Goal: Communication & Community: Answer question/provide support

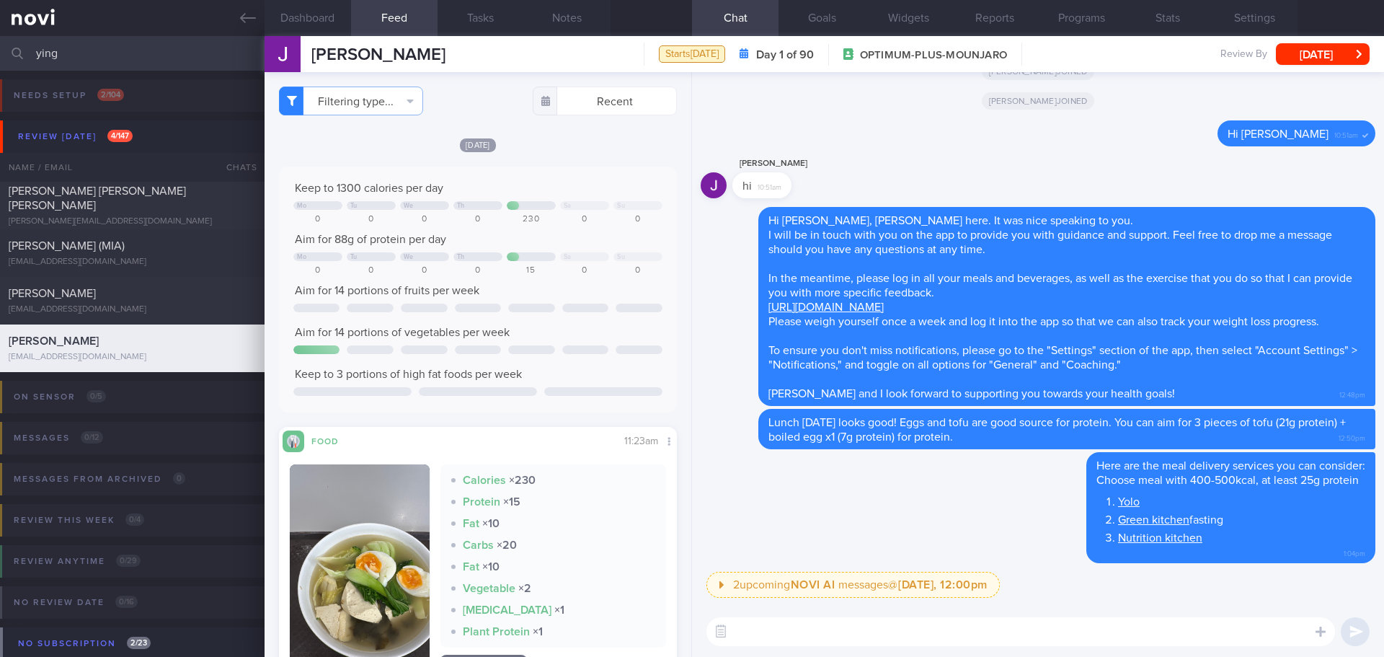
scroll to position [213, 0]
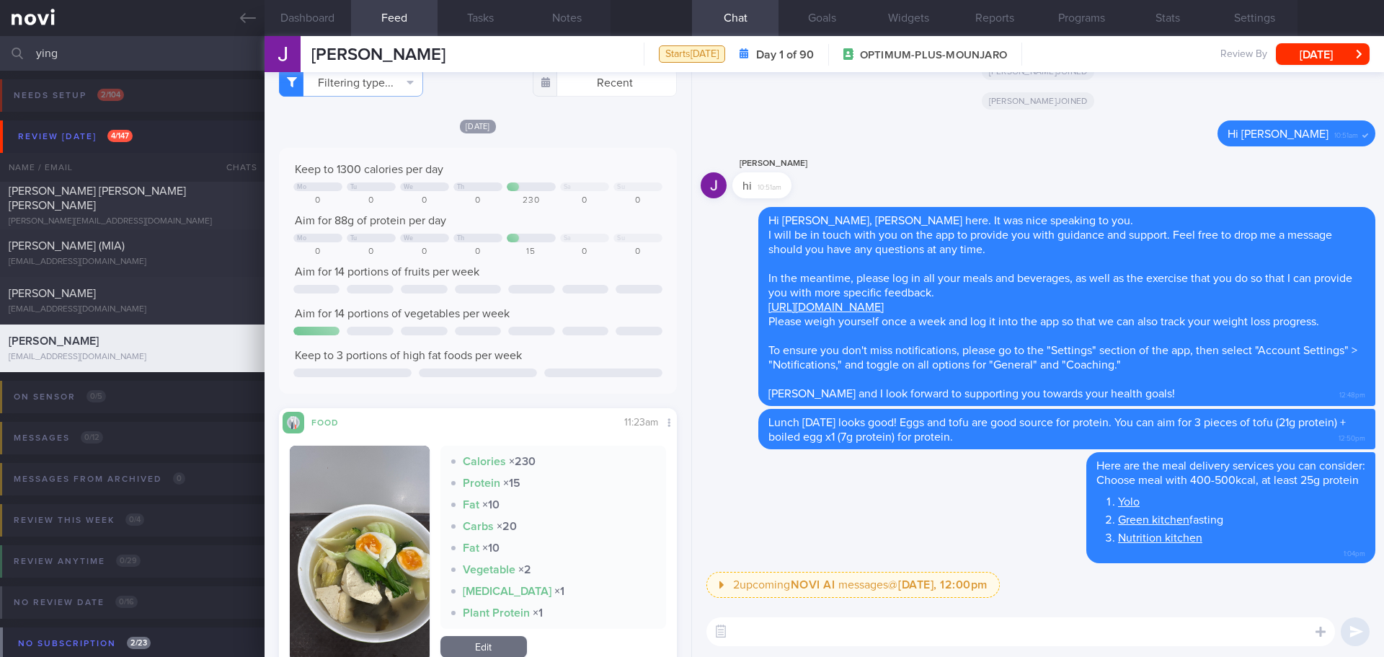
click at [807, 485] on div "Delete Here are the meal delivery services you can consider: Choose meal with 4…" at bounding box center [1038, 512] width 675 height 120
click at [69, 138] on div "Review [DATE] 4 / 147" at bounding box center [75, 136] width 122 height 19
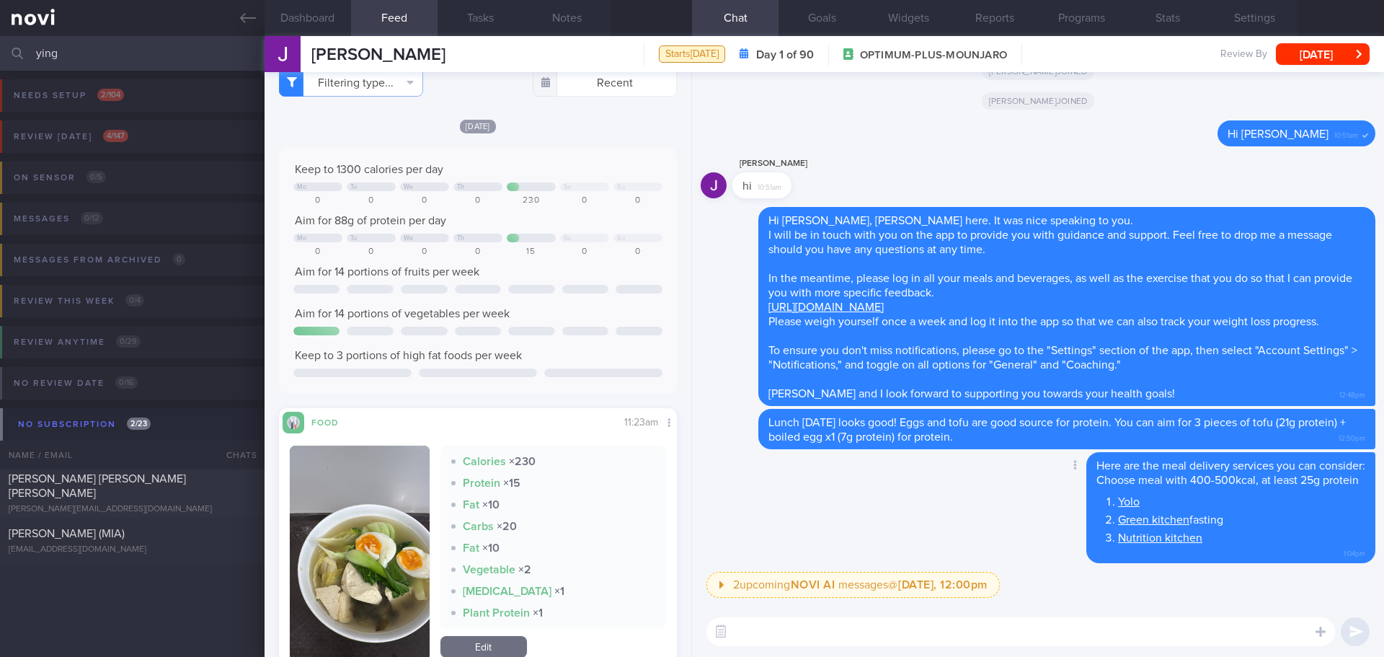
click at [845, 523] on div "Delete Here are the meal delivery services you can consider: Choose meal with 4…" at bounding box center [1038, 512] width 675 height 120
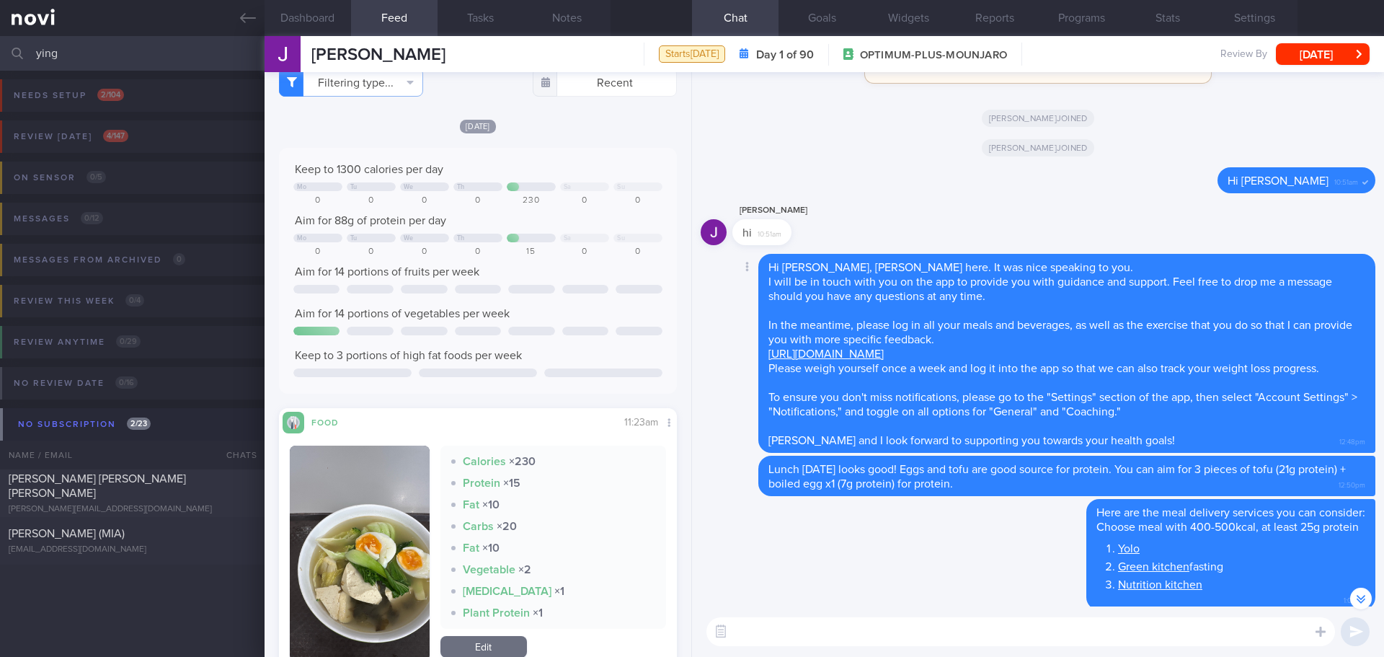
scroll to position [-72, 0]
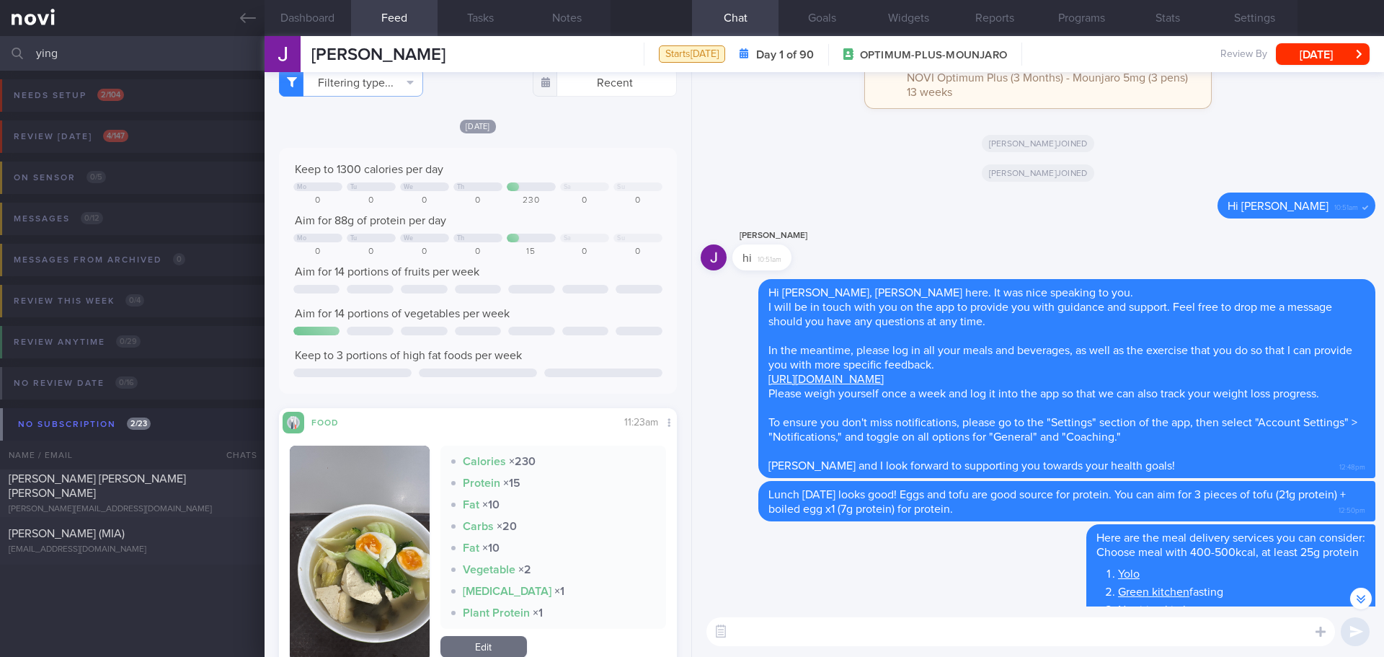
drag, startPoint x: 91, startPoint y: 56, endPoint x: -6, endPoint y: 56, distance: 97.3
click at [0, 56] on html "You are offline! Some functionality will be unavailable Patients New Users Coac…" at bounding box center [692, 328] width 1384 height 657
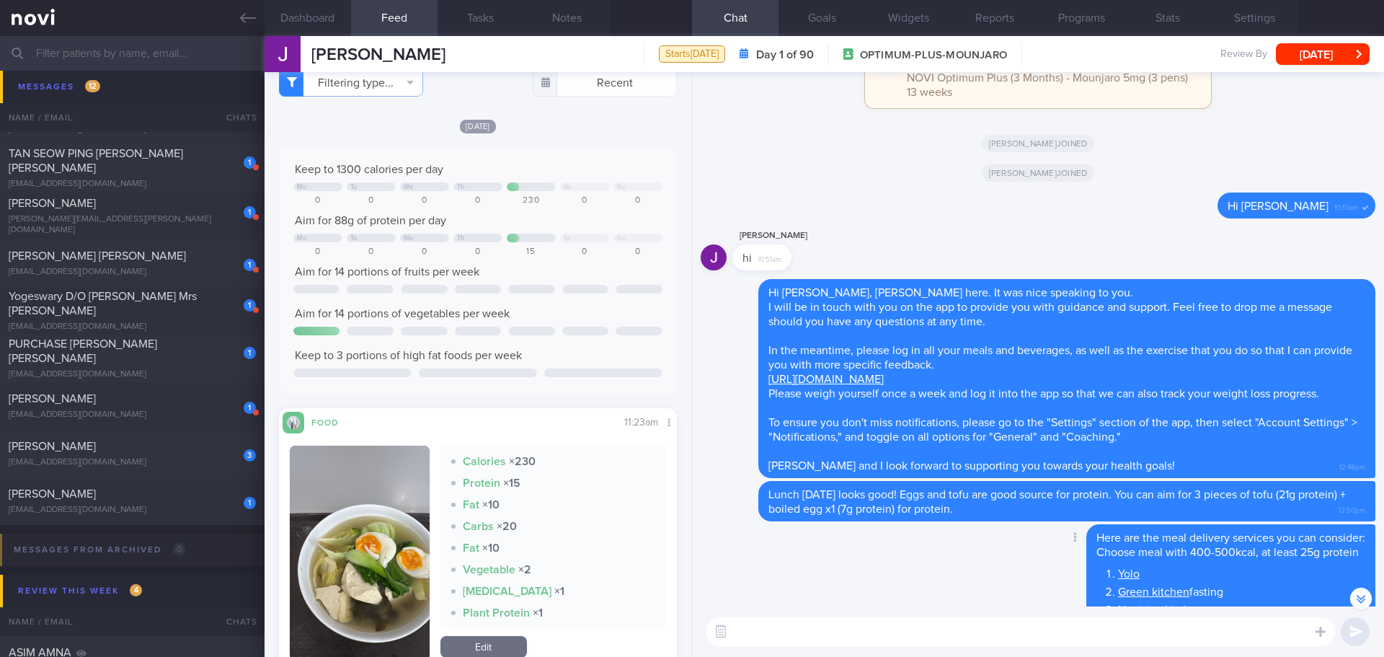
scroll to position [1, 0]
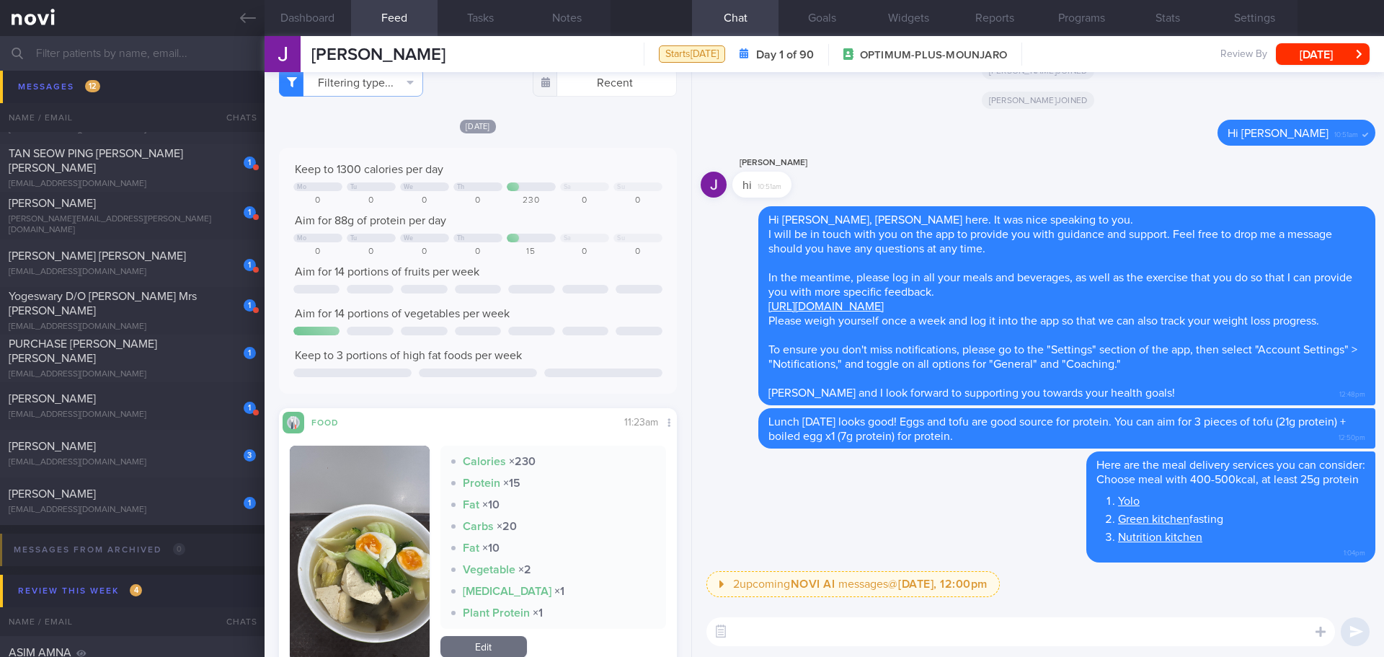
click at [897, 634] on textarea at bounding box center [1020, 631] width 629 height 29
paste textarea "Chicken Breast Tay’s [URL][DOMAIN_NAME] New Multi [URL][DOMAIN_NAME] Kitchen Jo…"
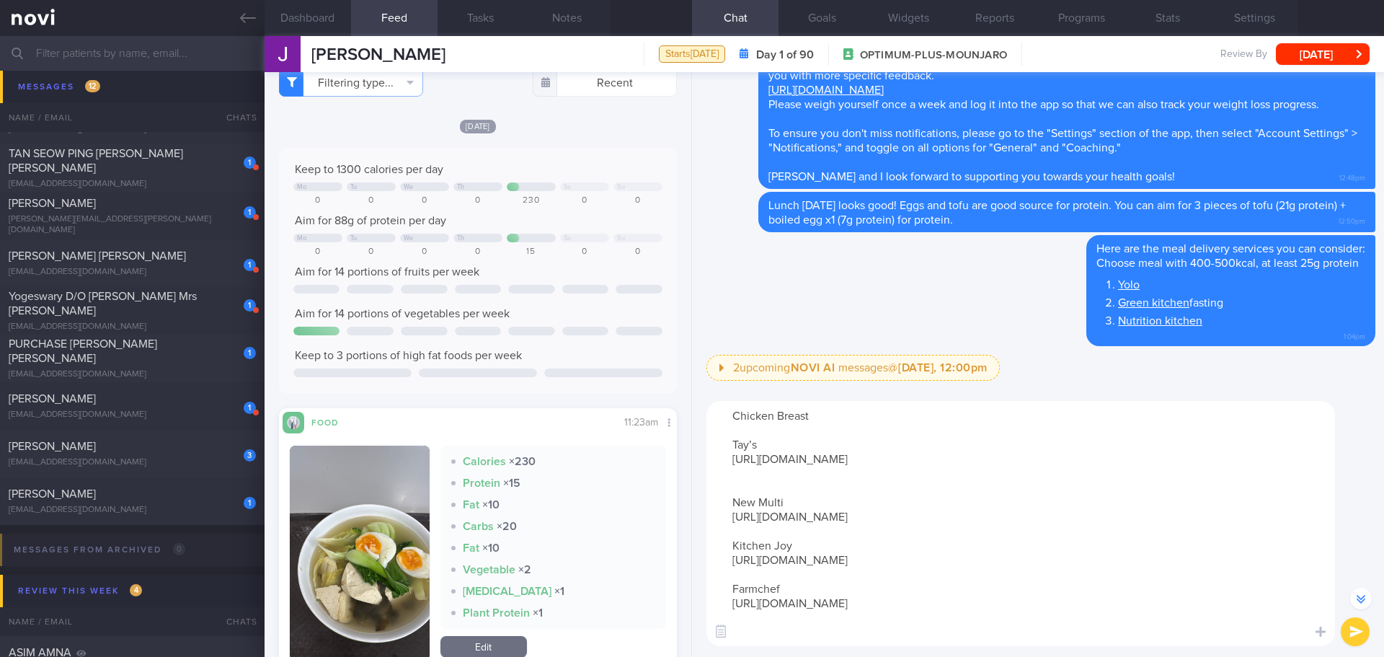
scroll to position [-216, 0]
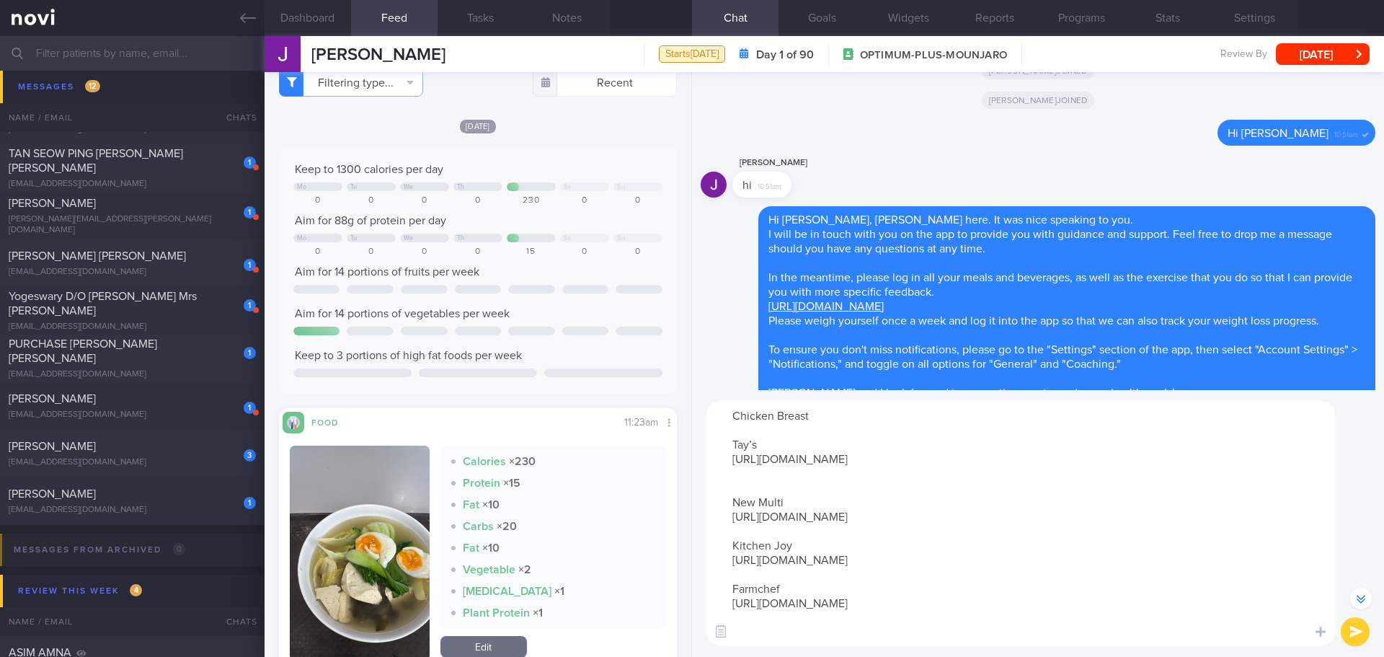
click at [781, 474] on textarea "Chicken Breast Tay’s [URL][DOMAIN_NAME] New Multi [URL][DOMAIN_NAME] Kitchen Jo…" at bounding box center [1020, 523] width 629 height 245
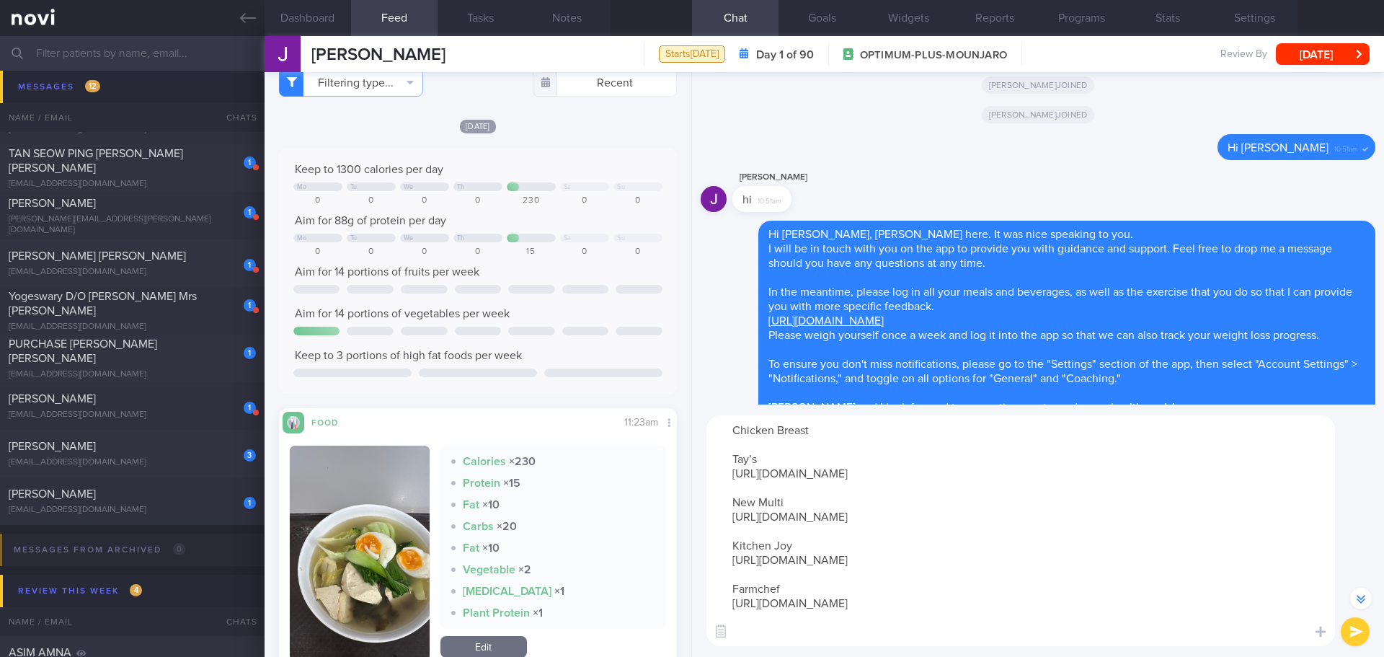
scroll to position [-201, 0]
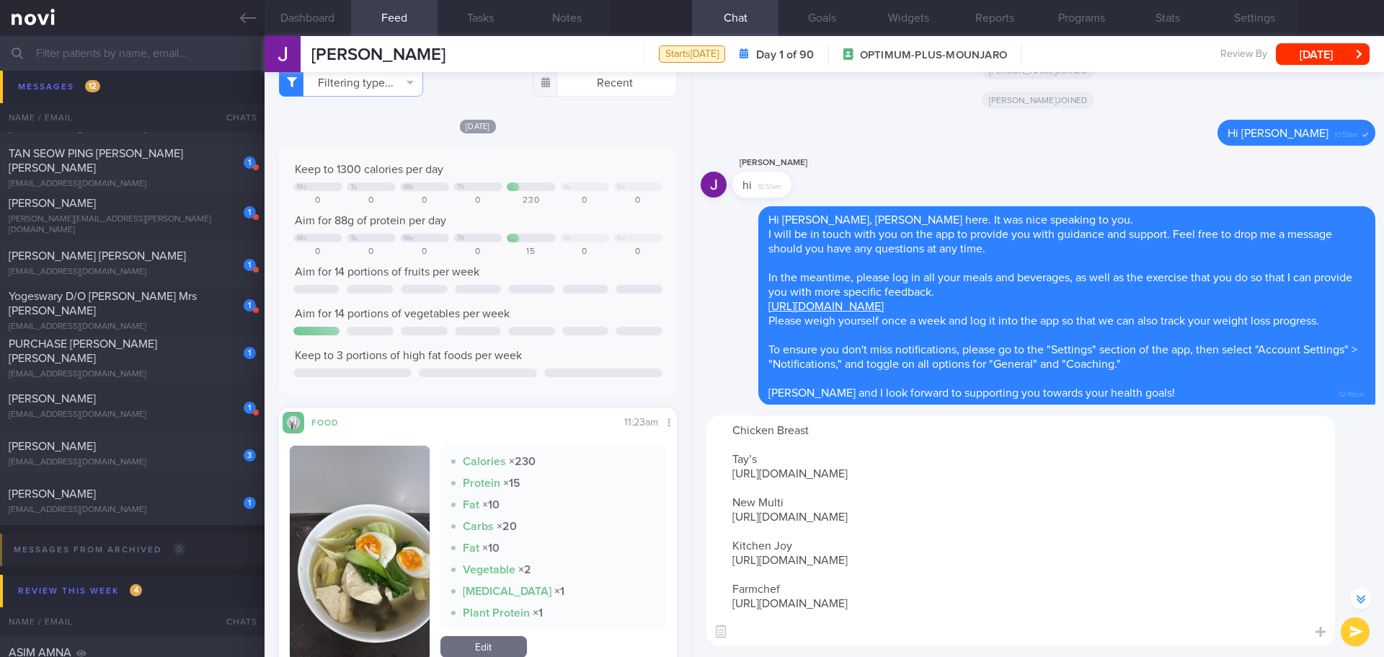
click at [783, 443] on textarea "Chicken Breast Tay’s [URL][DOMAIN_NAME] New Multi [URL][DOMAIN_NAME] Kitchen Jo…" at bounding box center [1020, 530] width 629 height 231
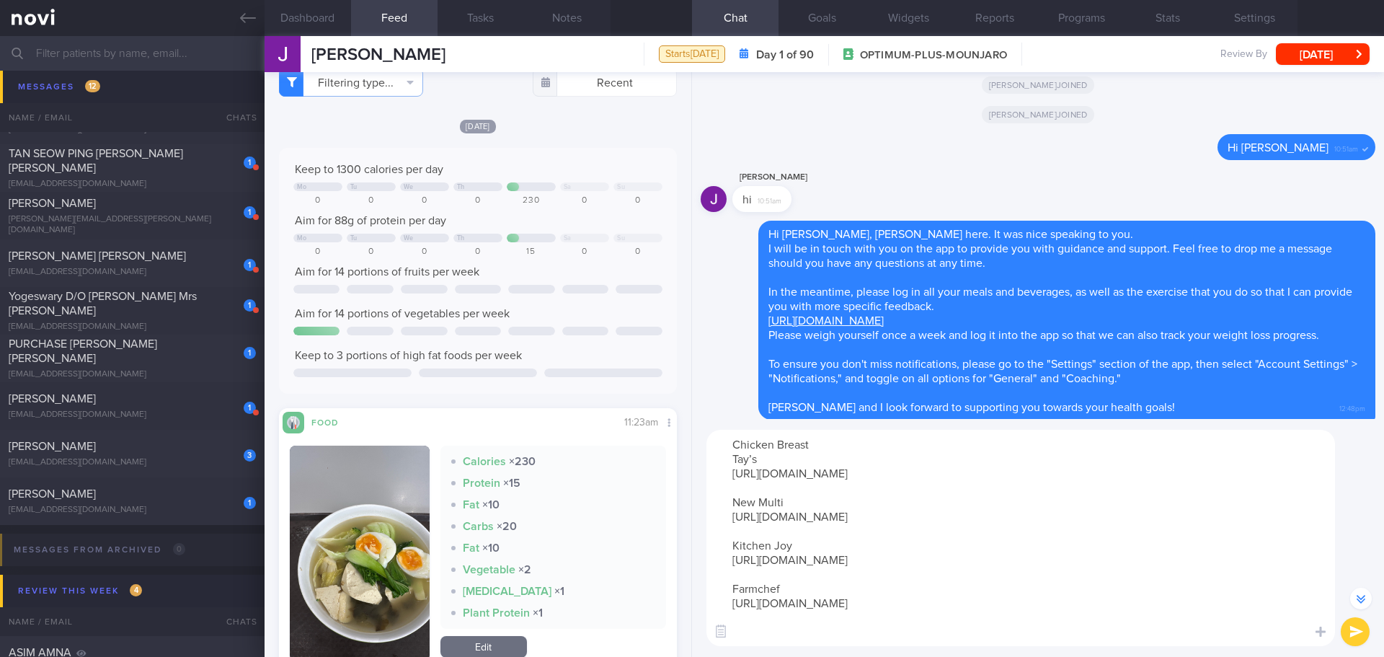
scroll to position [-187, 0]
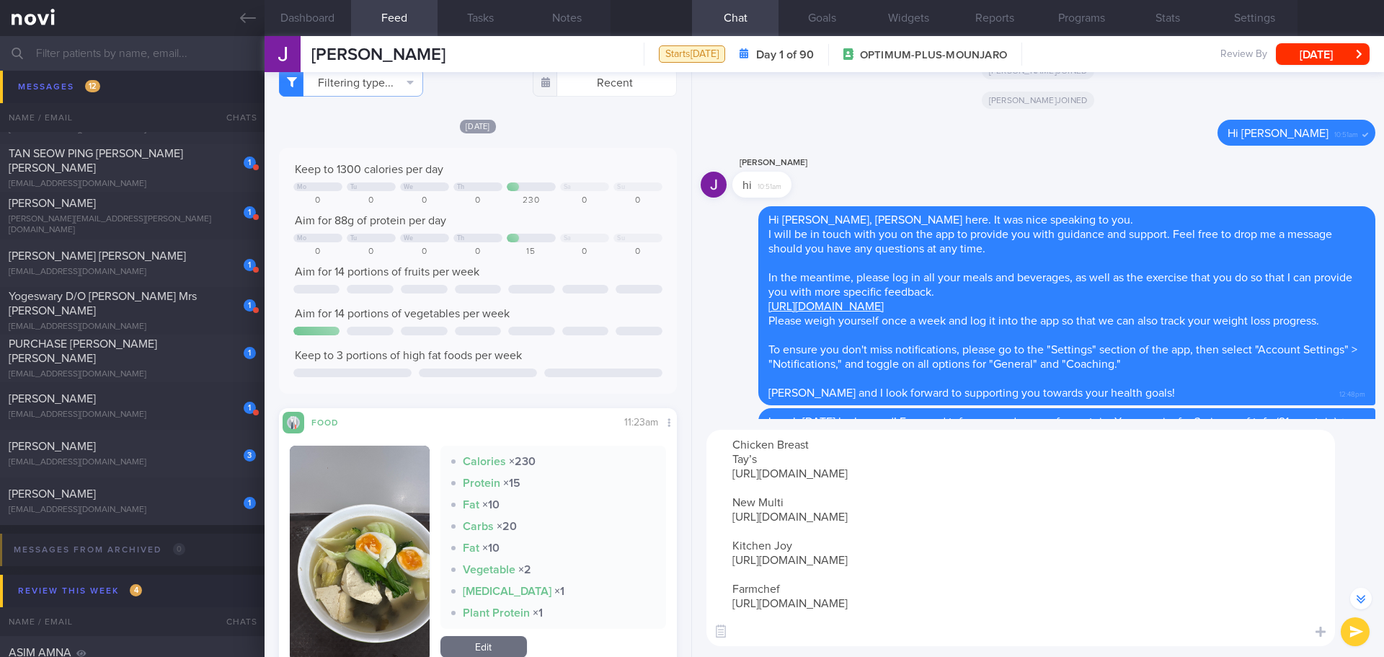
click at [791, 619] on textarea "Chicken Breast Tay’s [URL][DOMAIN_NAME] New Multi [URL][DOMAIN_NAME] Kitchen Jo…" at bounding box center [1020, 538] width 629 height 216
click at [812, 444] on textarea "Chicken Breast Tay’s [URL][DOMAIN_NAME] New Multi [URL][DOMAIN_NAME] Kitchen Jo…" at bounding box center [1020, 538] width 629 height 216
click at [729, 440] on textarea "Chicken Breast Tay’s [URL][DOMAIN_NAME] New Multi [URL][DOMAIN_NAME] Kitchen Jo…" at bounding box center [1020, 538] width 629 height 216
click at [1067, 443] on textarea "For easy home meal prep, sharing with you some frozen chicken Breast Tay’s [URL…" at bounding box center [1020, 538] width 629 height 216
click at [1119, 531] on textarea "For easy home meal prep, sharing with you some frozen chicken breast Tay’s [URL…" at bounding box center [1020, 538] width 629 height 216
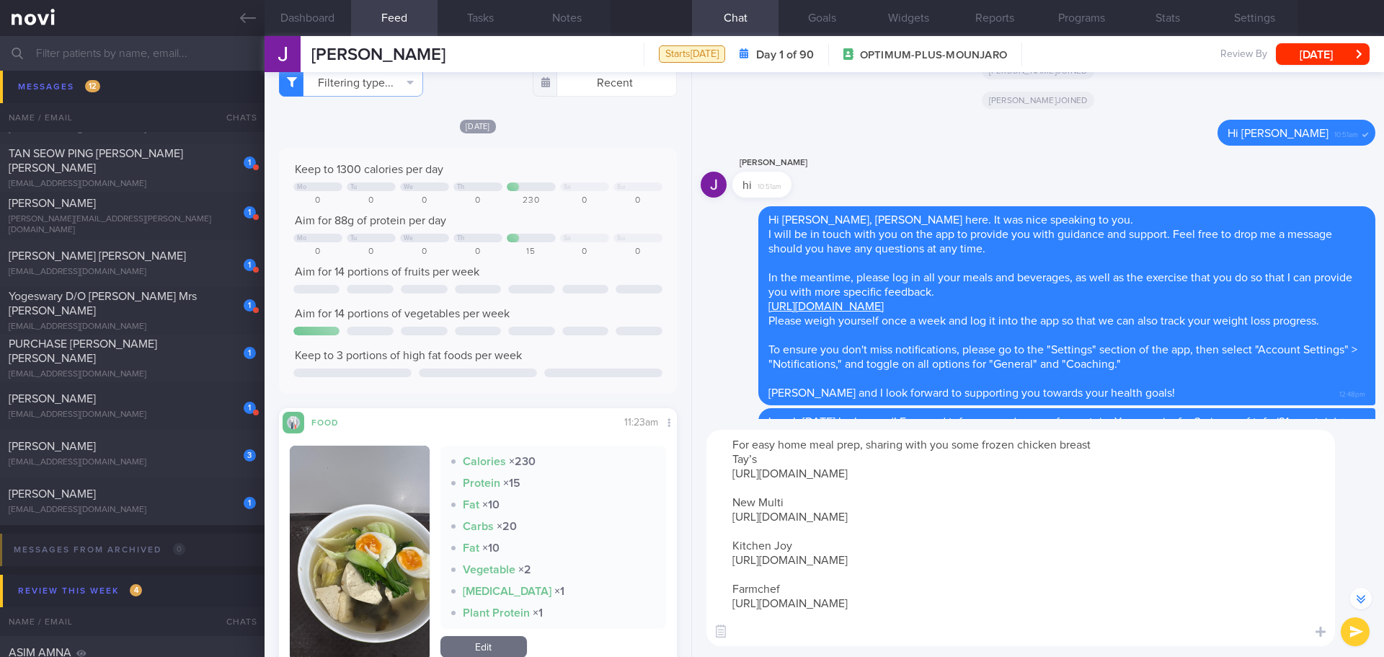
click at [1091, 618] on textarea "For easy home meal prep, sharing with you some frozen chicken breast Tay’s [URL…" at bounding box center [1020, 538] width 629 height 216
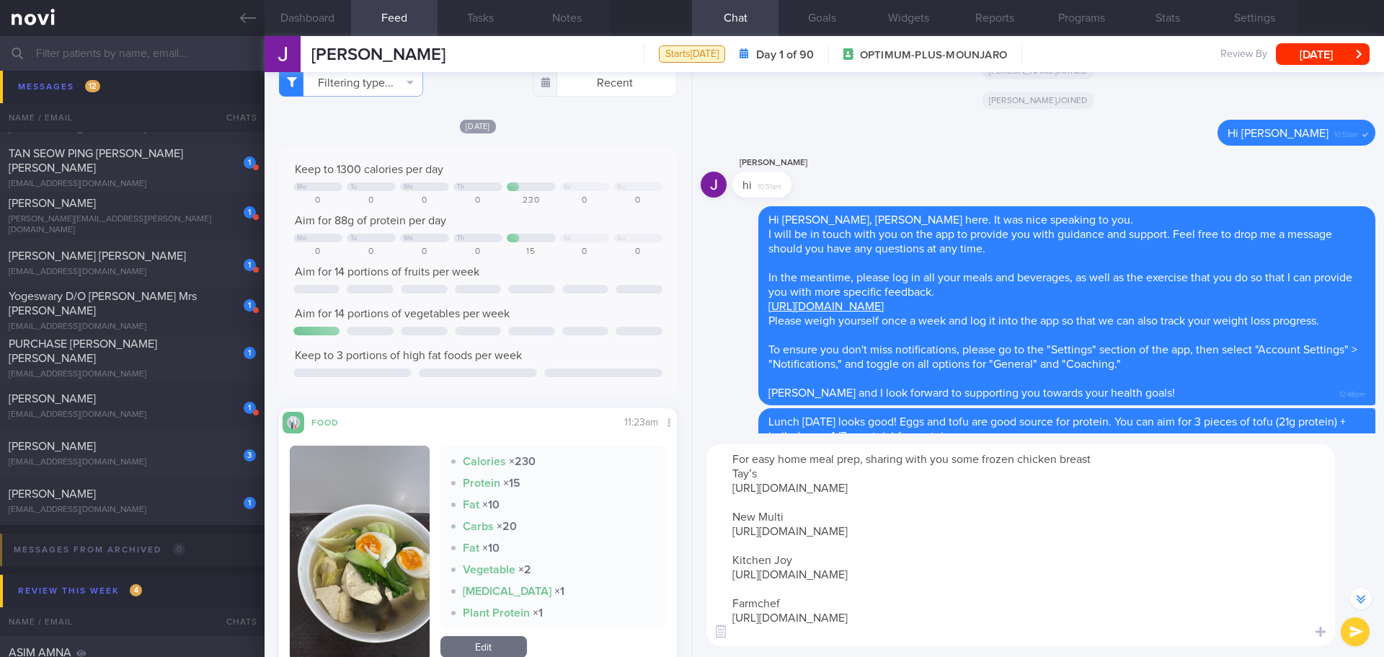
type textarea "For easy home meal prep, sharing with you some frozen chicken breast Tay’s [URL…"
click at [1346, 634] on button "submit" at bounding box center [1355, 631] width 29 height 29
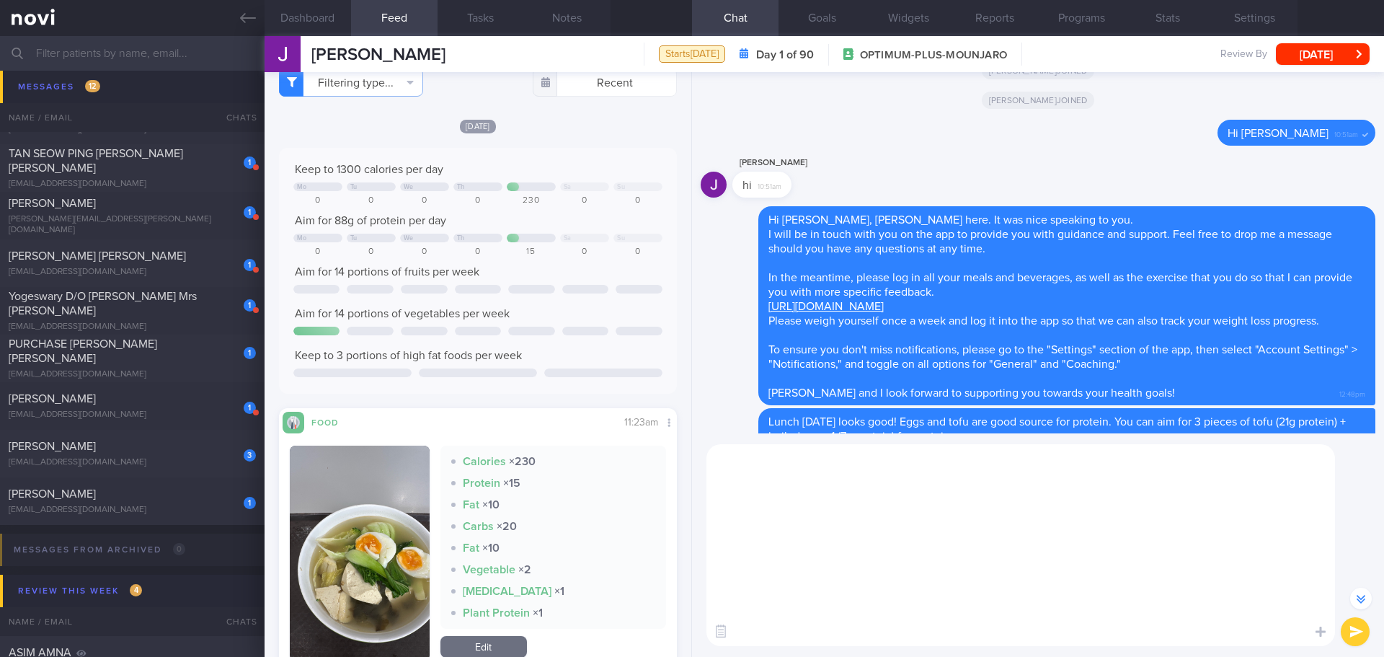
scroll to position [0, 0]
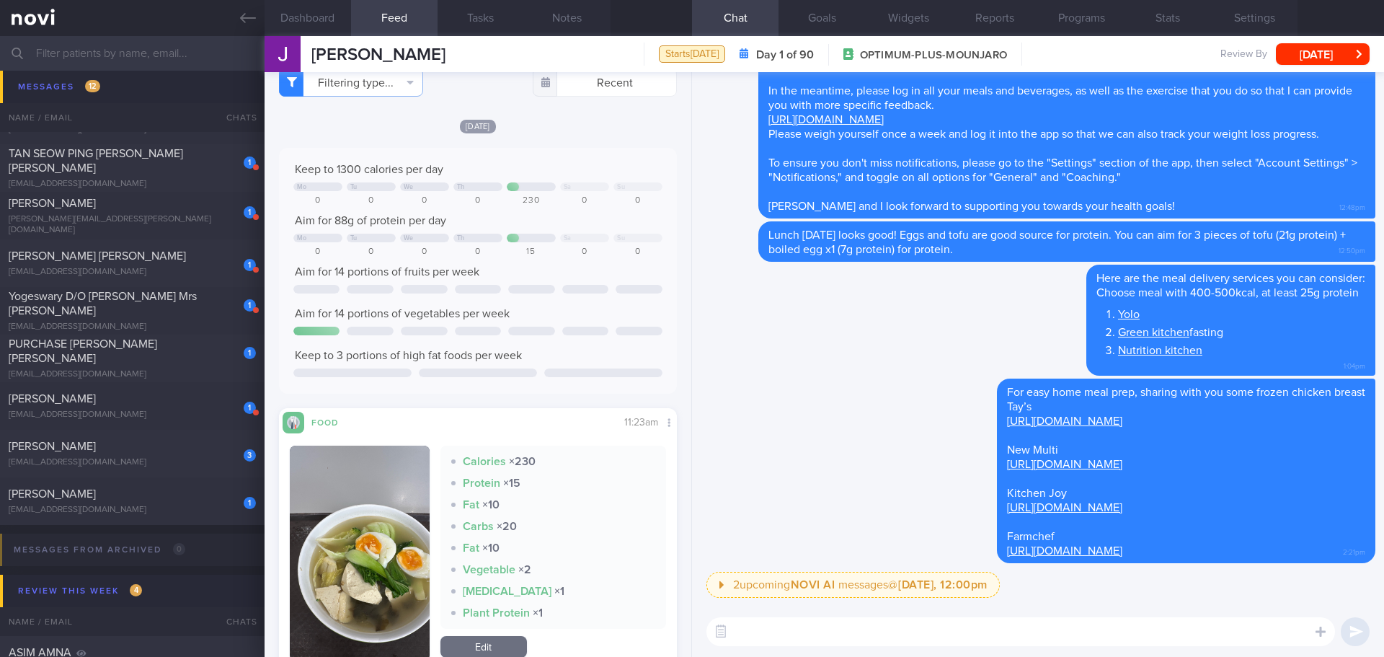
click at [1156, 588] on div "2 upcoming NOVI AI messages @ [DATE], 12:00pm [DATE], 12:00pm Keeping to these …" at bounding box center [1040, 589] width 669 height 35
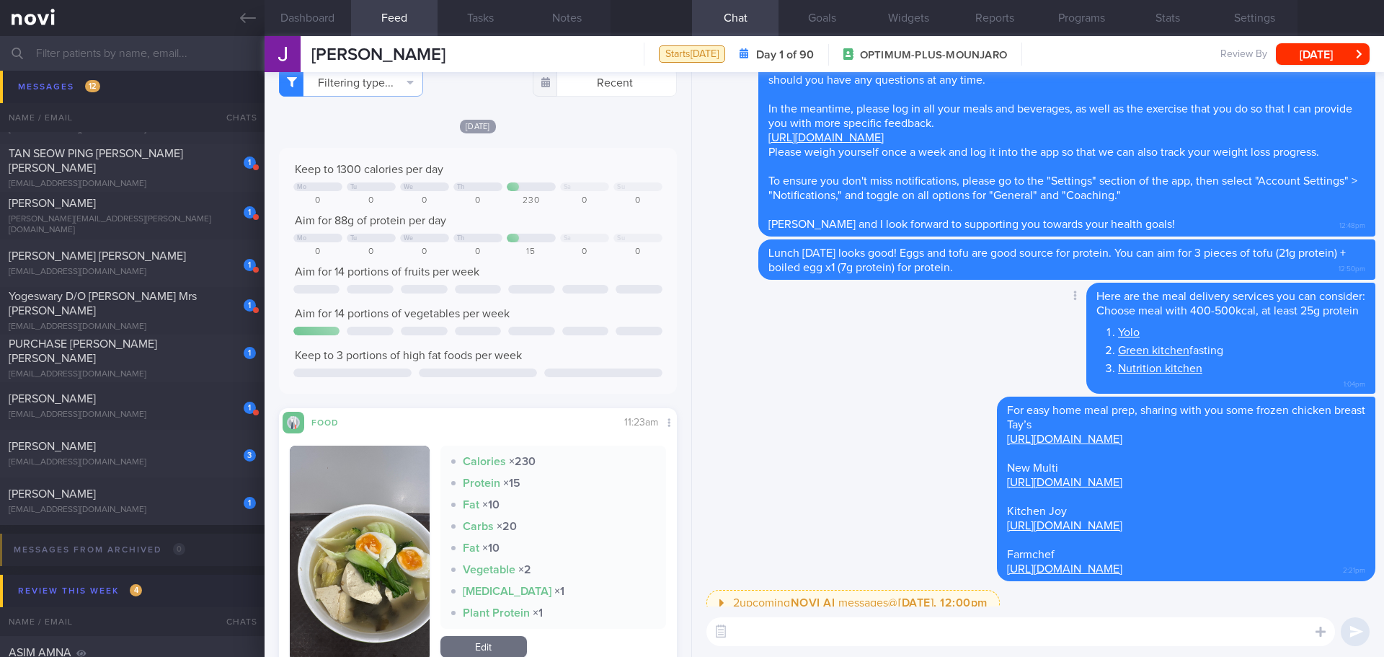
scroll to position [1, 0]
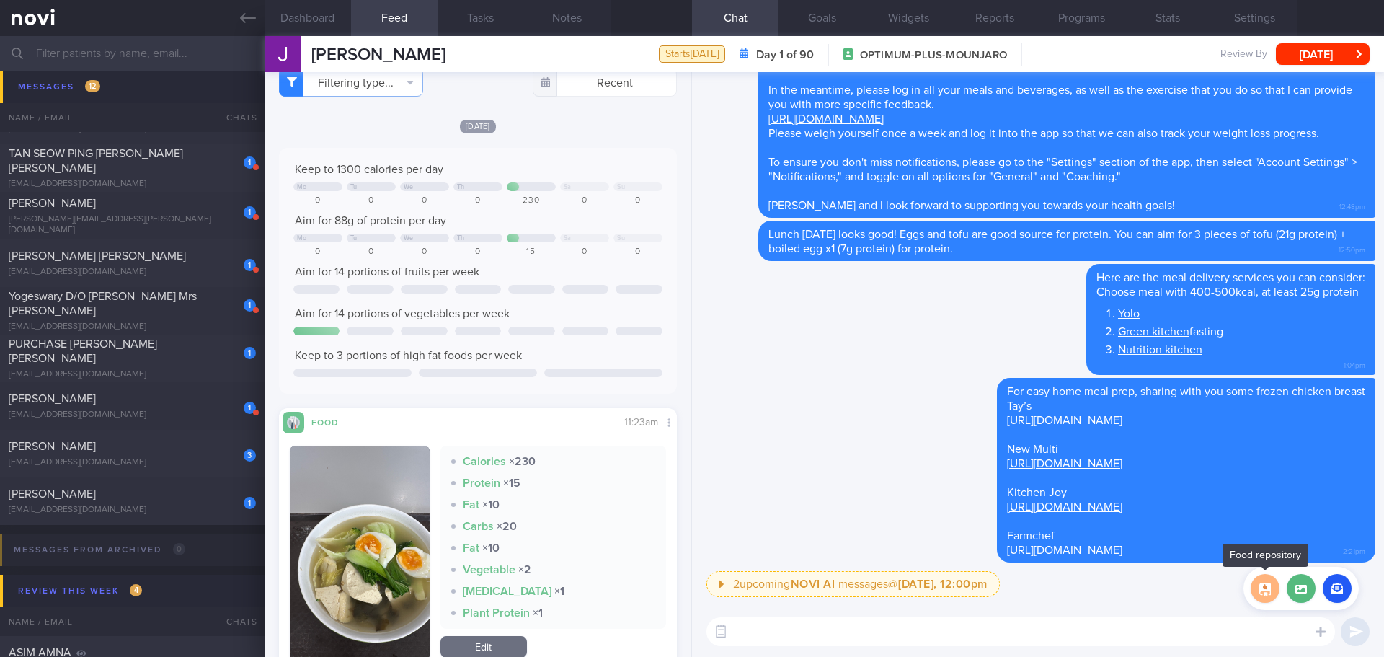
click at [1272, 595] on button "button" at bounding box center [1265, 588] width 29 height 29
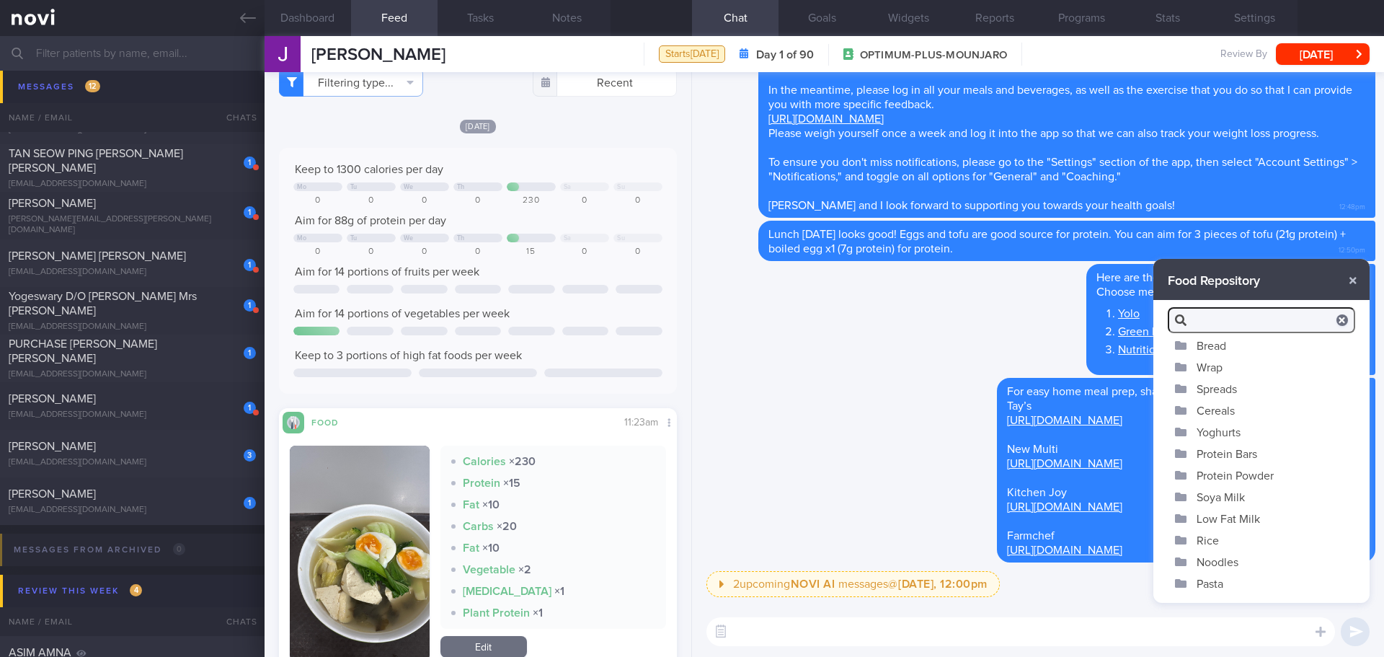
click at [1227, 326] on input "search" at bounding box center [1261, 320] width 187 height 26
click at [1355, 277] on button "button" at bounding box center [1353, 280] width 26 height 26
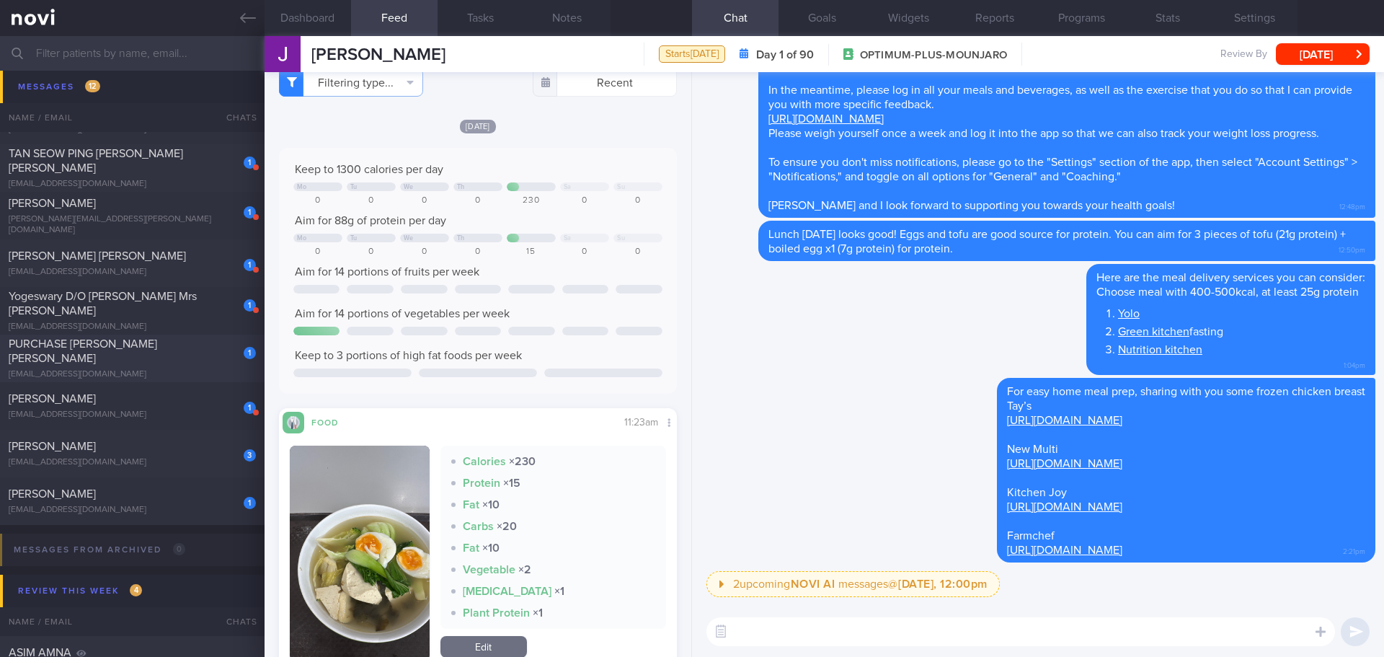
click at [197, 356] on div "PURCHASE [PERSON_NAME] [PERSON_NAME]" at bounding box center [131, 351] width 244 height 29
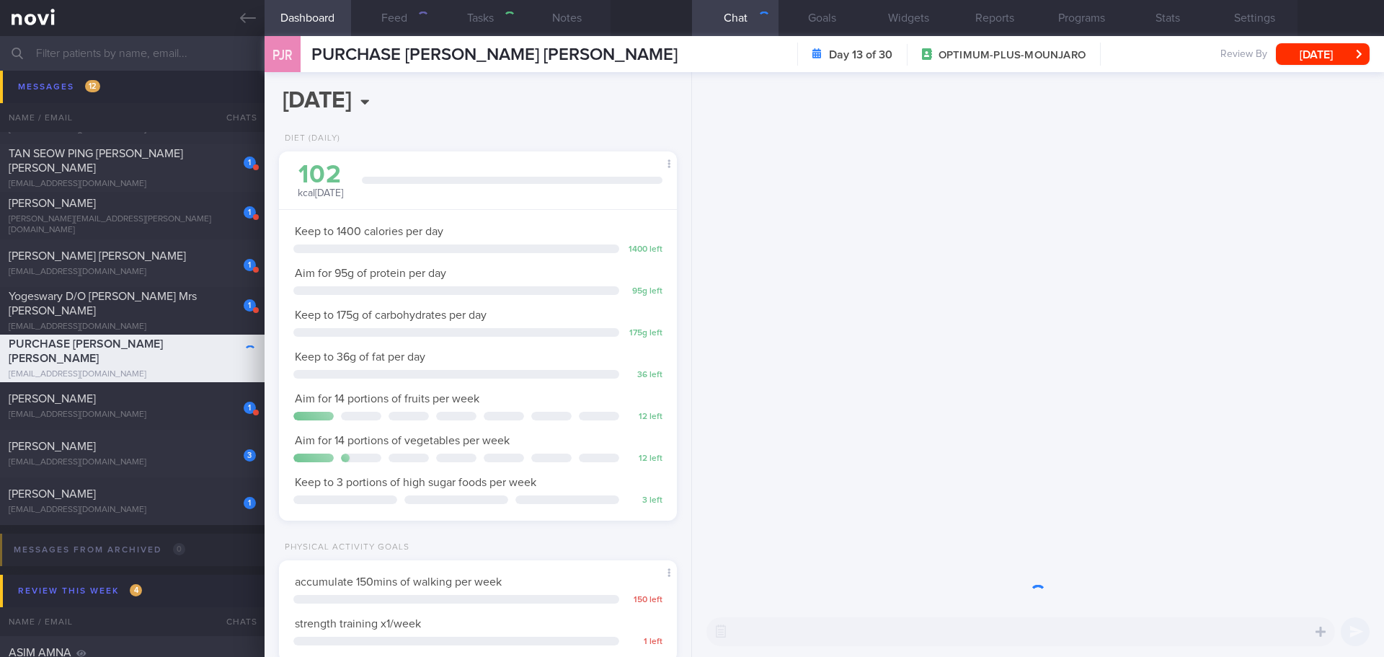
scroll to position [201, 362]
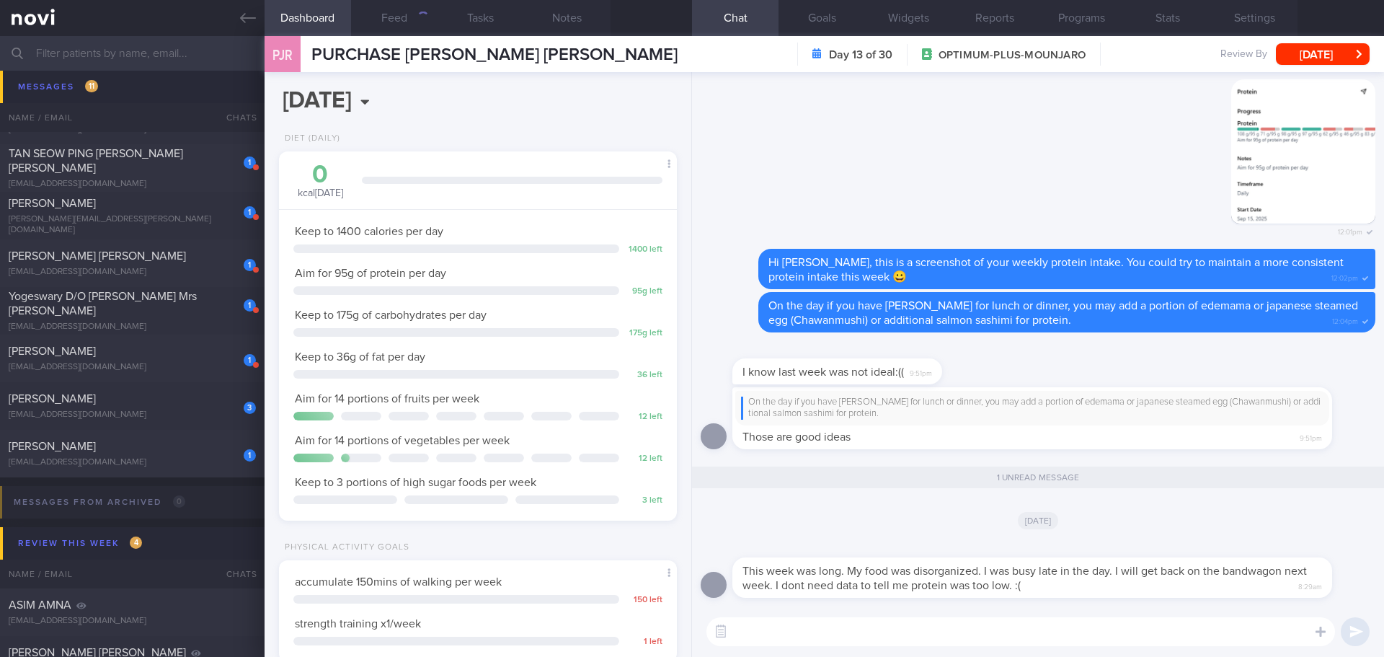
click at [1112, 620] on textarea at bounding box center [1020, 631] width 629 height 29
click at [414, 21] on div "361" at bounding box center [418, 18] width 19 height 12
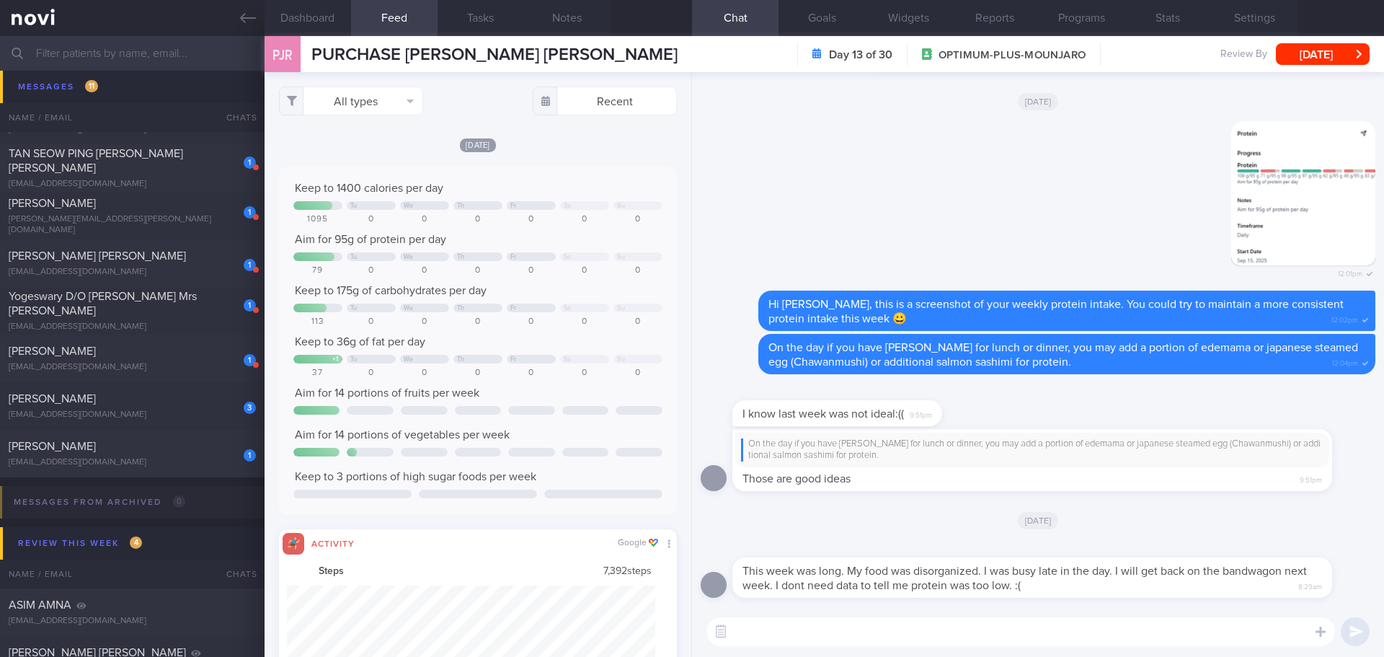
click at [546, 180] on div "Keep to 1400 calories per day Tu We Th Fr Sa Su 1095 0 0 0 0 0 0 Aim for 95g of…" at bounding box center [478, 340] width 398 height 348
click at [404, 97] on button "All types" at bounding box center [351, 100] width 144 height 29
click at [376, 148] on button "Activity" at bounding box center [351, 151] width 143 height 22
checkbox input "false"
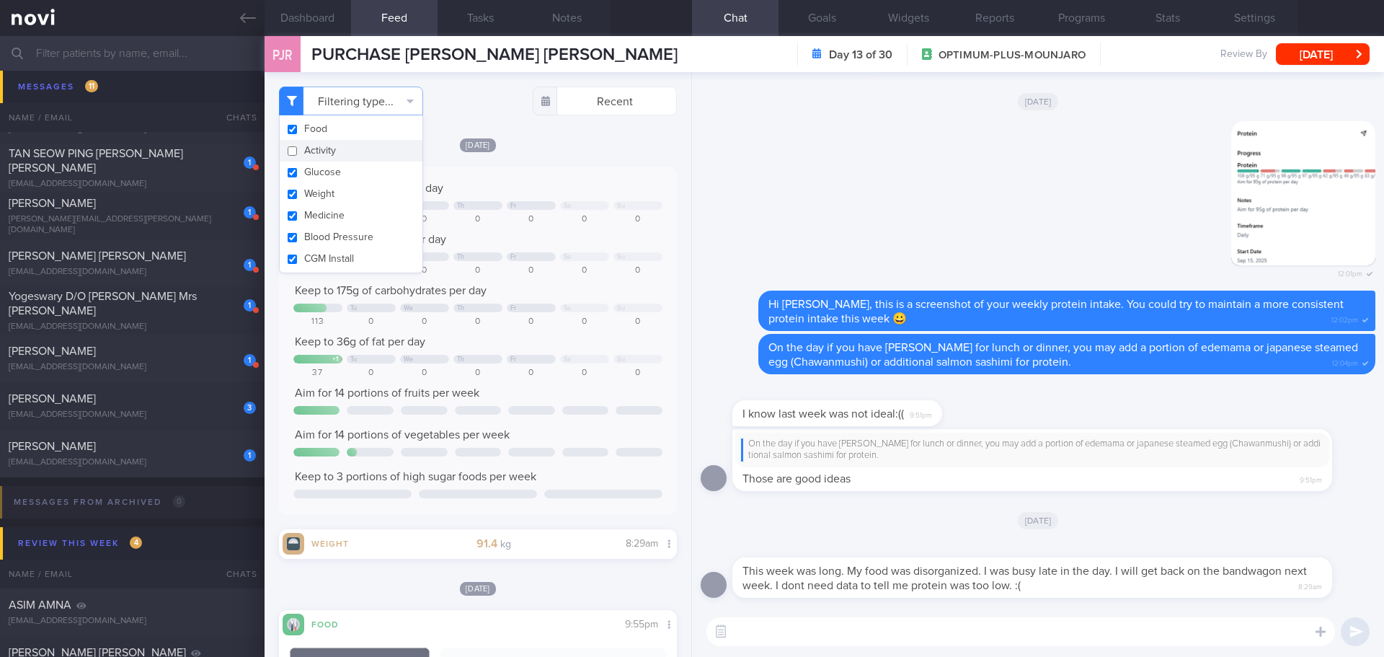
click at [550, 161] on div "[DATE] Keep to 1400 calories per day Tu We Th Fr Sa Su 1095 0 0 0 0 0 0 Aim for…" at bounding box center [478, 348] width 398 height 422
click at [880, 634] on textarea at bounding box center [1020, 631] width 629 height 29
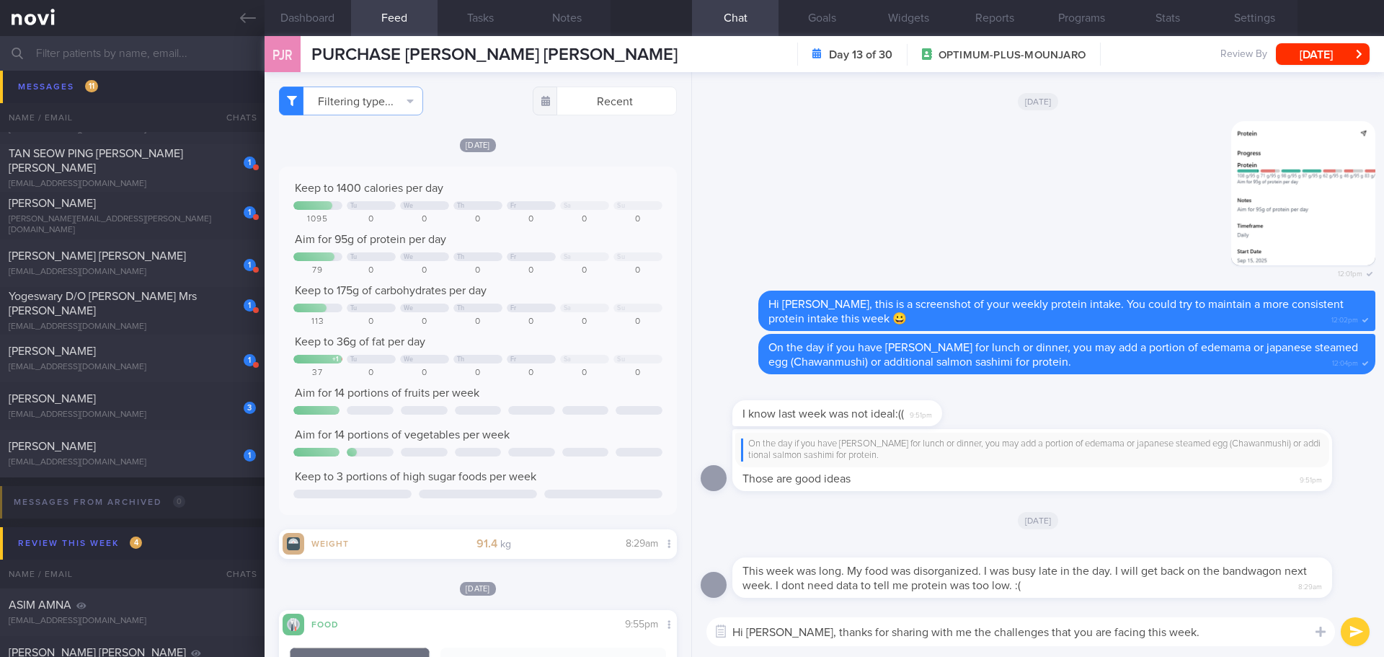
type textarea "Hi [PERSON_NAME], thanks for sharing with me the challenges that you are facing…"
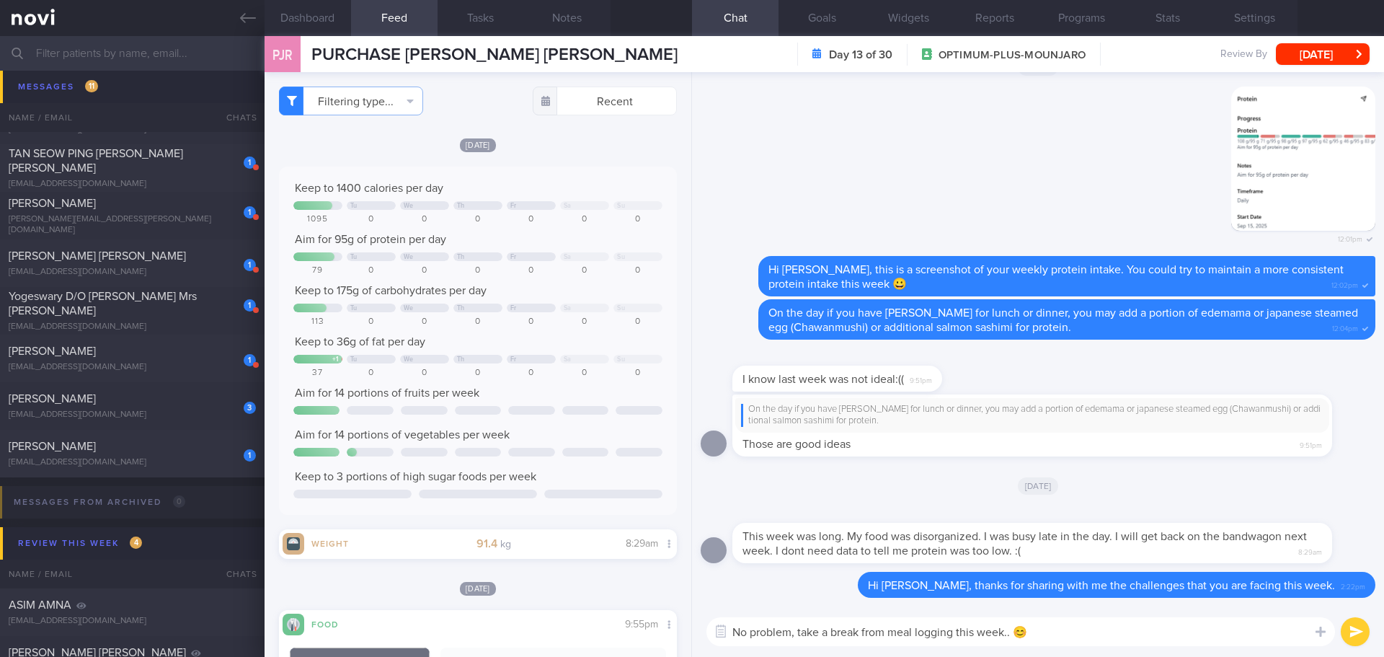
click at [1131, 641] on textarea "No problem, take a break from meal logging this week.. 😊" at bounding box center [1020, 631] width 629 height 29
type textarea "No problem, take a break from meal logging this week.. 😊"
click at [1354, 631] on button "submit" at bounding box center [1355, 631] width 29 height 29
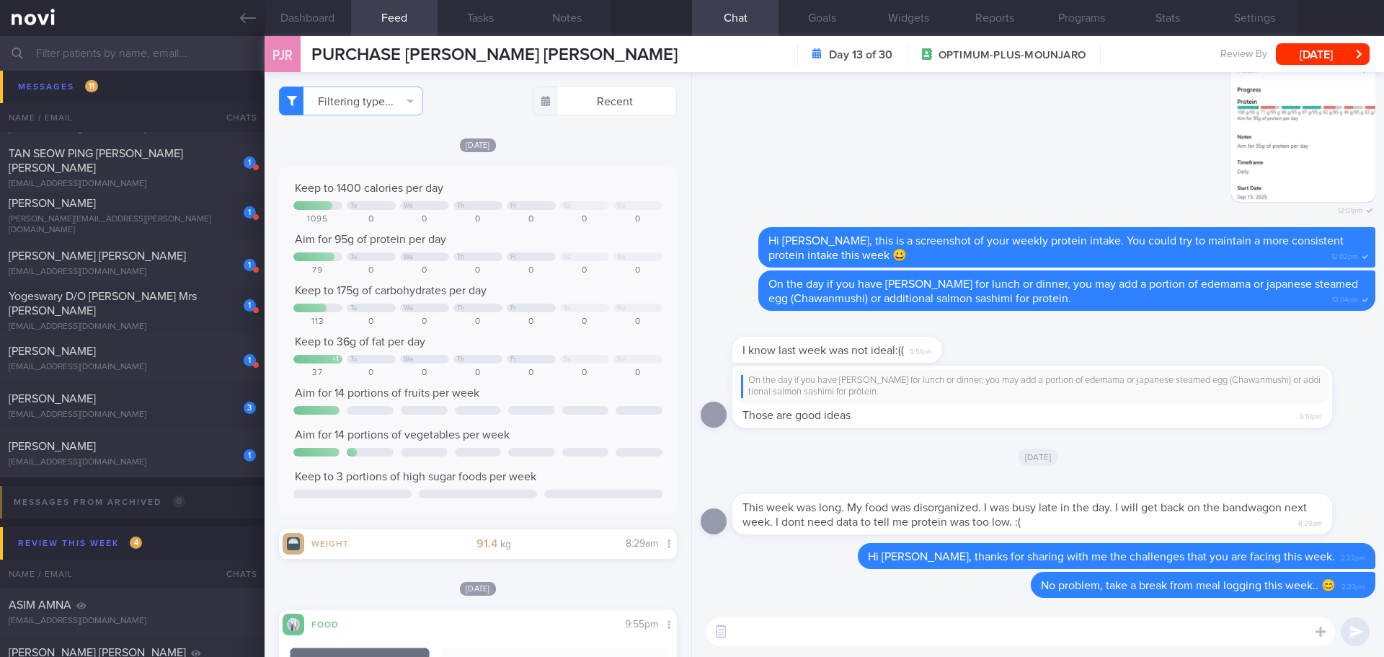
click at [1178, 632] on textarea at bounding box center [1020, 631] width 629 height 29
type textarea "H"
type textarea "J"
drag, startPoint x: 894, startPoint y: 630, endPoint x: 869, endPoint y: 630, distance: 25.2
click at [869, 630] on textarea "Is there anything that I can help to help you get back on track next week?" at bounding box center [1020, 631] width 629 height 29
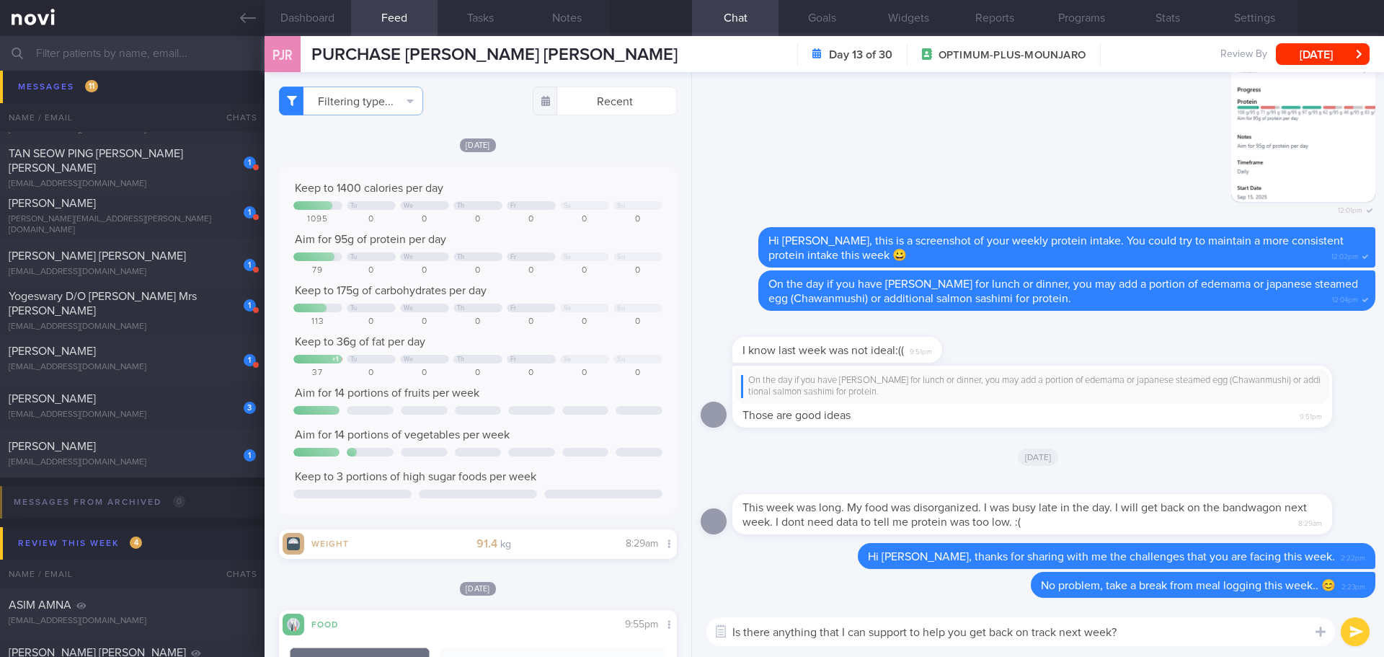
click at [1194, 641] on textarea "Is there anything that I can support to help you get back on track next week?" at bounding box center [1020, 631] width 629 height 29
type textarea "Is there anything that I can support to help you get back on track next week?"
click at [1351, 631] on button "submit" at bounding box center [1355, 631] width 29 height 29
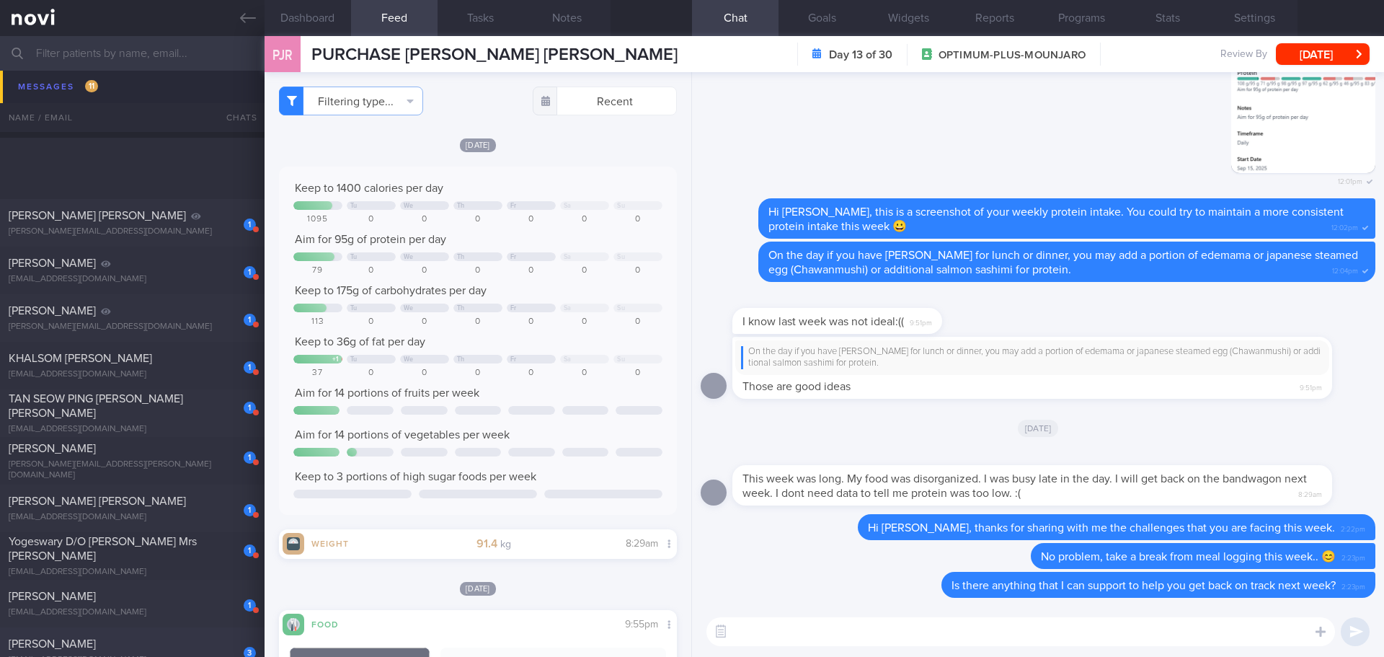
scroll to position [577, 0]
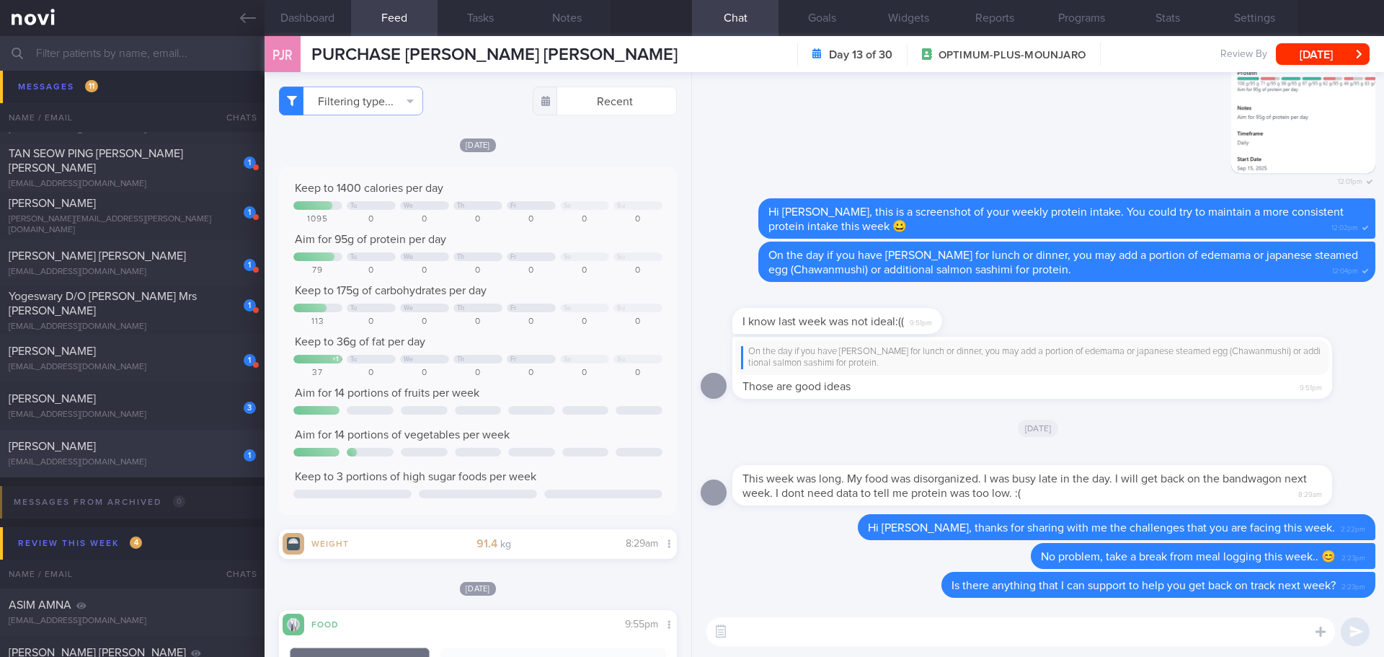
click at [96, 451] on span "[PERSON_NAME]" at bounding box center [52, 446] width 87 height 12
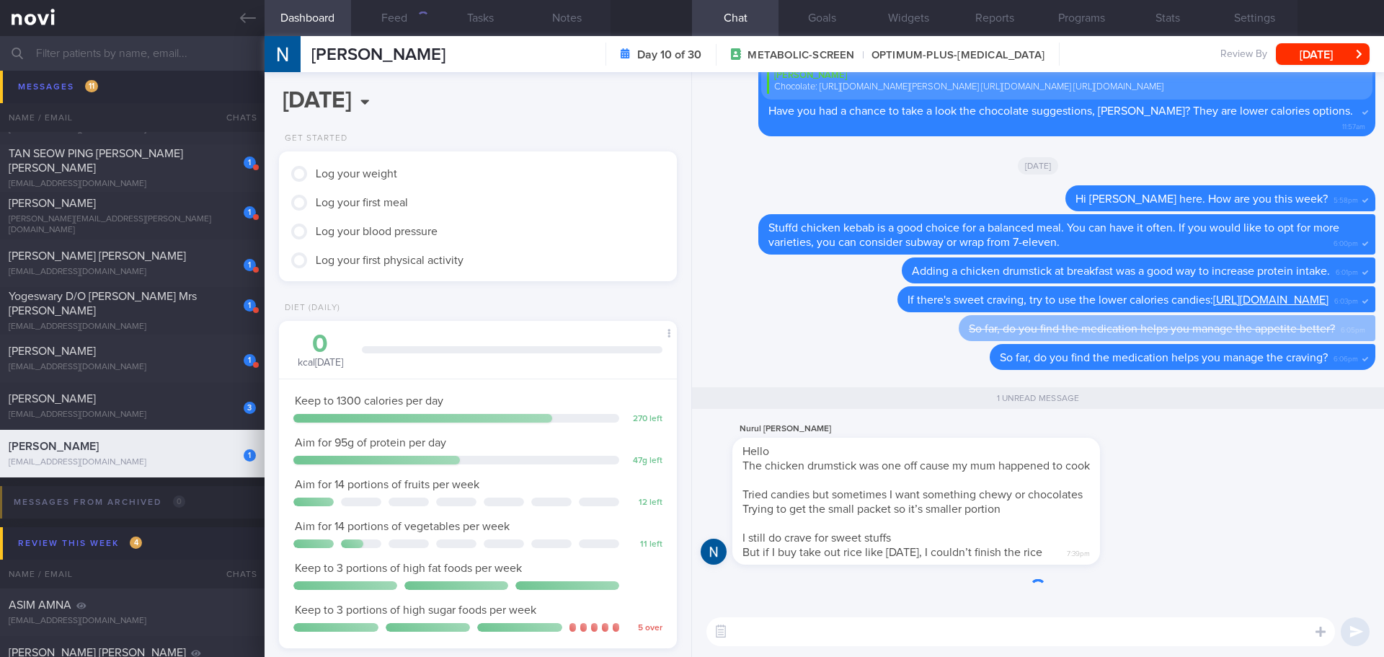
scroll to position [1, 0]
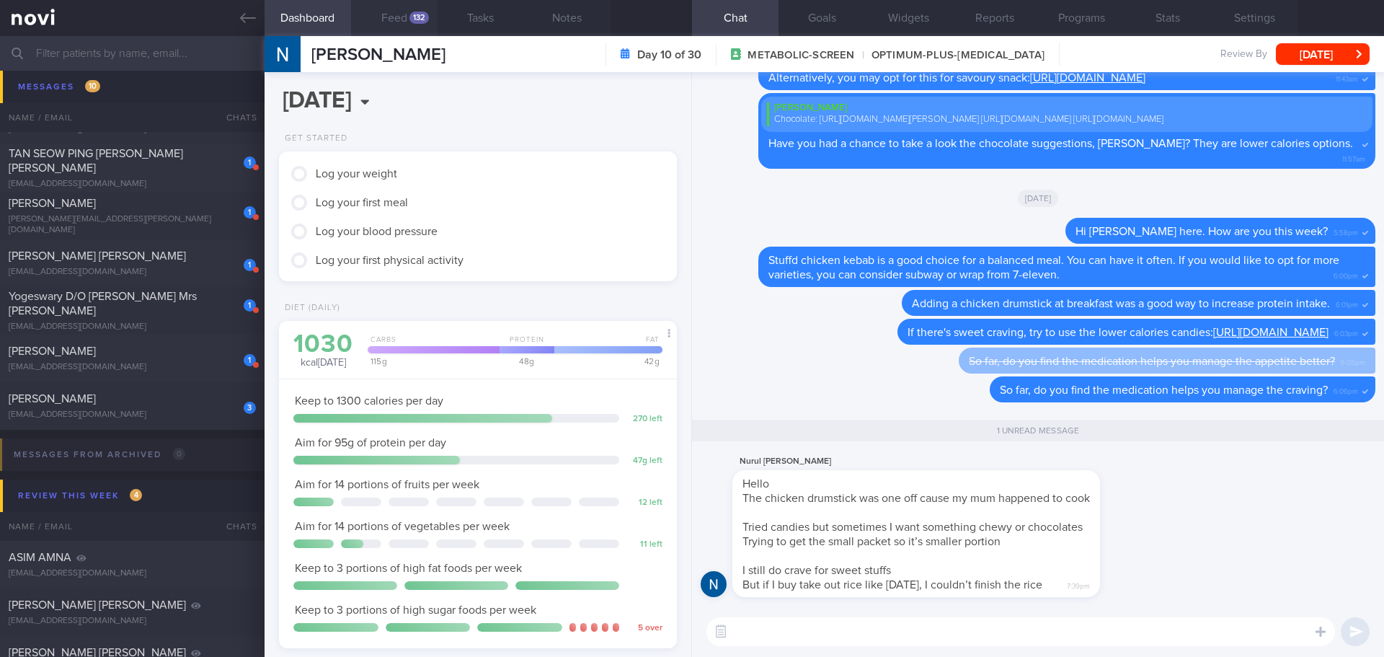
click at [378, 15] on button "Feed 132" at bounding box center [394, 18] width 86 height 36
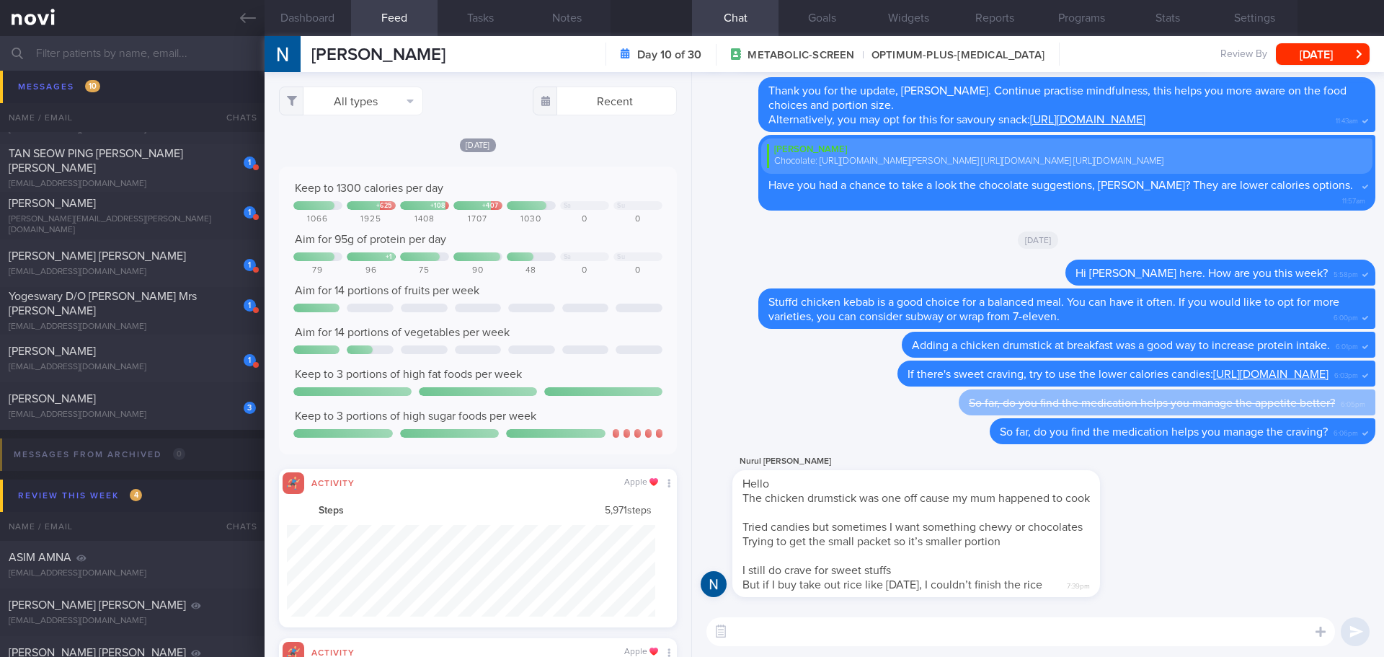
scroll to position [92, 369]
click at [529, 127] on div "All types Food Activity Glucose Weight Medicine Blood Pressure [MEDICAL_DATA] I…" at bounding box center [478, 364] width 427 height 585
click at [367, 101] on button "All types" at bounding box center [351, 100] width 144 height 29
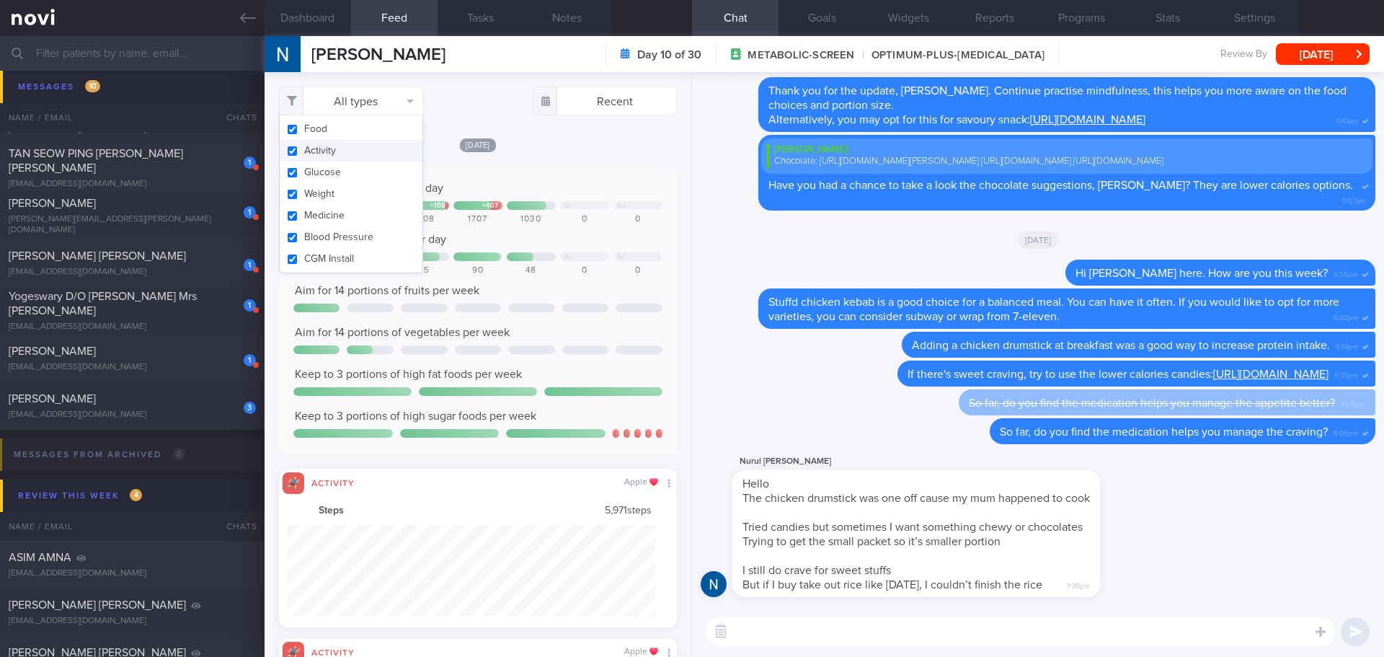
click at [353, 150] on button "Activity" at bounding box center [351, 151] width 143 height 22
checkbox input "false"
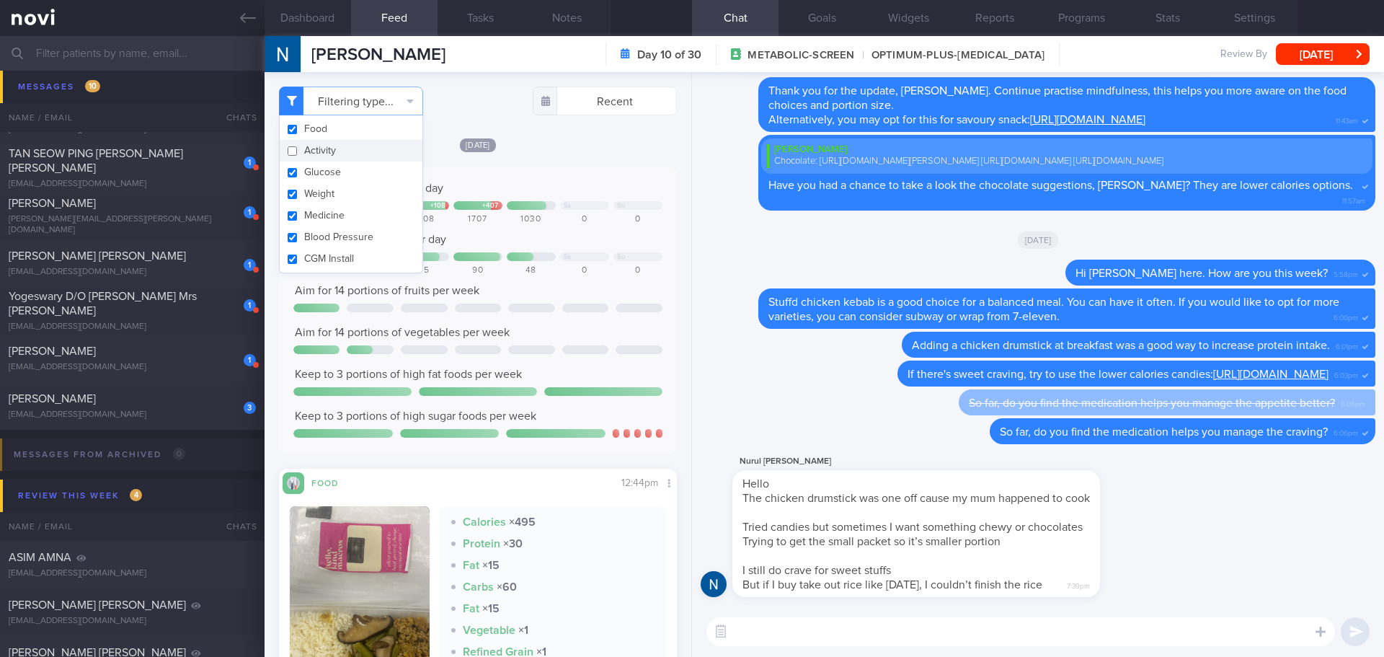
click at [553, 148] on div "[DATE]" at bounding box center [478, 144] width 398 height 15
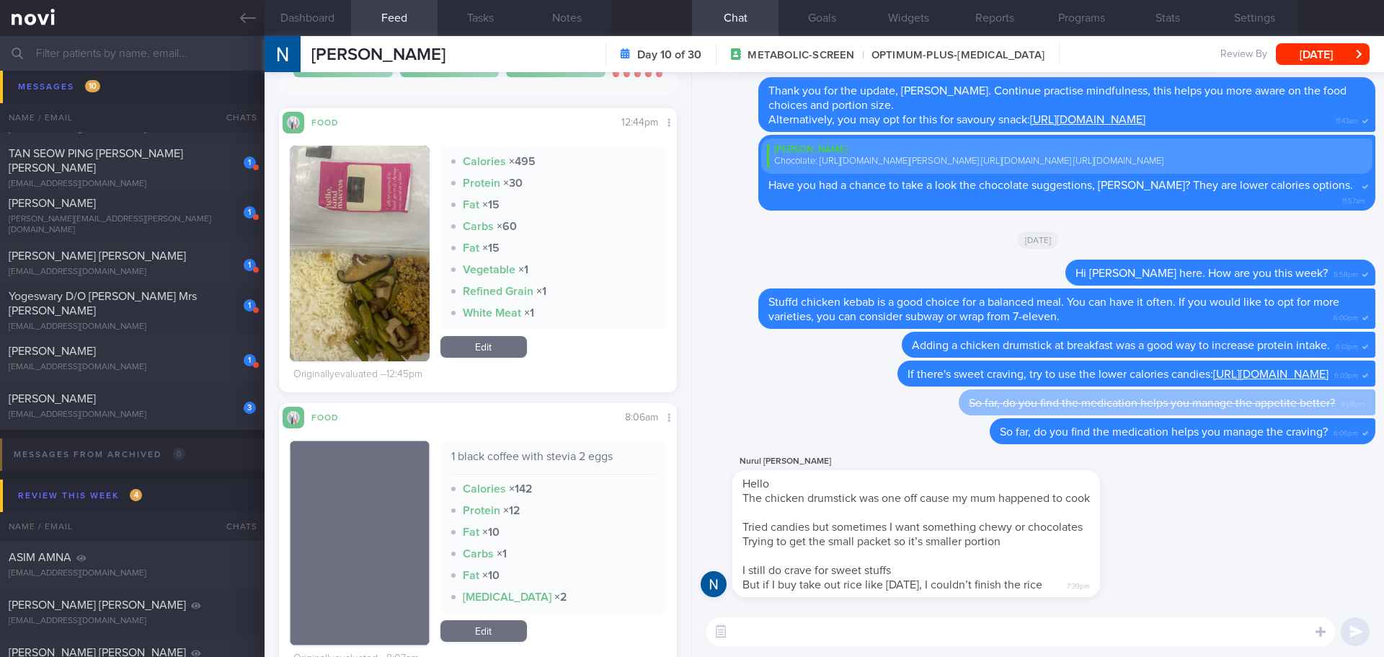
click at [399, 179] on img "button" at bounding box center [360, 254] width 140 height 216
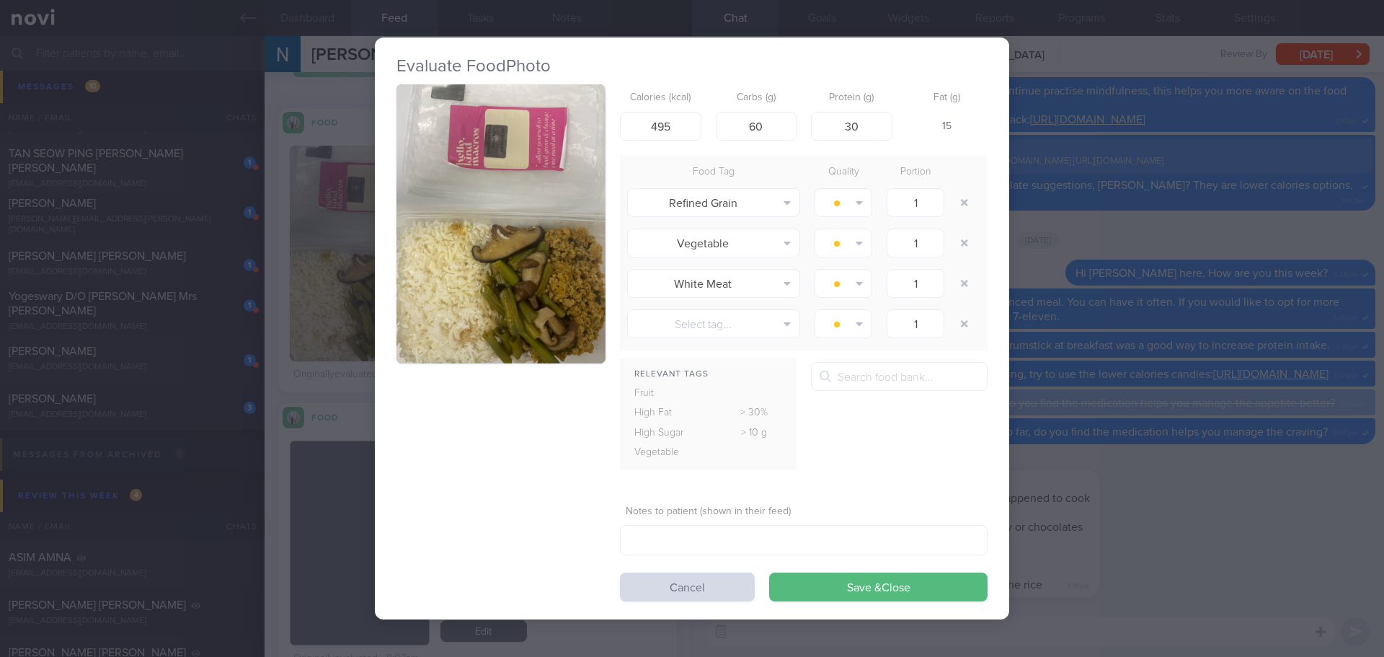
click at [521, 186] on button "button" at bounding box center [500, 223] width 209 height 279
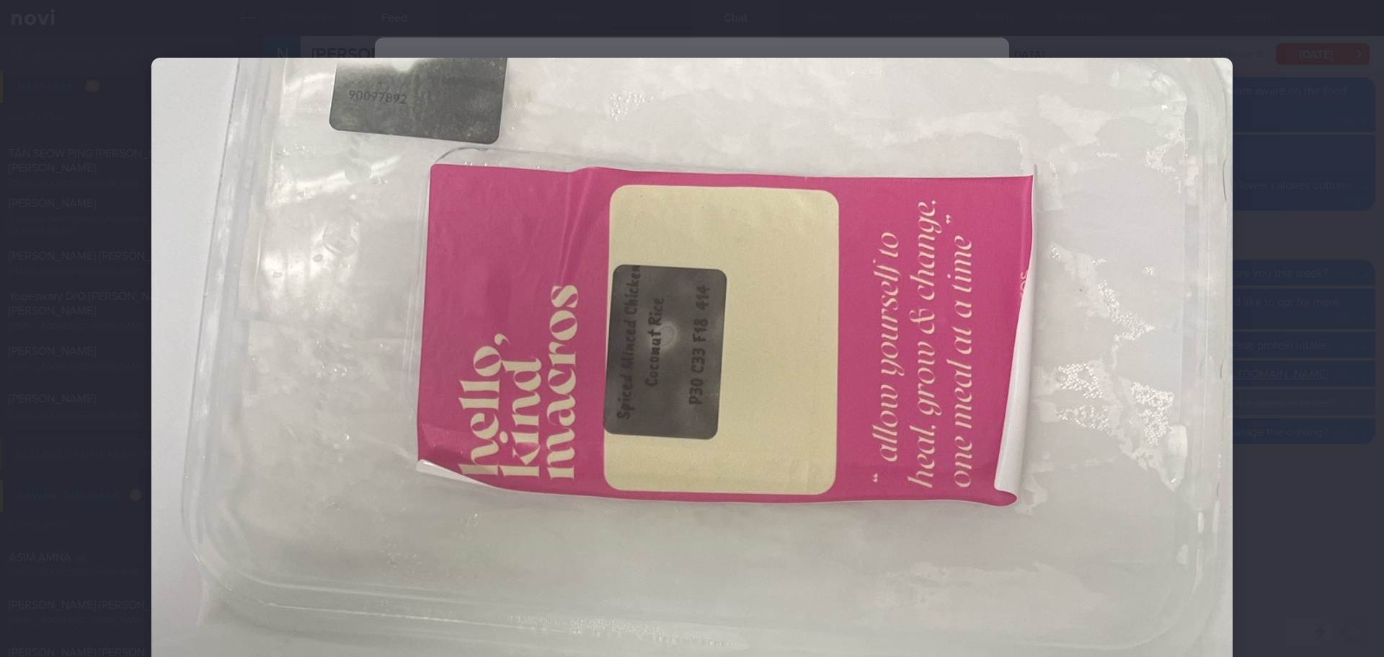
click at [1298, 289] on div at bounding box center [692, 328] width 1384 height 657
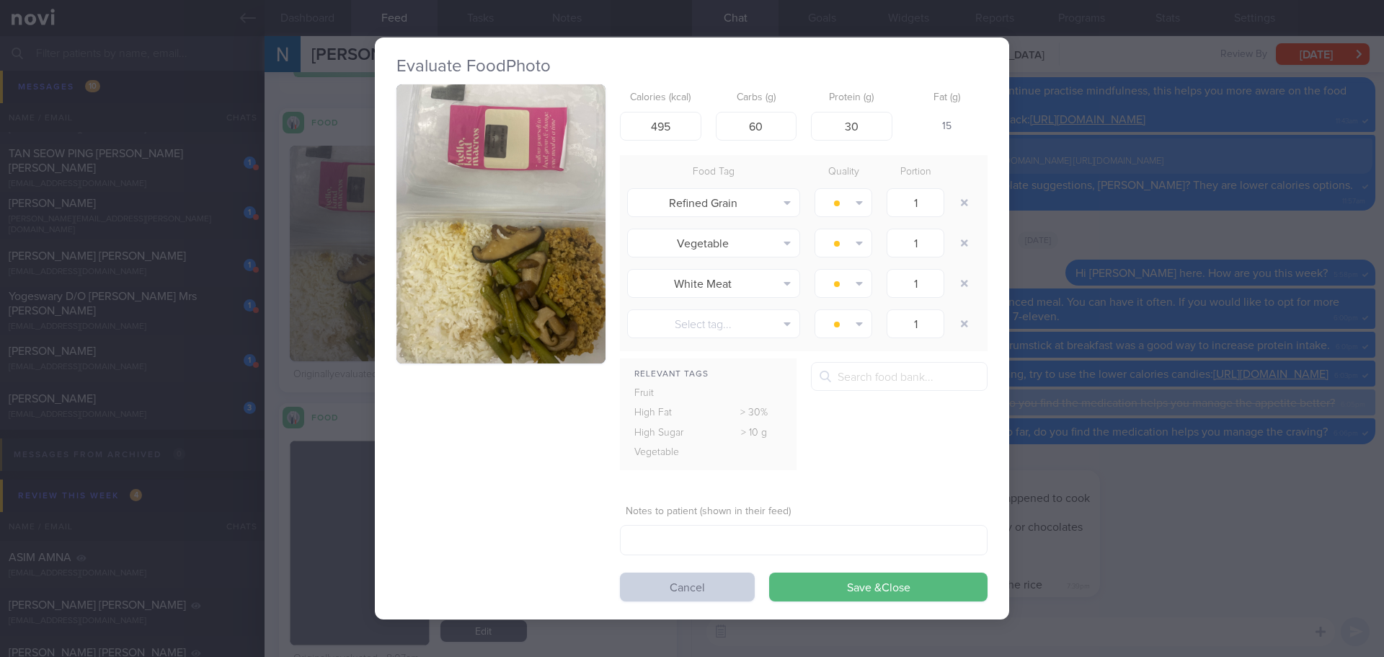
click at [710, 579] on button "Cancel" at bounding box center [687, 586] width 135 height 29
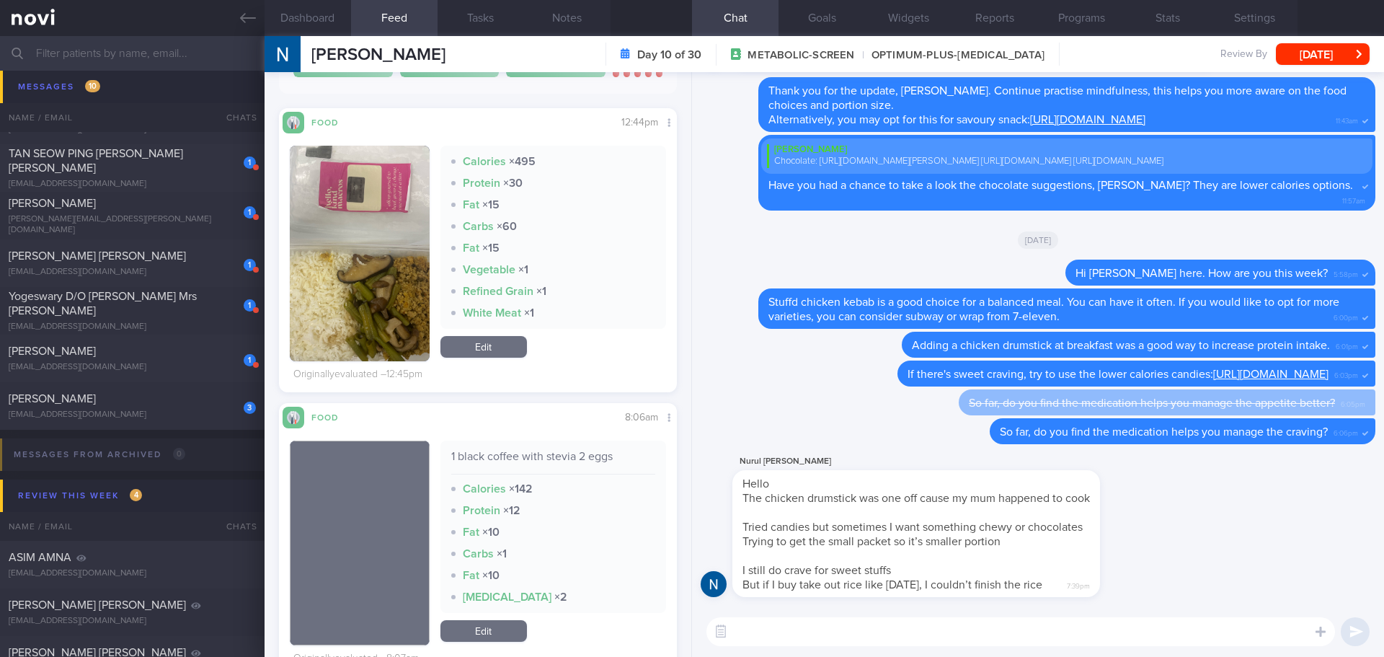
click at [417, 301] on button "button" at bounding box center [360, 254] width 140 height 216
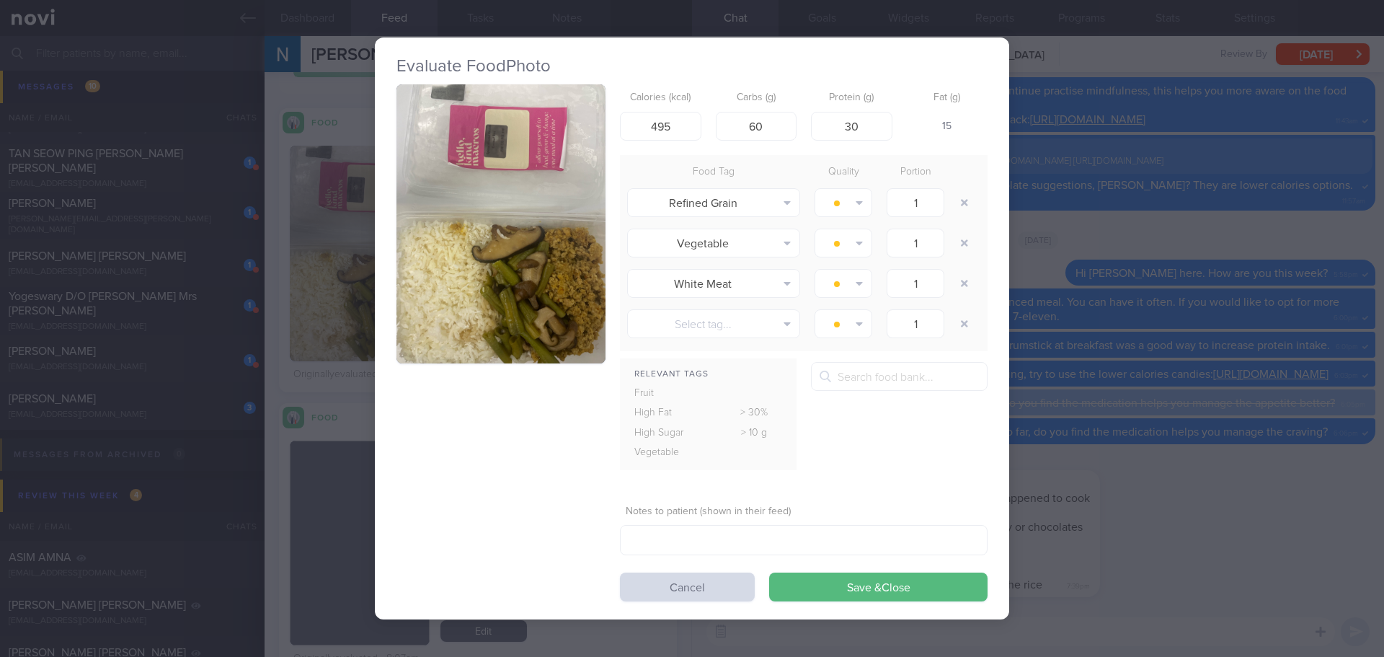
click at [532, 284] on button "button" at bounding box center [500, 223] width 209 height 279
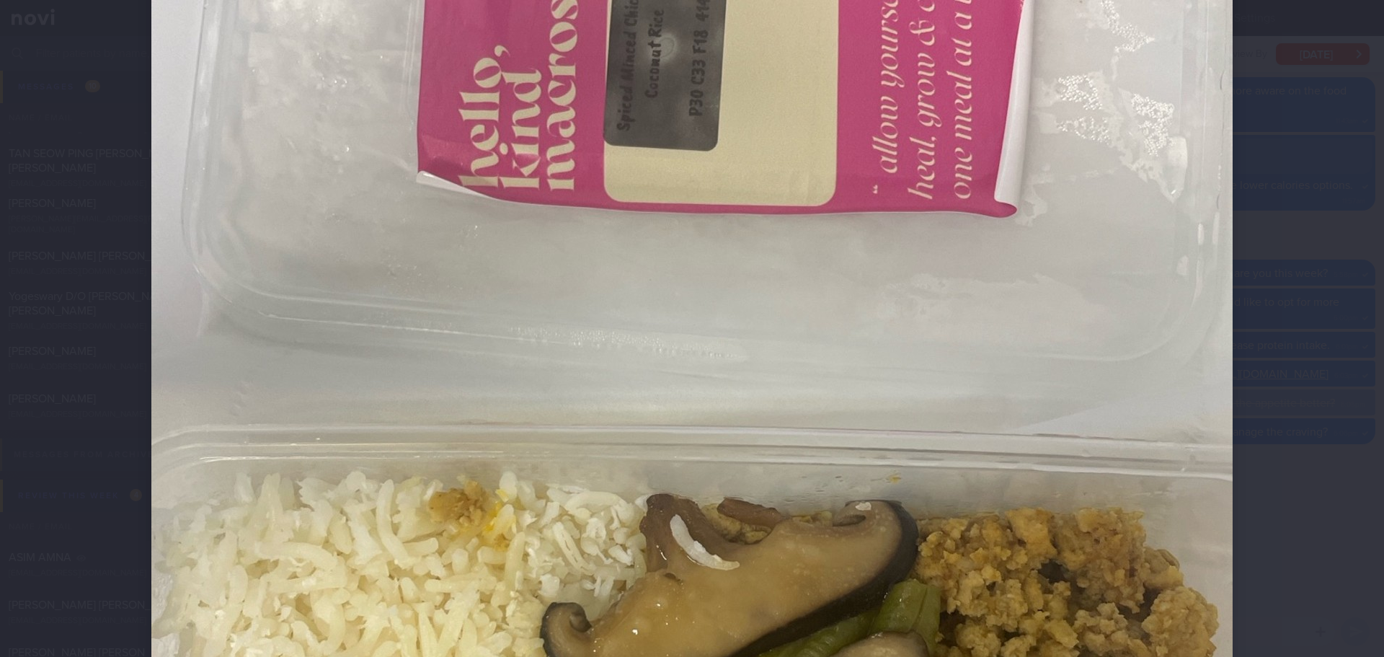
click at [1346, 378] on div at bounding box center [692, 328] width 1384 height 657
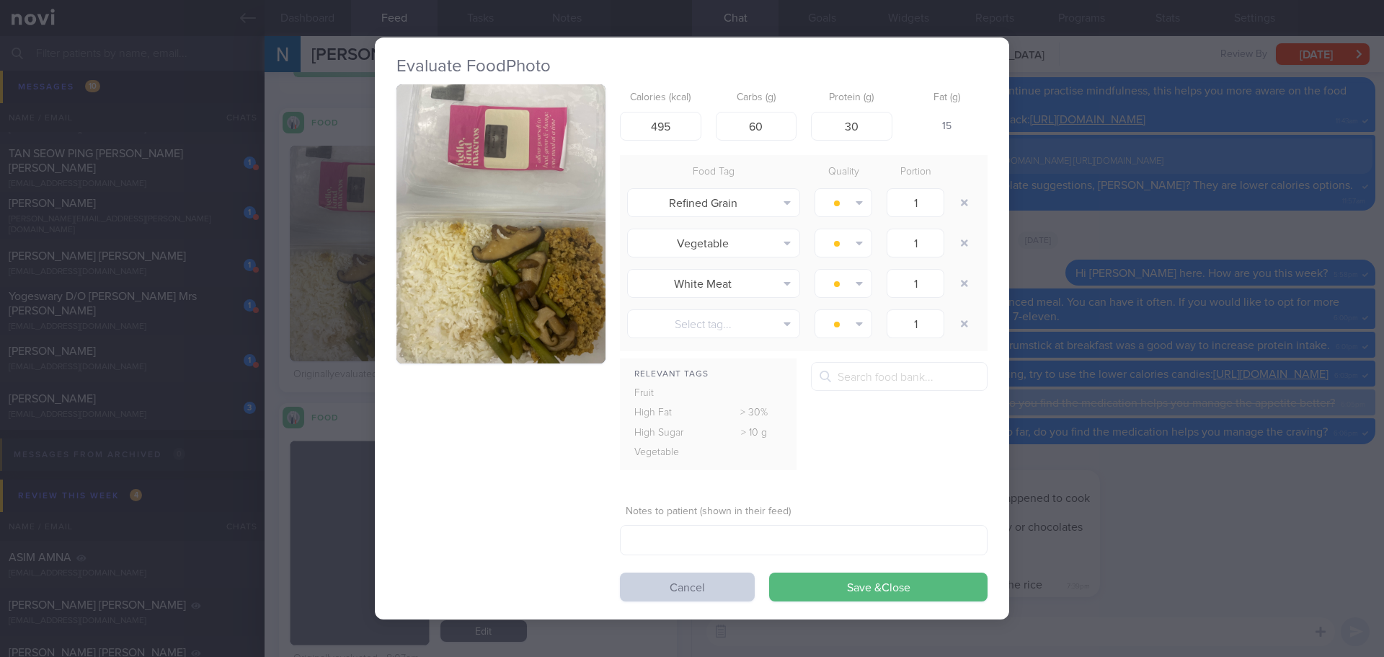
click at [679, 590] on button "Cancel" at bounding box center [687, 586] width 135 height 29
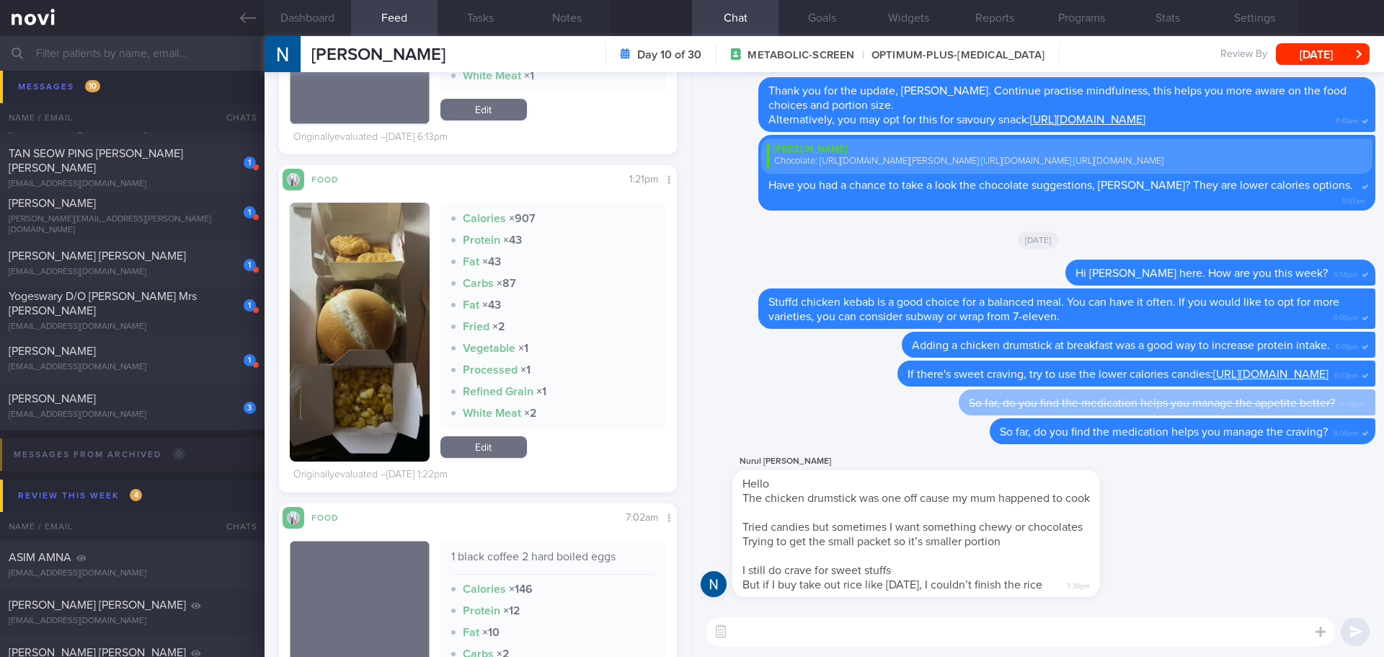
click at [889, 631] on textarea at bounding box center [1020, 631] width 629 height 29
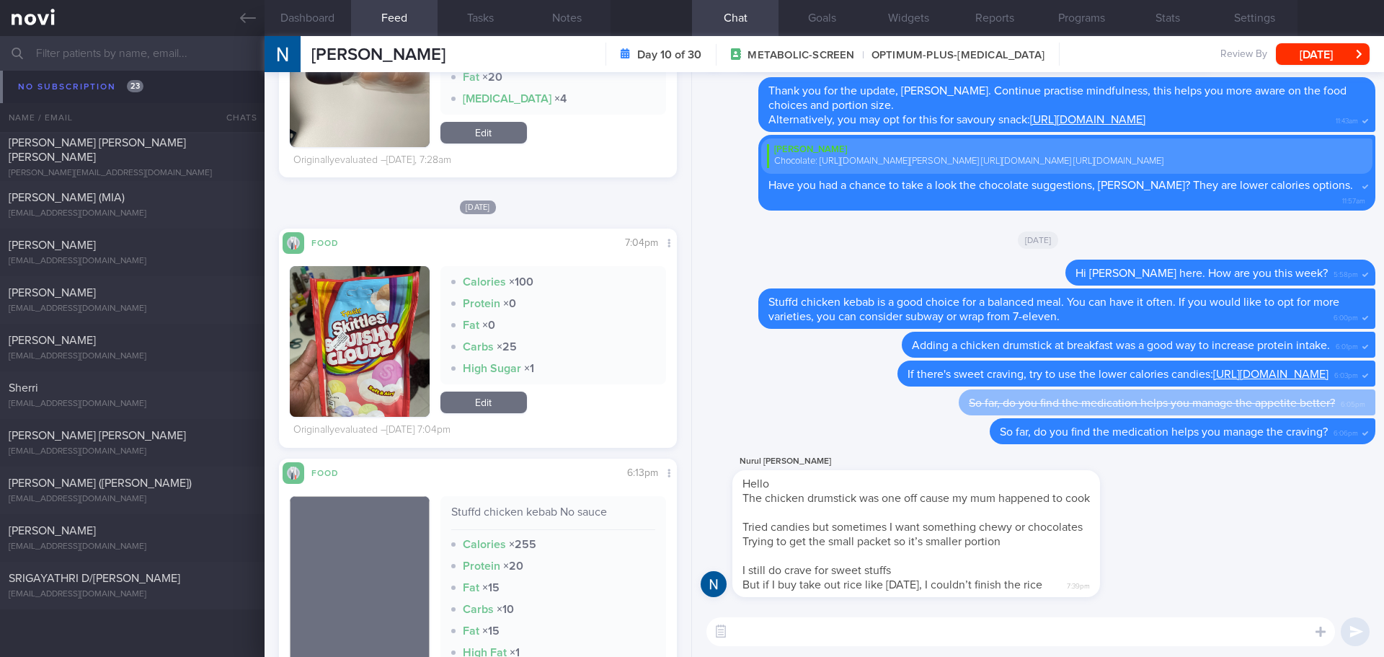
scroll to position [2461, 0]
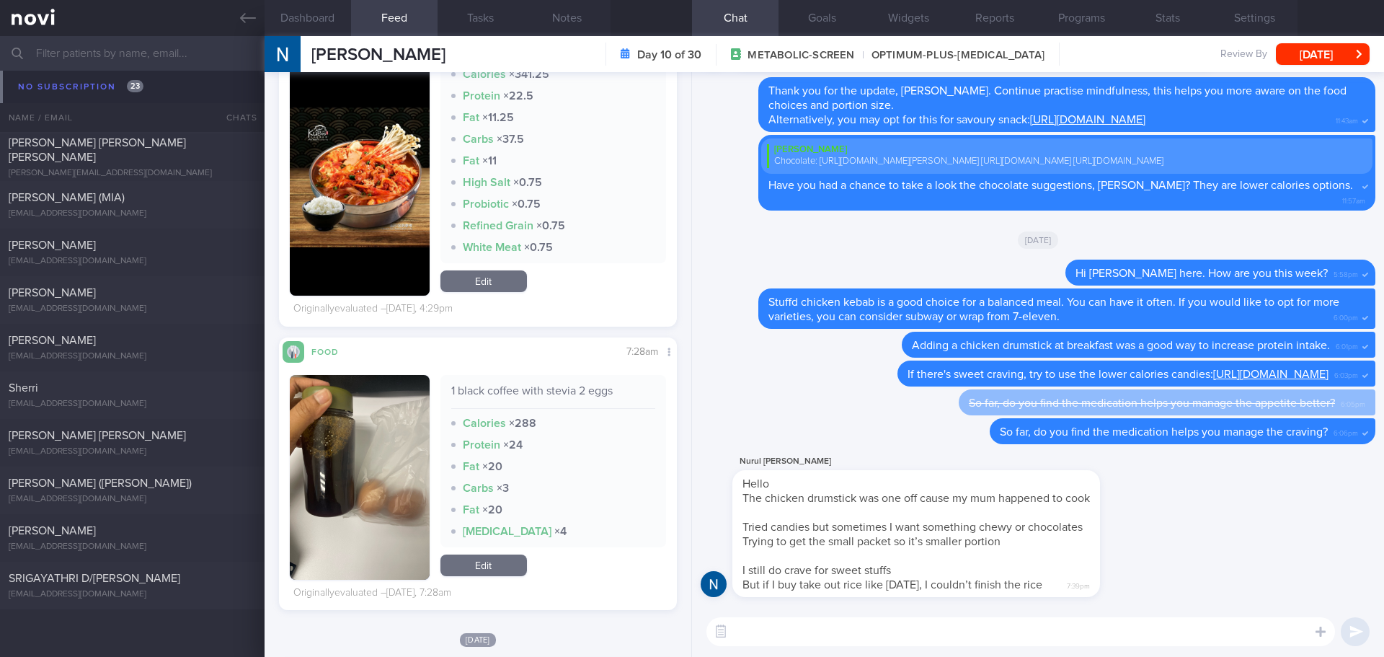
click at [920, 621] on textarea at bounding box center [1020, 631] width 629 height 29
click at [920, 623] on textarea at bounding box center [1020, 631] width 629 height 29
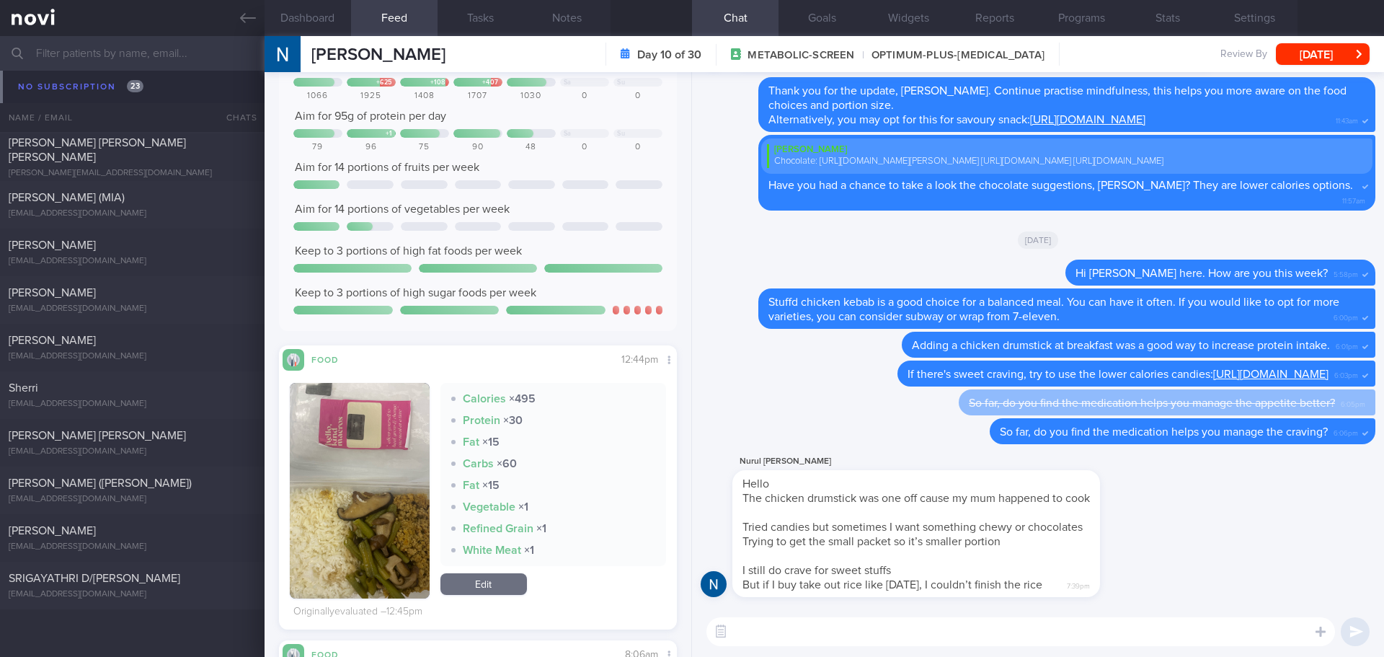
scroll to position [288, 0]
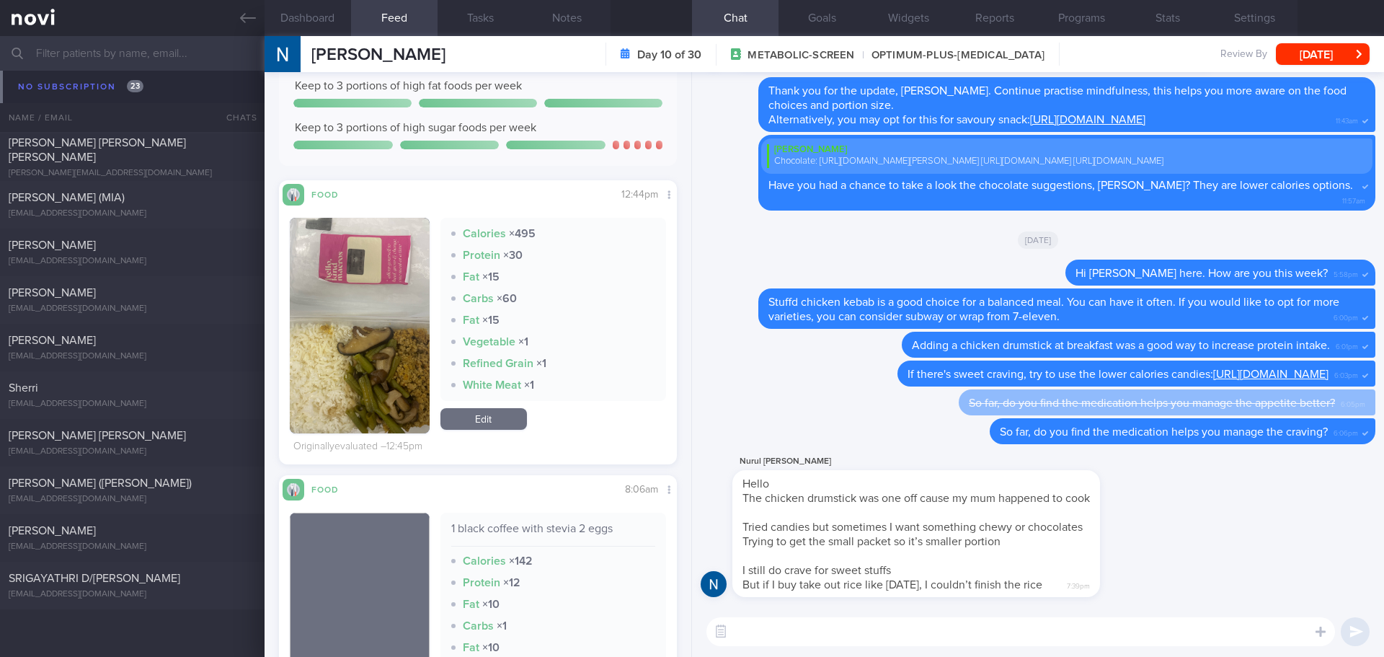
click at [835, 624] on textarea at bounding box center [1020, 631] width 629 height 29
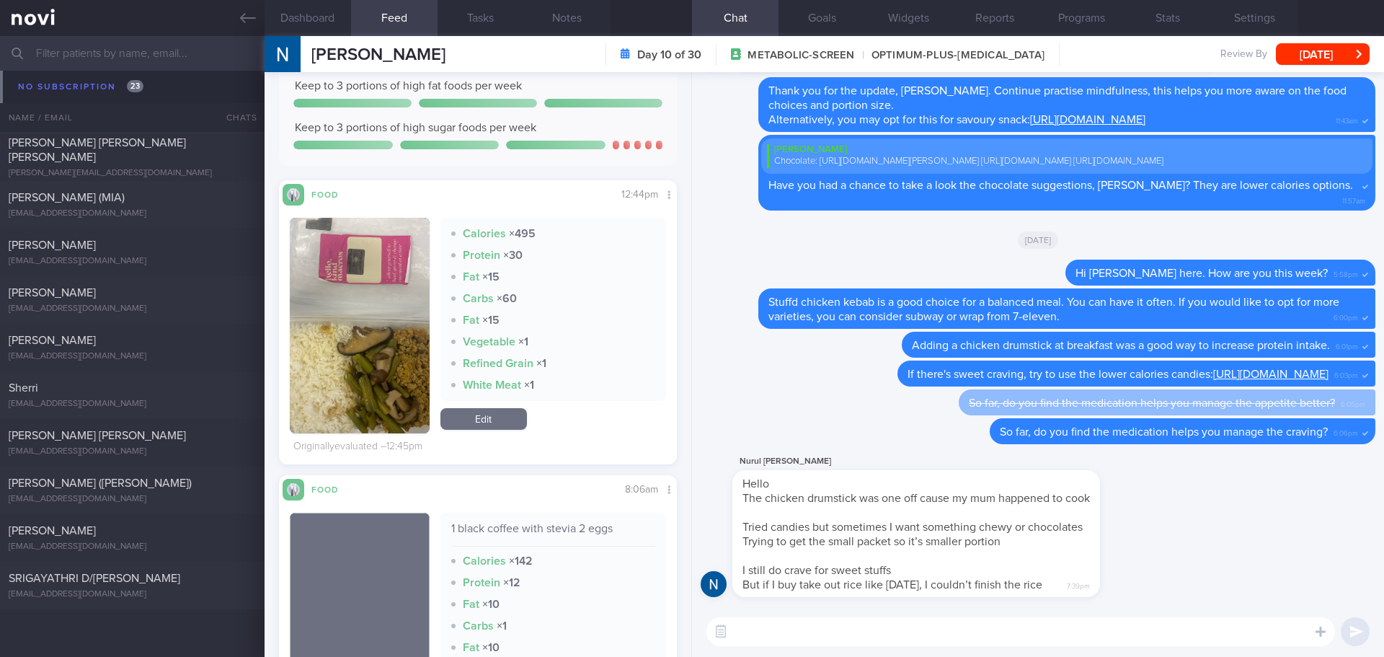
click at [835, 624] on textarea at bounding box center [1020, 631] width 629 height 29
type textarea "I"
type textarea "D"
click at [1164, 631] on textarea "Do you feel stressed this week that could be the reason of craving for sweet st…" at bounding box center [1020, 631] width 629 height 29
click at [1181, 633] on textarea "Do you feel stressed this week that could be the reason of craving for sweet st…" at bounding box center [1020, 631] width 629 height 29
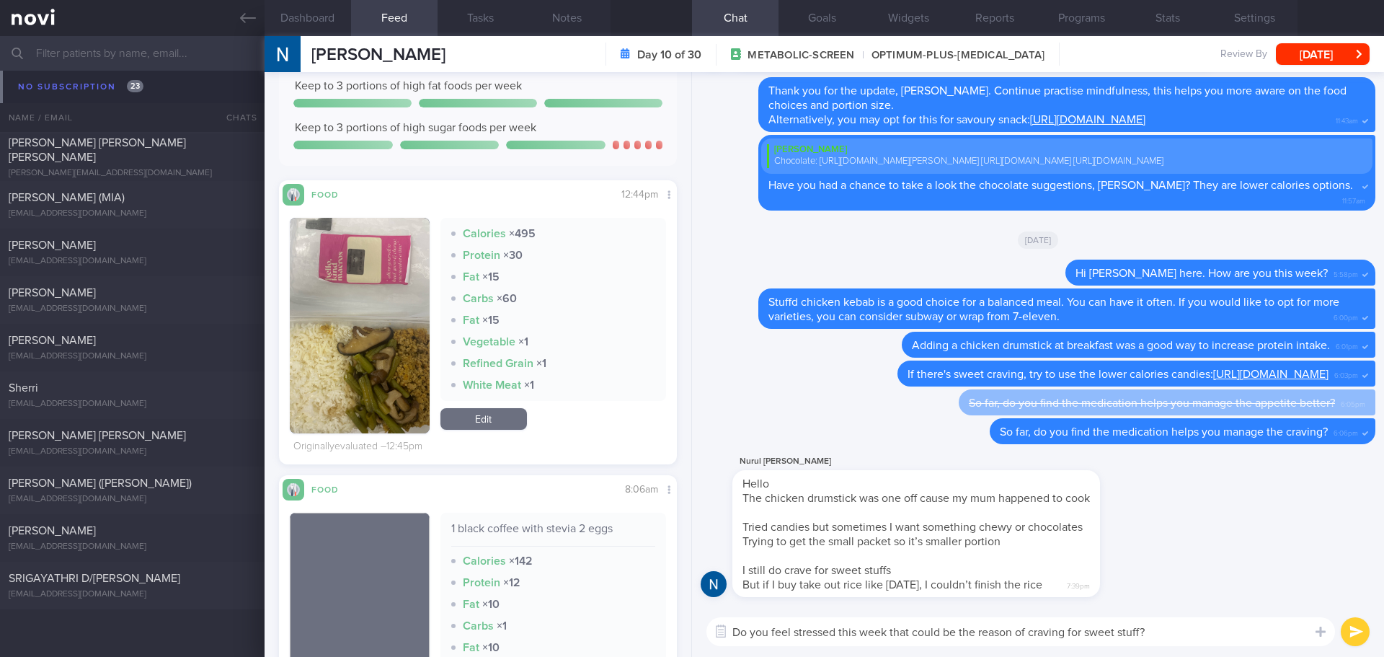
click at [1181, 633] on textarea "Do you feel stressed this week that could be the reason of craving for sweet st…" at bounding box center [1020, 631] width 629 height 29
click at [1181, 634] on textarea "Do you feel stressed this week that could be the reason of craving for sweet st…" at bounding box center [1020, 631] width 629 height 29
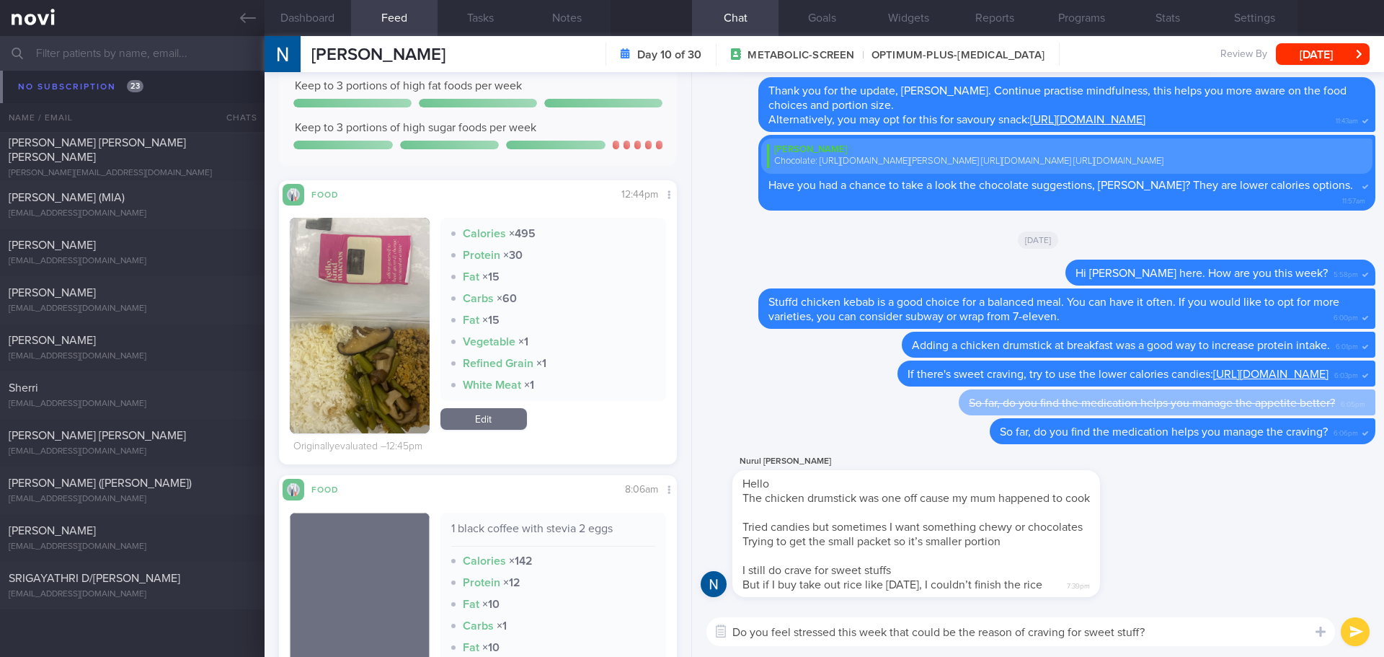
click at [1181, 634] on textarea "Do you feel stressed this week that could be the reason of craving for sweet st…" at bounding box center [1020, 631] width 629 height 29
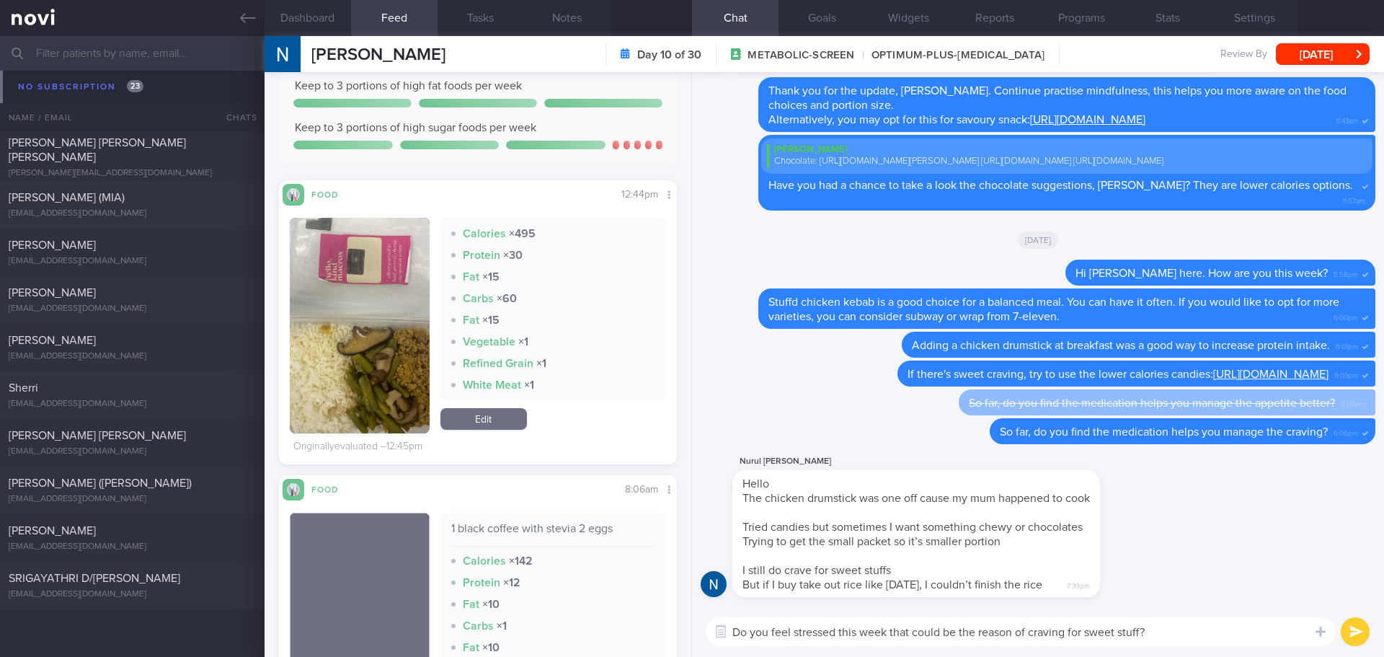
click at [1181, 634] on textarea "Do you feel stressed this week that could be the reason of craving for sweet st…" at bounding box center [1020, 631] width 629 height 29
click at [1191, 634] on textarea "Do you feel stressed this week that could be the reason of craving for sweet st…" at bounding box center [1020, 631] width 629 height 29
click at [840, 632] on textarea "Do you feel stressed this week that could be the reason of craving for sweet st…" at bounding box center [1020, 631] width 629 height 29
click at [1220, 645] on textarea "Do you feel stressed this week that could be the reason of craving for sweet st…" at bounding box center [1020, 631] width 629 height 29
click at [1191, 639] on textarea "Do you feel stressed this week that could be the reason of craving for sweet st…" at bounding box center [1020, 631] width 629 height 29
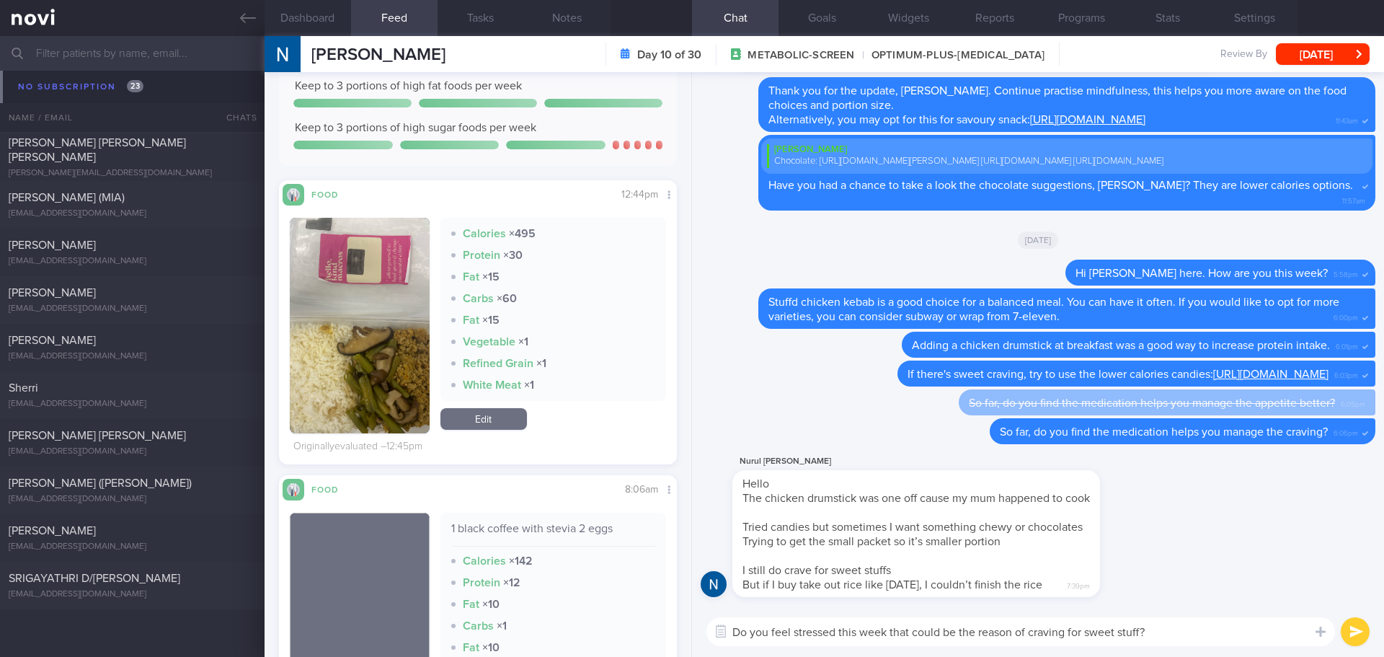
click at [1191, 639] on textarea "Do you feel stressed this week that could be the reason of craving for sweet st…" at bounding box center [1020, 631] width 629 height 29
type textarea "Do you feel stressed this week that could be the reason of craving for sweet st…"
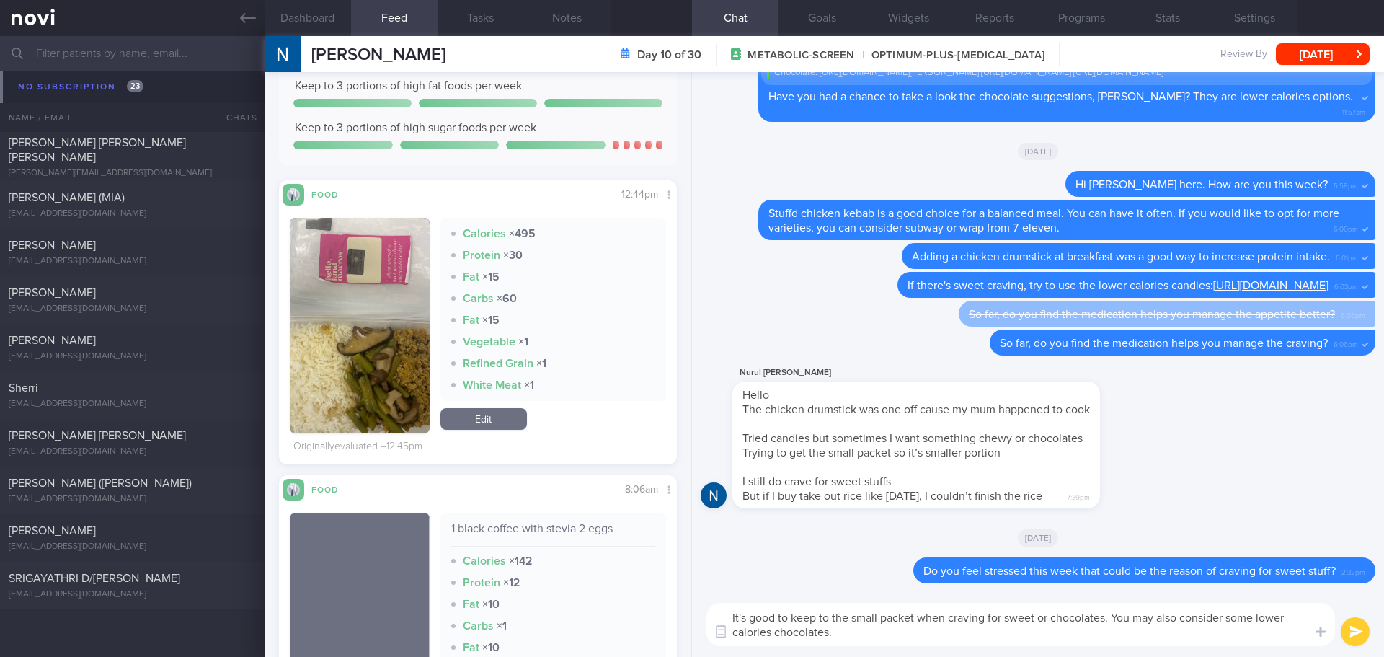
drag, startPoint x: 1113, startPoint y: 618, endPoint x: 1167, endPoint y: 645, distance: 60.6
click at [1167, 645] on textarea "It's good to keep to the small packet when craving for sweet or chocolates. You…" at bounding box center [1020, 624] width 629 height 43
click at [1270, 638] on textarea "It's good to keep to the small packet when craving for sweet or chocolates. Try…" at bounding box center [1020, 624] width 629 height 43
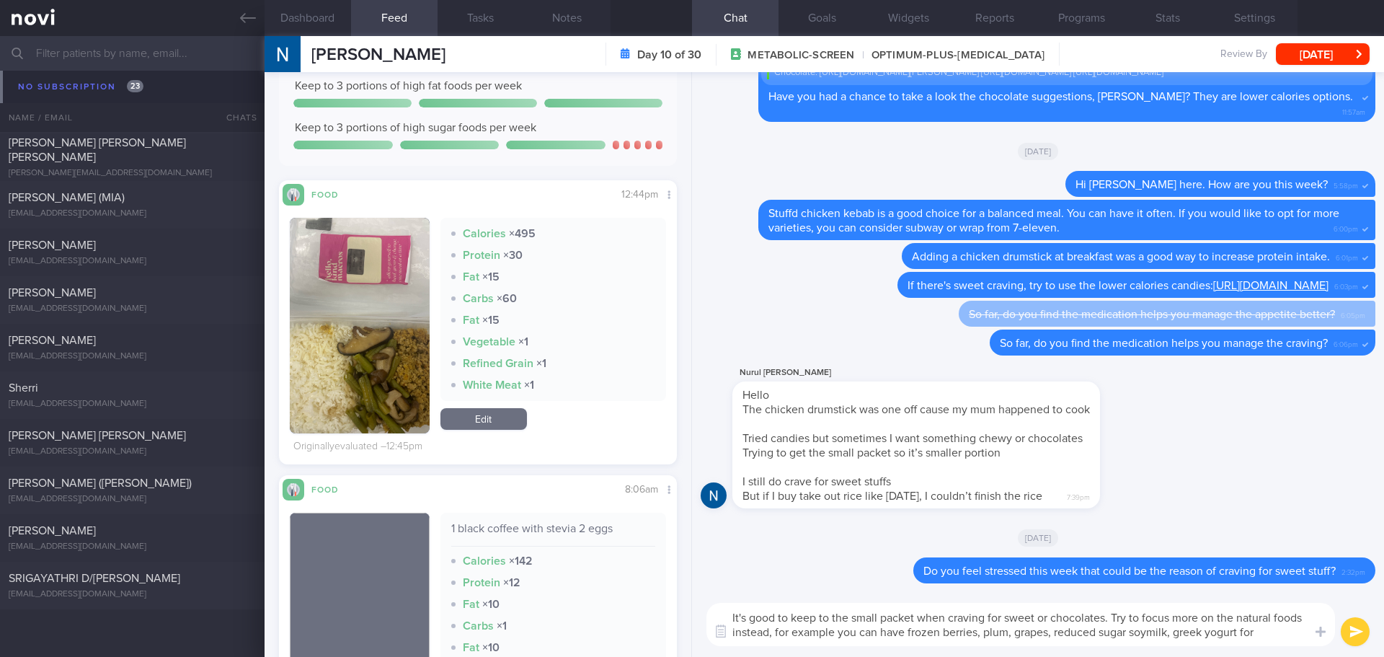
click at [1270, 638] on textarea "It's good to keep to the small packet when craving for sweet or chocolates. Try…" at bounding box center [1020, 624] width 629 height 43
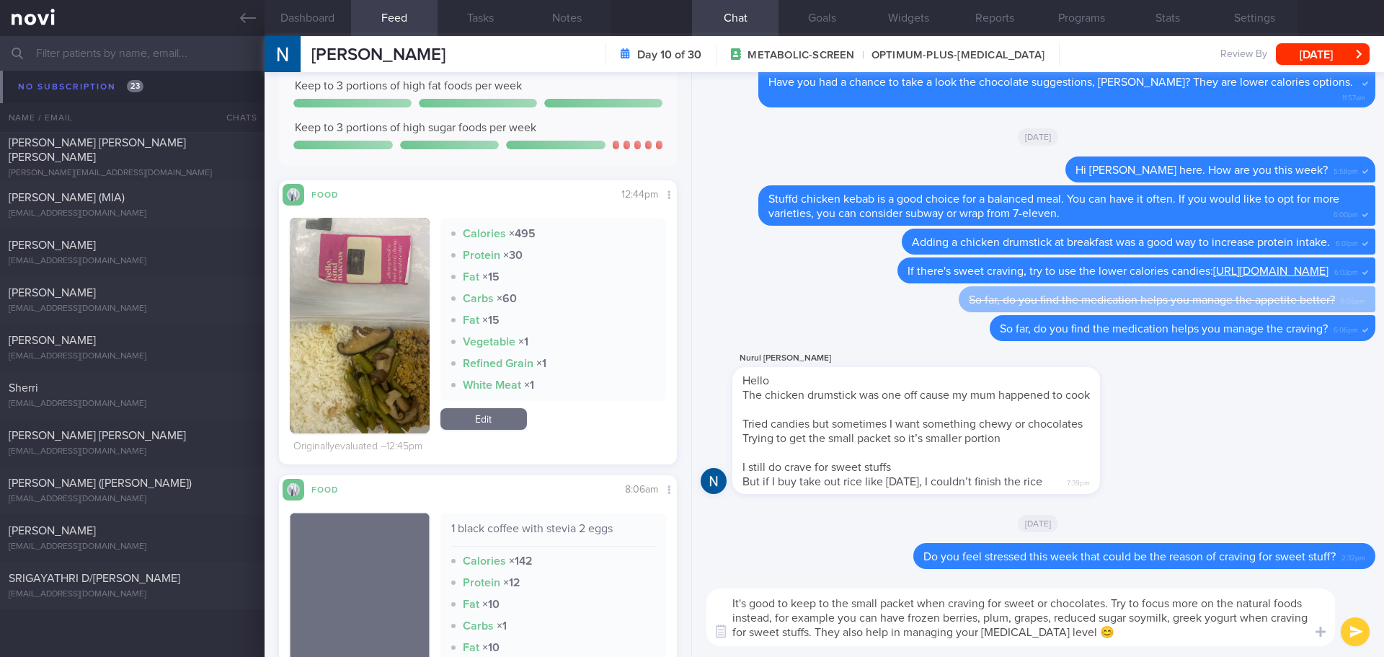
type textarea "It's good to keep to the small packet when craving for sweet or chocolates. Try…"
click at [1359, 638] on button "submit" at bounding box center [1355, 631] width 29 height 29
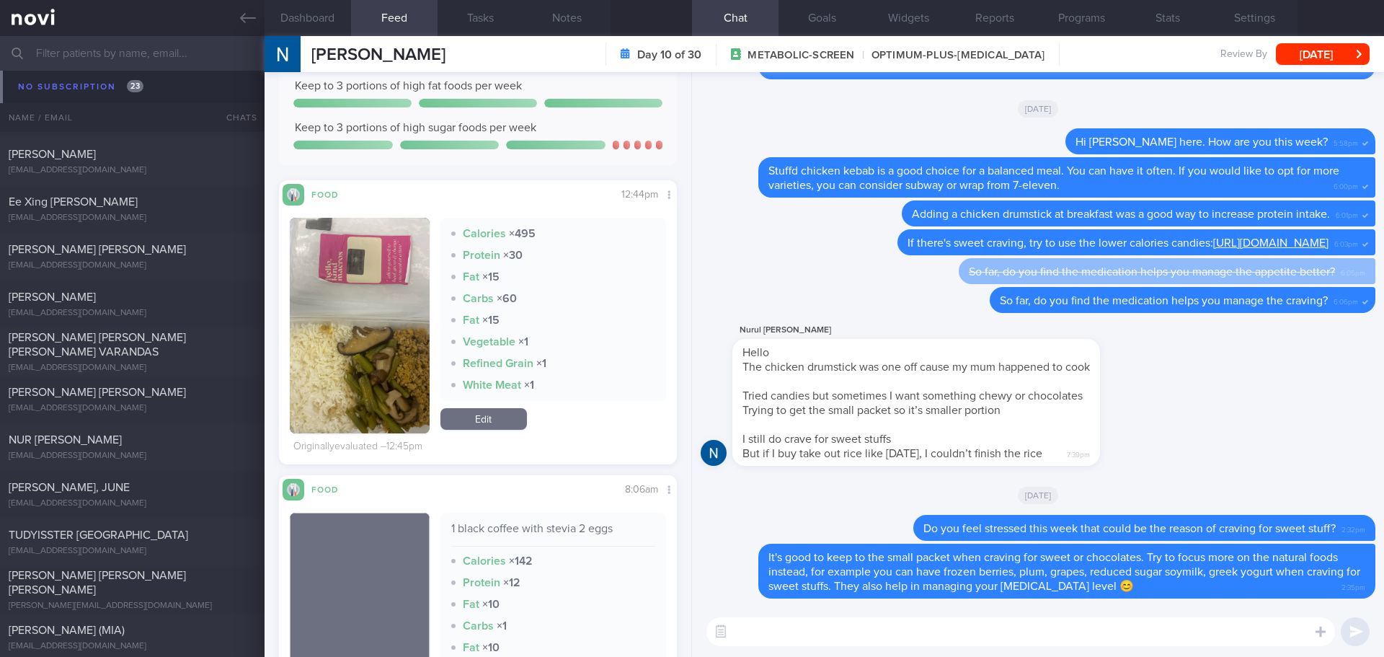
scroll to position [1, 0]
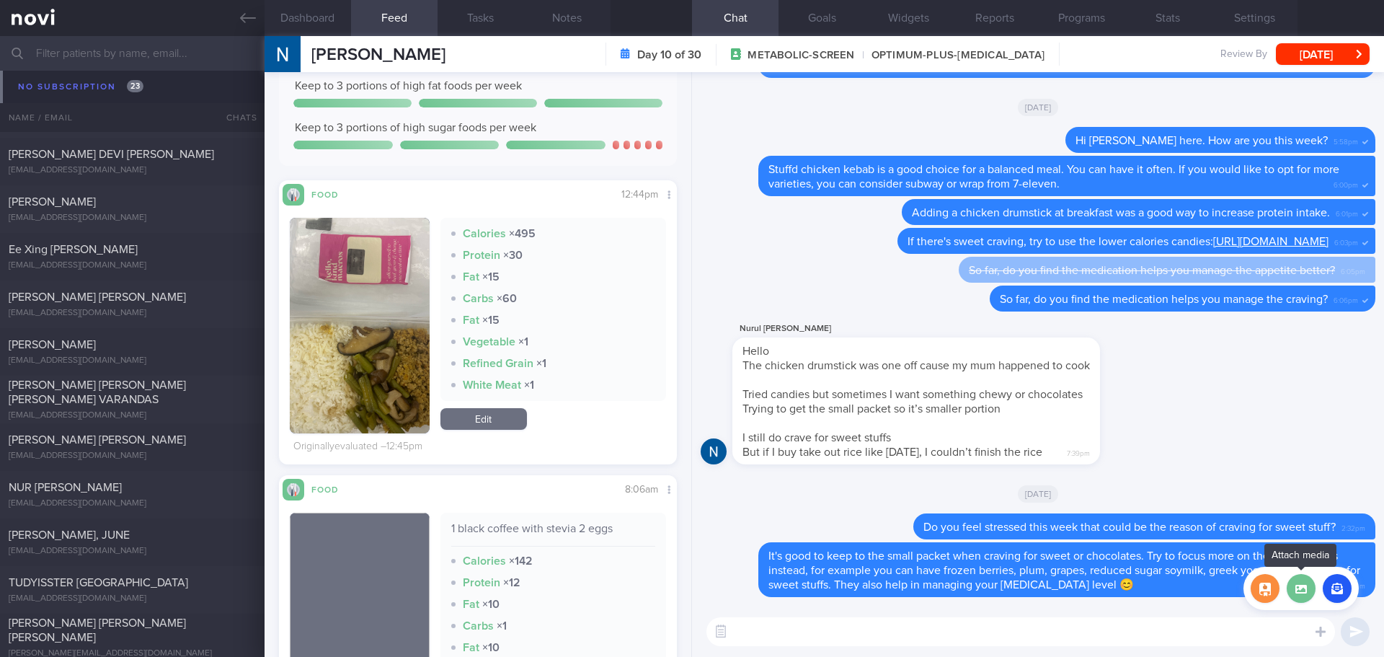
click at [1307, 585] on label at bounding box center [1301, 588] width 29 height 29
click at [0, 0] on input "file" at bounding box center [0, 0] width 0 height 0
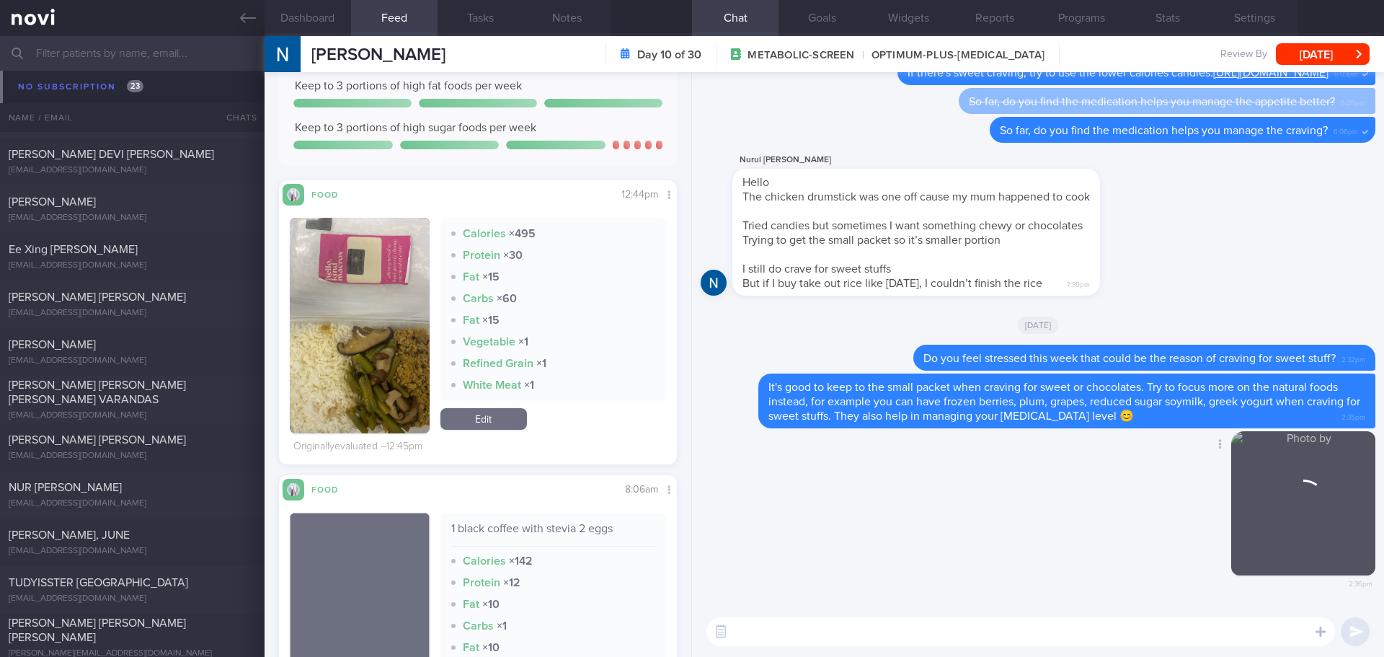
scroll to position [0, 0]
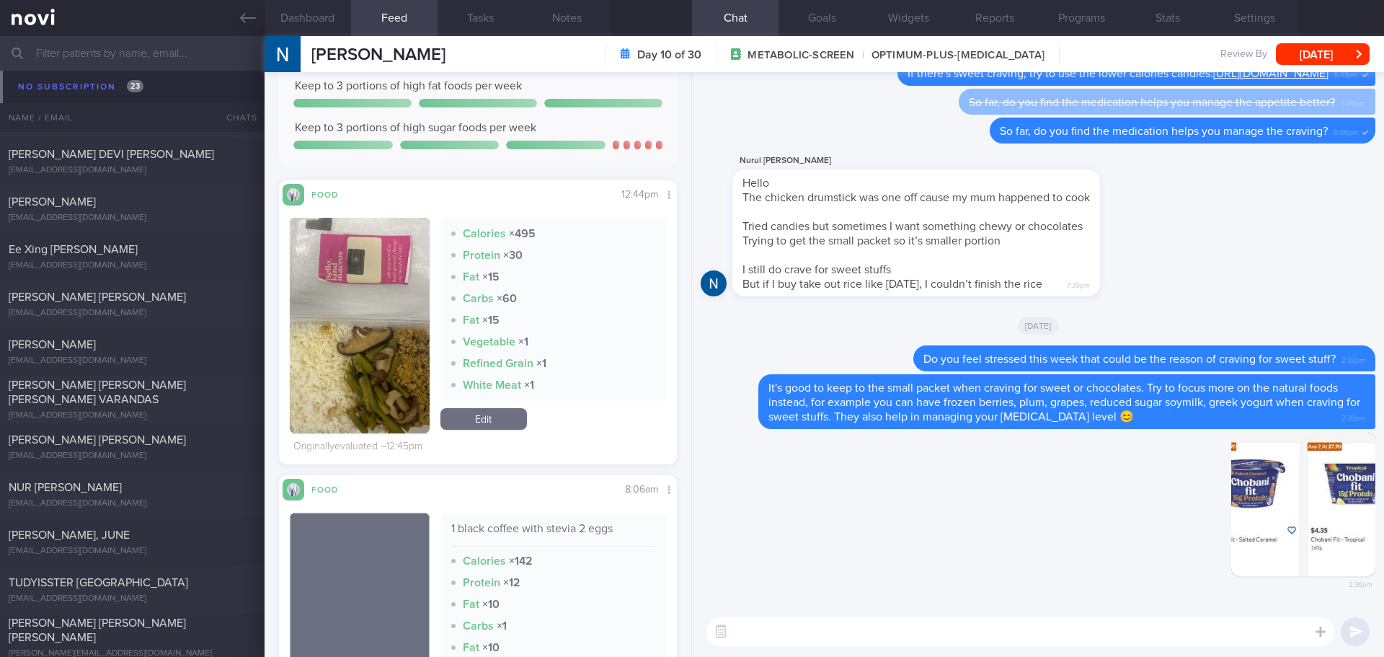
click at [182, 49] on input "text" at bounding box center [692, 53] width 1384 height 35
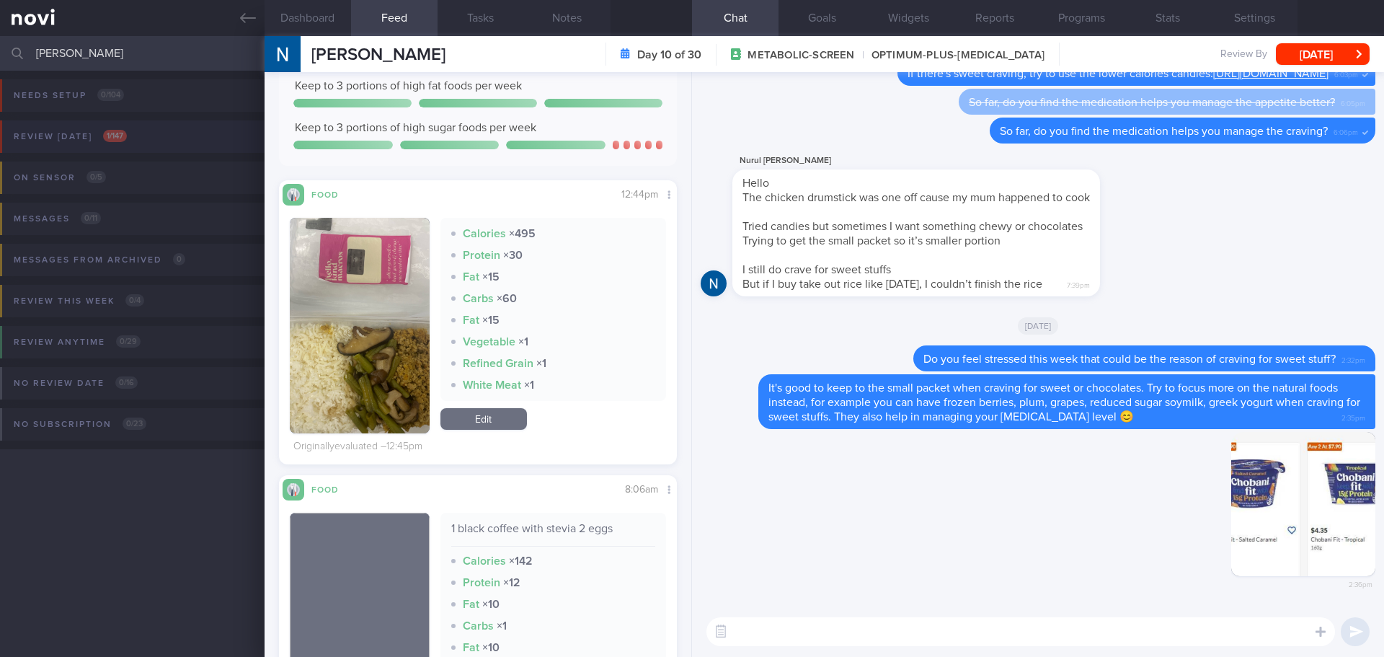
type input "[PERSON_NAME]"
click at [179, 139] on button "Review [DATE] 1 / 147" at bounding box center [690, 140] width 1388 height 41
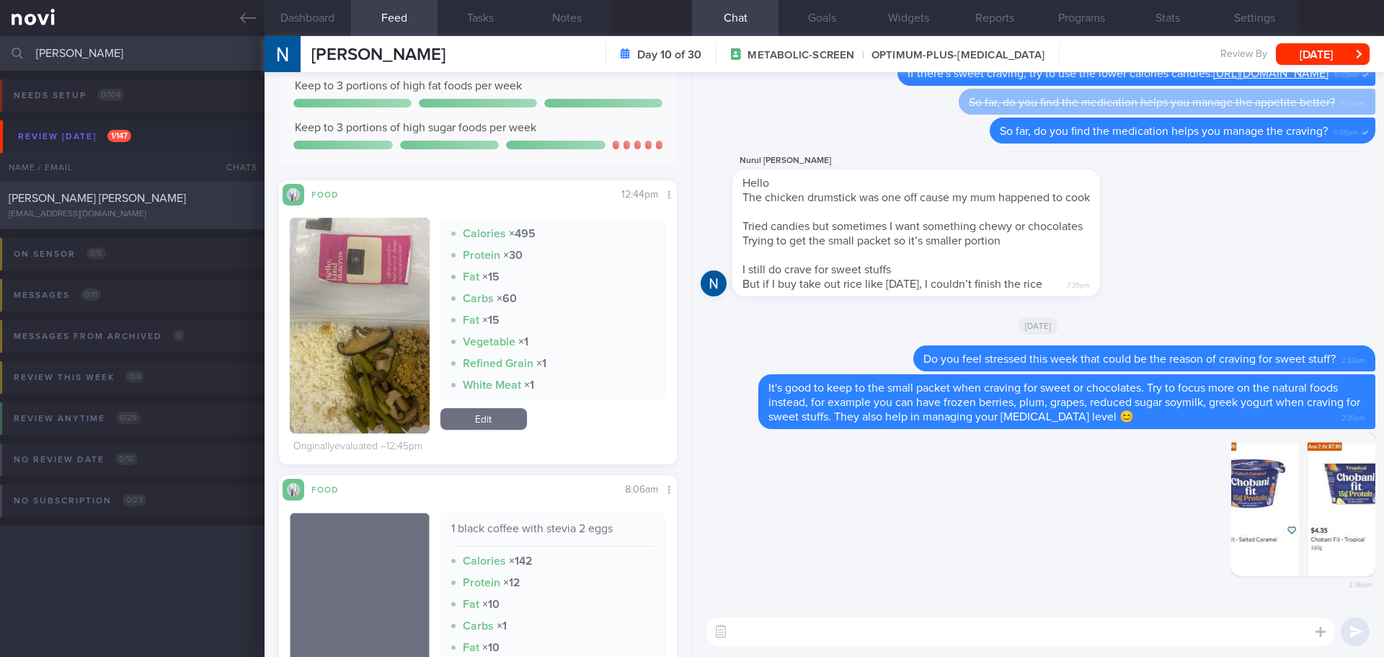
click at [137, 196] on span "[PERSON_NAME] [PERSON_NAME]" at bounding box center [97, 198] width 177 height 12
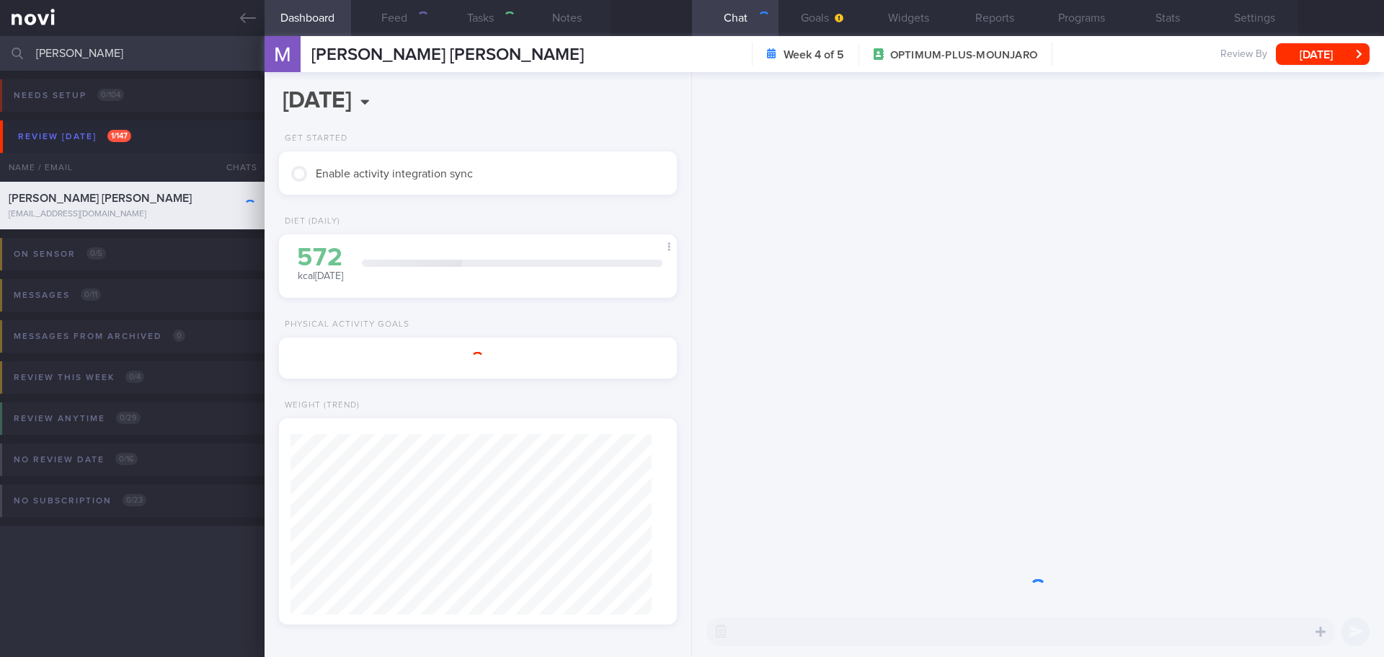
scroll to position [180, 362]
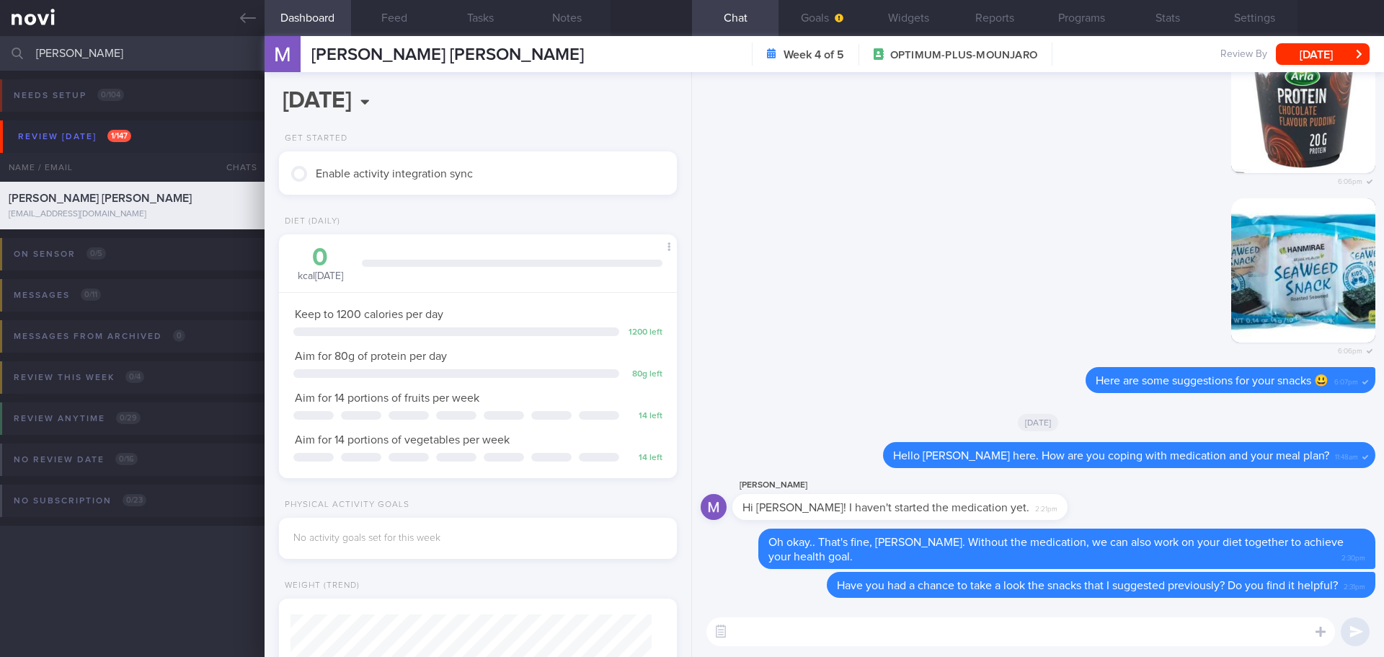
click at [887, 631] on textarea at bounding box center [1020, 631] width 629 height 29
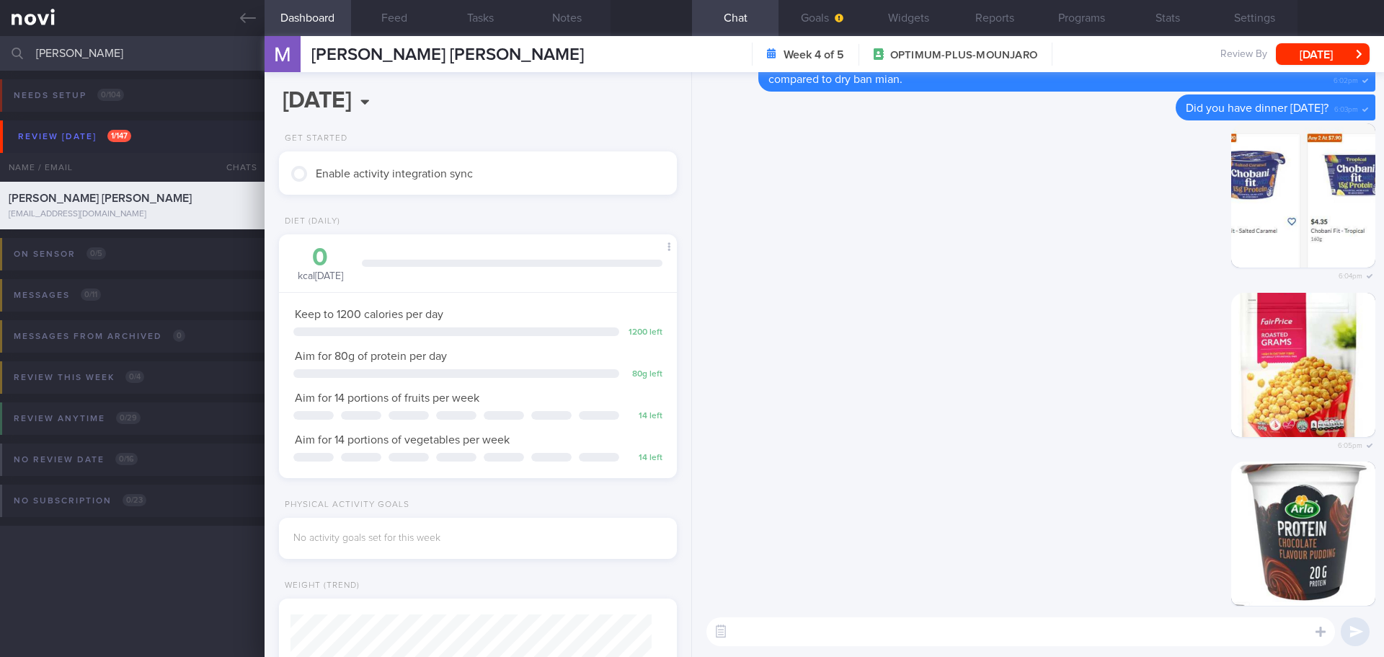
scroll to position [0, 0]
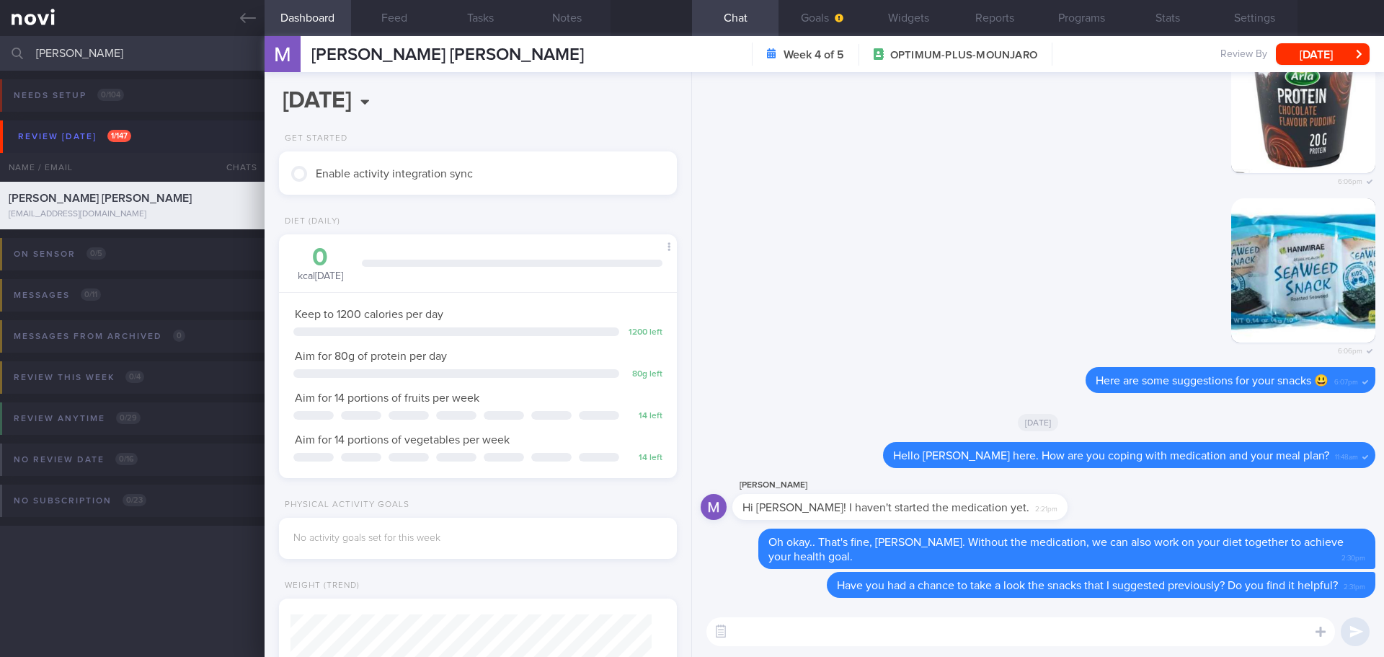
click at [834, 631] on textarea at bounding box center [1020, 631] width 629 height 29
type textarea "Hi [PERSON_NAME] here. How are you this week?"
click at [820, 19] on button "Goals" at bounding box center [821, 18] width 86 height 36
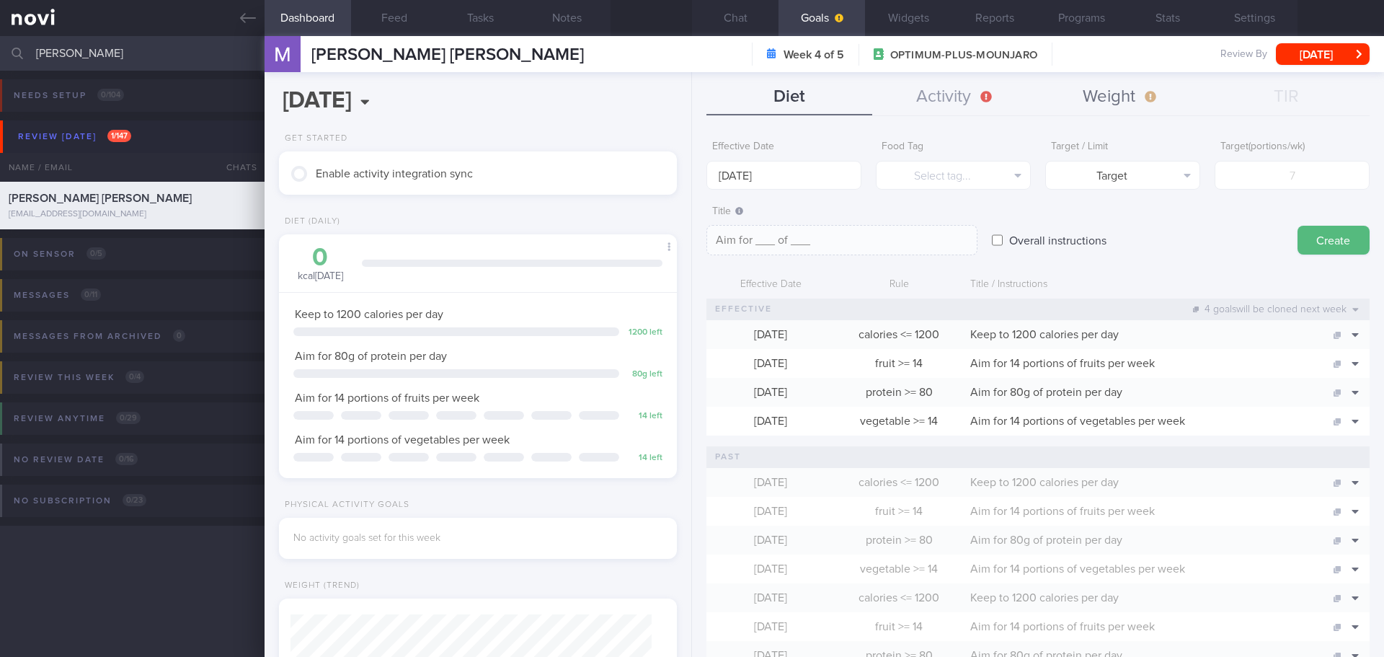
click at [1084, 99] on button "Weight" at bounding box center [1121, 97] width 166 height 36
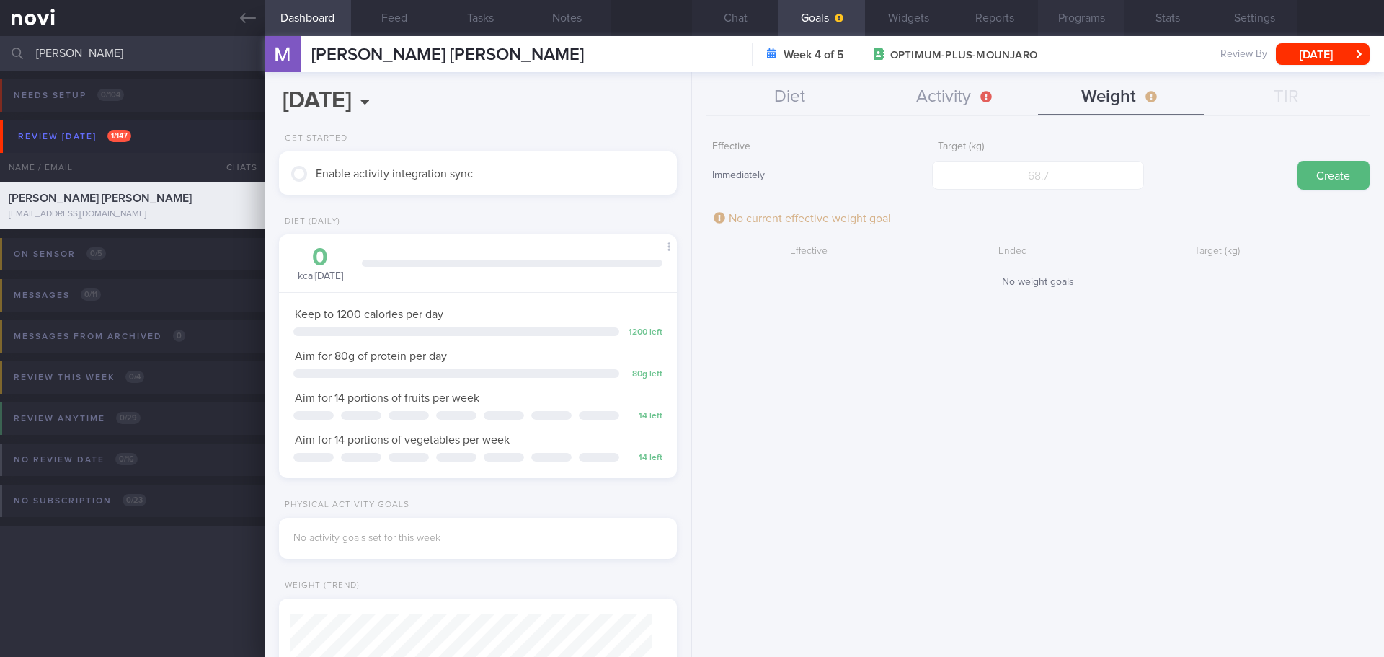
click at [1096, 4] on button "Programs" at bounding box center [1081, 18] width 86 height 36
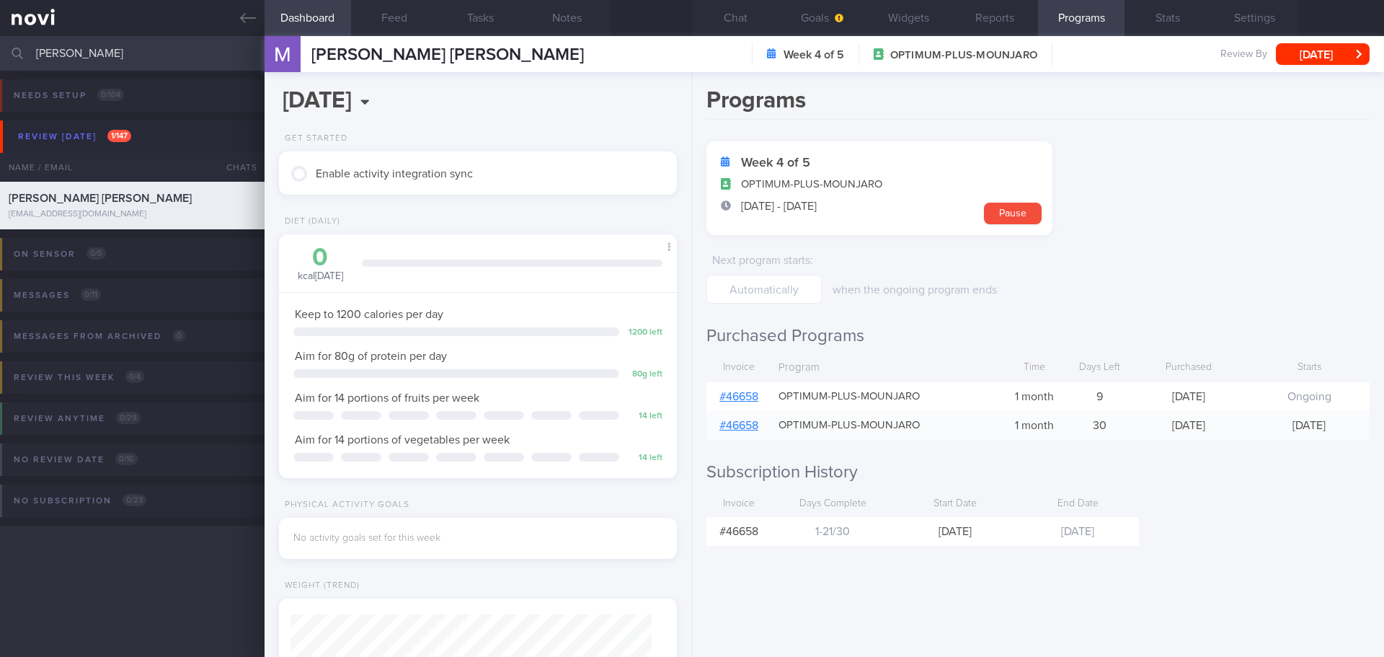
click at [755, 396] on link "# 46658" at bounding box center [738, 397] width 39 height 12
click at [805, 25] on button "Goals" at bounding box center [821, 18] width 86 height 36
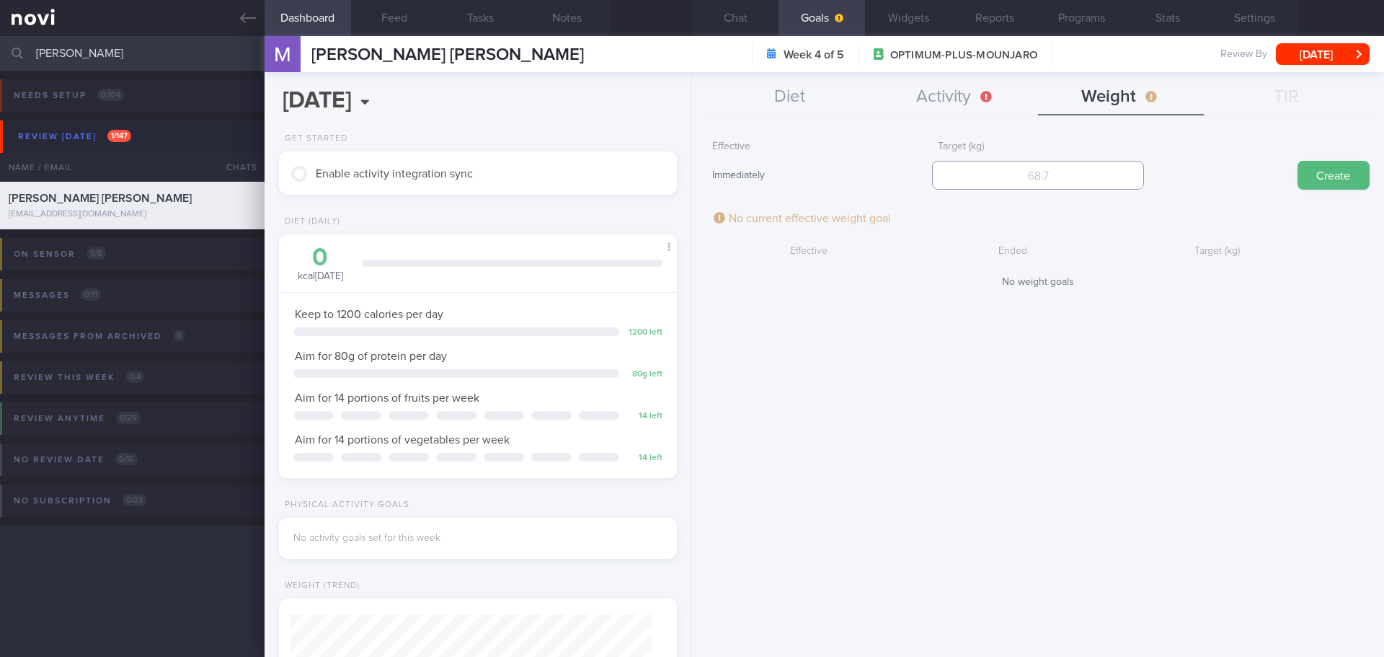
click at [1041, 182] on input "number" at bounding box center [1037, 175] width 211 height 29
type input "55"
click at [1352, 187] on button "Create" at bounding box center [1333, 175] width 72 height 29
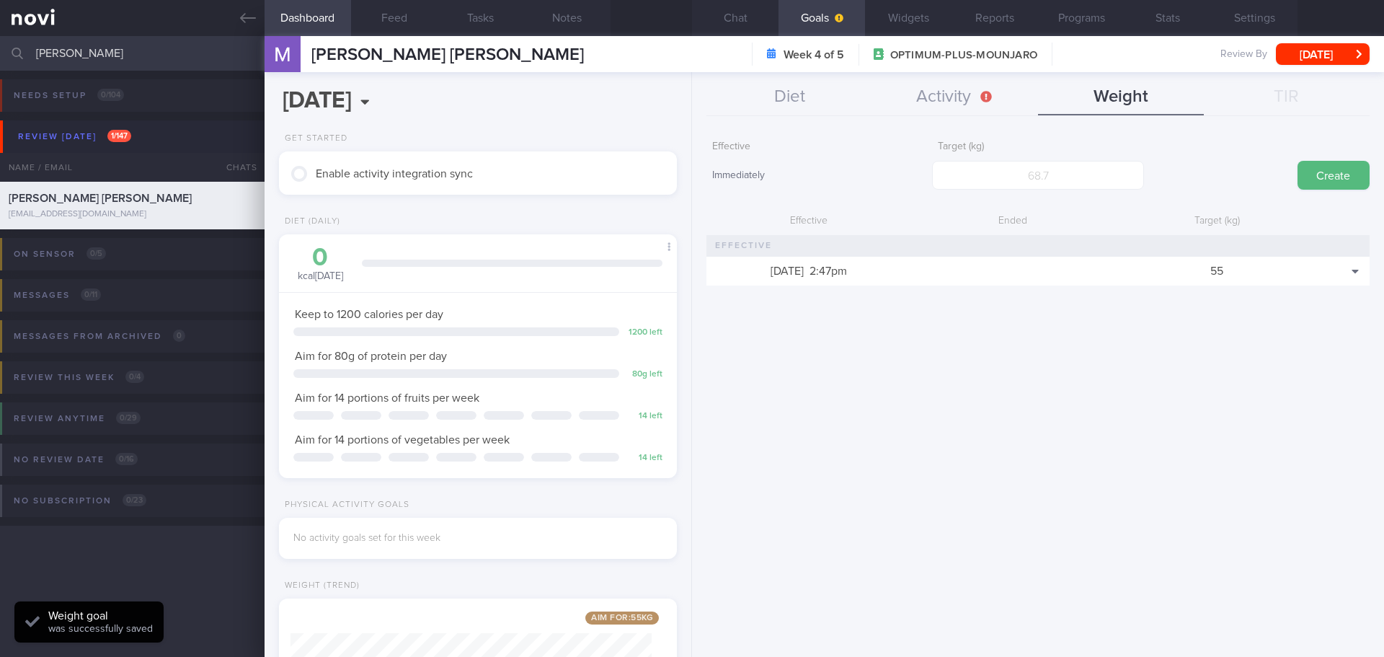
click at [1176, 472] on div "Effective Immediately Target (kg) Create Effective Ended Target (kg) [DATE] 2:4…" at bounding box center [1038, 390] width 692 height 534
click at [750, 25] on button "Chat" at bounding box center [735, 18] width 86 height 36
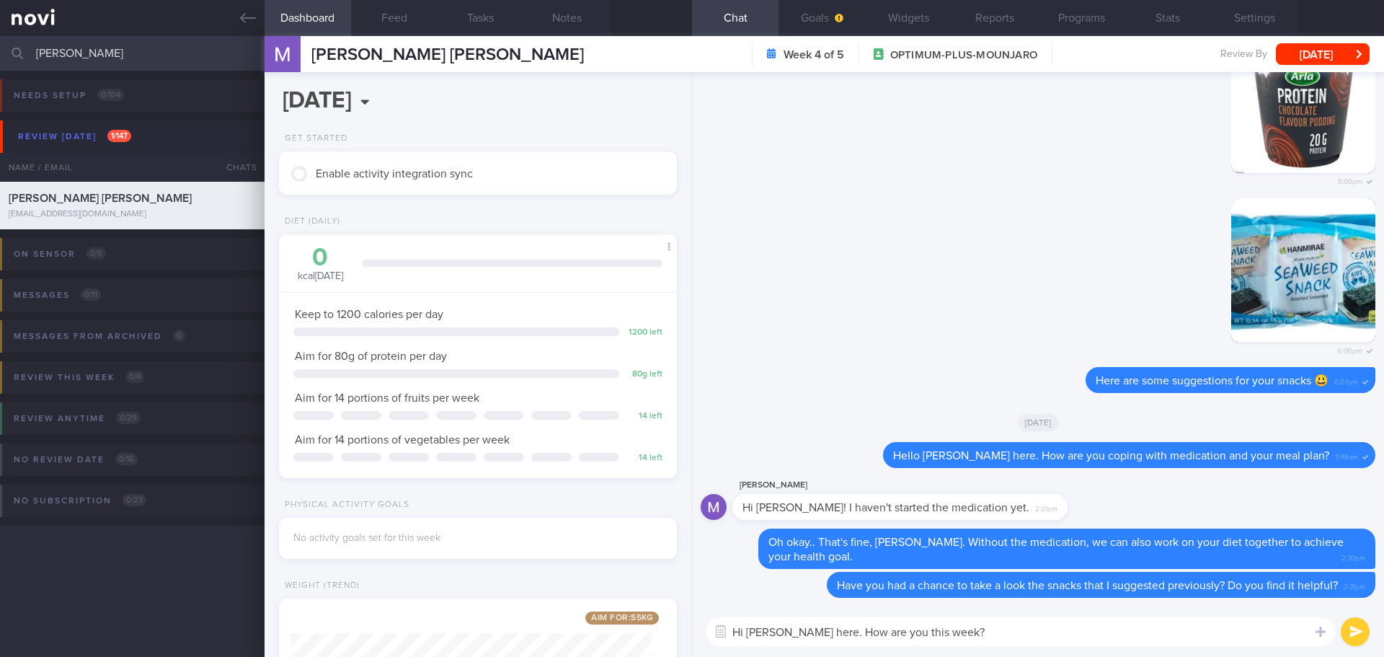
click at [1006, 642] on textarea "Hi [PERSON_NAME] here. How are you this week?" at bounding box center [1020, 631] width 629 height 29
drag, startPoint x: 1004, startPoint y: 635, endPoint x: 909, endPoint y: 636, distance: 95.2
click at [909, 636] on textarea "Hi [PERSON_NAME] here. How are you this week?" at bounding box center [1020, 631] width 629 height 29
type textarea "Hi [PERSON_NAME] here. How have you been?"
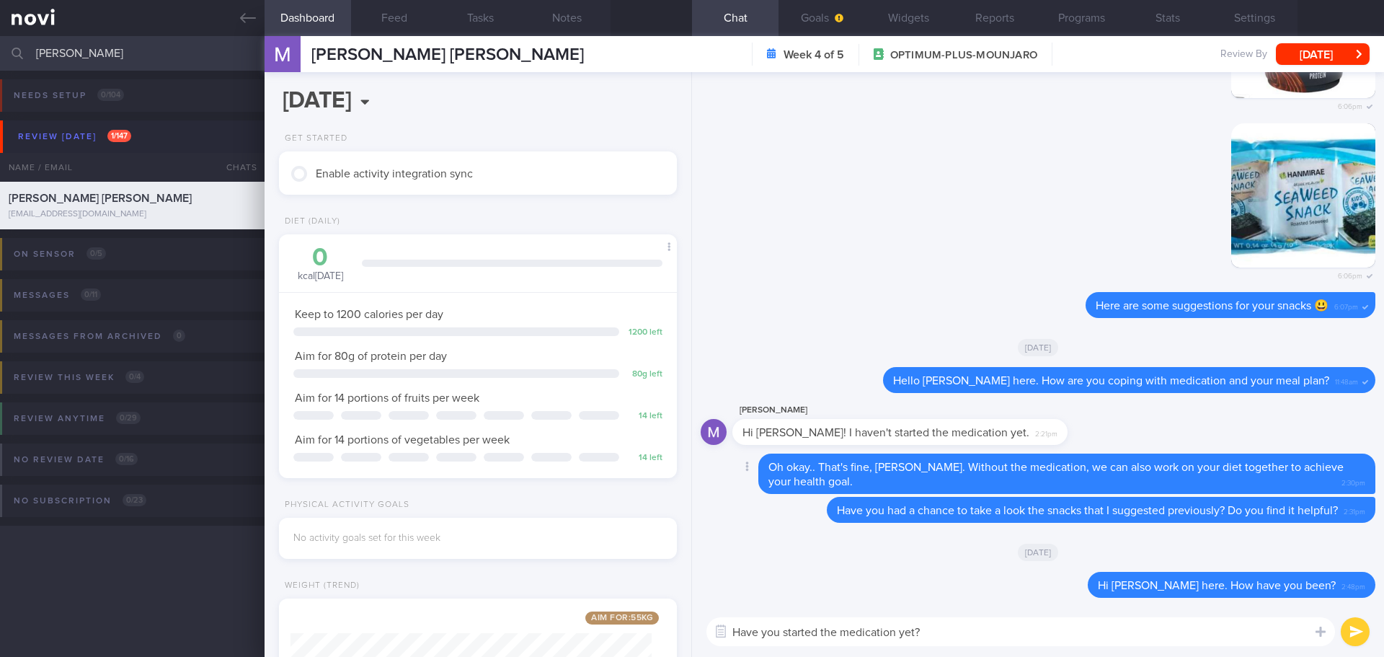
type textarea "Have you started the medication yet?"
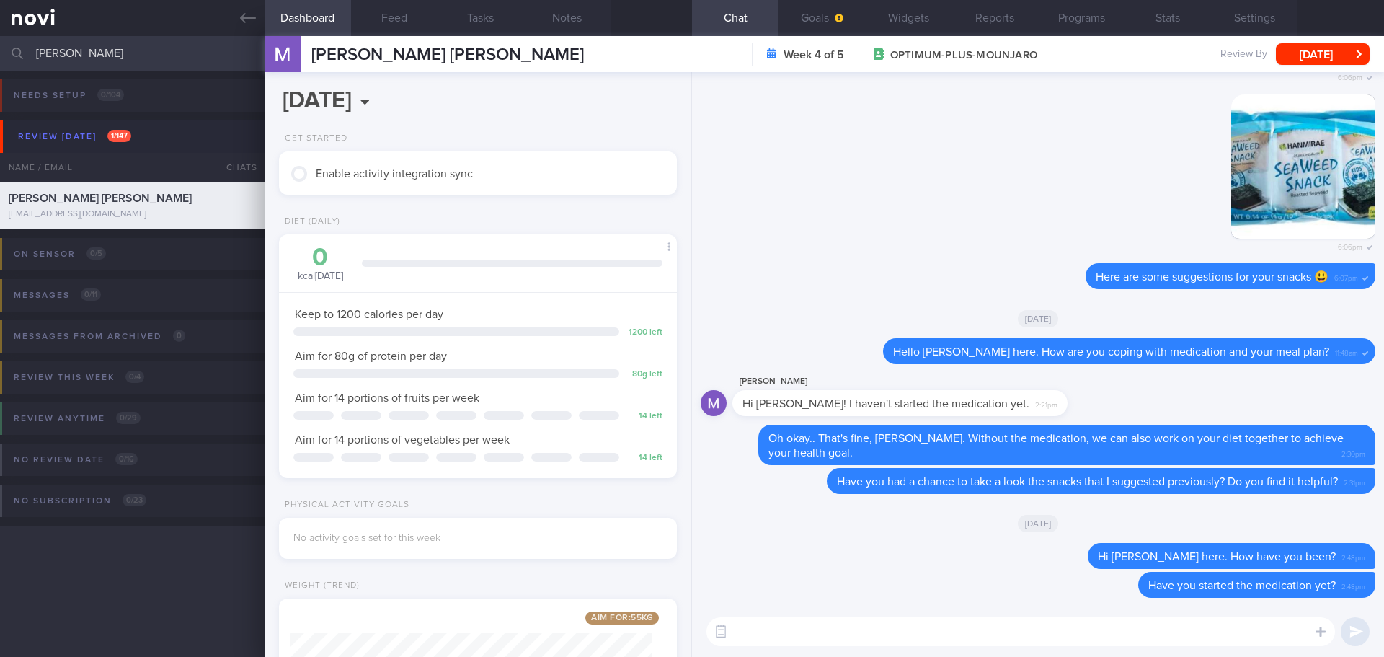
drag, startPoint x: 88, startPoint y: 55, endPoint x: 12, endPoint y: 63, distance: 76.8
click at [12, 63] on div "[PERSON_NAME] Assigned patients Assigned patients All active patients Archived …" at bounding box center [692, 53] width 1384 height 35
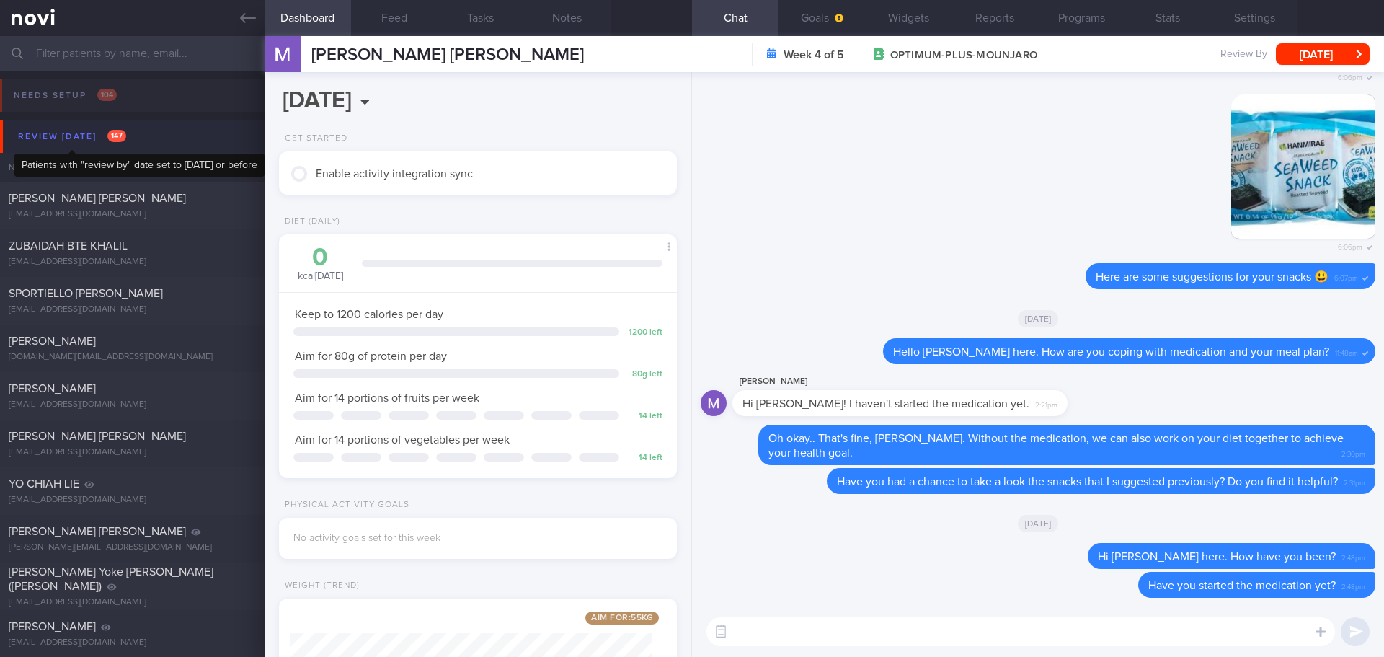
click at [71, 134] on div "Review [DATE] 147" at bounding box center [71, 136] width 115 height 19
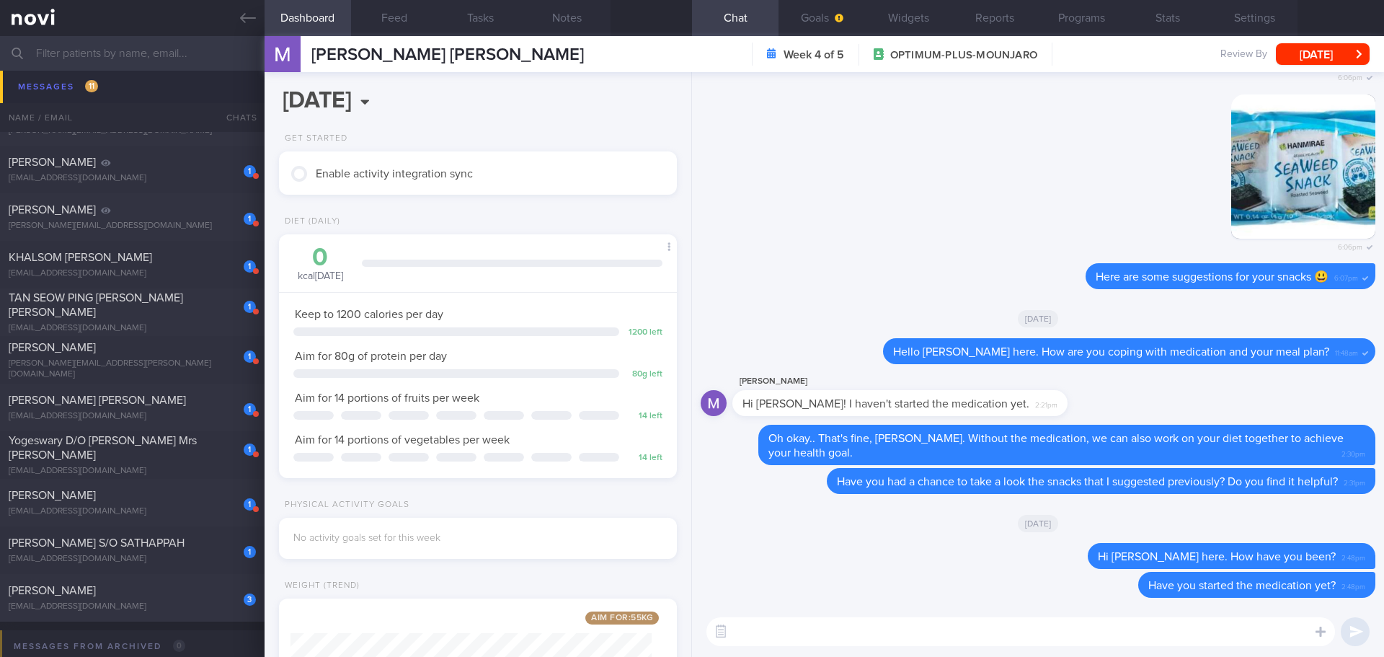
scroll to position [577, 0]
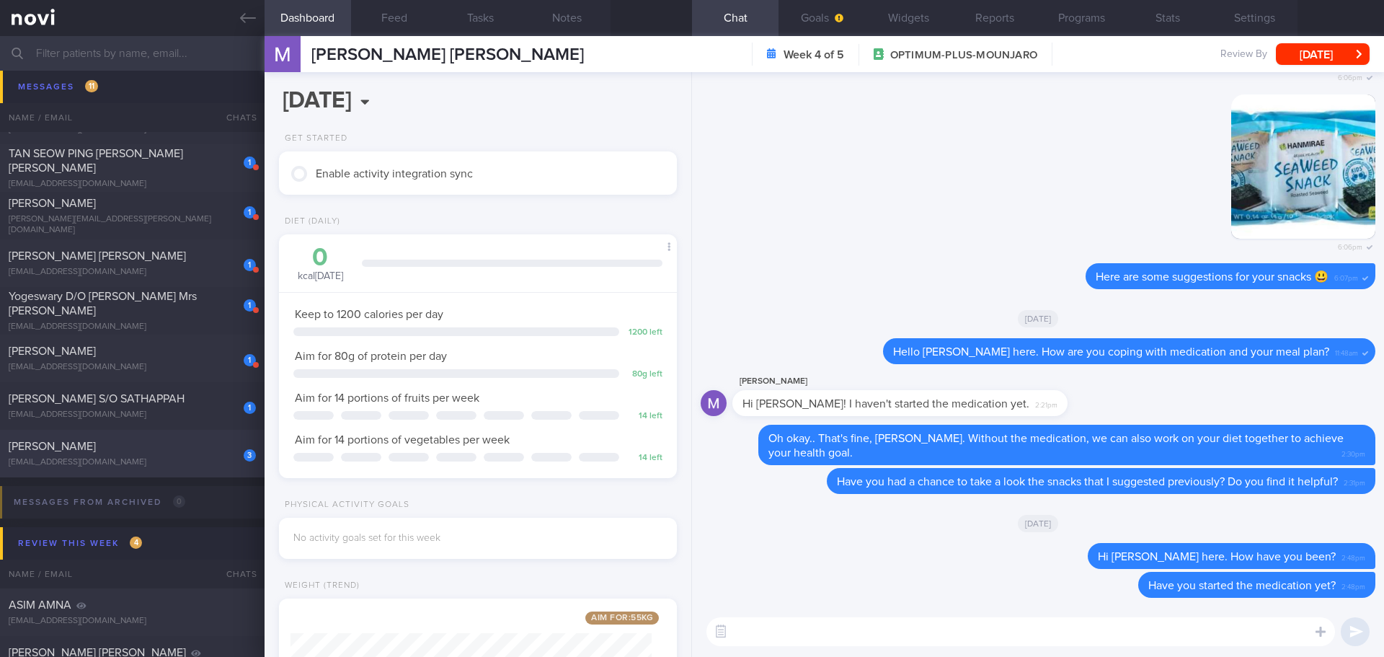
click at [138, 453] on div "[PERSON_NAME]" at bounding box center [131, 446] width 244 height 14
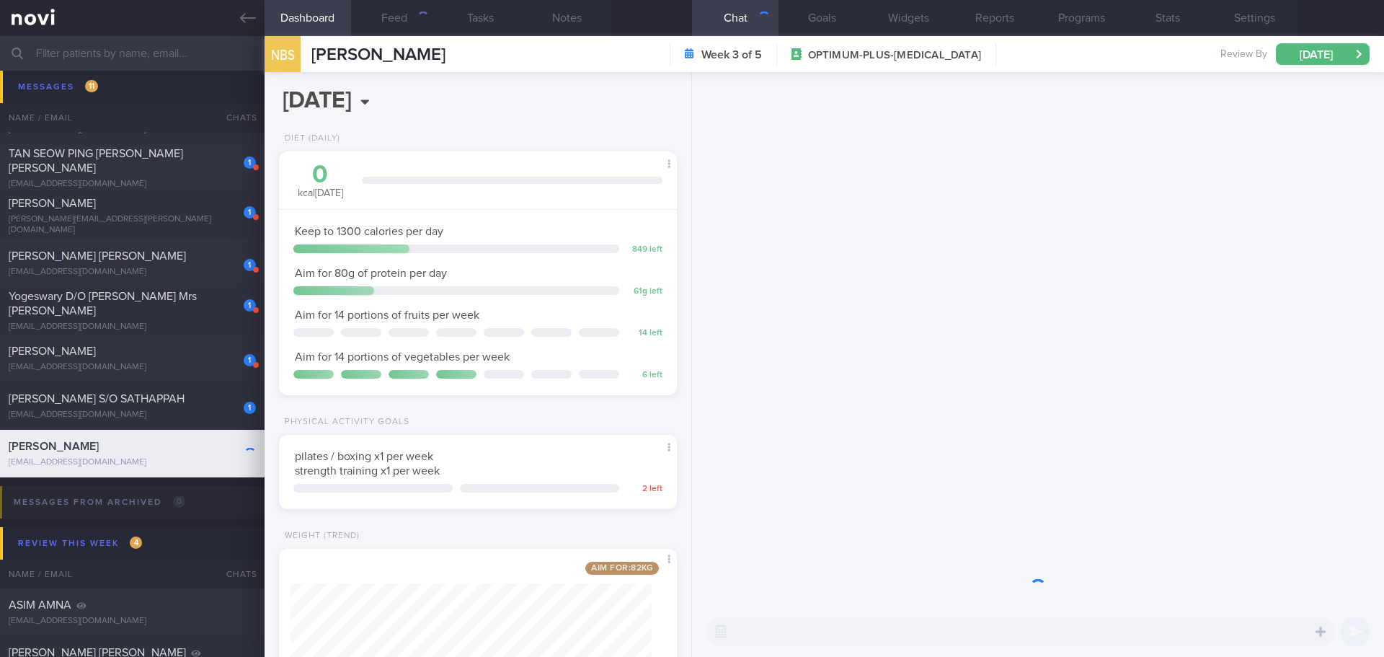
scroll to position [201, 362]
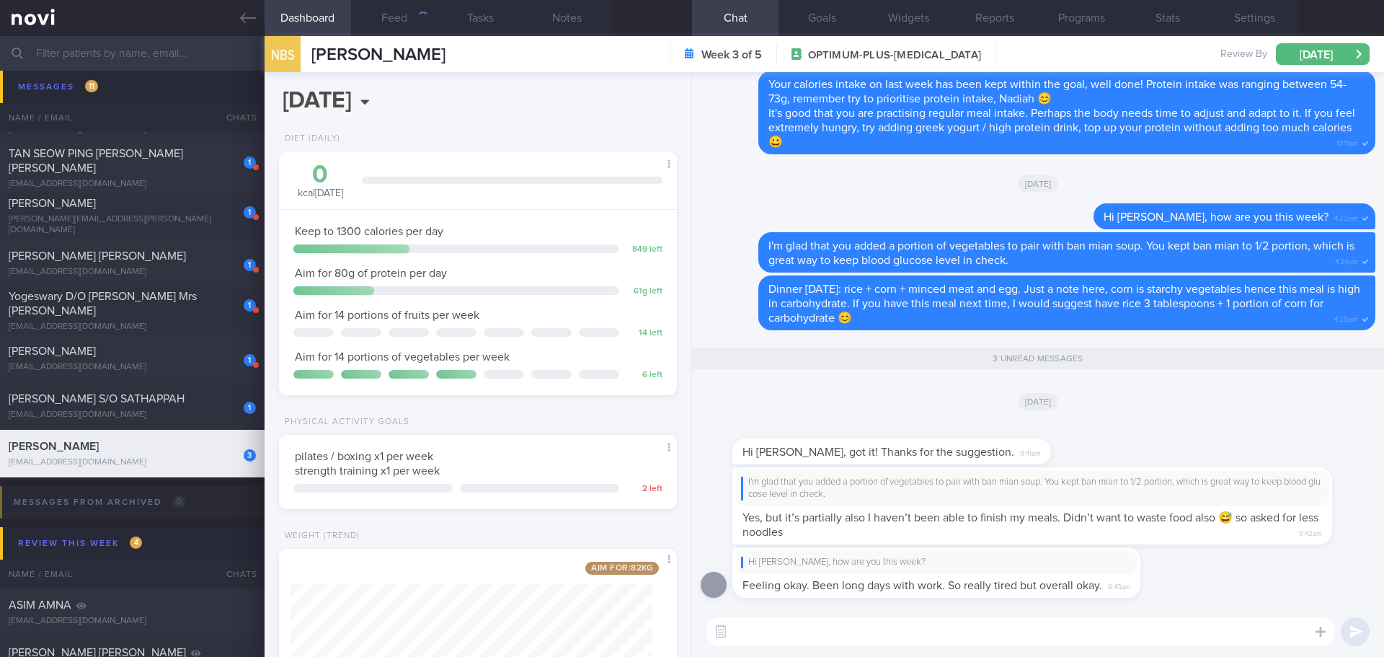
click at [1100, 431] on div "Hi [PERSON_NAME], got it! Thanks for the suggestion. 9:41am" at bounding box center [1038, 444] width 675 height 46
click at [974, 629] on textarea at bounding box center [1020, 631] width 629 height 29
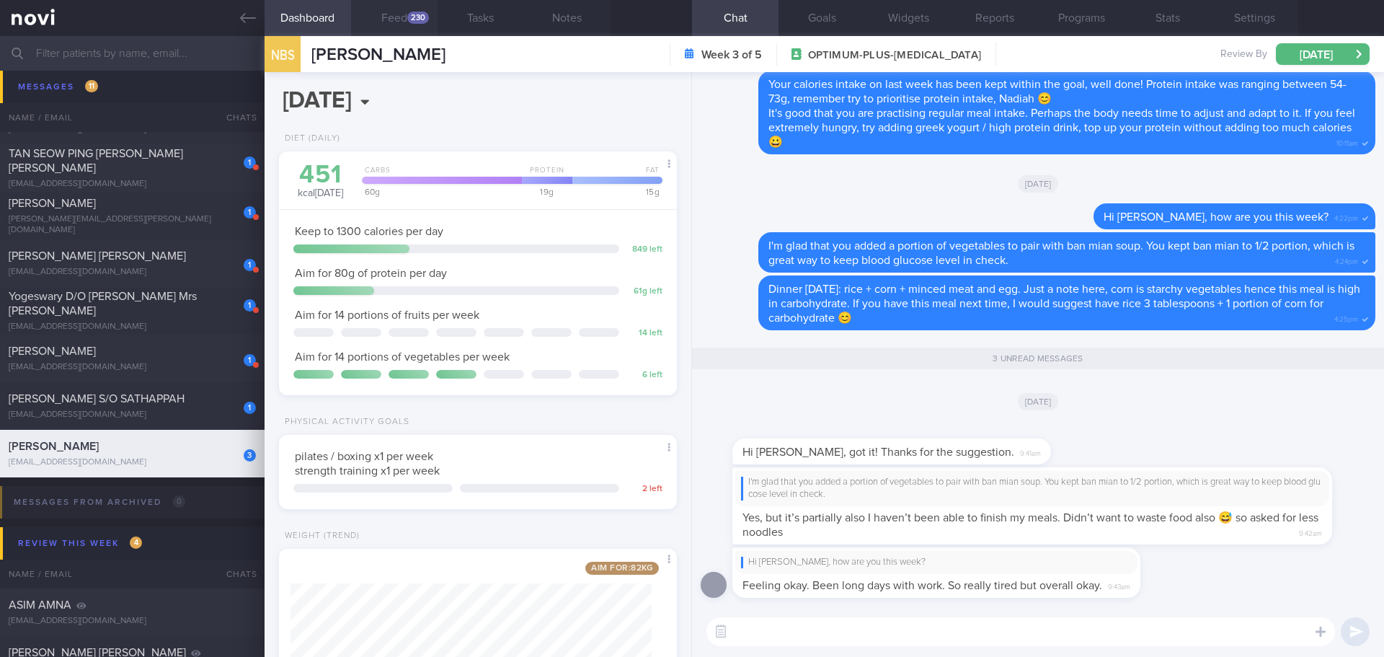
click at [407, 17] on div "230" at bounding box center [418, 18] width 22 height 12
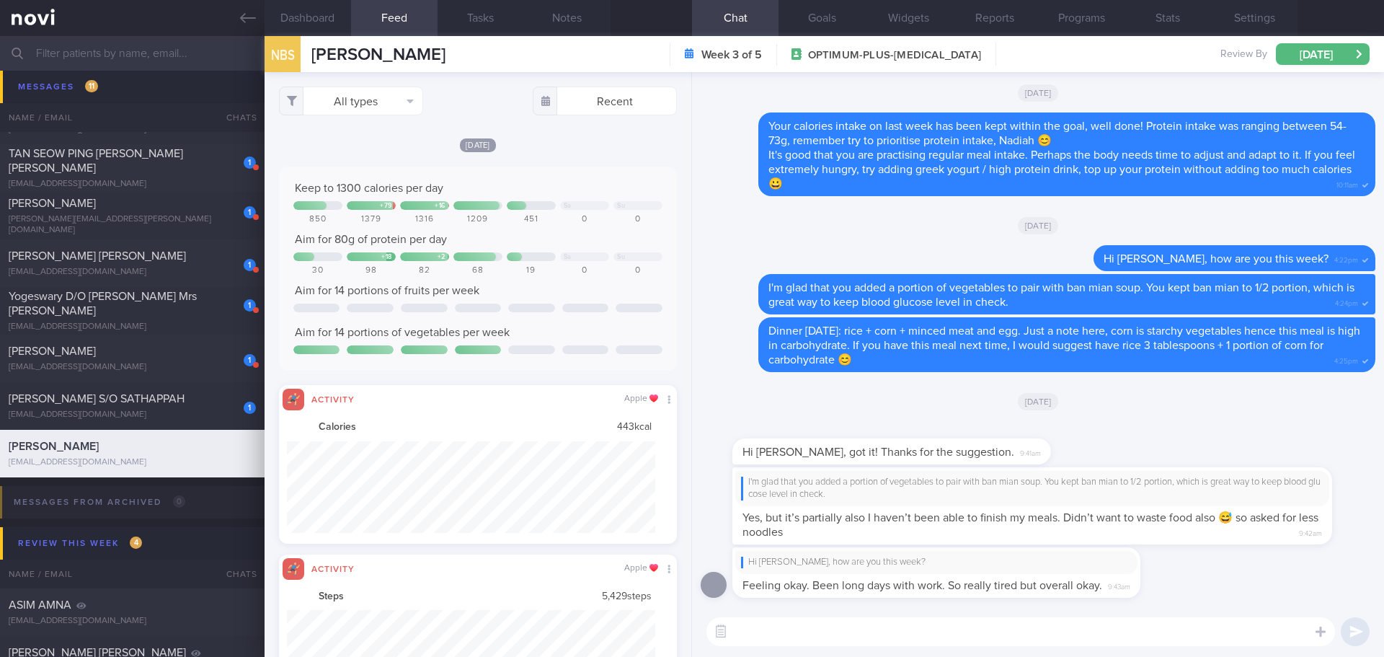
scroll to position [92, 369]
click at [391, 107] on button "All types" at bounding box center [351, 100] width 144 height 29
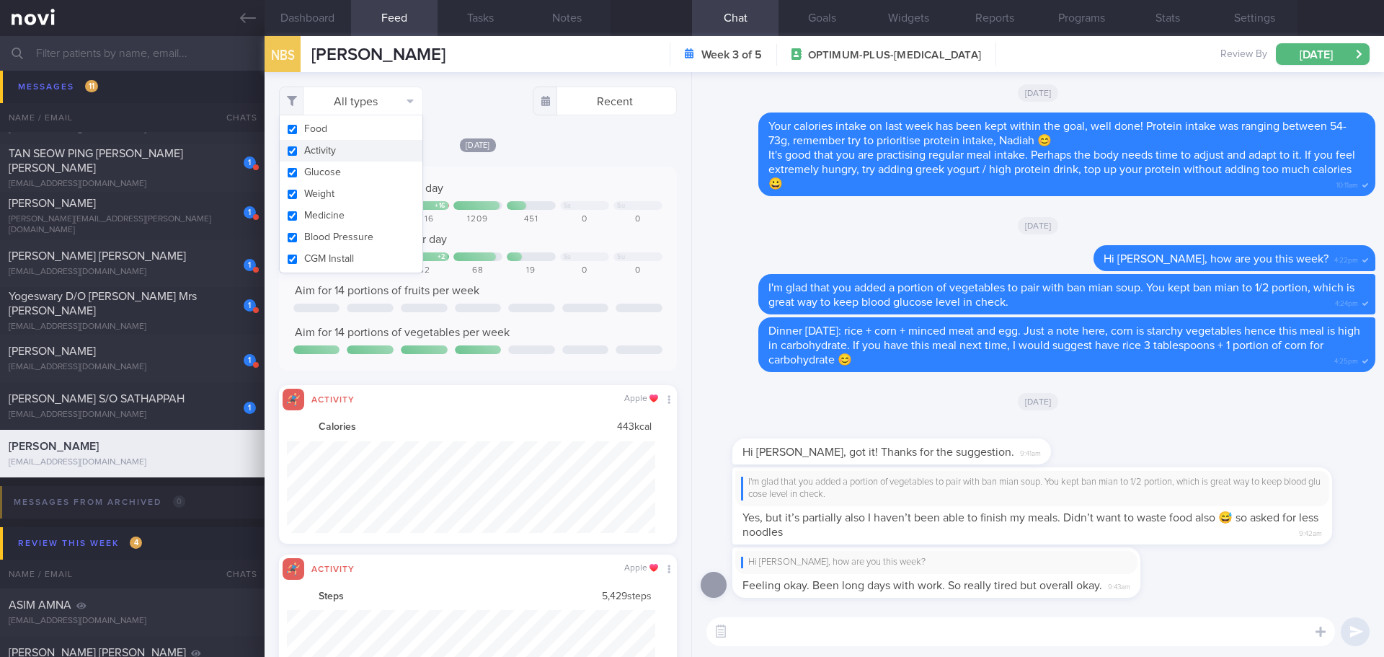
click at [368, 147] on button "Activity" at bounding box center [351, 151] width 143 height 22
checkbox input "false"
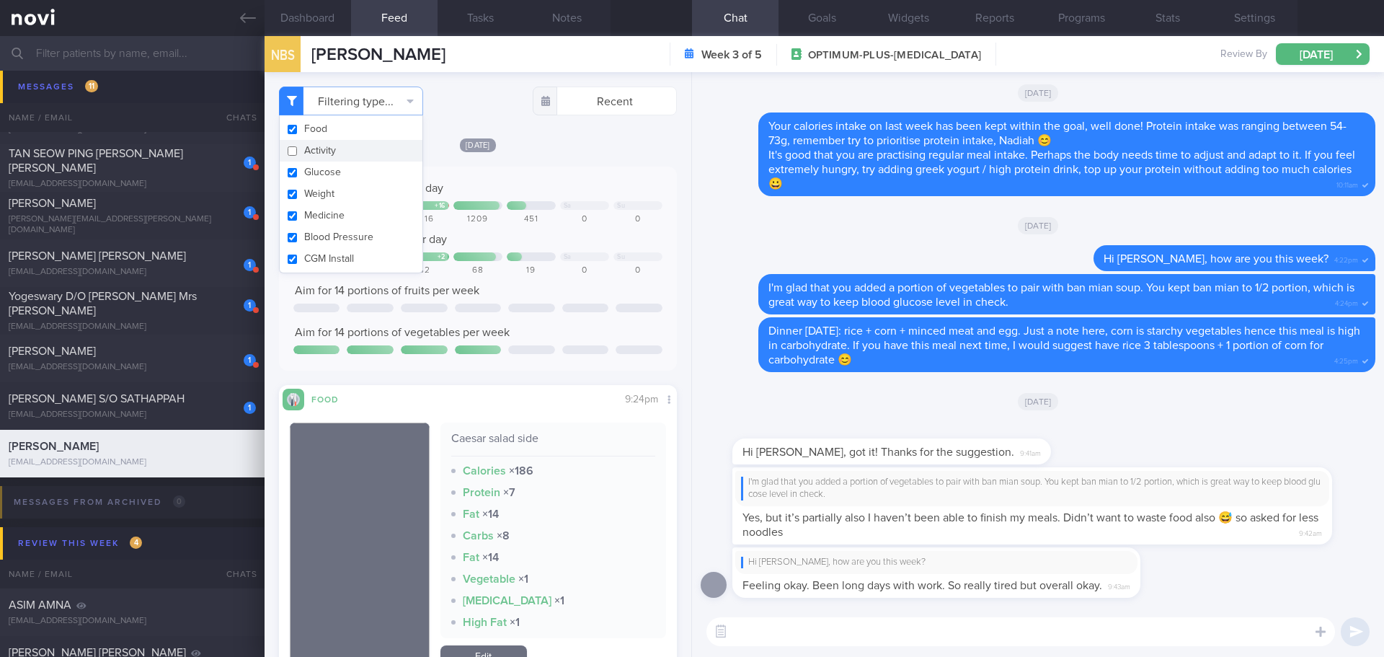
click at [562, 141] on div "[DATE]" at bounding box center [478, 144] width 398 height 15
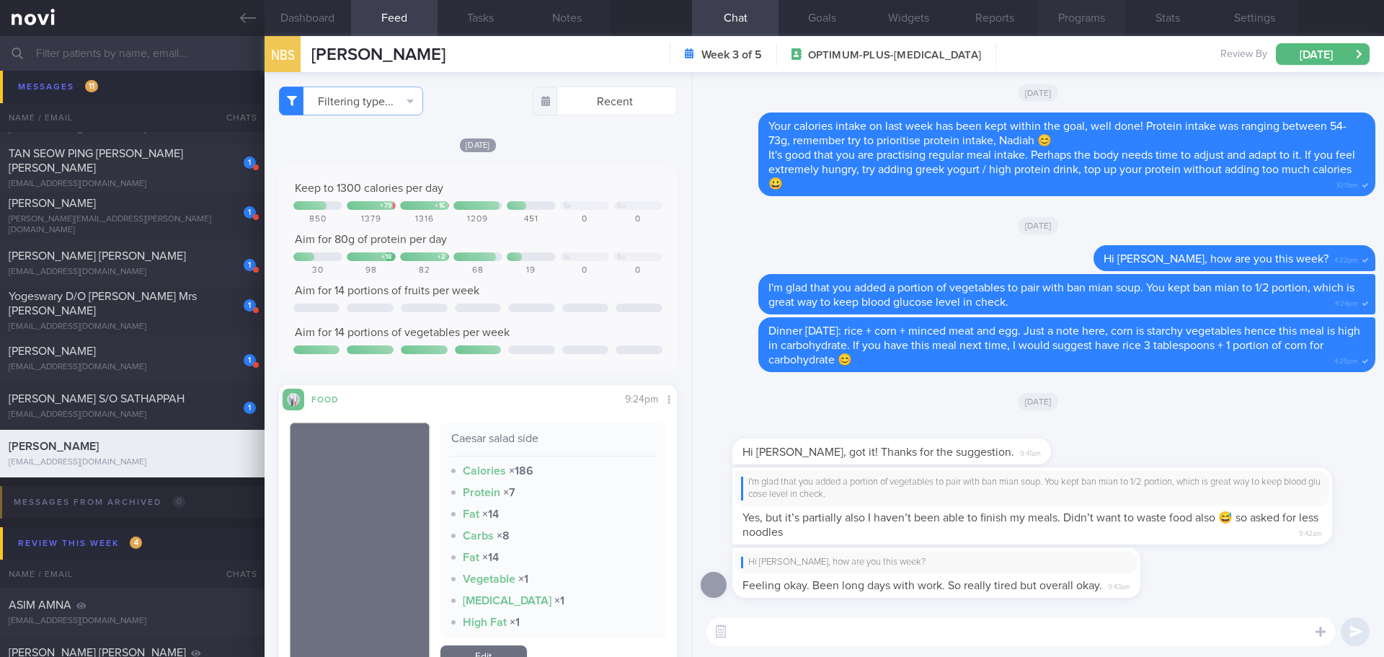
click at [1060, 21] on button "Programs" at bounding box center [1081, 18] width 86 height 36
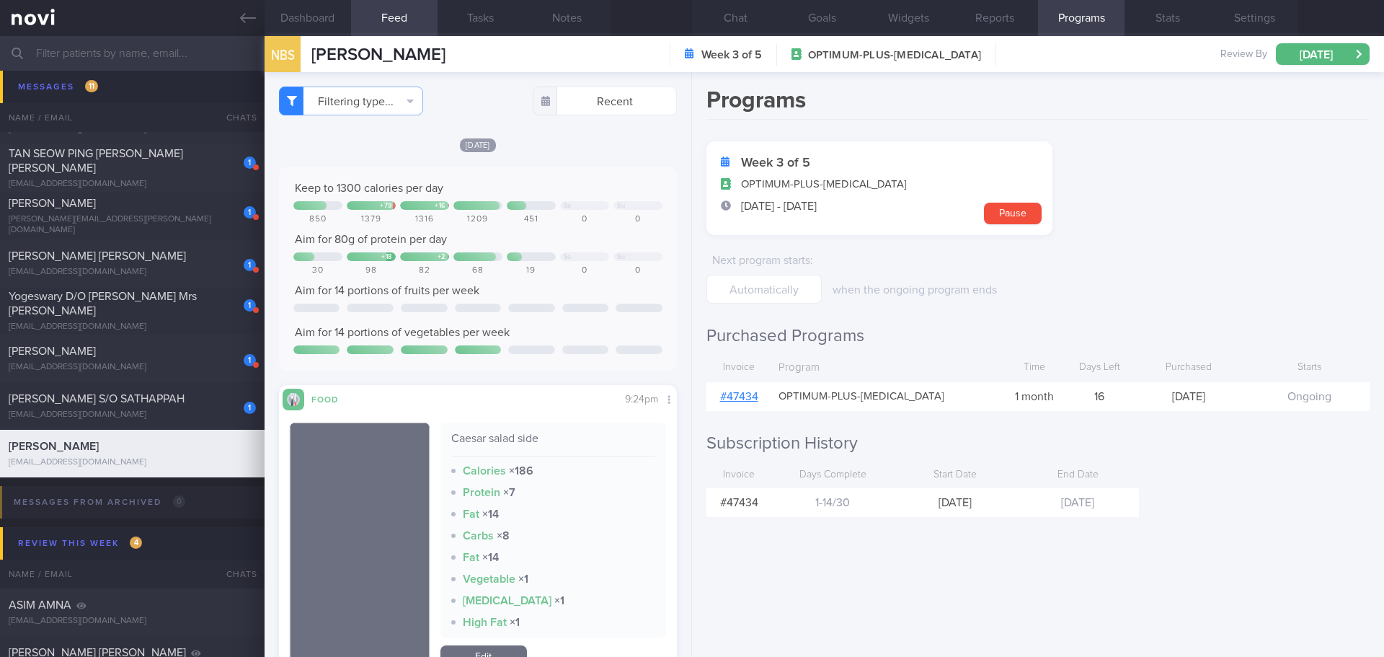
click at [755, 396] on link "# 47434" at bounding box center [739, 397] width 38 height 12
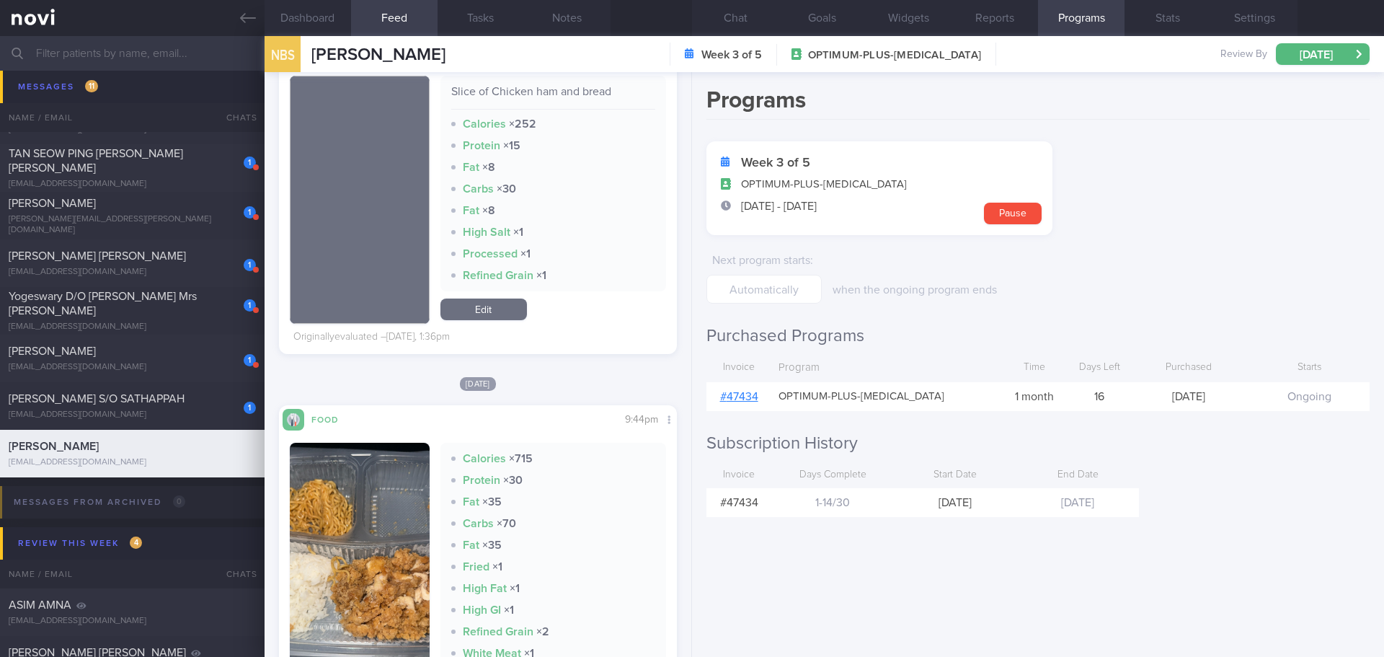
scroll to position [1514, 0]
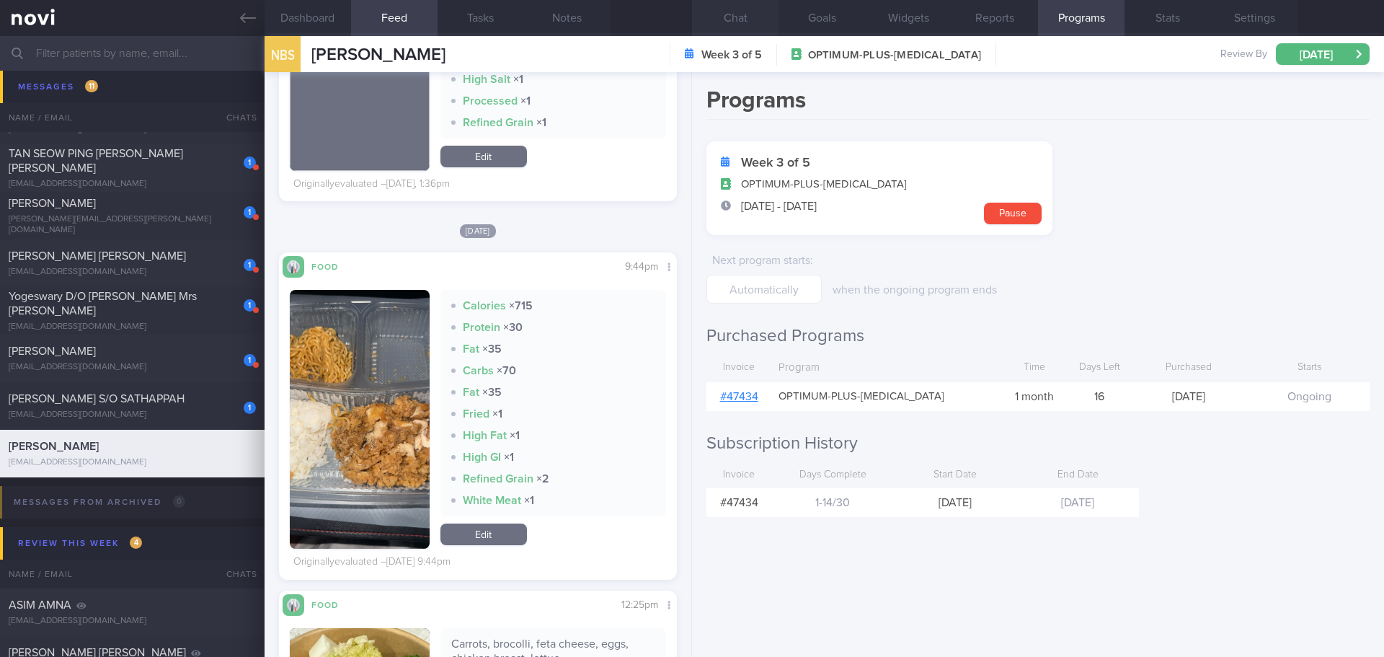
click at [732, 19] on button "Chat" at bounding box center [735, 18] width 86 height 36
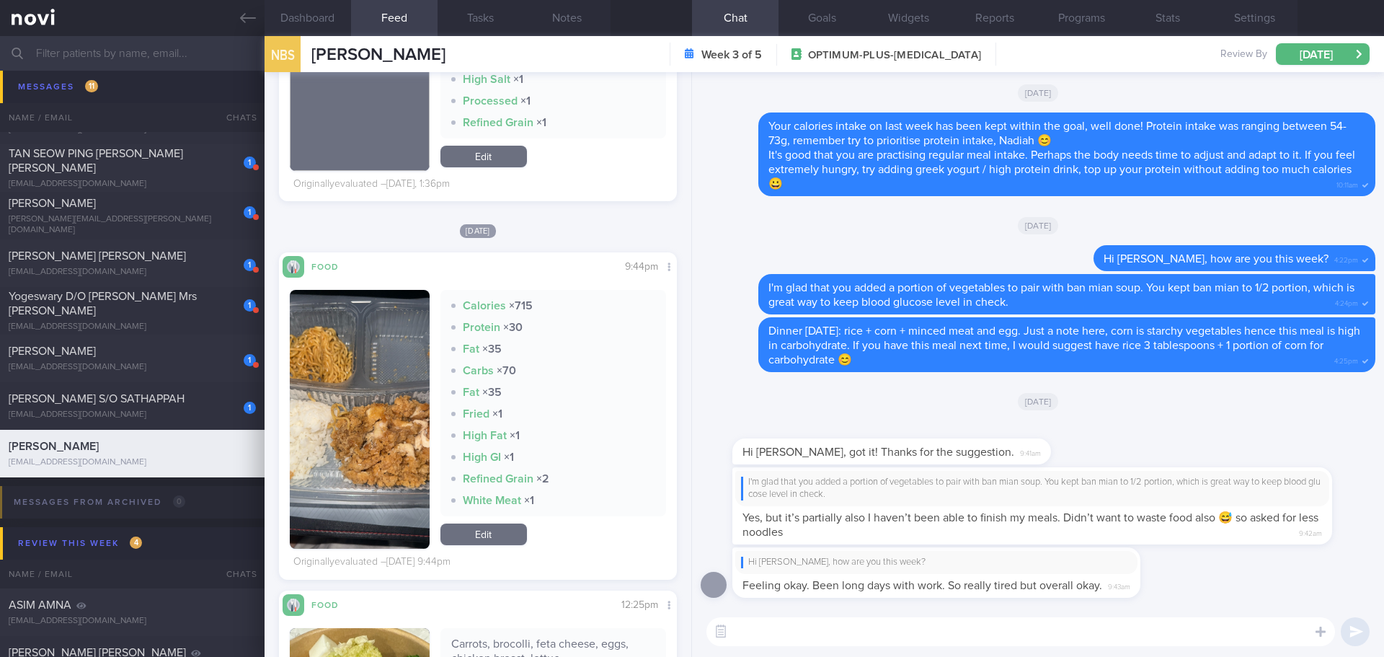
click at [390, 383] on button "button" at bounding box center [360, 419] width 140 height 259
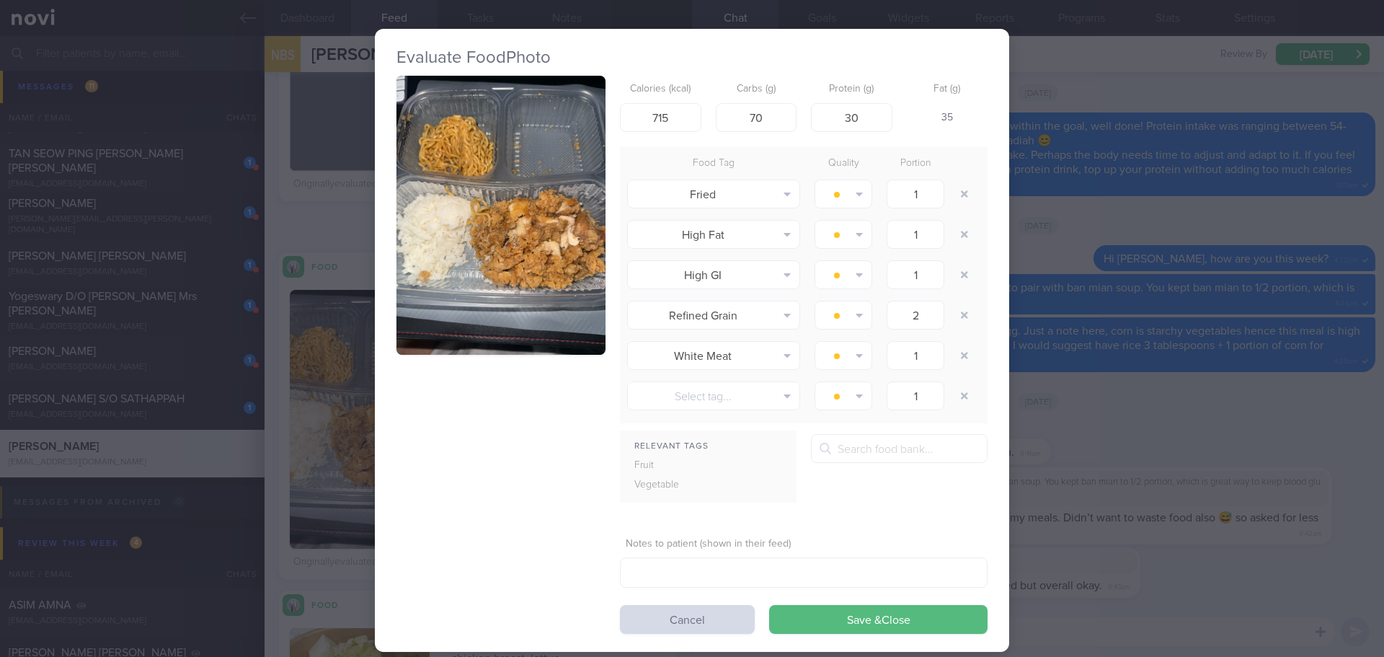
click at [525, 224] on button "button" at bounding box center [500, 215] width 209 height 279
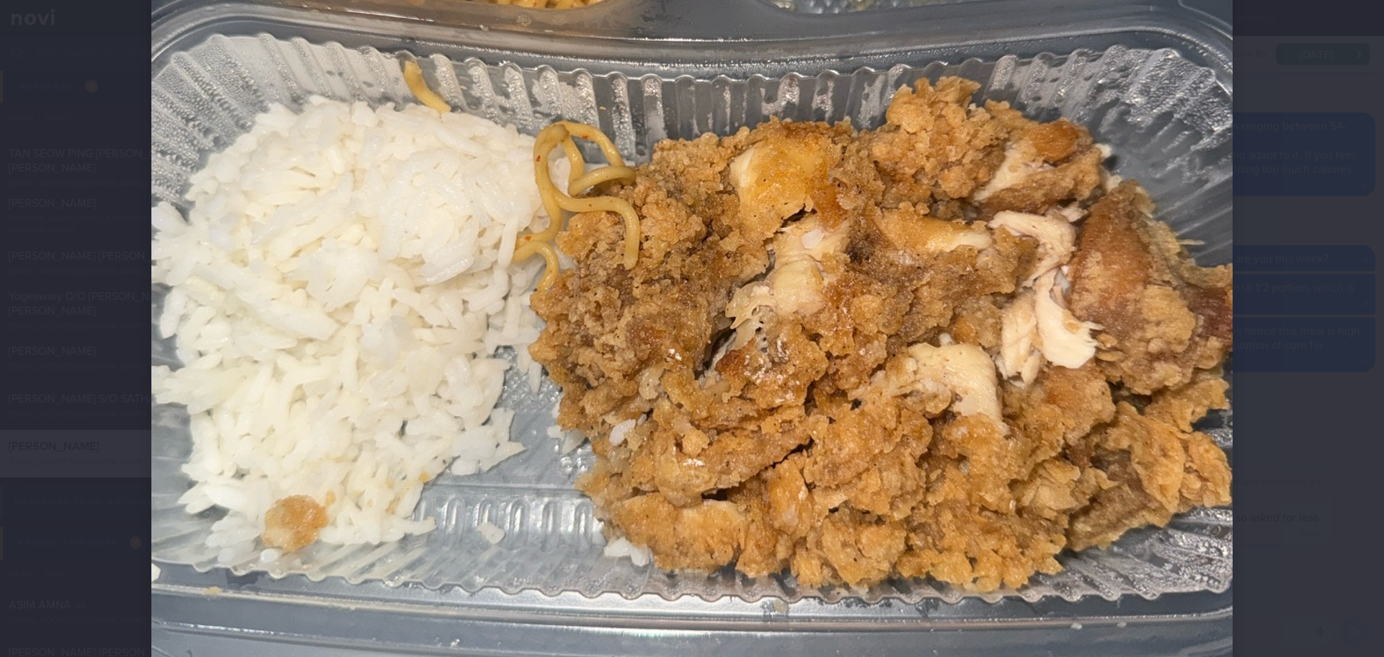
scroll to position [577, 0]
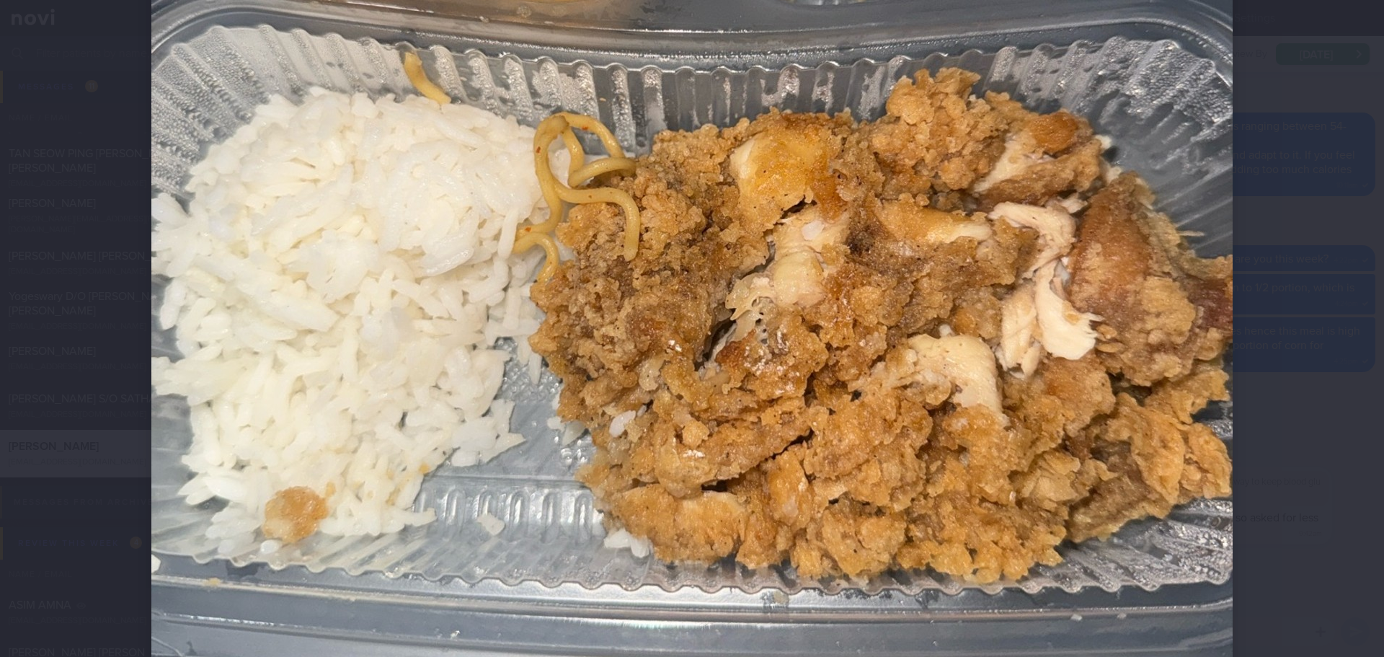
click at [1315, 283] on div at bounding box center [692, 328] width 1384 height 657
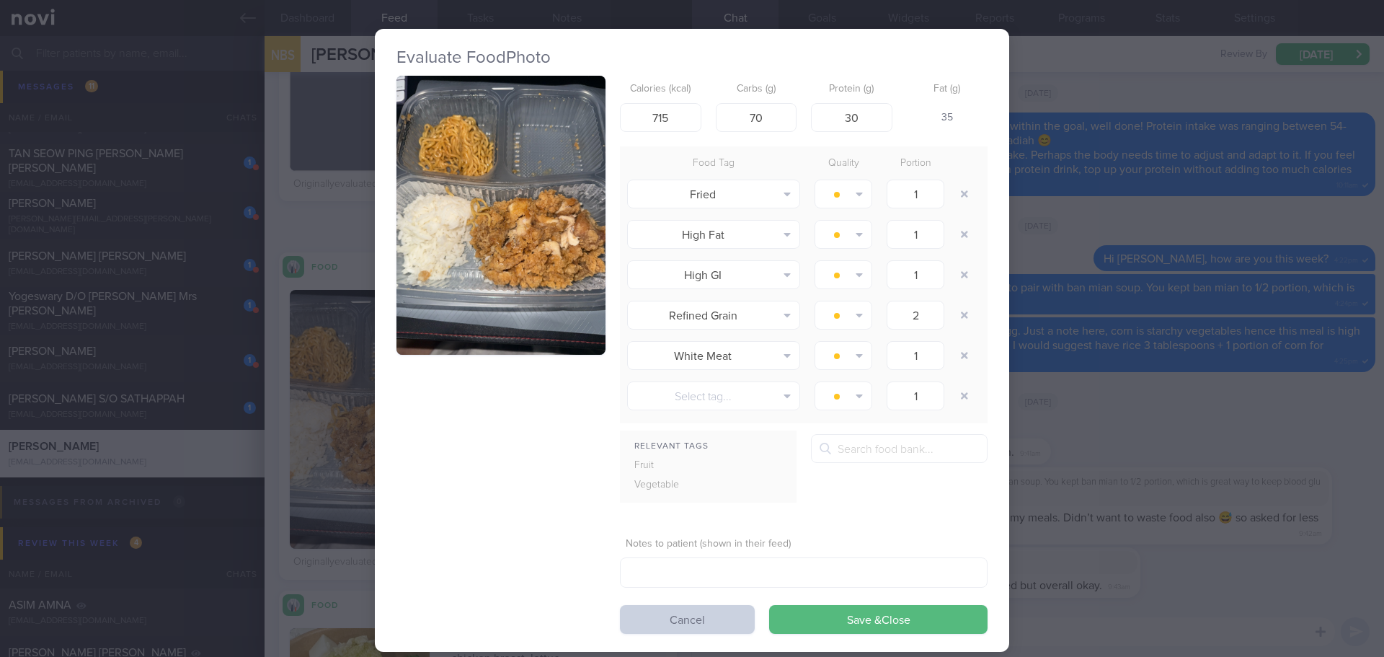
drag, startPoint x: 695, startPoint y: 623, endPoint x: 686, endPoint y: 620, distance: 9.4
click at [692, 622] on button "Cancel" at bounding box center [687, 619] width 135 height 29
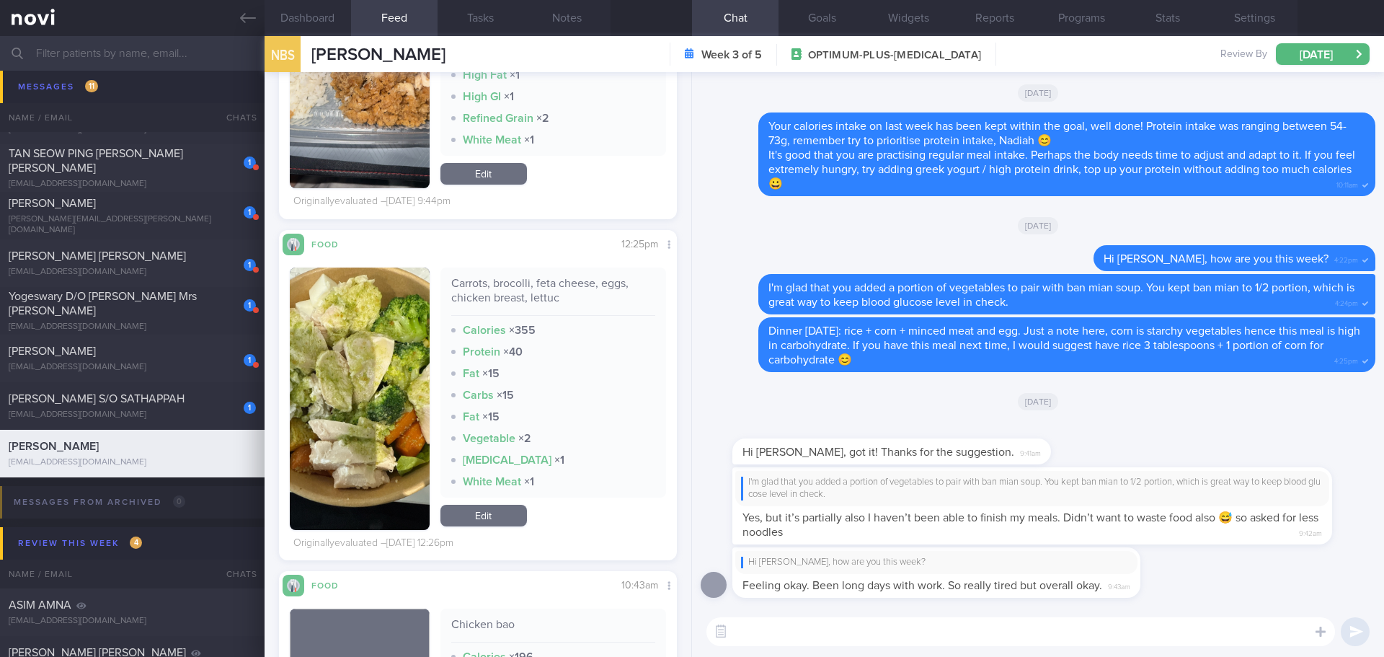
scroll to position [1514, 0]
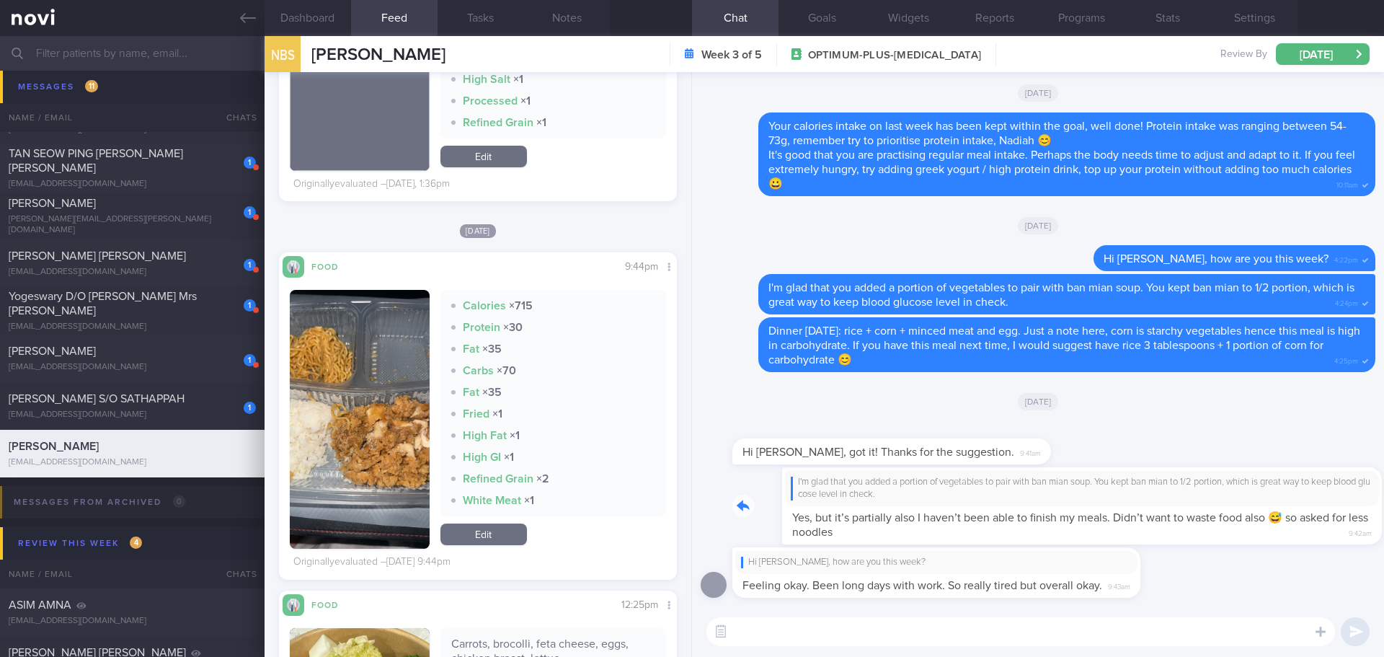
drag, startPoint x: 1183, startPoint y: 537, endPoint x: 1258, endPoint y: 535, distance: 74.3
click at [1258, 535] on div "I'm glad that you added a portion of vegetables to pair with ban mian soup. You…" at bounding box center [1053, 505] width 643 height 77
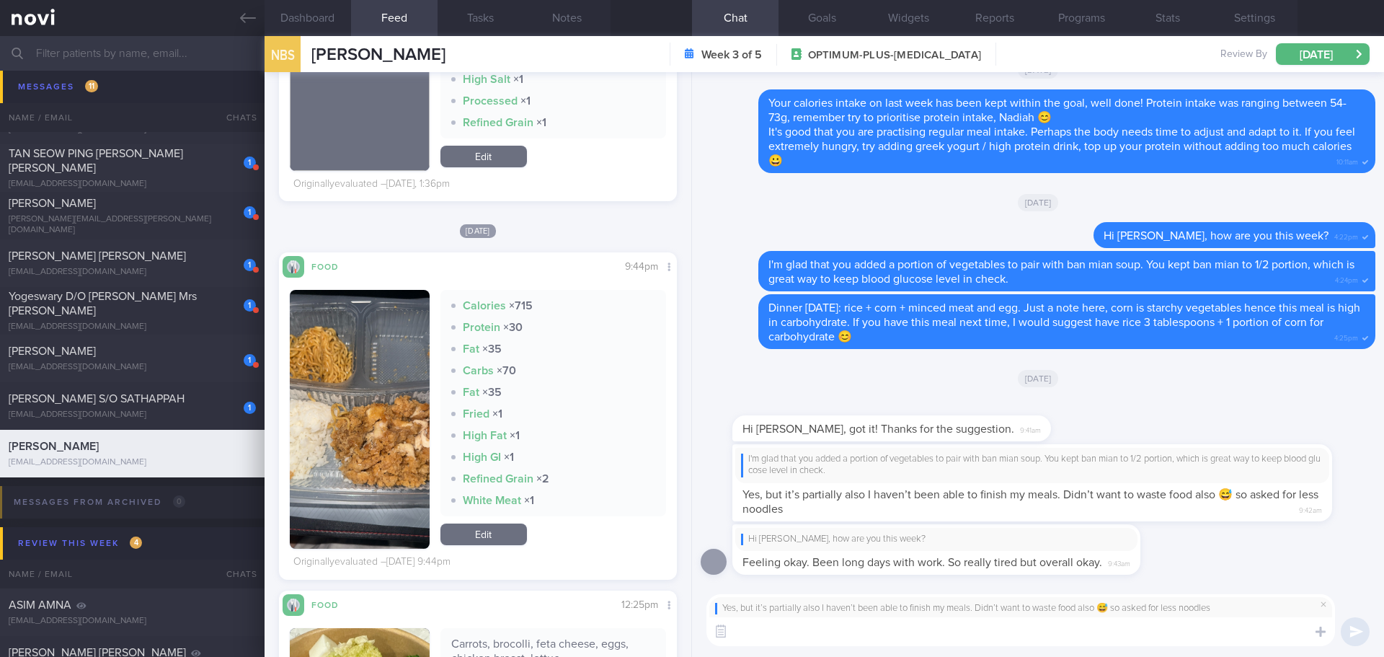
click at [1019, 634] on textarea at bounding box center [1020, 631] width 629 height 29
type textarea "I"
click at [902, 626] on textarea "Got it, [PERSON_NAME]. Do you usually just have 1/2 portion of the staple that …" at bounding box center [1020, 631] width 629 height 29
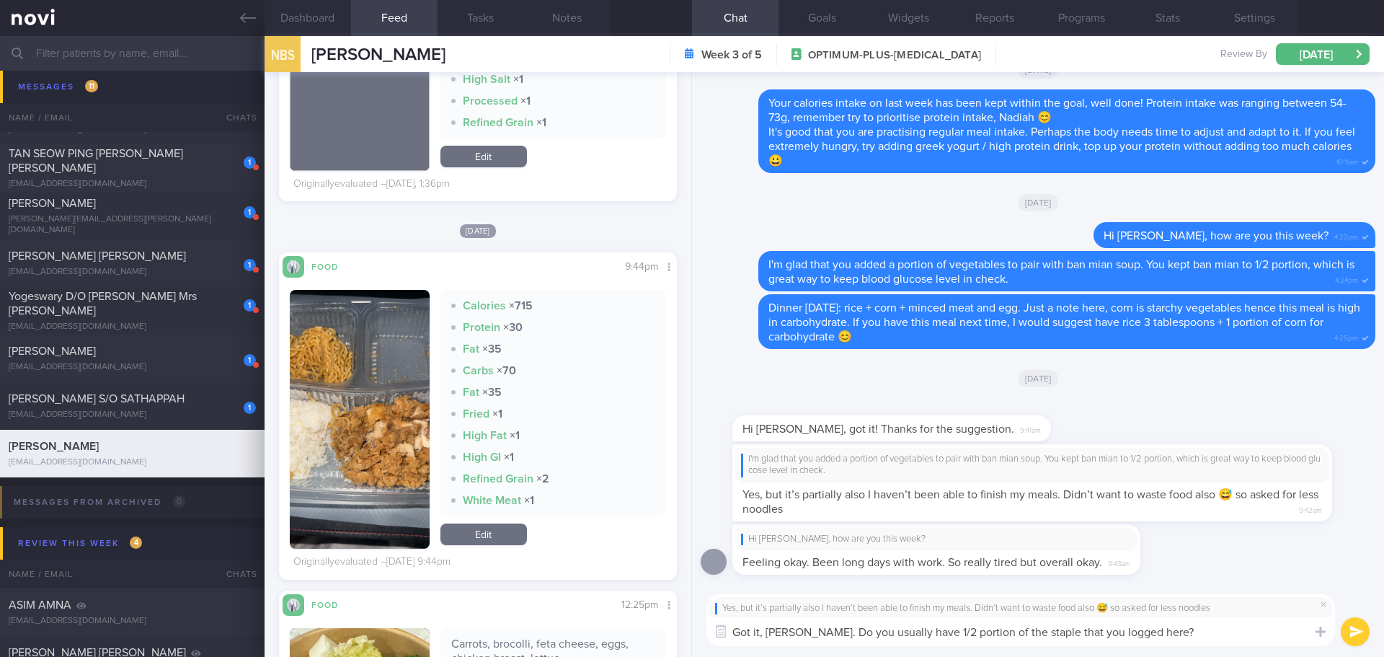
click at [1174, 631] on textarea "Got it, [PERSON_NAME]. Do you usually have 1/2 portion of the staple that you l…" at bounding box center [1020, 631] width 629 height 29
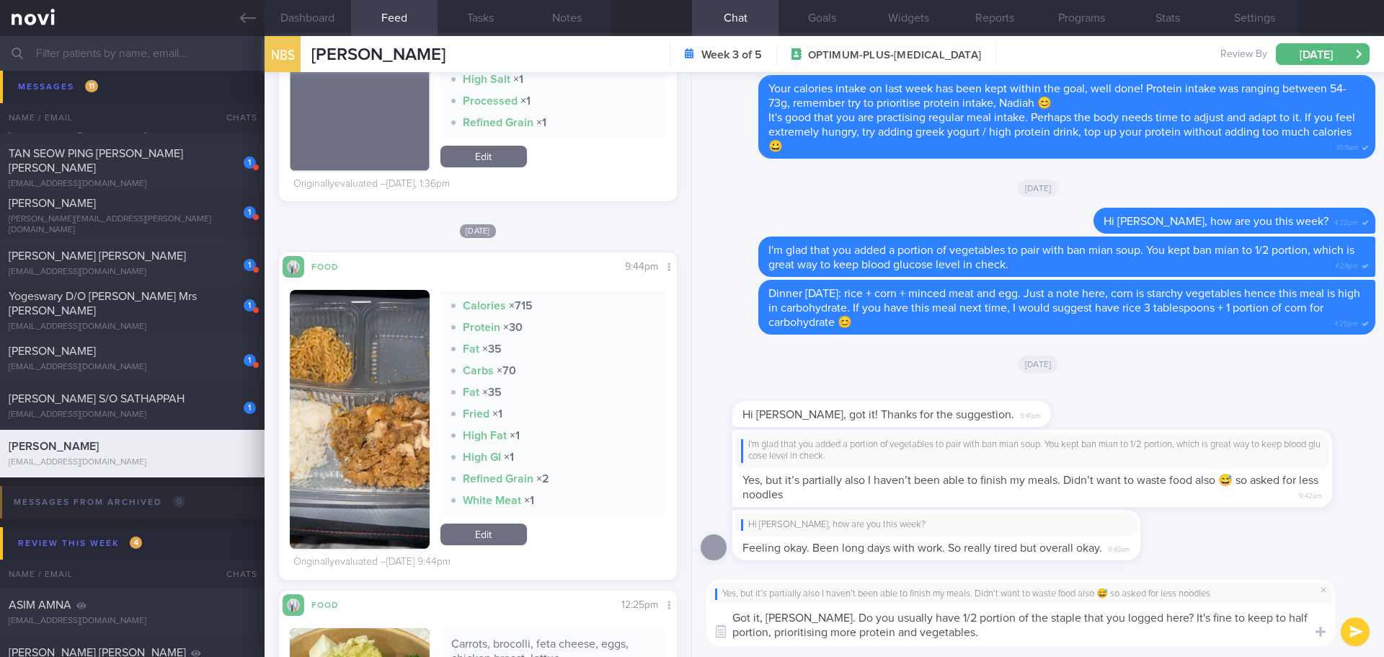
type textarea "Got it, [PERSON_NAME]. Do you usually have 1/2 portion of the staple that you l…"
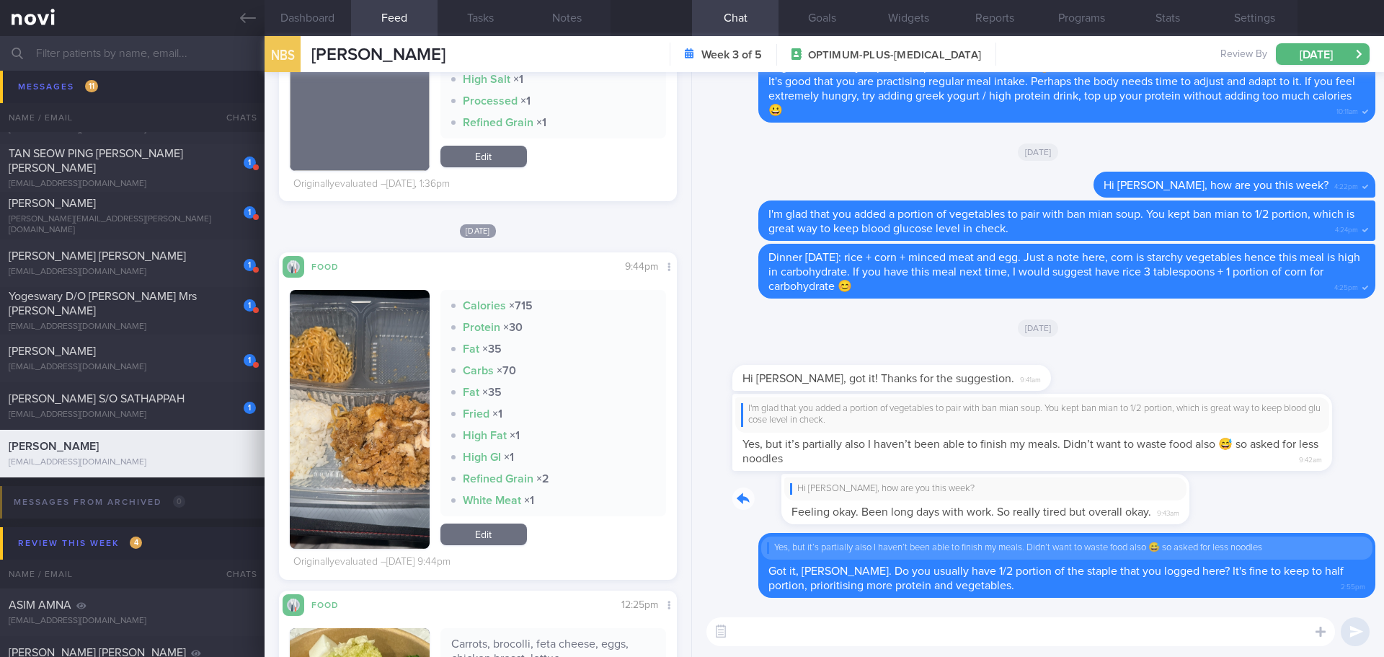
drag, startPoint x: 1135, startPoint y: 514, endPoint x: 1209, endPoint y: 510, distance: 74.4
click at [1209, 510] on div "Hi [PERSON_NAME], how are you this week? Feeling okay. Been long days with work…" at bounding box center [1038, 503] width 675 height 59
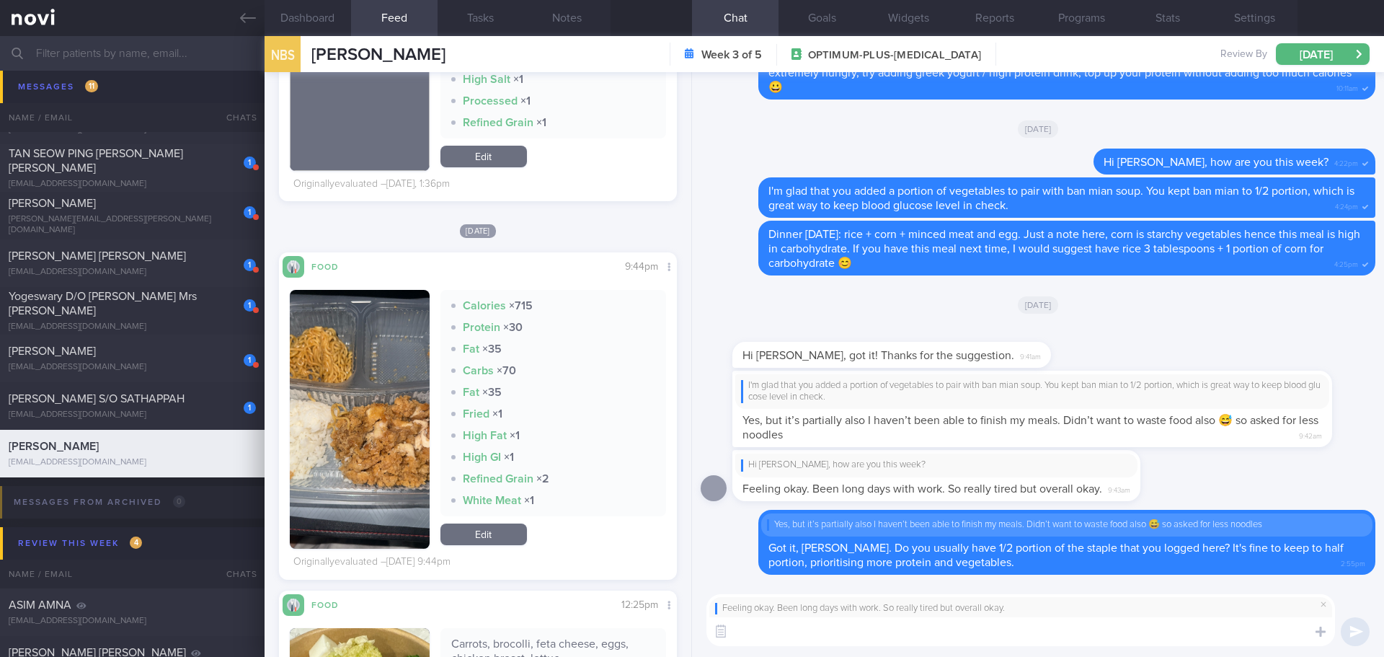
click at [1132, 637] on textarea at bounding box center [1020, 631] width 629 height 29
click at [1132, 631] on textarea at bounding box center [1020, 631] width 629 height 29
type textarea "N"
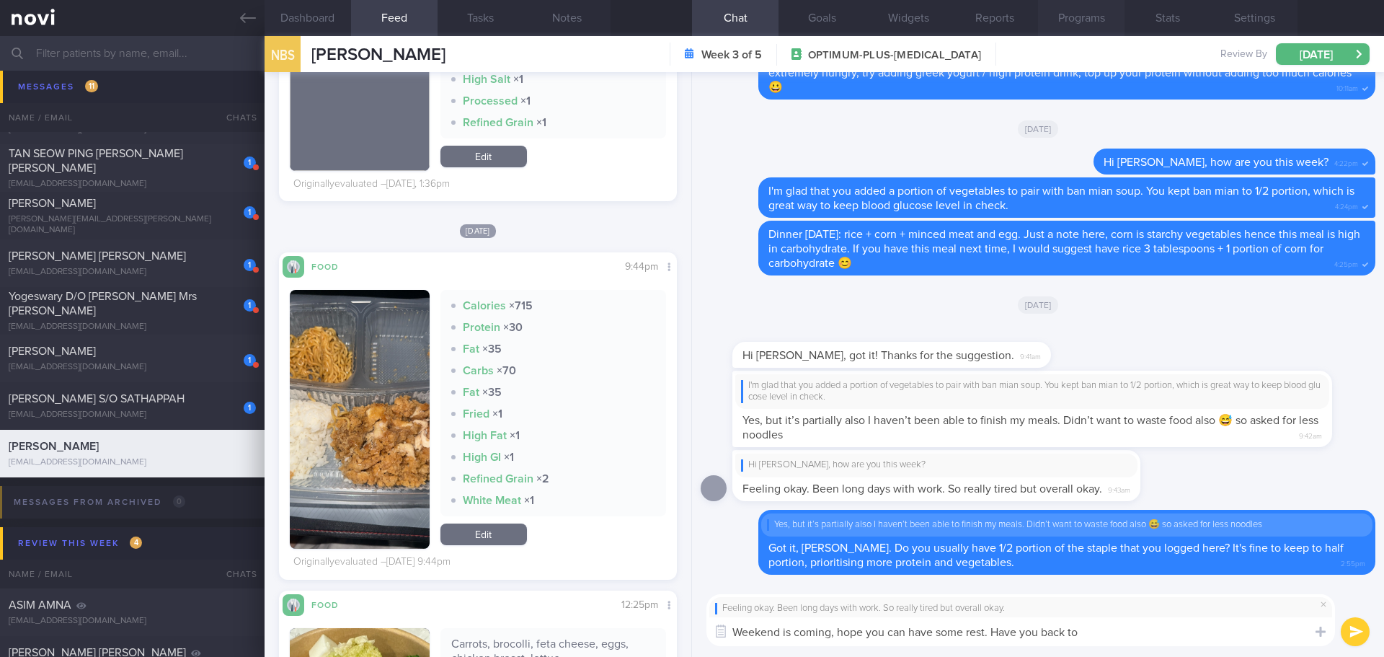
click at [1064, 14] on button "Programs" at bounding box center [1081, 18] width 86 height 36
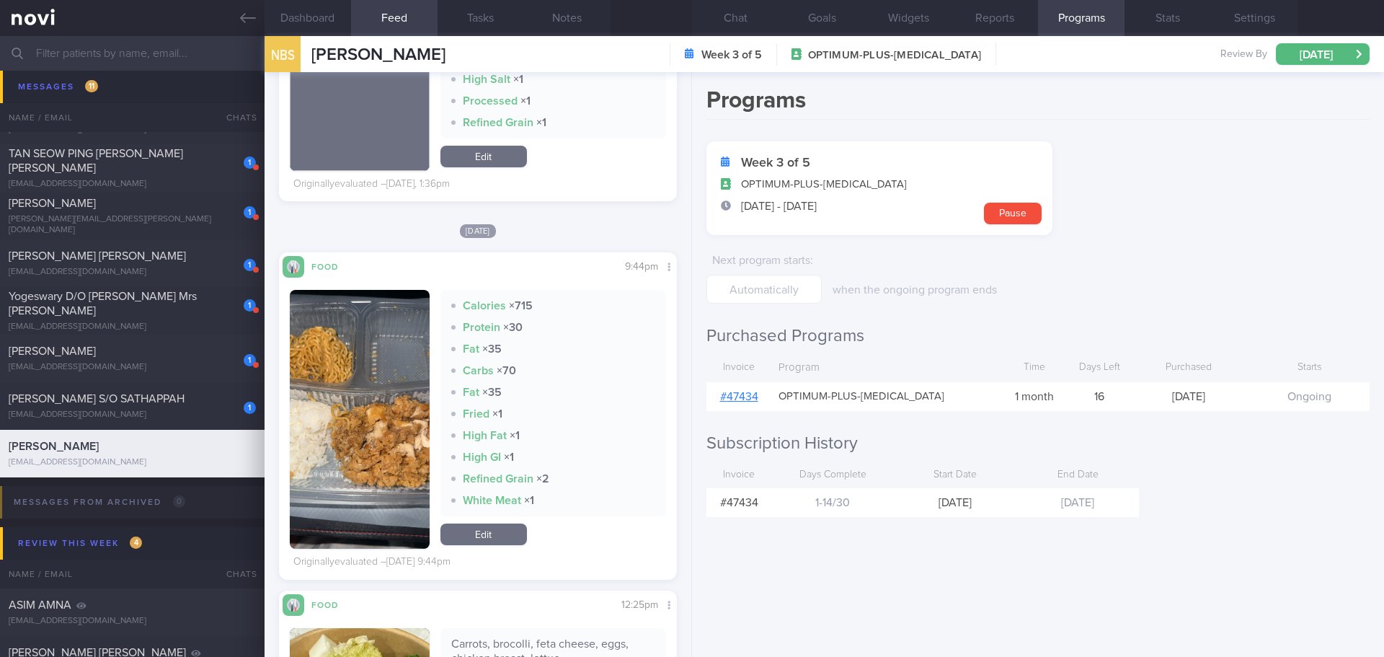
click at [754, 397] on link "# 47434" at bounding box center [739, 397] width 38 height 12
drag, startPoint x: 737, startPoint y: 12, endPoint x: 773, endPoint y: 71, distance: 69.2
click at [737, 13] on button "Chat" at bounding box center [735, 18] width 86 height 36
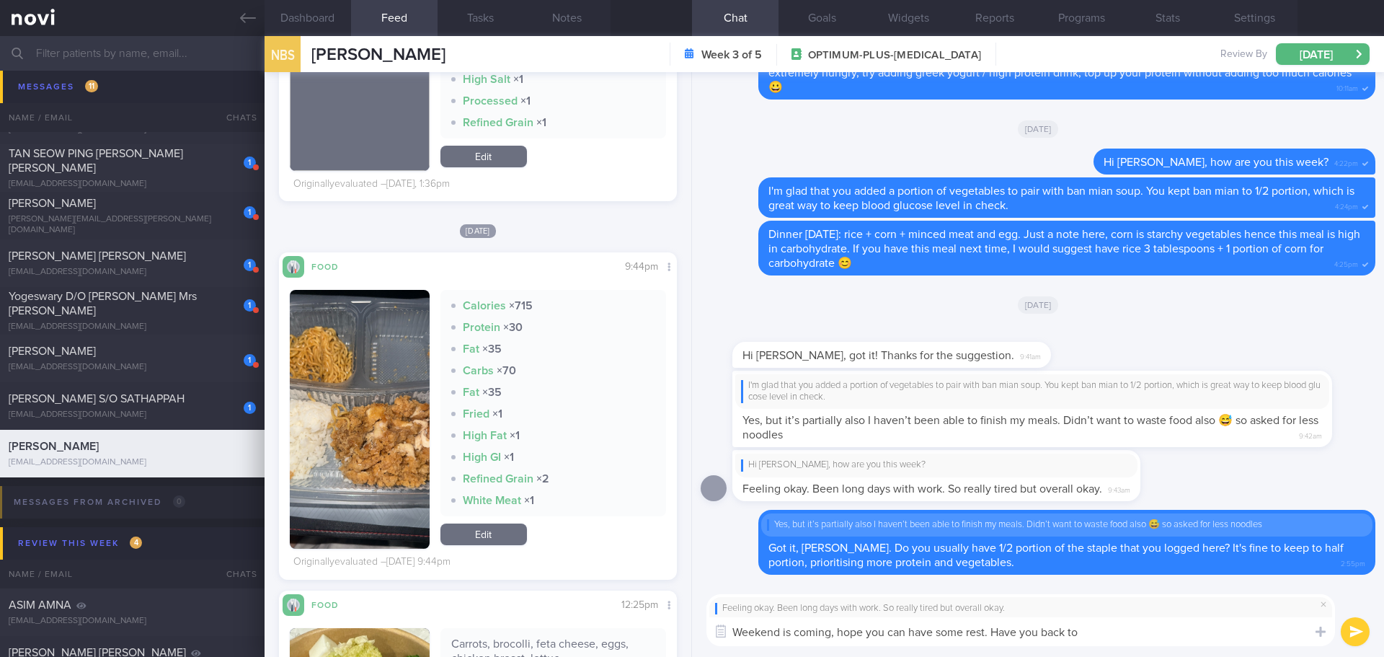
drag, startPoint x: 1108, startPoint y: 634, endPoint x: 1023, endPoint y: 640, distance: 85.3
click at [1023, 640] on textarea "Weekend is coming, hope you can have some rest. Have you back to" at bounding box center [1020, 631] width 629 height 29
drag, startPoint x: 1074, startPoint y: 631, endPoint x: 1044, endPoint y: 634, distance: 29.7
click at [1044, 634] on textarea "Weekend is coming, hope you can have some rest. Have you so far had a chance to…" at bounding box center [1020, 631] width 629 height 29
click at [1235, 629] on textarea "Weekend is coming, hope you can have some rest. Have you had a chance to get ba…" at bounding box center [1020, 631] width 629 height 29
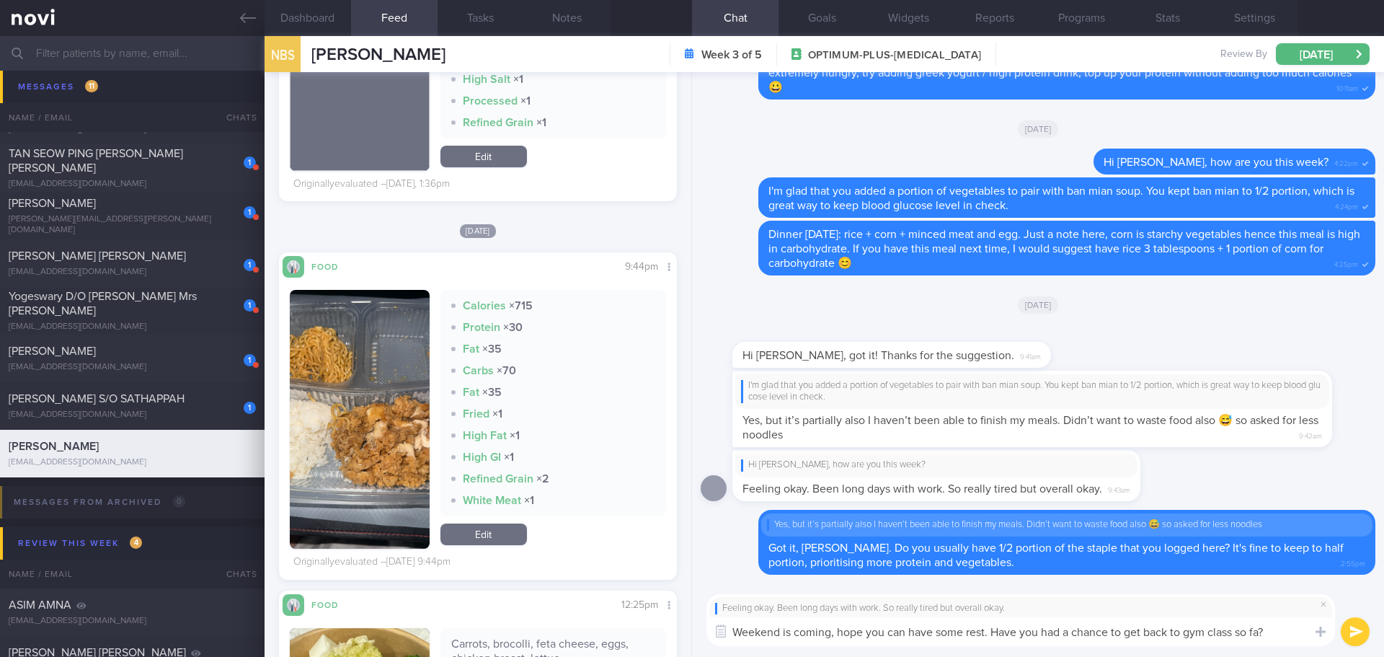
type textarea "Weekend is coming, hope you can have some rest. Have you had a chance to get ba…"
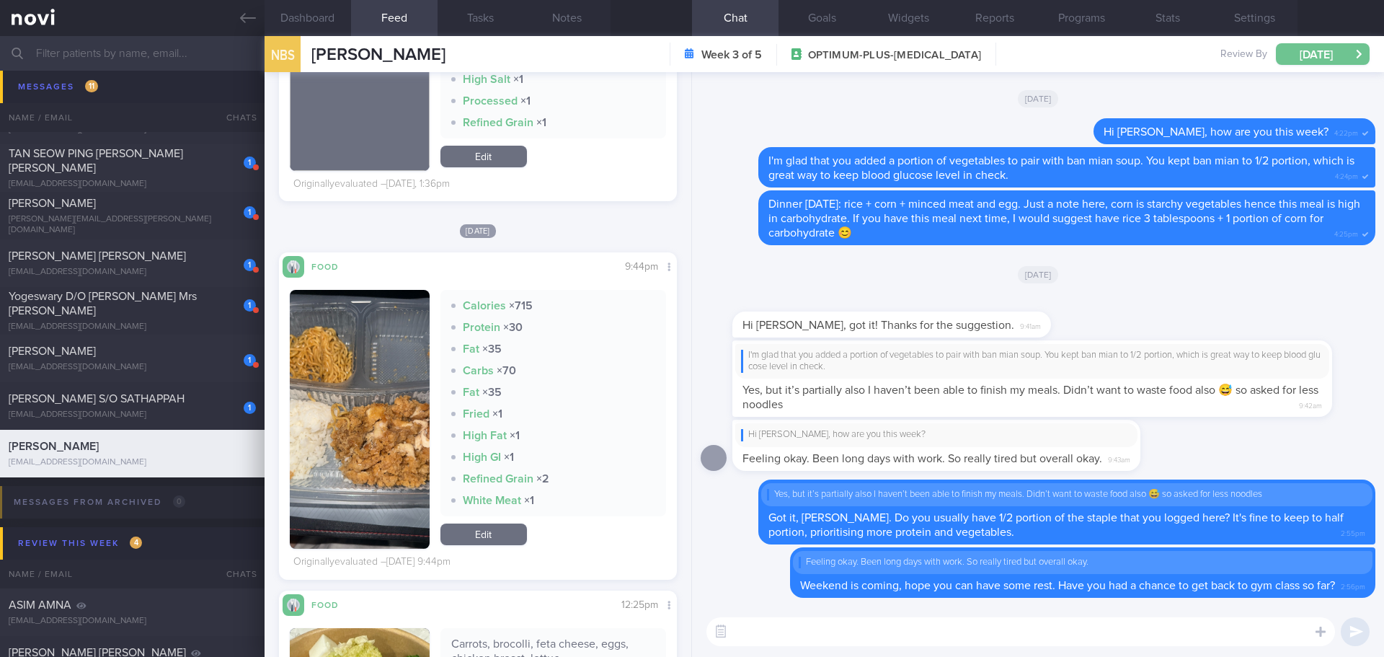
click at [1332, 61] on button "[DATE]" at bounding box center [1323, 54] width 94 height 22
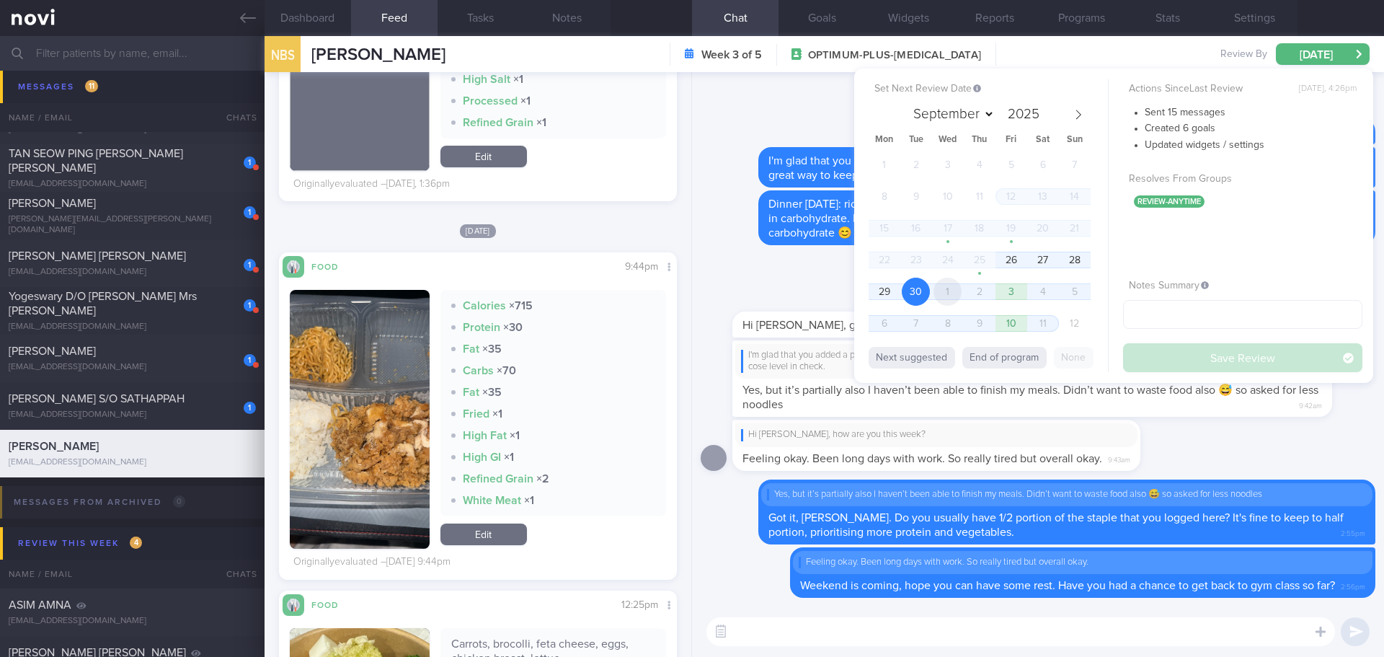
click at [949, 294] on span "1" at bounding box center [947, 291] width 28 height 28
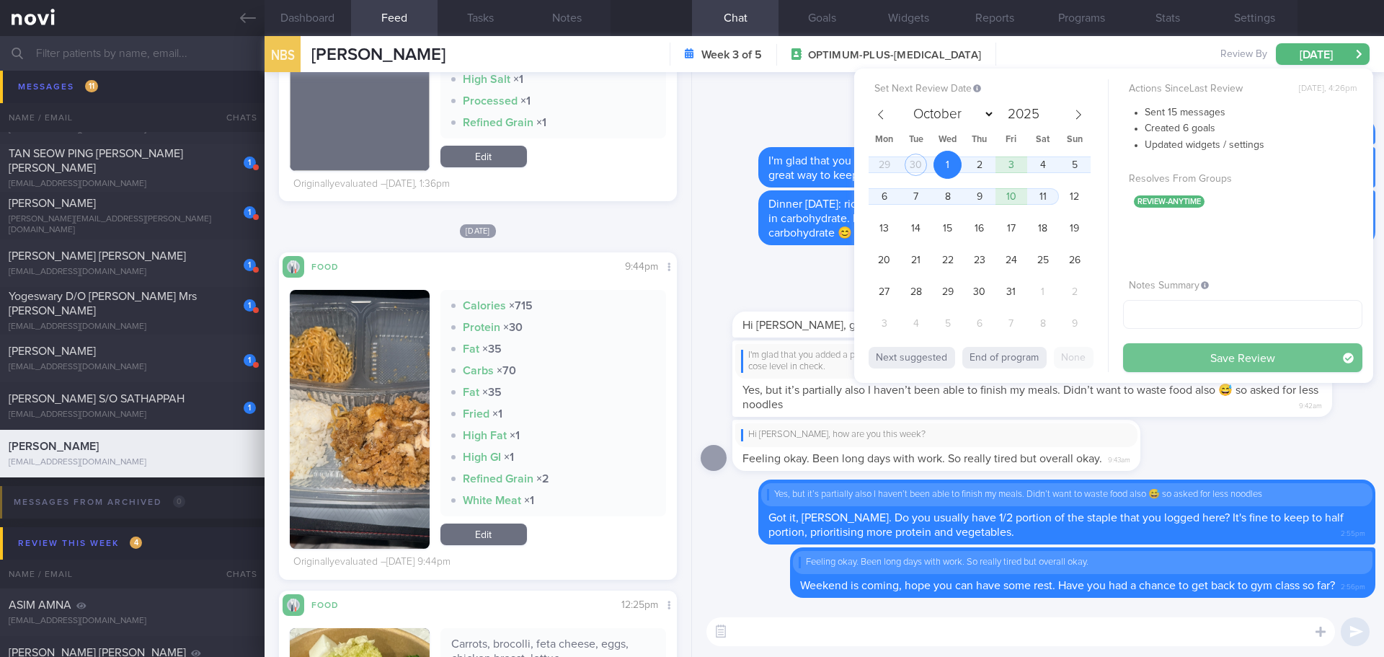
click at [1172, 352] on button "Save Review" at bounding box center [1242, 357] width 239 height 29
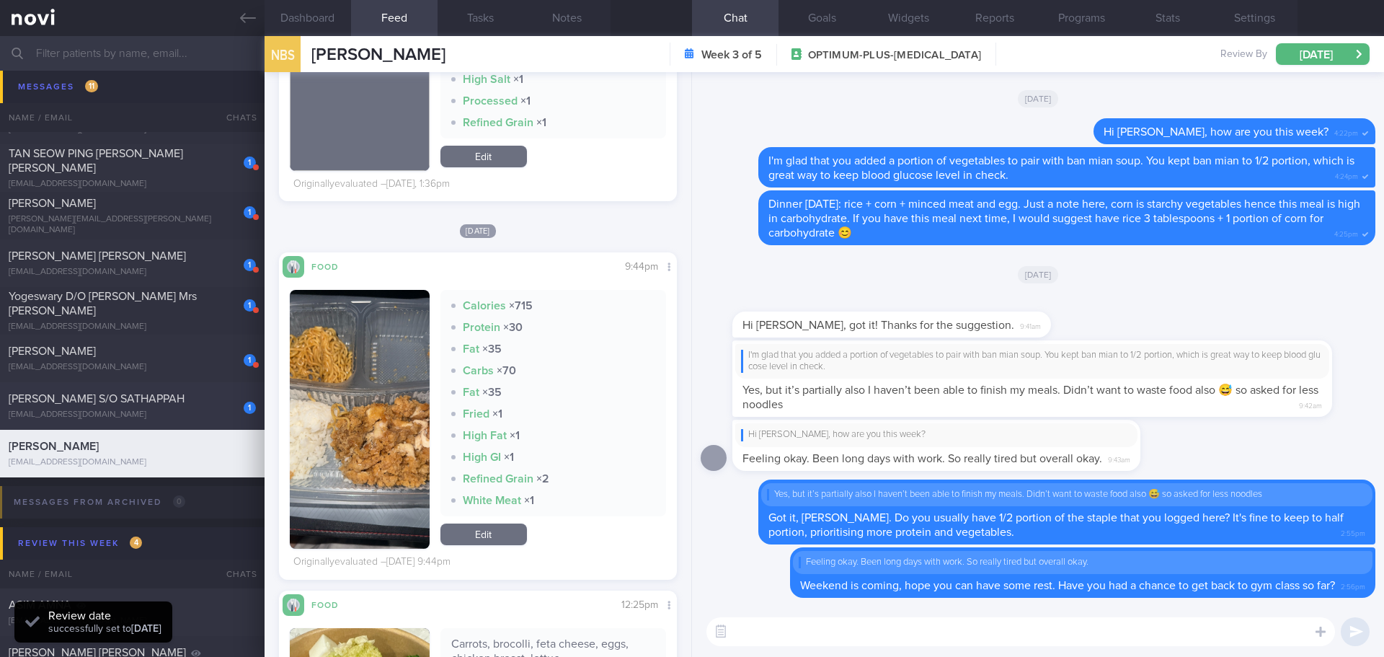
click at [206, 413] on div "[EMAIL_ADDRESS][DOMAIN_NAME]" at bounding box center [132, 414] width 247 height 11
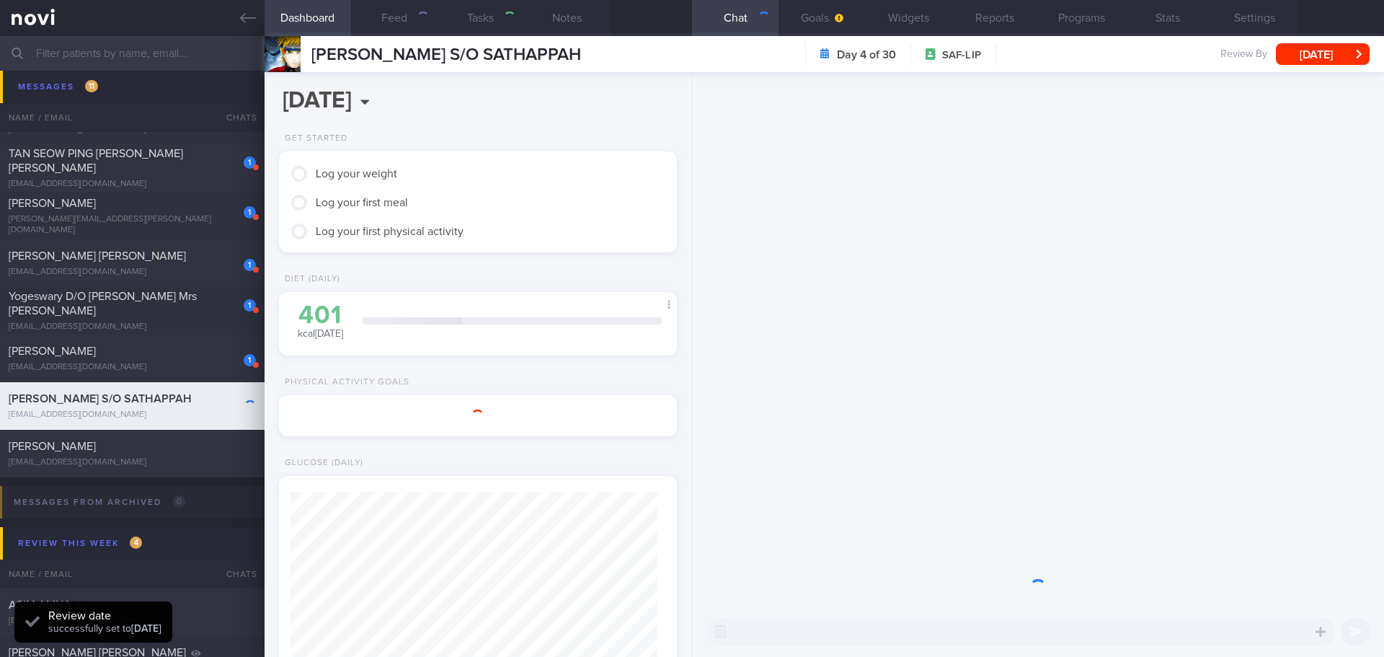
select select "8"
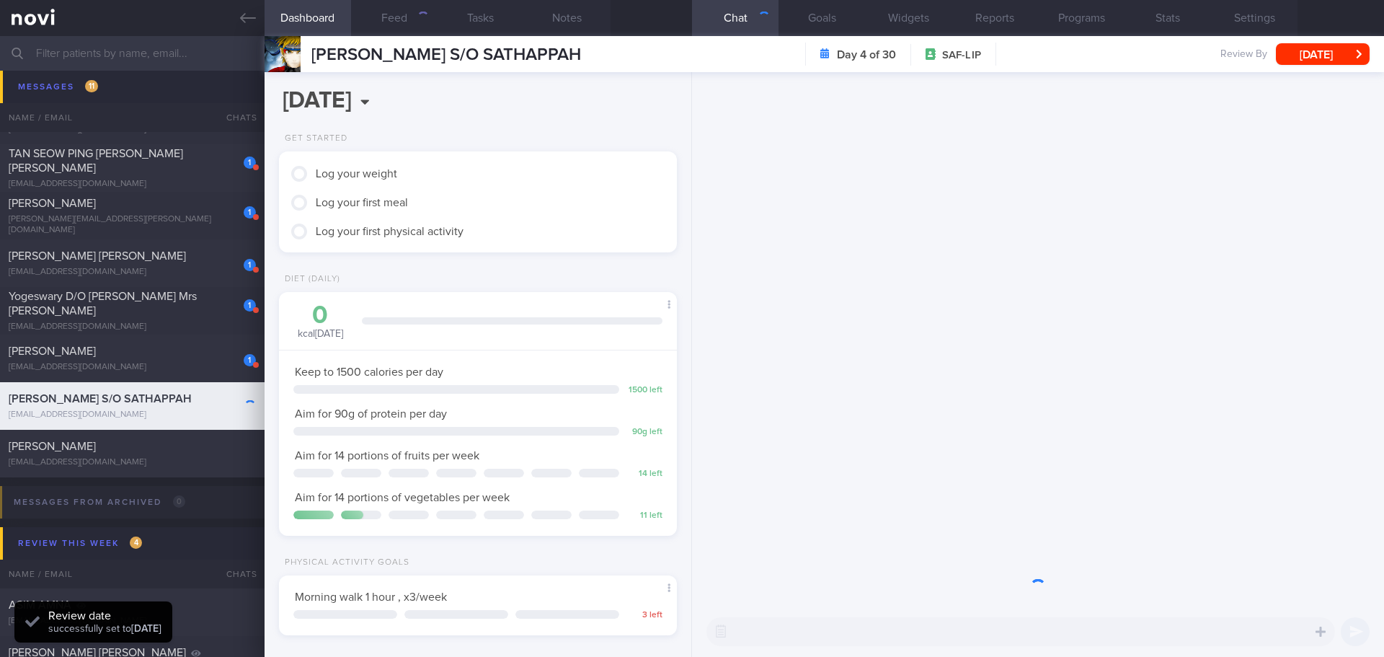
scroll to position [183, 368]
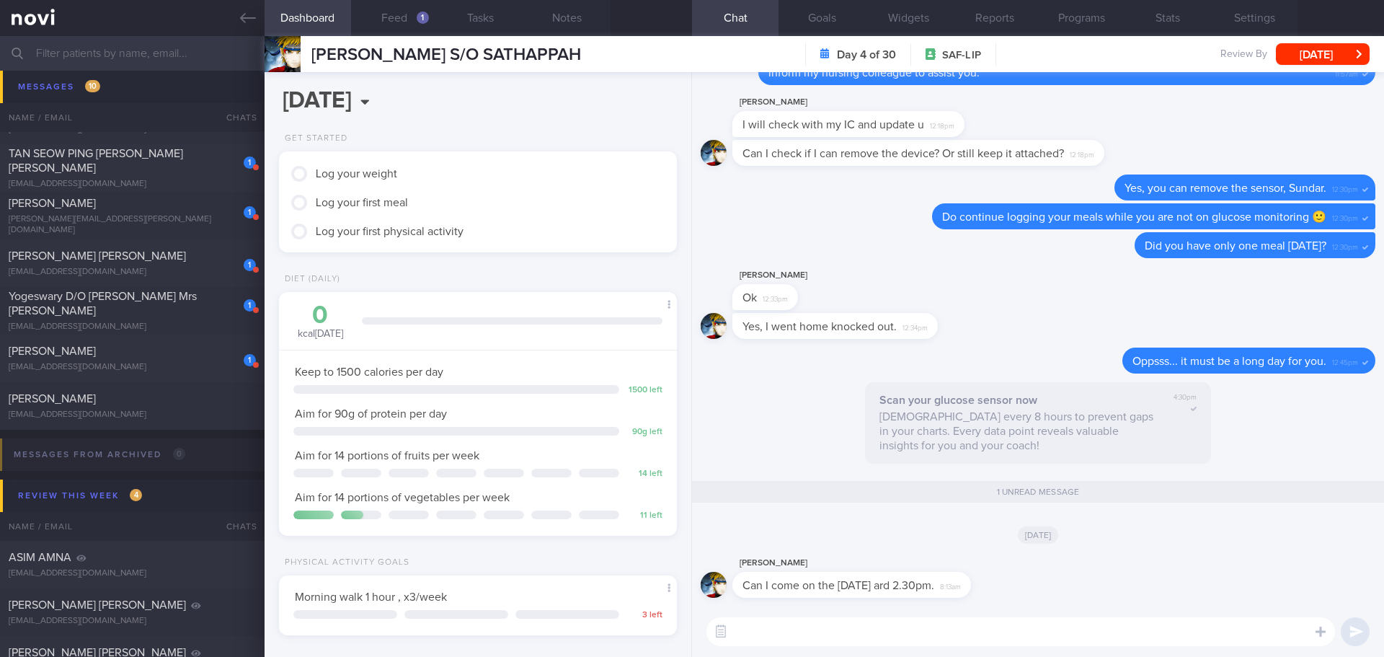
click at [1016, 626] on textarea at bounding box center [1020, 631] width 629 height 29
click at [1035, 620] on textarea at bounding box center [1020, 631] width 629 height 29
click at [778, 620] on textarea at bounding box center [1020, 631] width 629 height 29
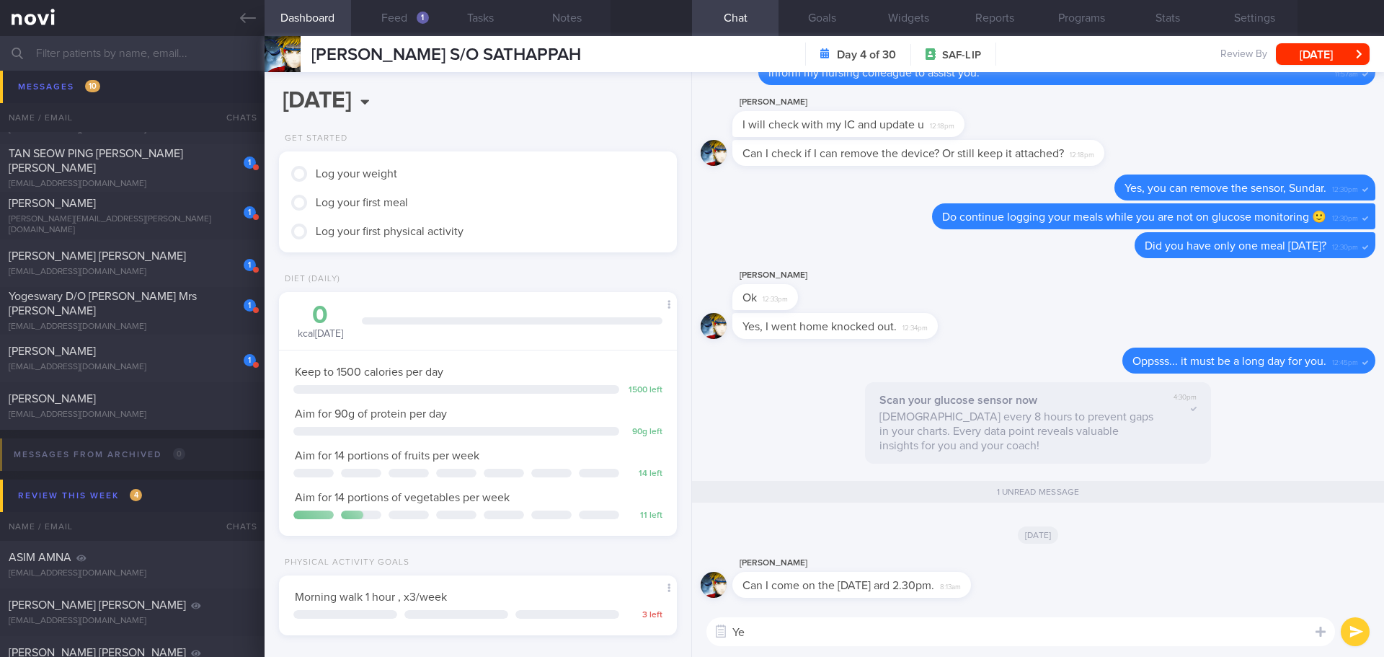
type textarea "Y"
type textarea "Sure, Sundar. I will inform my nursing colleague"
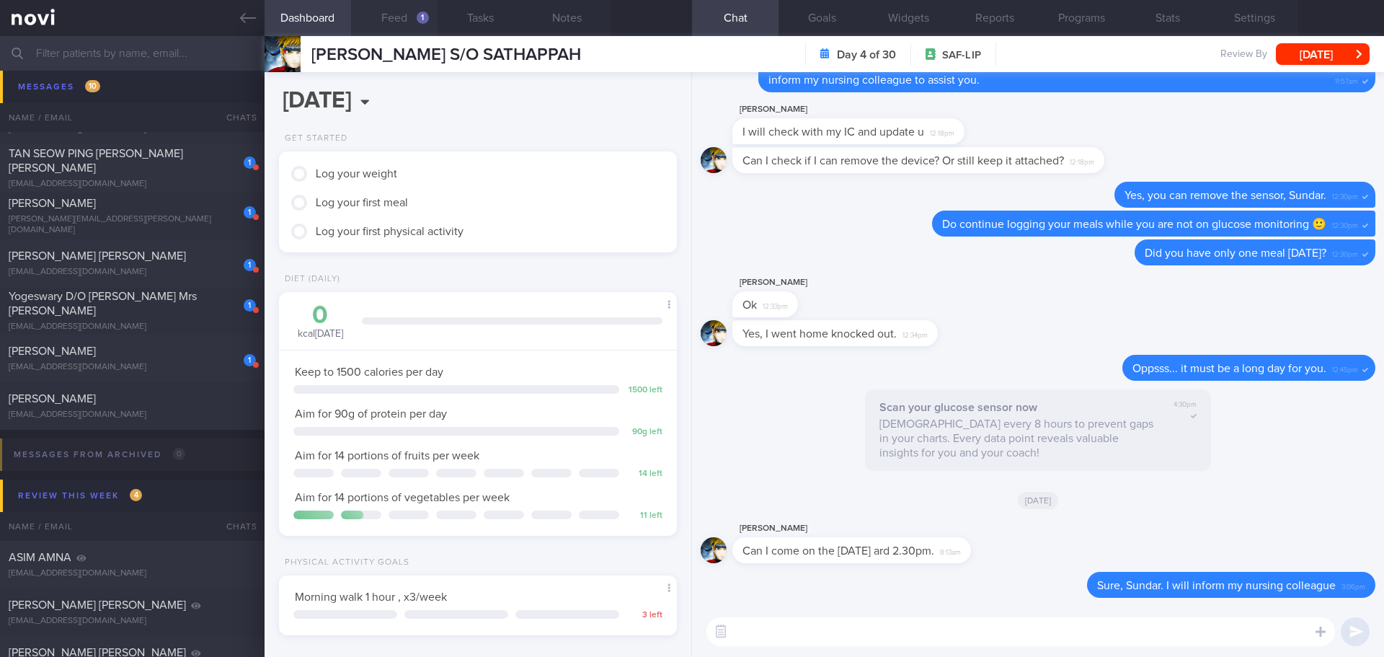
click at [381, 22] on button "Feed 1" at bounding box center [394, 18] width 86 height 36
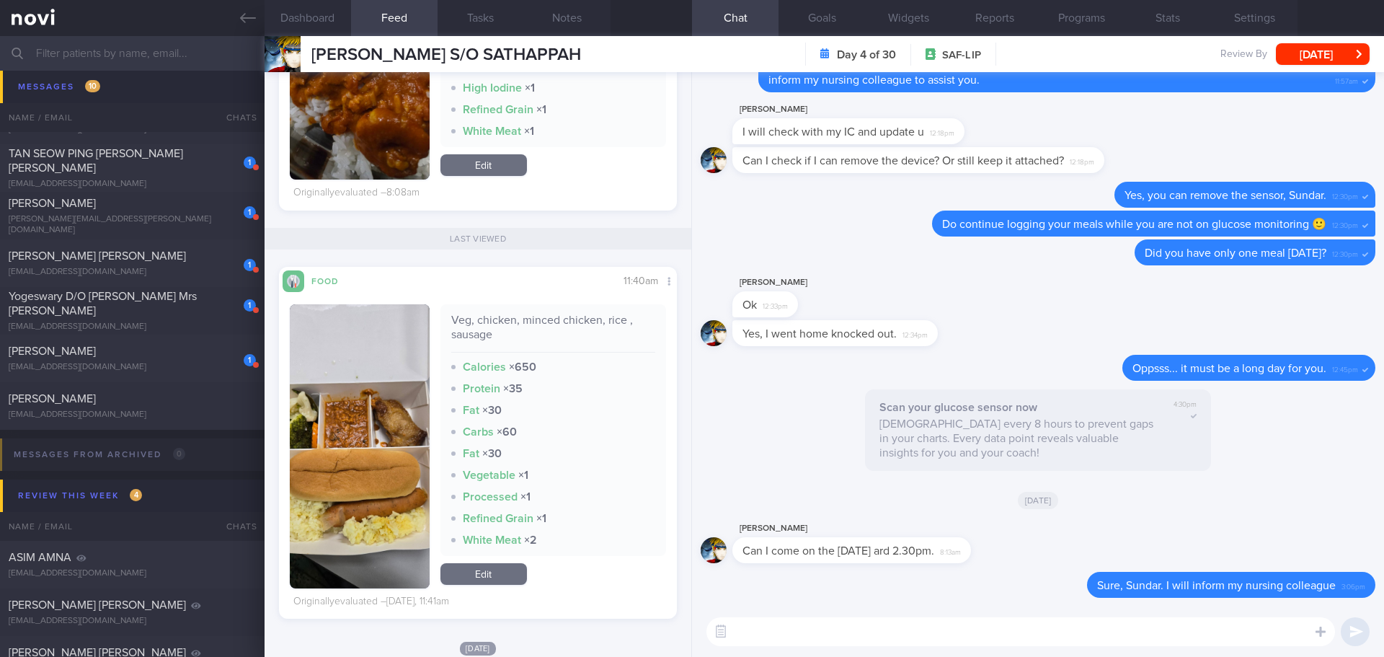
scroll to position [793, 0]
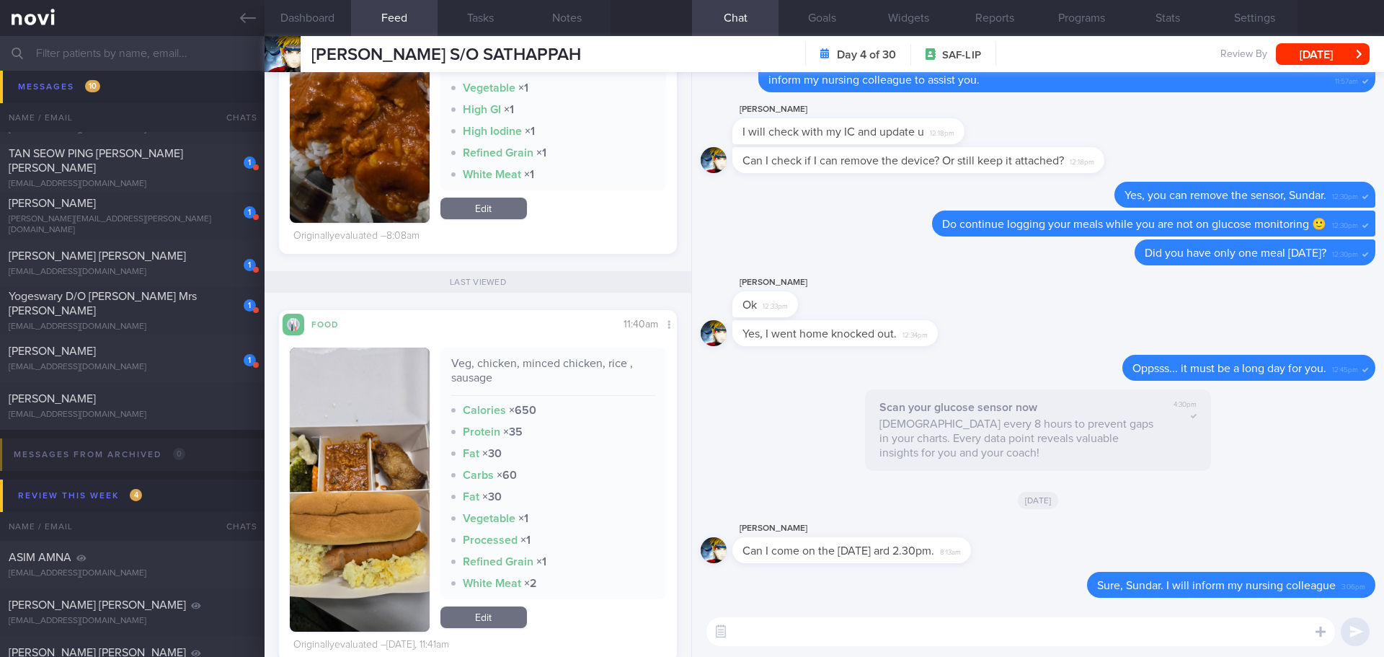
click at [384, 394] on img "button" at bounding box center [360, 489] width 140 height 284
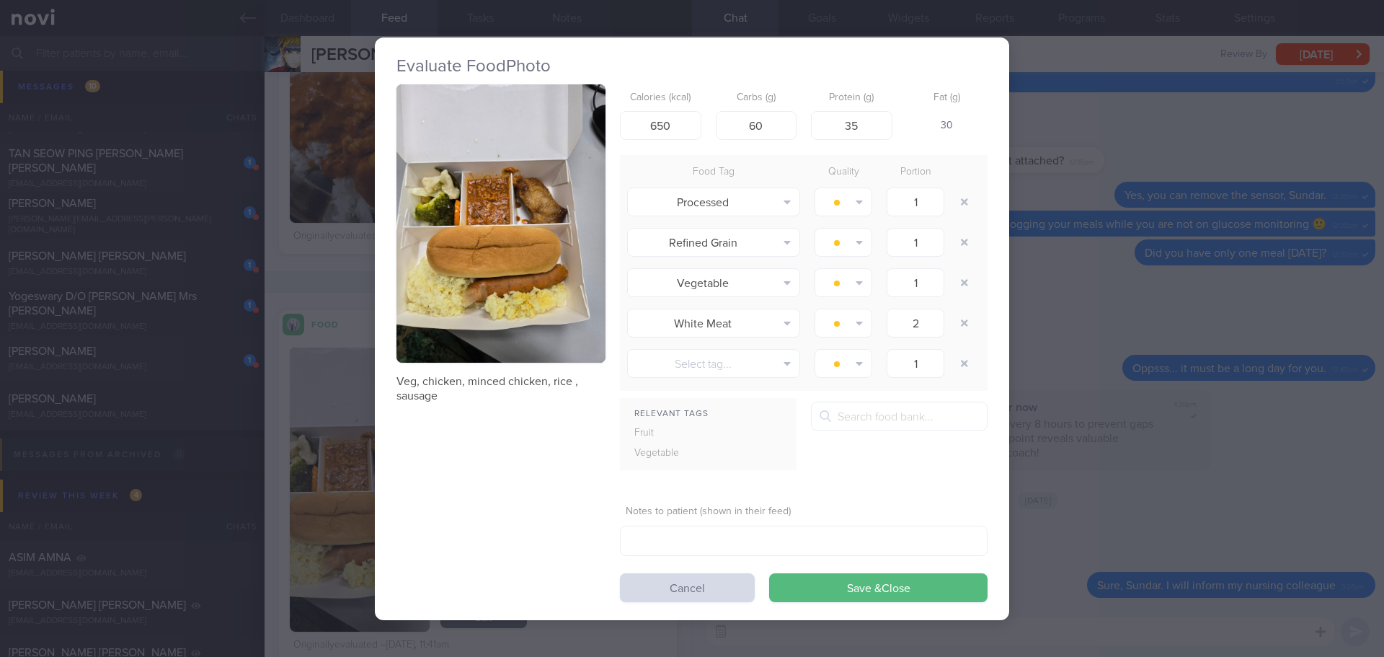
click at [497, 249] on button "button" at bounding box center [500, 223] width 209 height 279
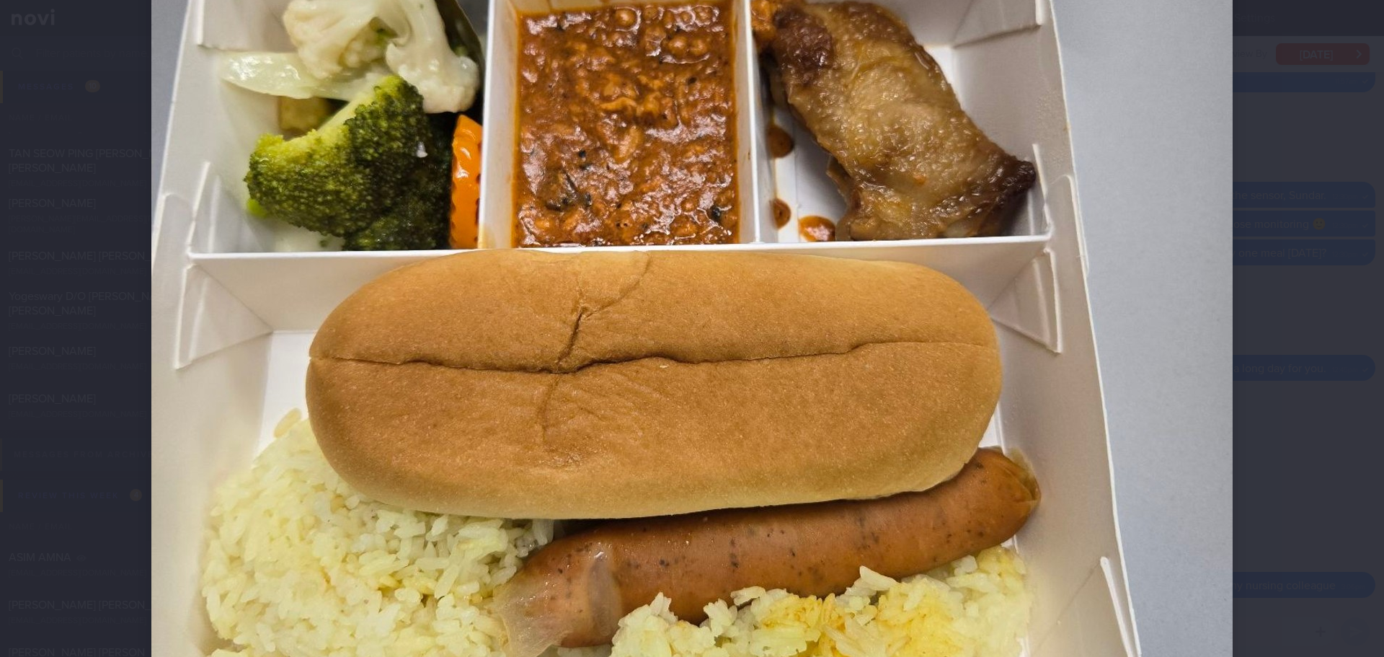
scroll to position [577, 0]
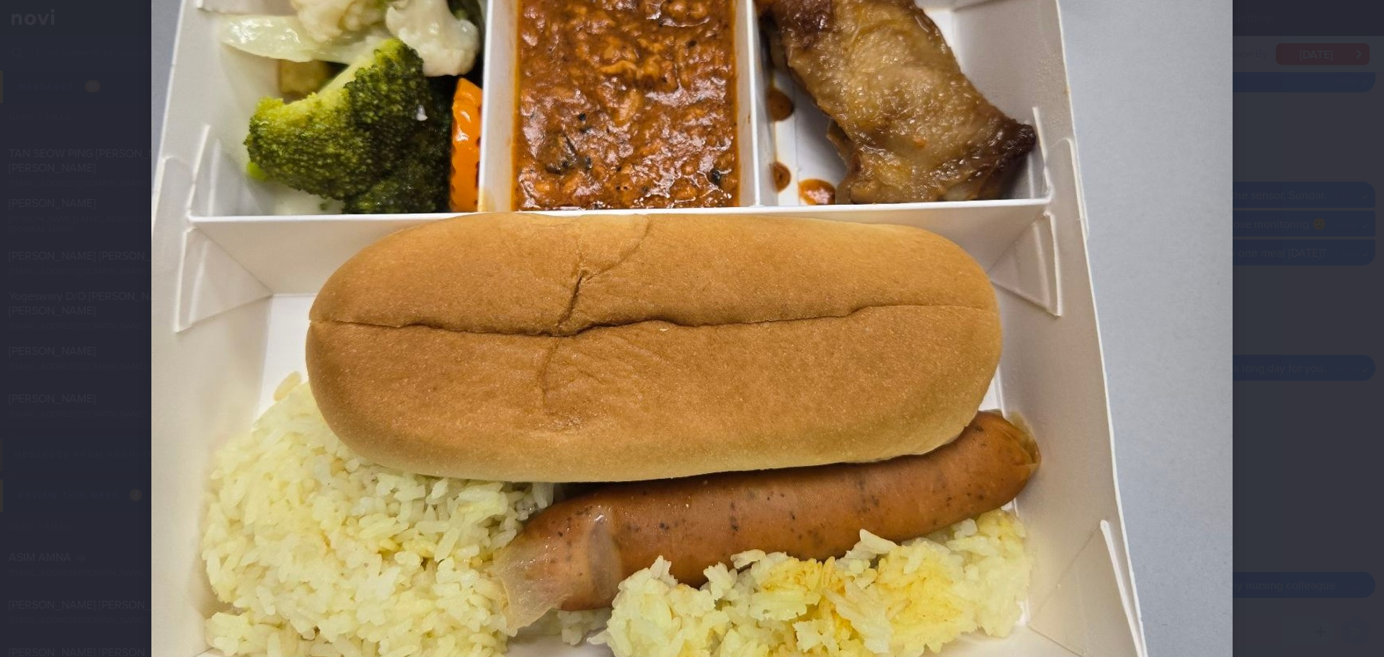
click at [1276, 296] on div at bounding box center [692, 201] width 1196 height 1557
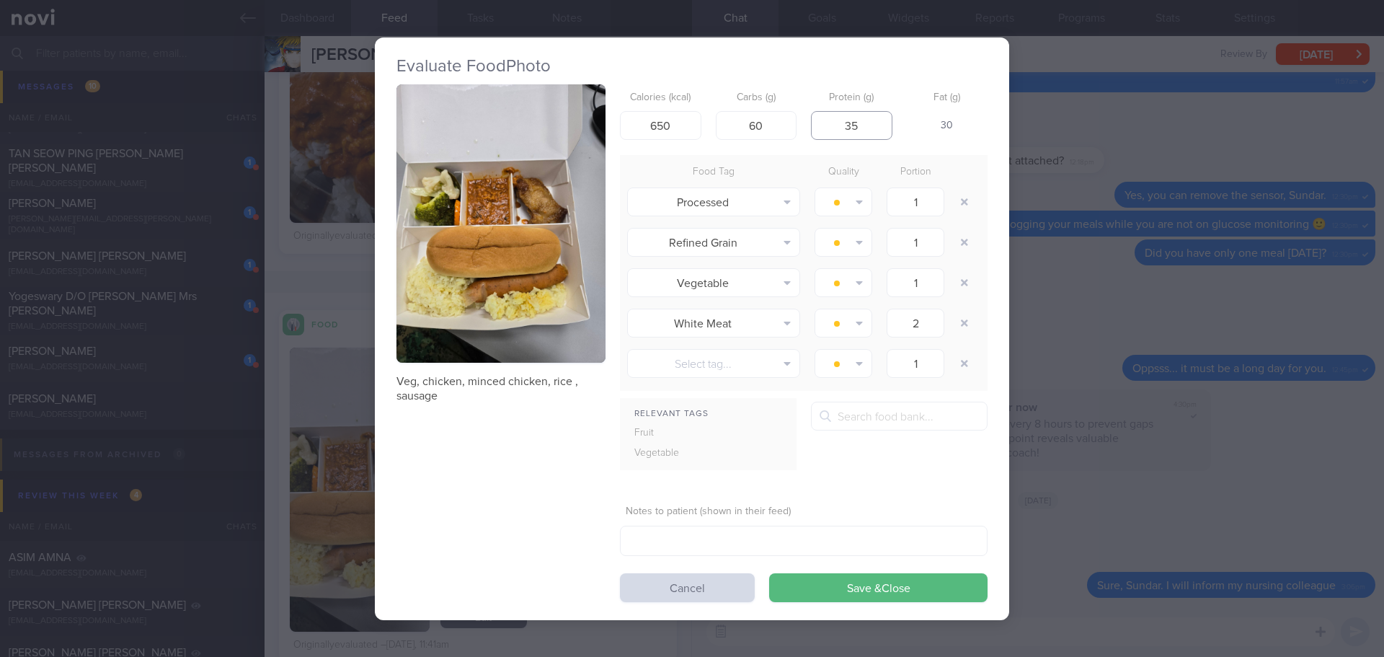
drag, startPoint x: 859, startPoint y: 128, endPoint x: 840, endPoint y: 128, distance: 18.8
click at [840, 128] on input "35" at bounding box center [851, 125] width 81 height 29
click at [770, 126] on input "60" at bounding box center [756, 125] width 81 height 29
drag, startPoint x: 770, startPoint y: 123, endPoint x: 729, endPoint y: 123, distance: 40.4
click at [729, 123] on input "60" at bounding box center [756, 125] width 81 height 29
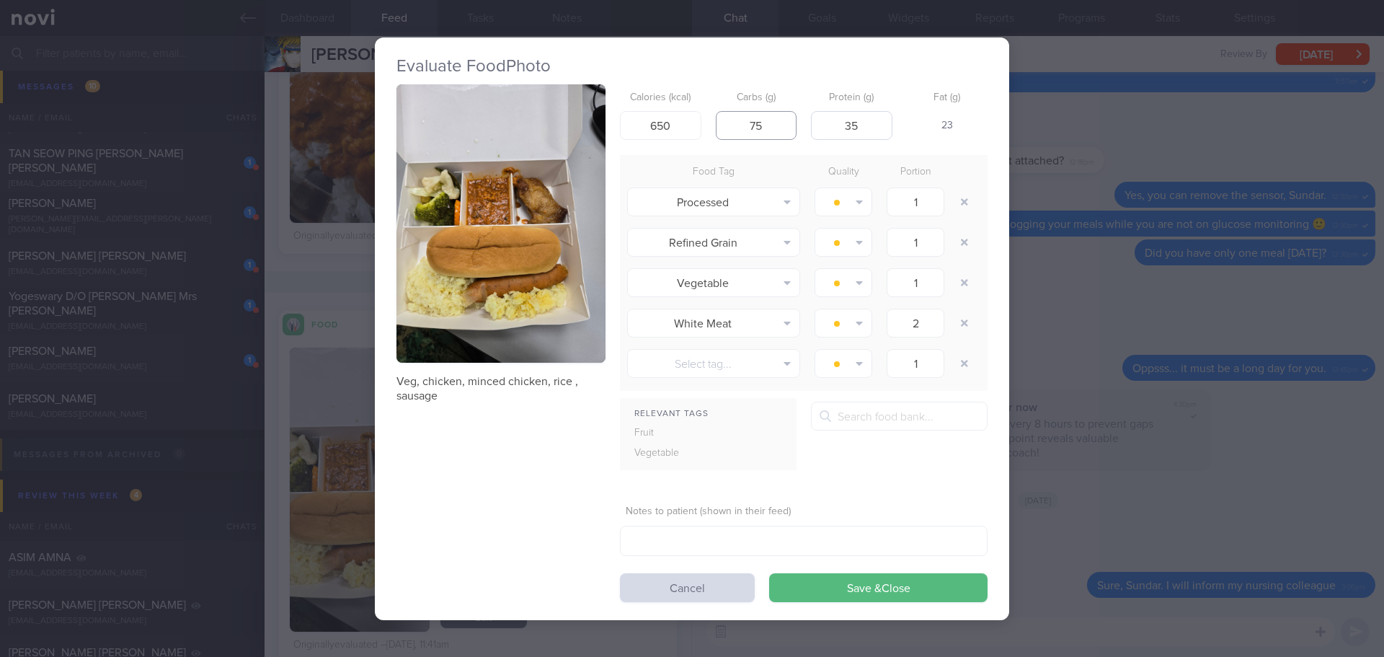
type input "75"
drag, startPoint x: 866, startPoint y: 125, endPoint x: 824, endPoint y: 133, distance: 43.1
click at [824, 133] on input "35" at bounding box center [851, 125] width 81 height 29
type input "2"
drag, startPoint x: 864, startPoint y: 120, endPoint x: 840, endPoint y: 129, distance: 26.0
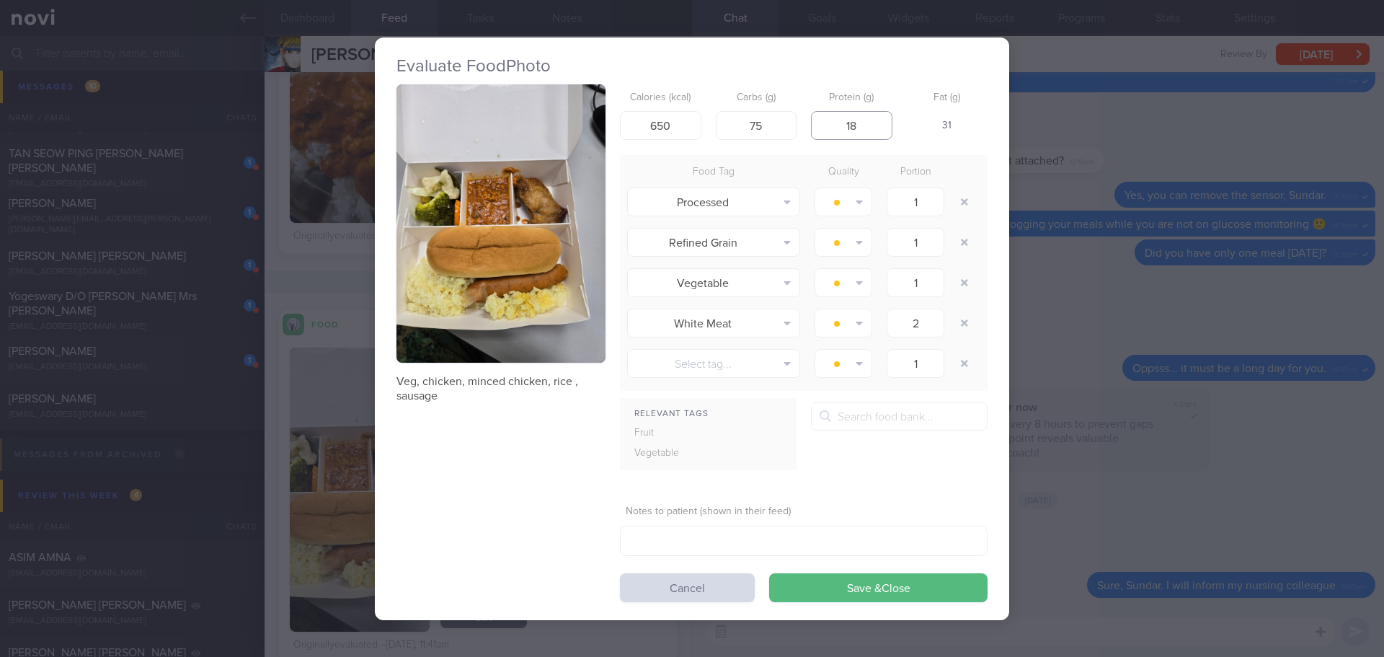
click at [840, 129] on input "18" at bounding box center [851, 125] width 81 height 29
type input "20"
click at [940, 583] on button "Save & Close" at bounding box center [878, 587] width 218 height 29
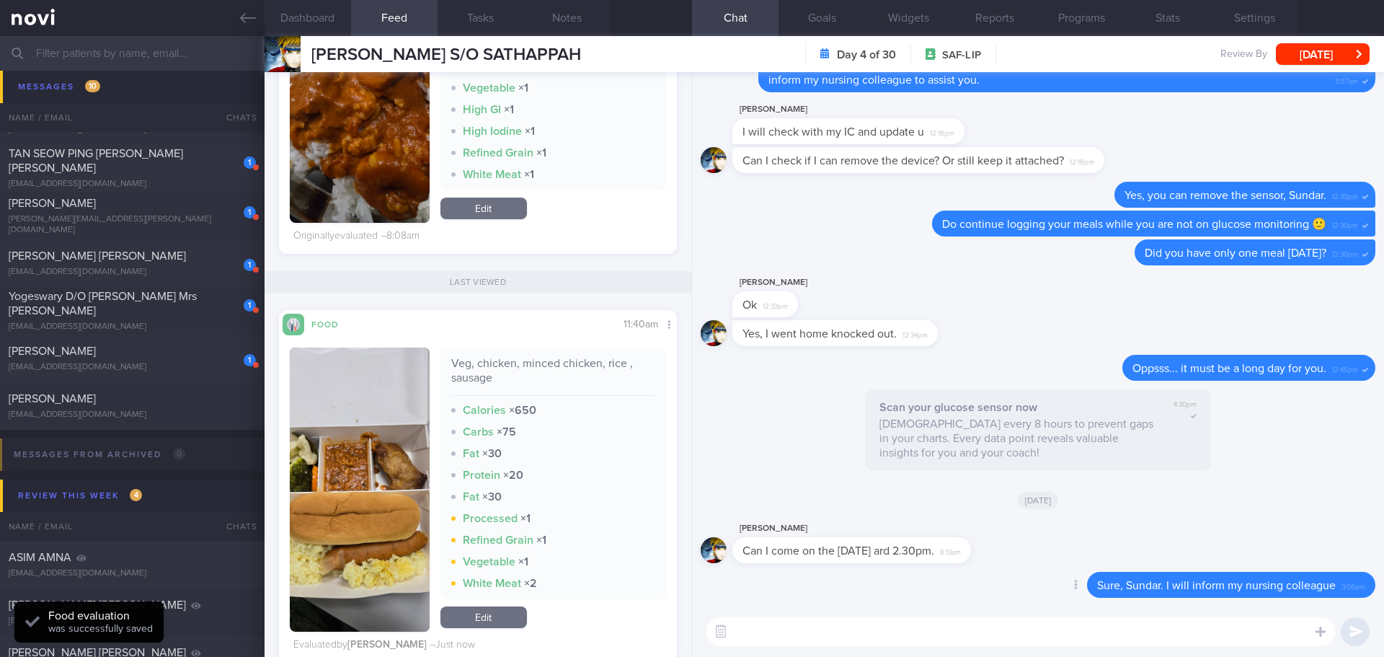
scroll to position [236, 375]
click at [516, 607] on link "Edit" at bounding box center [483, 617] width 86 height 22
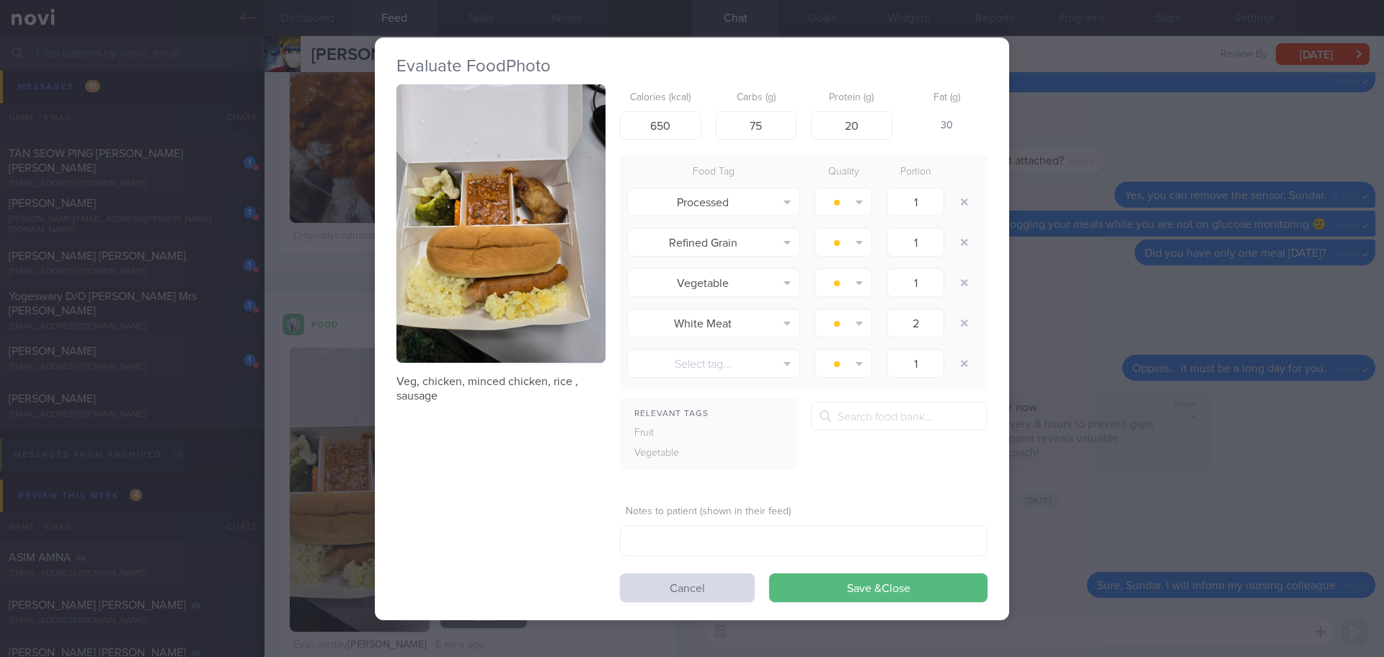
click at [837, 414] on div at bounding box center [825, 415] width 26 height 29
click at [835, 413] on div at bounding box center [825, 415] width 26 height 29
click at [848, 419] on input "text" at bounding box center [899, 415] width 177 height 29
click at [980, 572] on button "Chicken breast, without skin, steamed" at bounding box center [988, 564] width 352 height 36
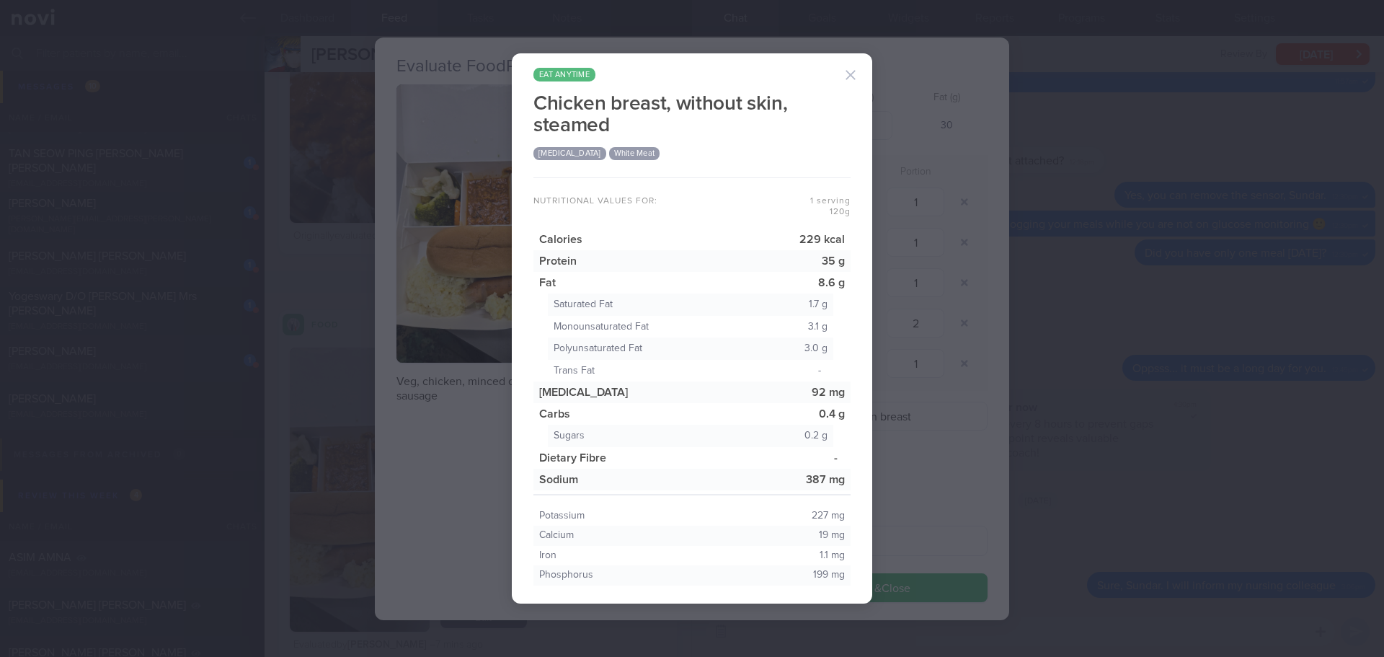
click at [856, 72] on button "button" at bounding box center [850, 75] width 29 height 29
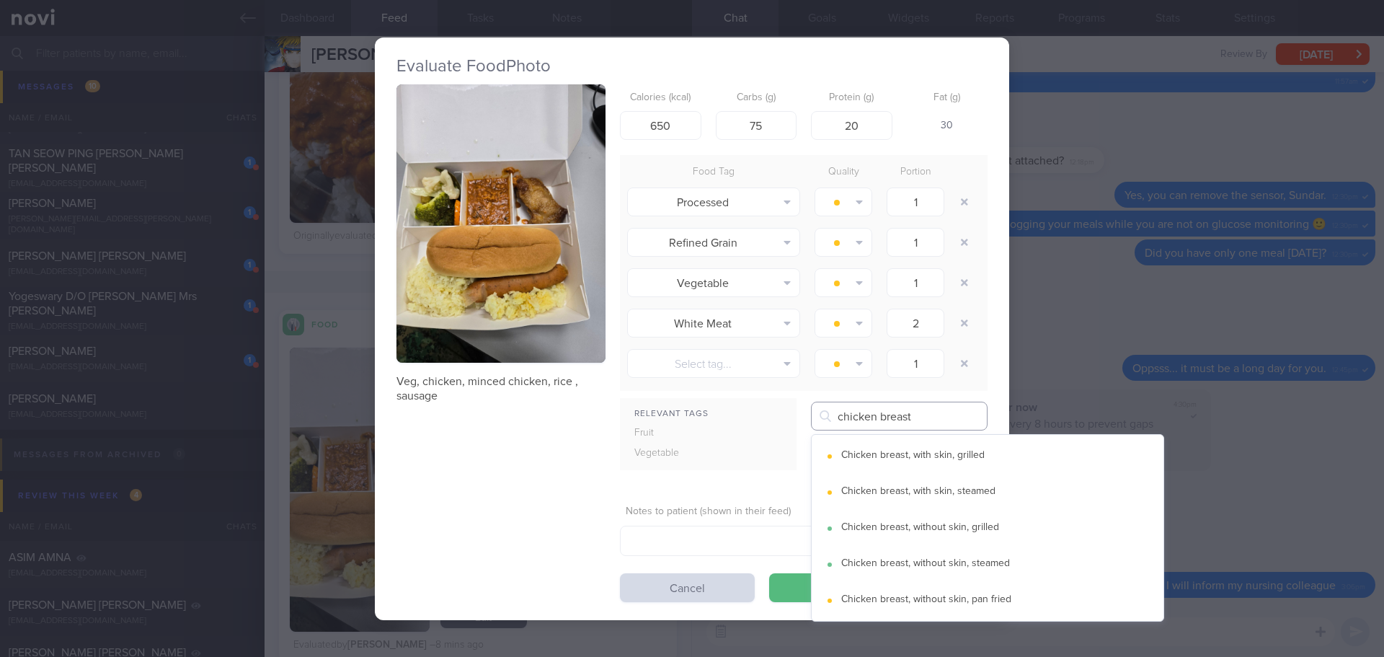
drag, startPoint x: 934, startPoint y: 410, endPoint x: 749, endPoint y: 424, distance: 185.7
click at [749, 424] on div "Relevant Tags Fruit Vegetable chicken breast Chicken breast, with skin, grilled" at bounding box center [804, 440] width 368 height 79
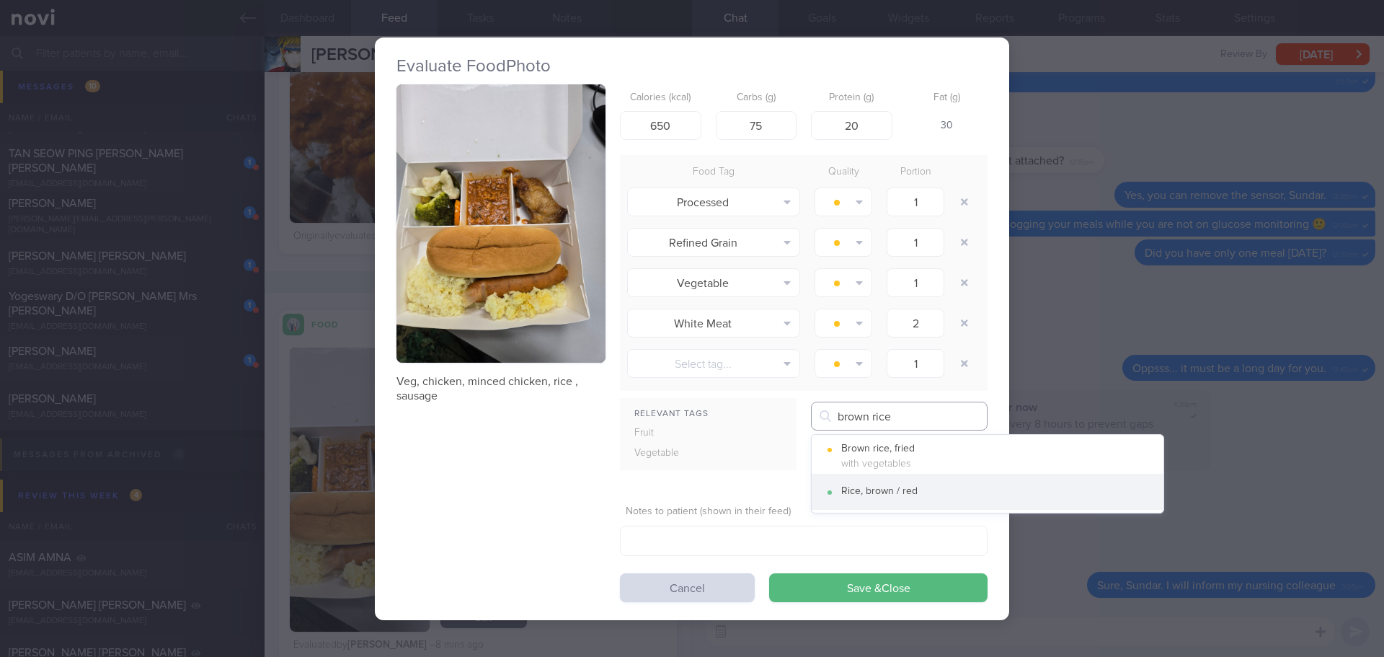
type input "brown rice"
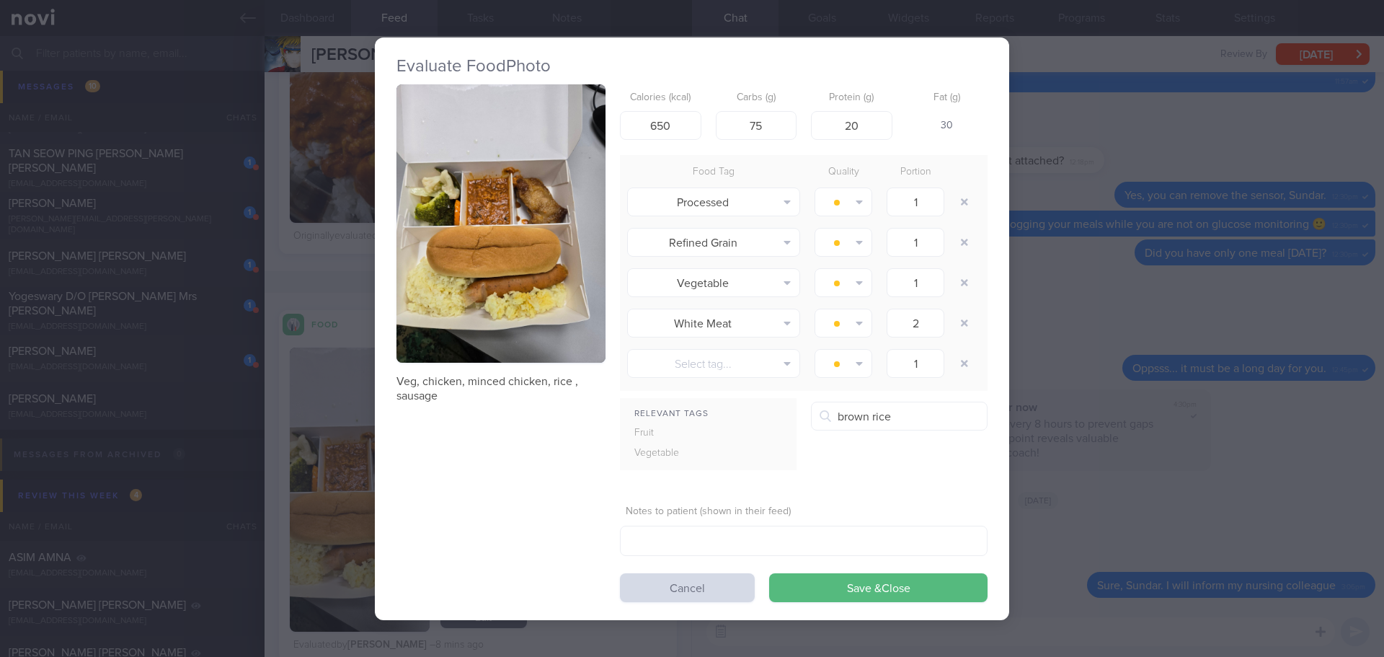
click at [878, 479] on button "Rice, brown / red" at bounding box center [988, 492] width 352 height 36
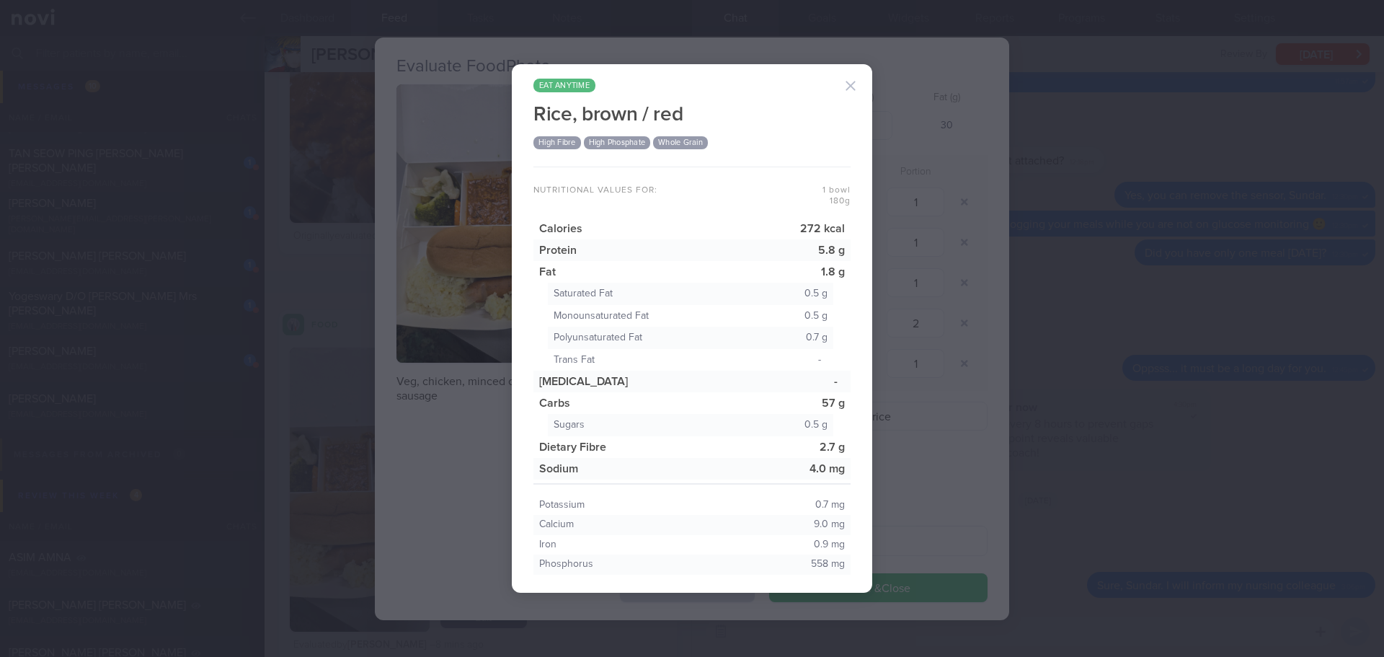
click at [852, 86] on button "button" at bounding box center [850, 85] width 29 height 29
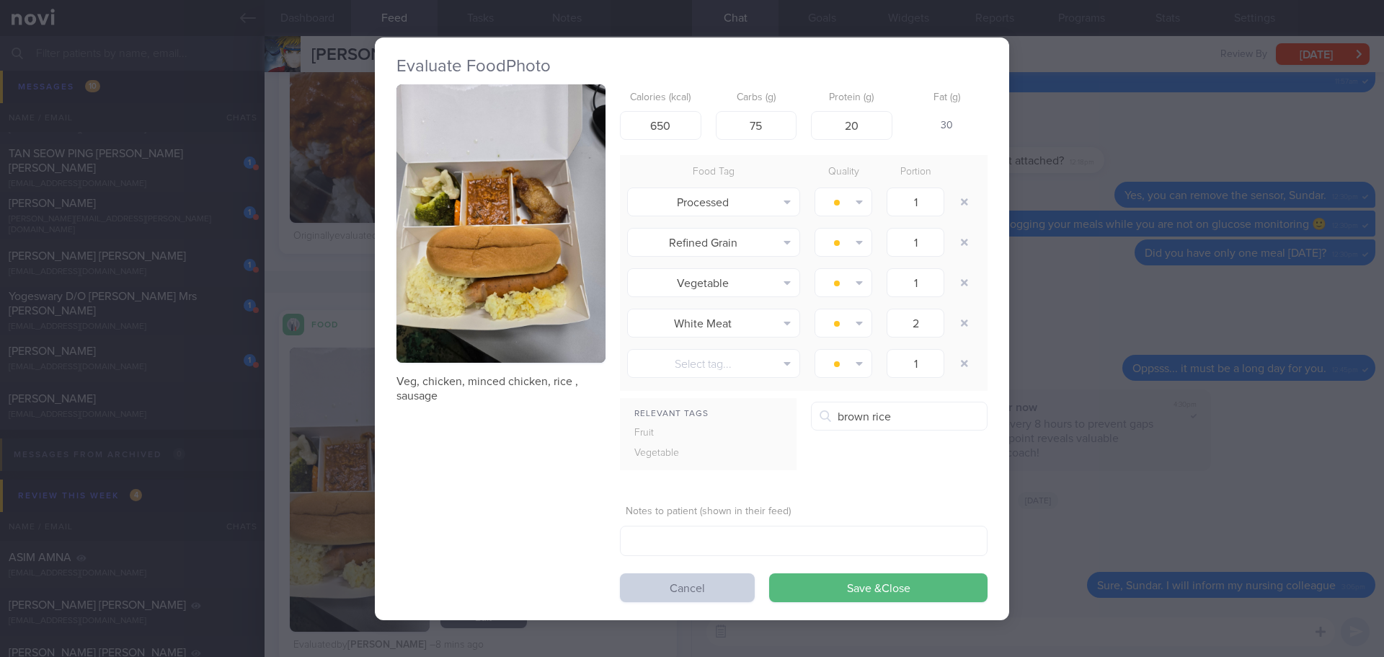
click at [740, 583] on button "Cancel" at bounding box center [687, 587] width 135 height 29
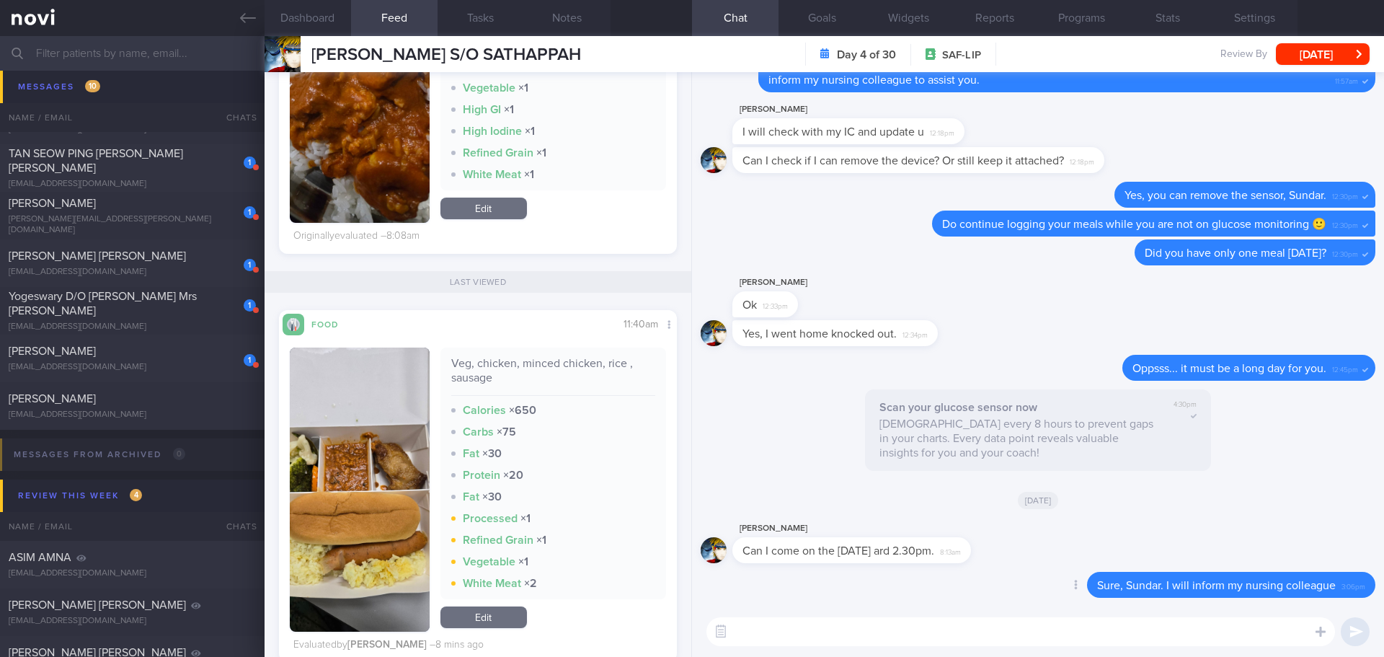
click at [791, 600] on div "Delete Sure, Sundar. I will inform my nursing colleague 3:06pm" at bounding box center [1038, 589] width 675 height 35
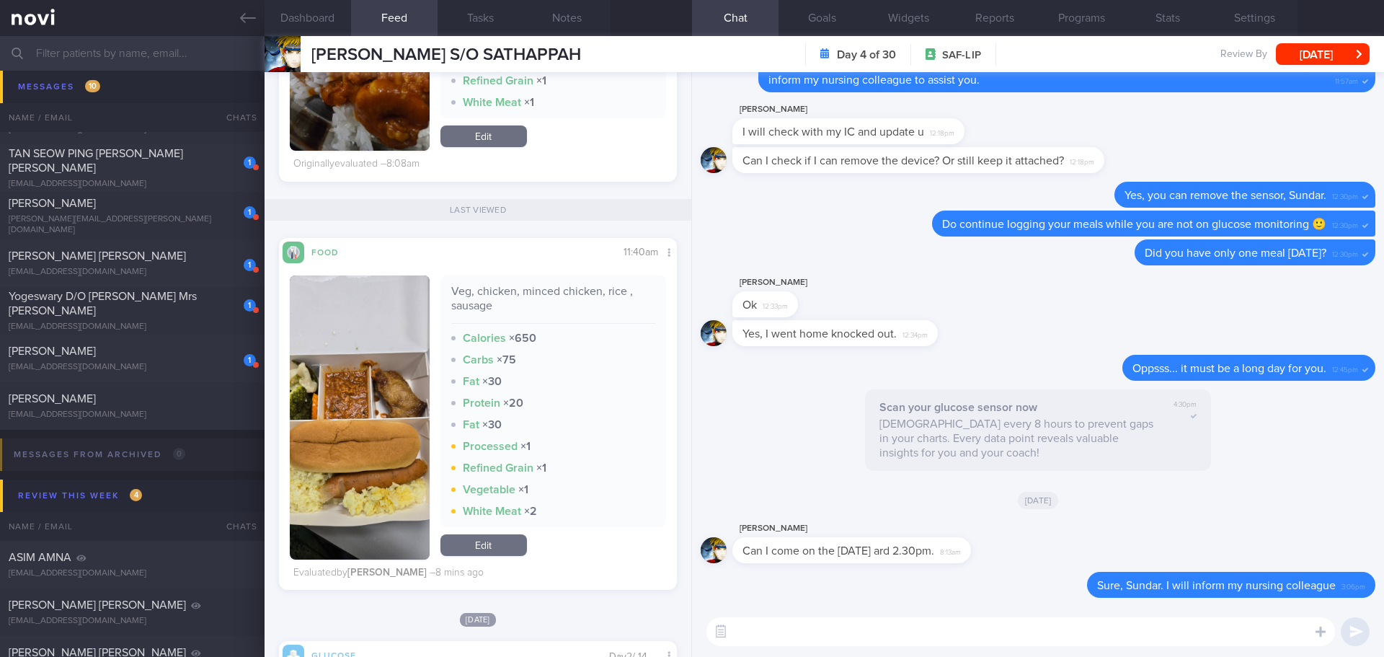
scroll to position [236, 375]
click at [898, 586] on div "Delete Sure, Sundar. I will inform my nursing colleague 3:06pm" at bounding box center [1038, 589] width 675 height 35
click at [384, 396] on button "button" at bounding box center [360, 417] width 140 height 284
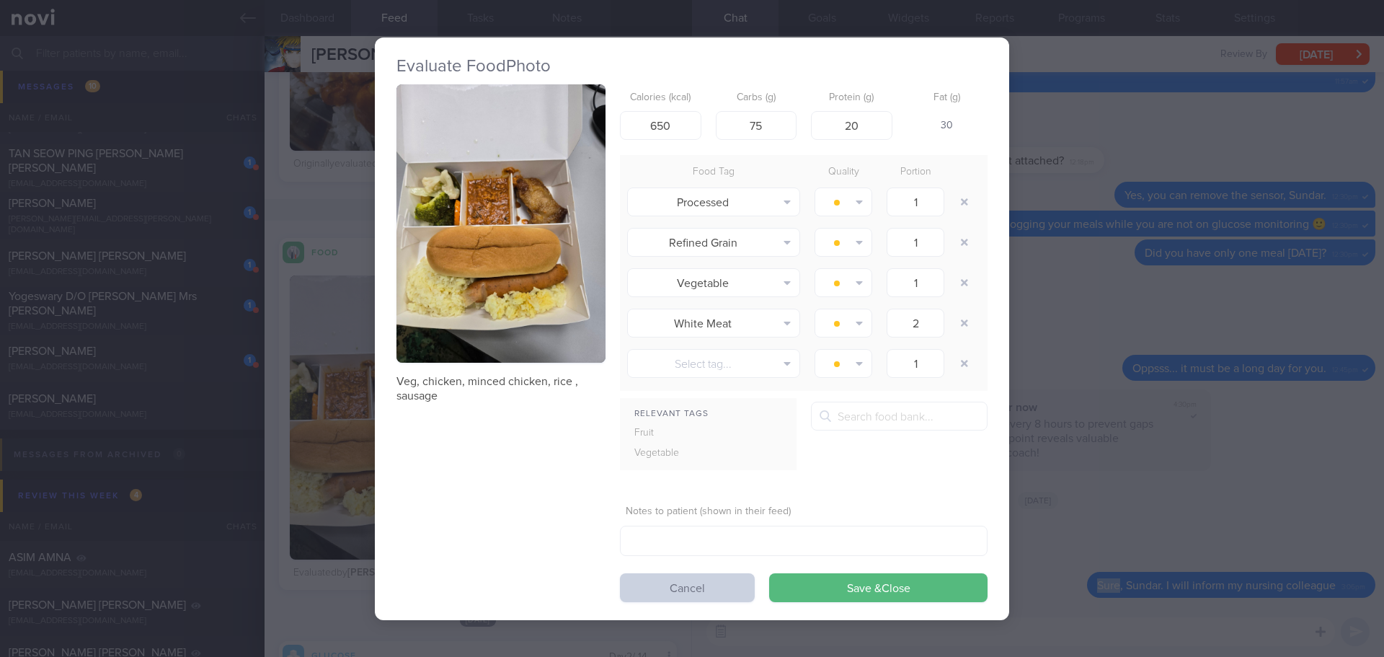
click at [701, 576] on button "Cancel" at bounding box center [687, 587] width 135 height 29
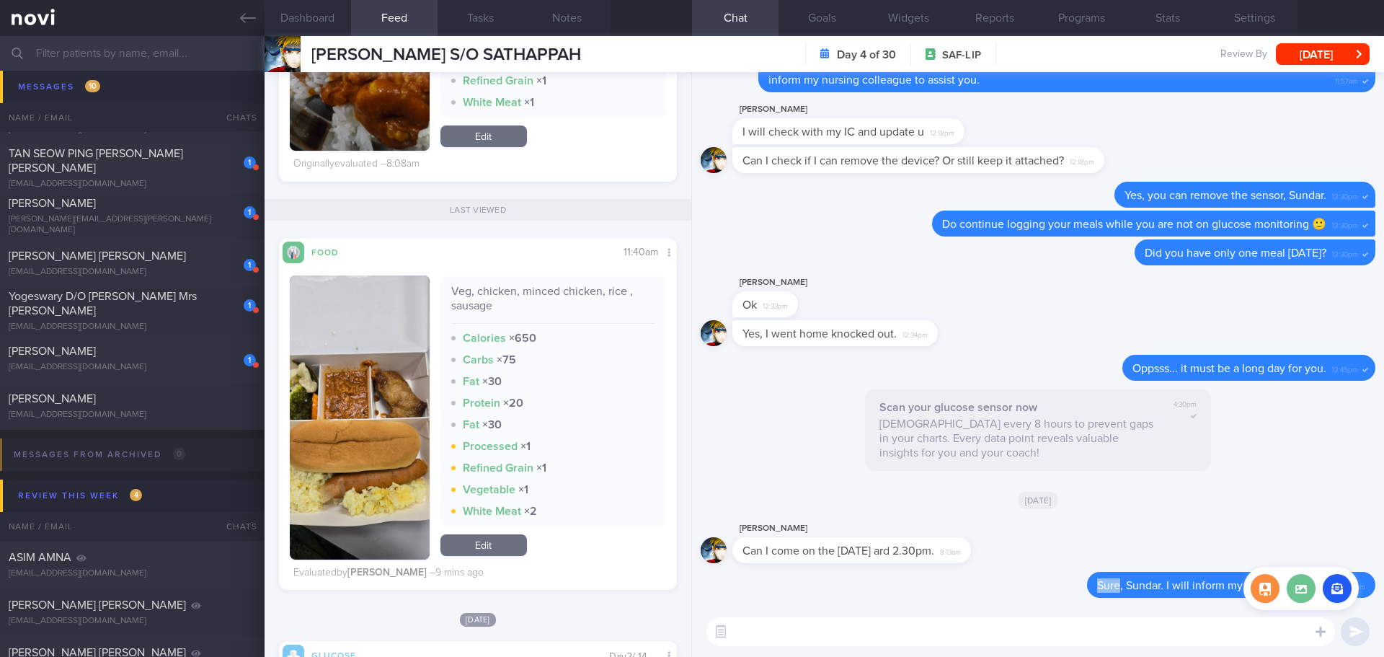
click at [1308, 592] on label at bounding box center [1301, 588] width 29 height 29
click at [0, 0] on input "file" at bounding box center [0, 0] width 0 height 0
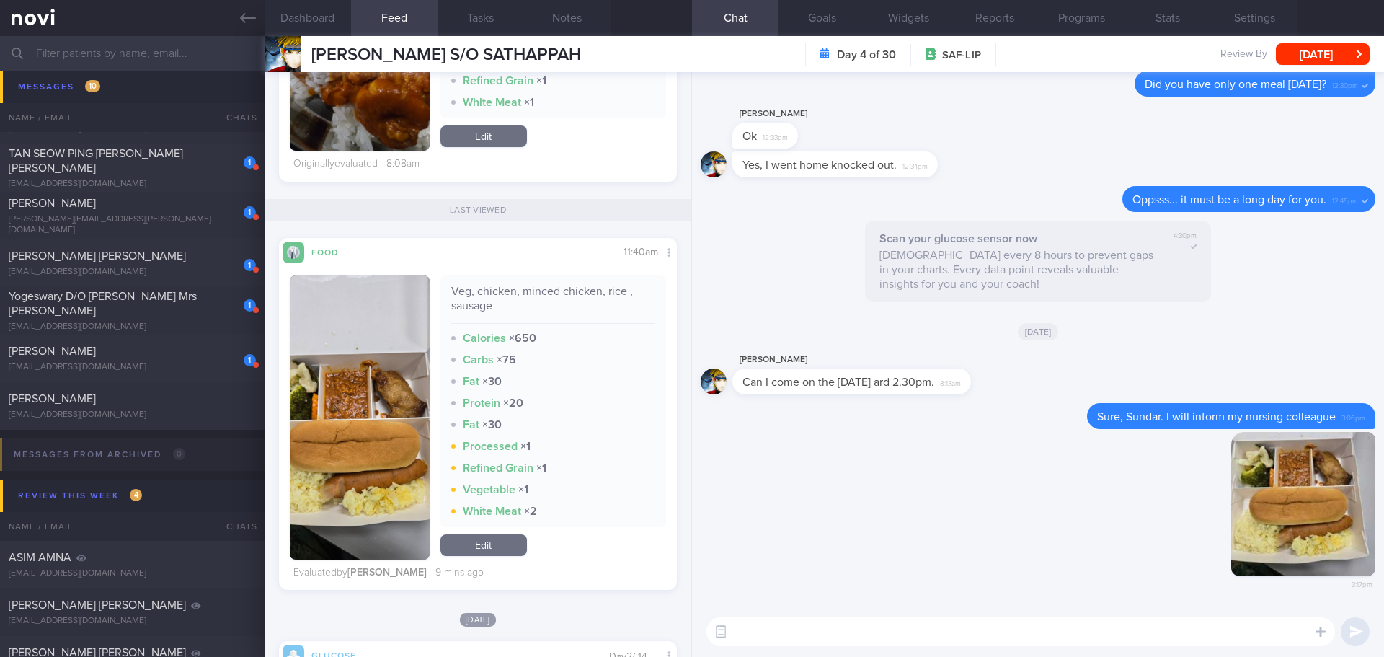
click at [869, 625] on textarea at bounding box center [1020, 631] width 629 height 29
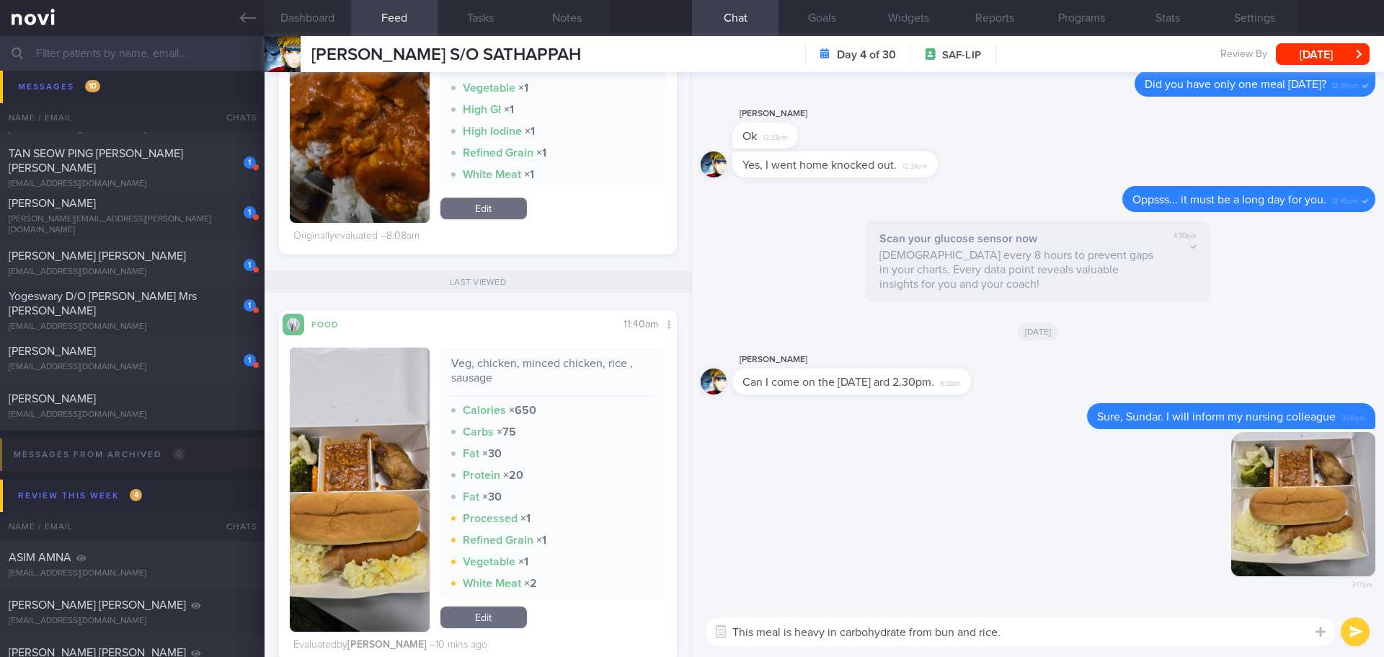
scroll to position [865, 0]
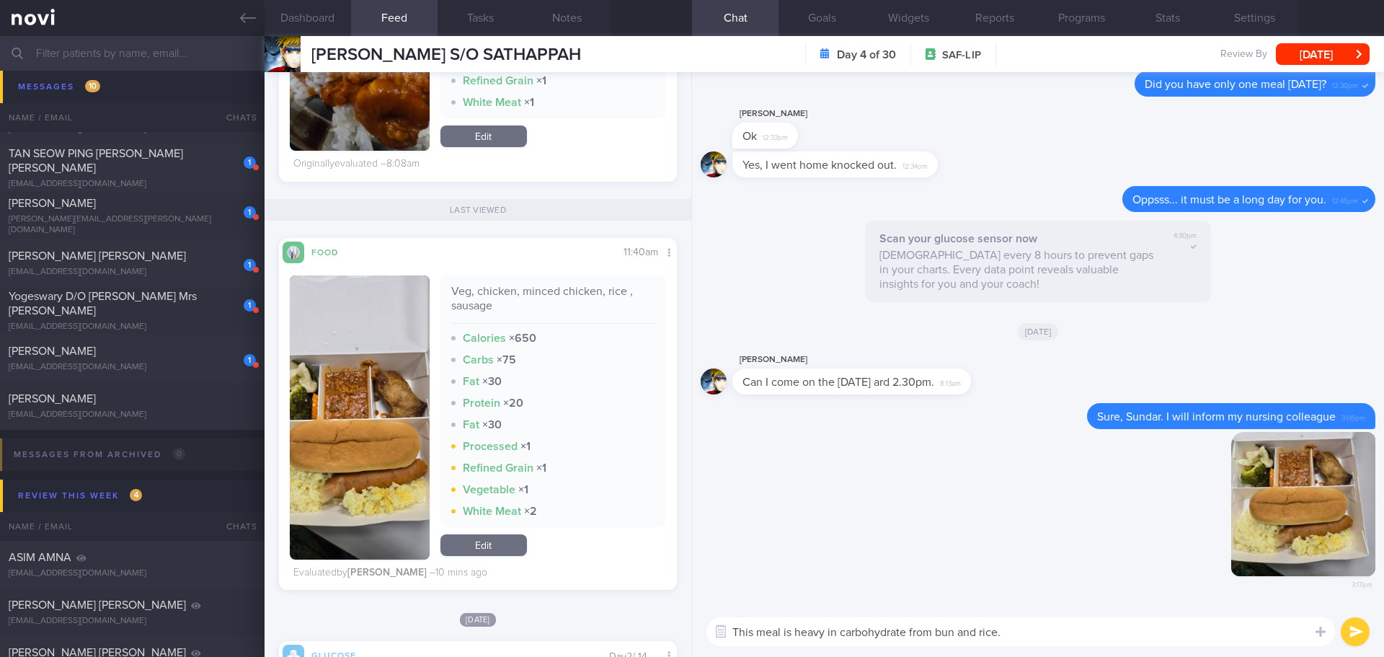
click at [1046, 631] on textarea "This meal is heavy in carbohydrate from bun and rice." at bounding box center [1020, 631] width 629 height 29
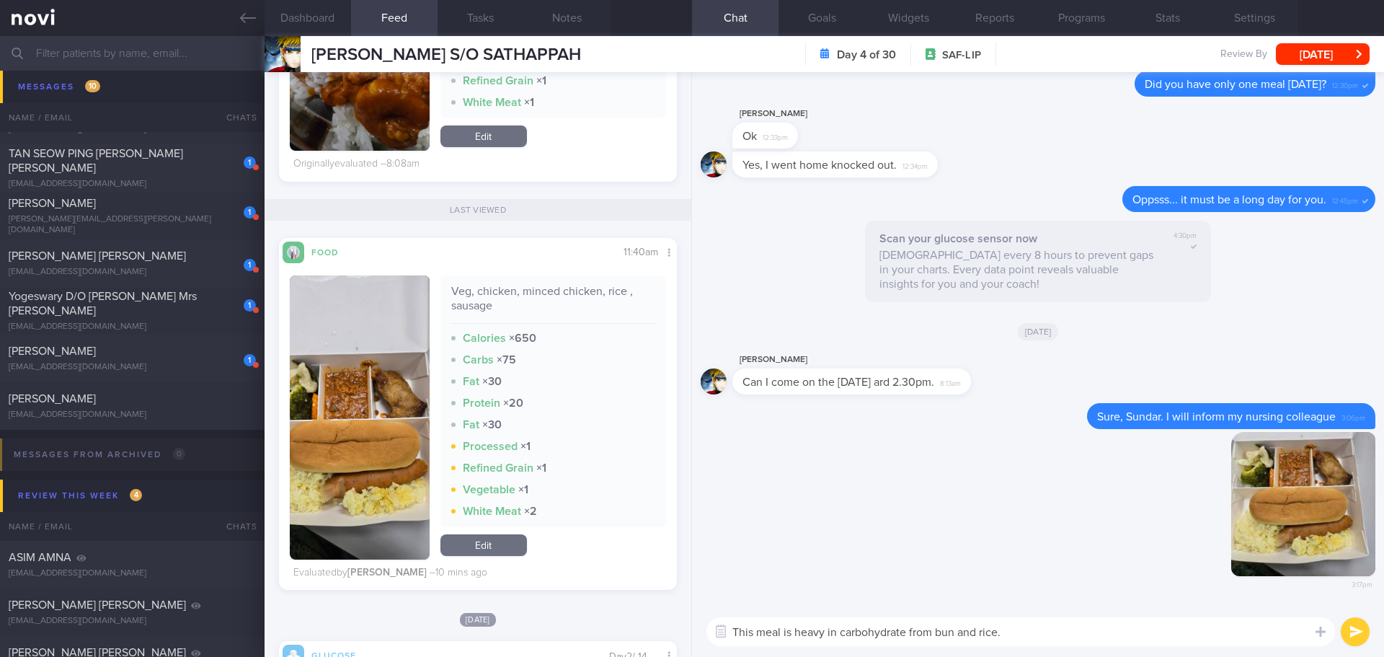
click at [1046, 632] on textarea "This meal is heavy in carbohydrate from bun and rice." at bounding box center [1020, 631] width 629 height 29
type textarea "This meal is heavy in carbohydrate from bun and rice. You can try to have 1/2 i…"
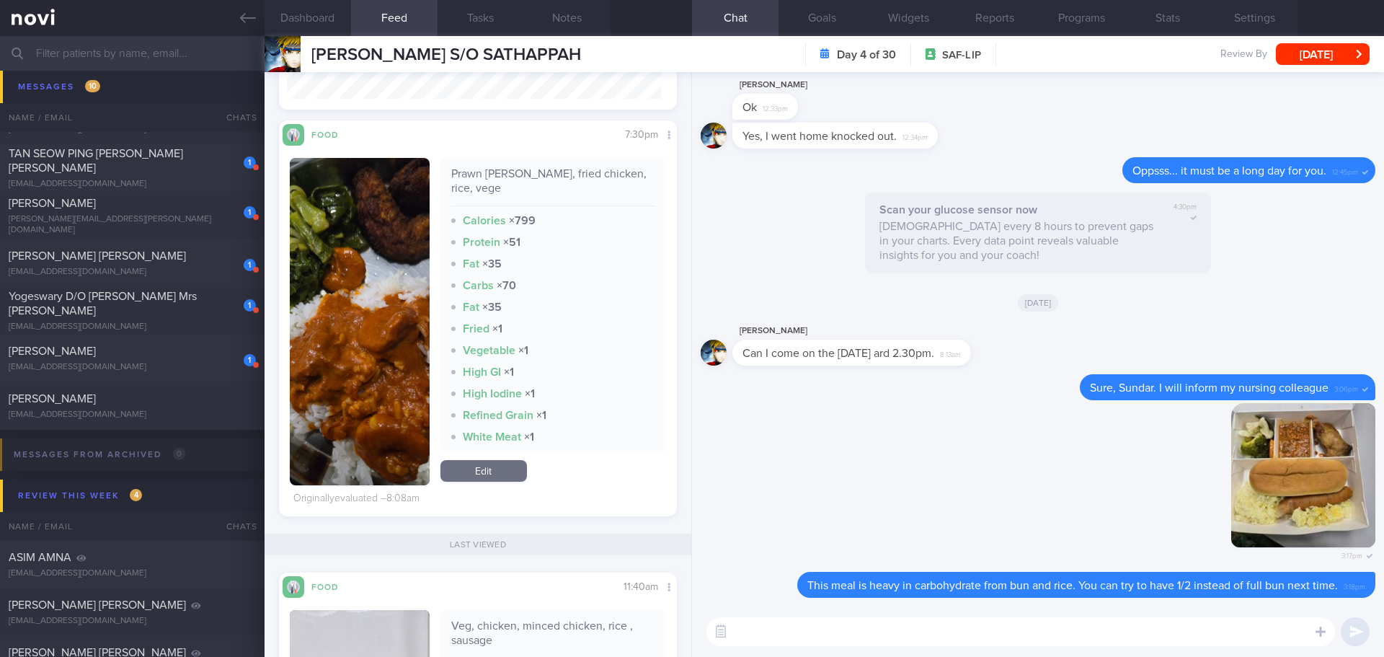
scroll to position [505, 0]
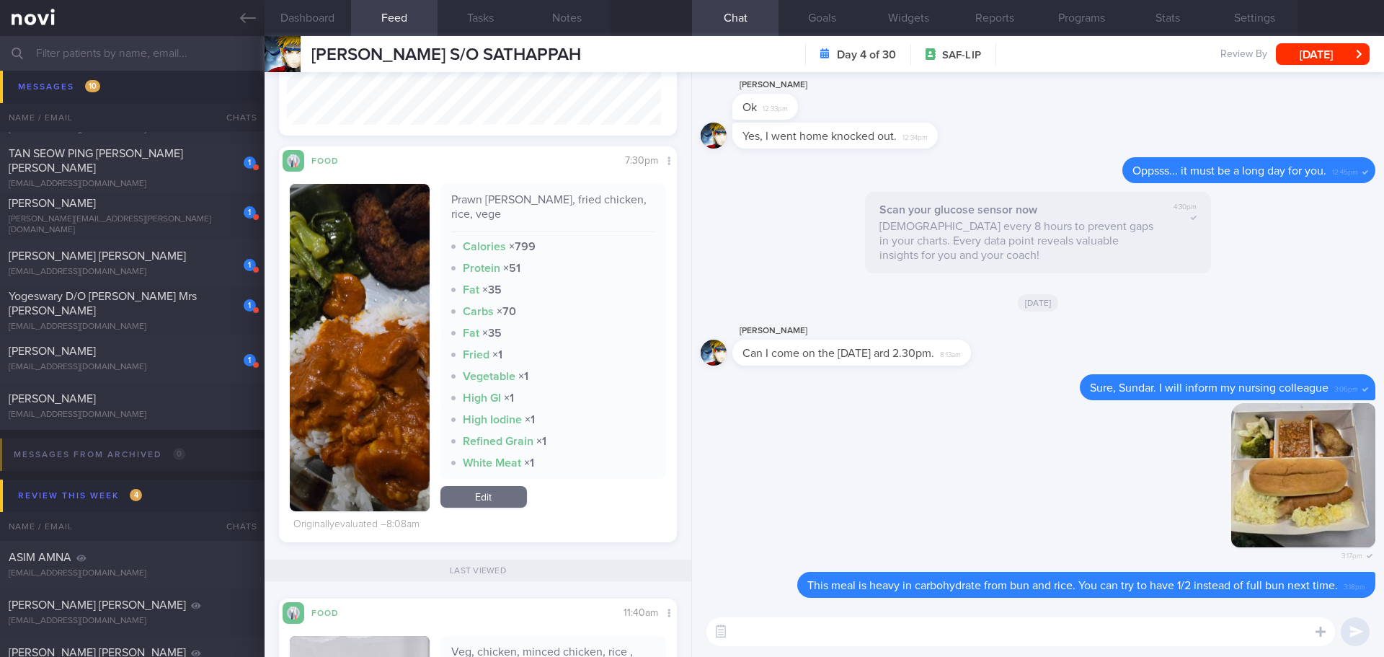
click at [381, 356] on button "button" at bounding box center [360, 347] width 140 height 327
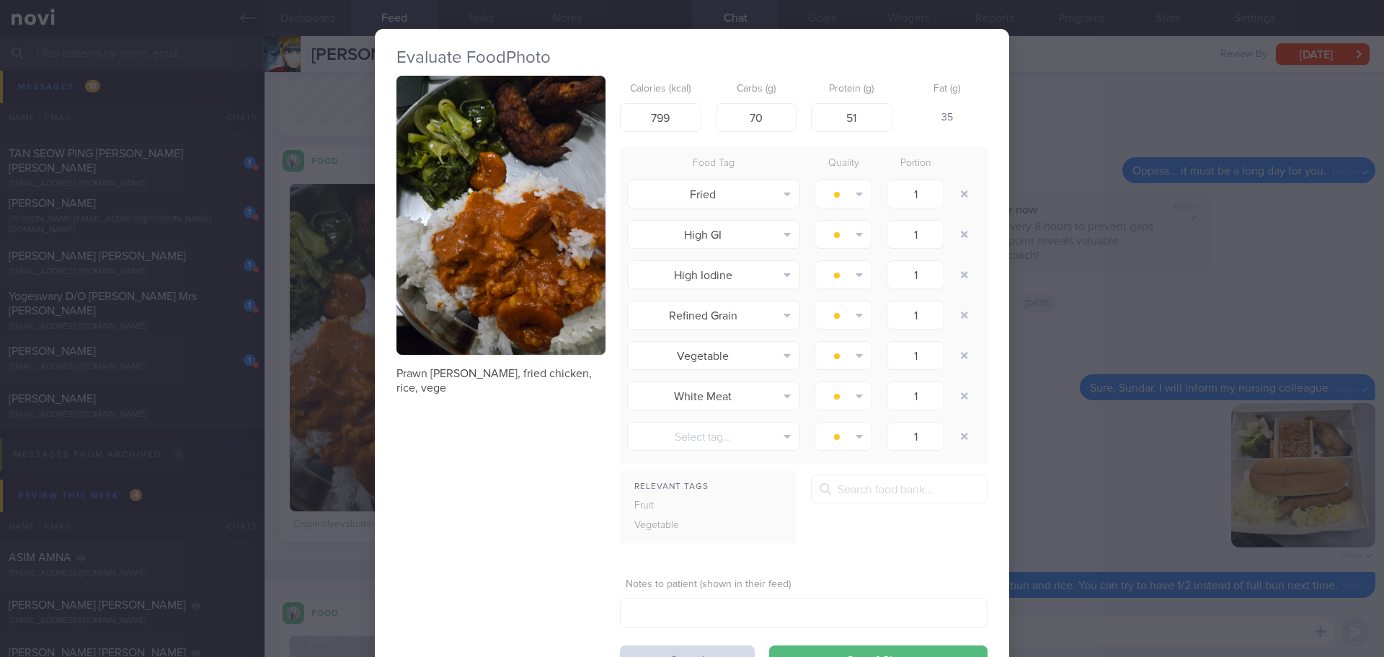
click at [461, 189] on button "button" at bounding box center [500, 215] width 209 height 279
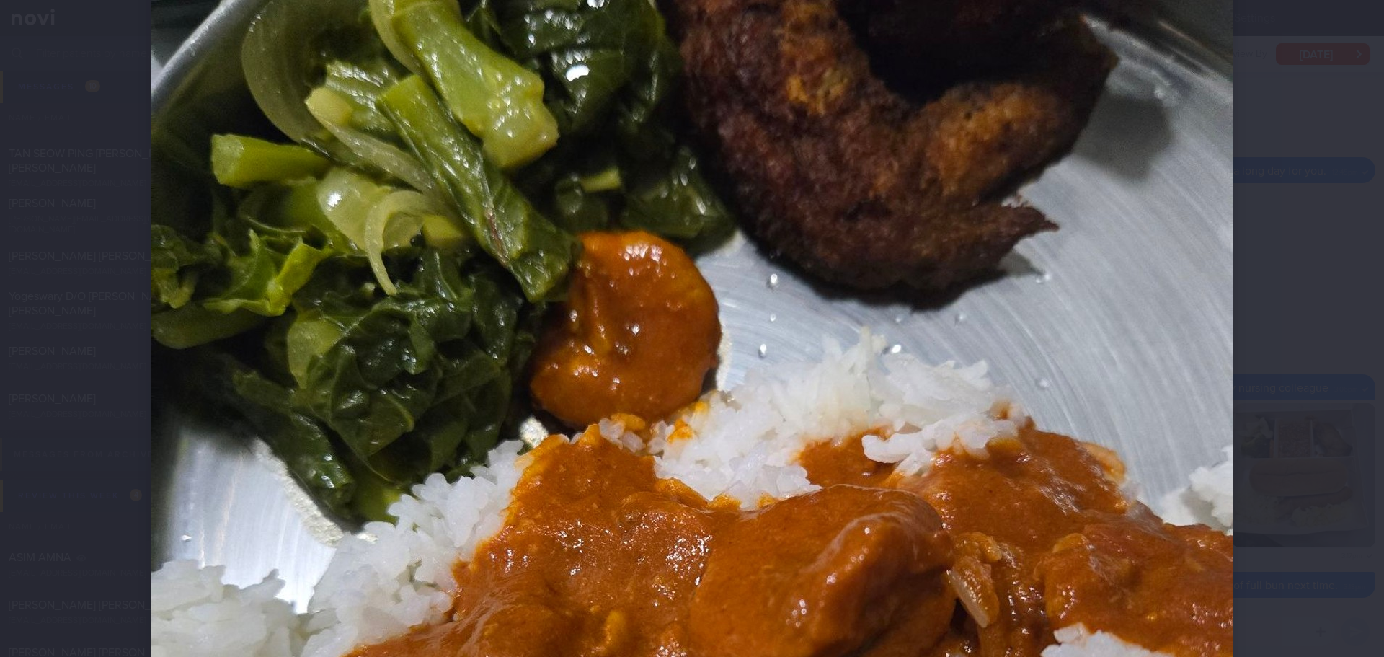
scroll to position [216, 0]
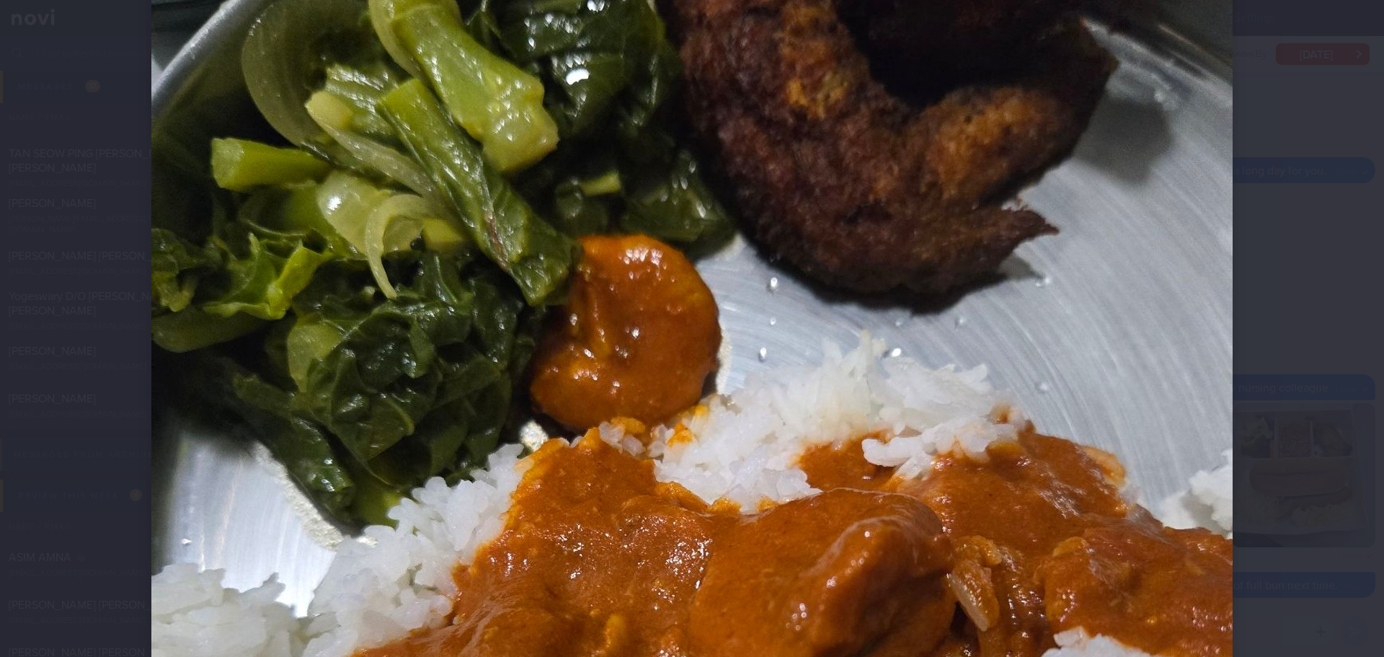
click at [1293, 259] on div at bounding box center [692, 328] width 1384 height 657
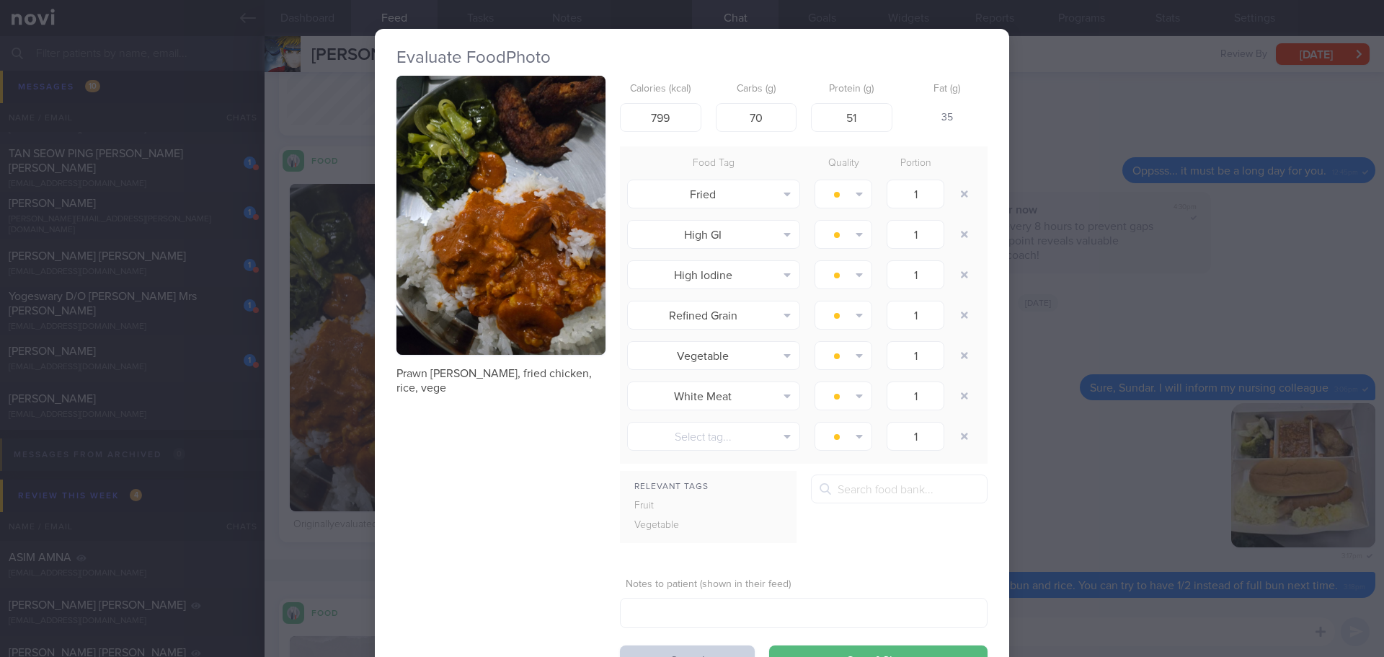
click at [656, 652] on button "Cancel" at bounding box center [687, 659] width 135 height 29
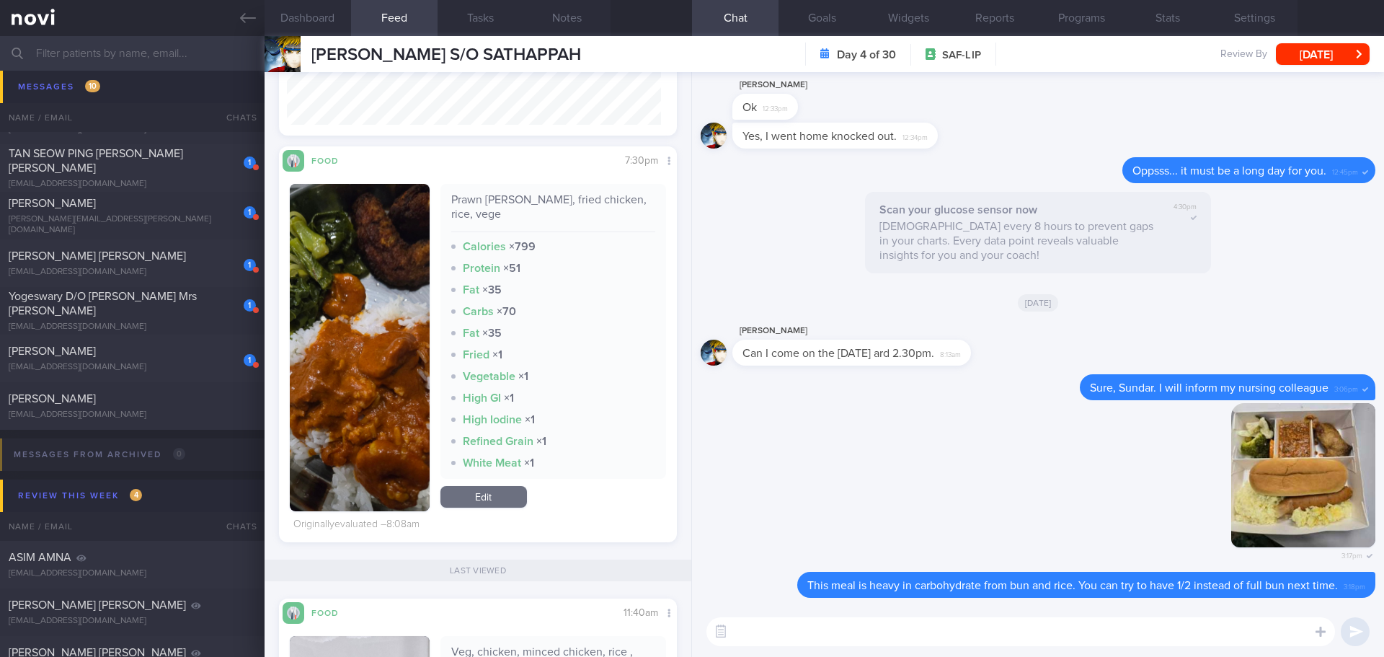
click at [808, 630] on textarea at bounding box center [1020, 631] width 629 height 29
type textarea "G"
type textarea "I"
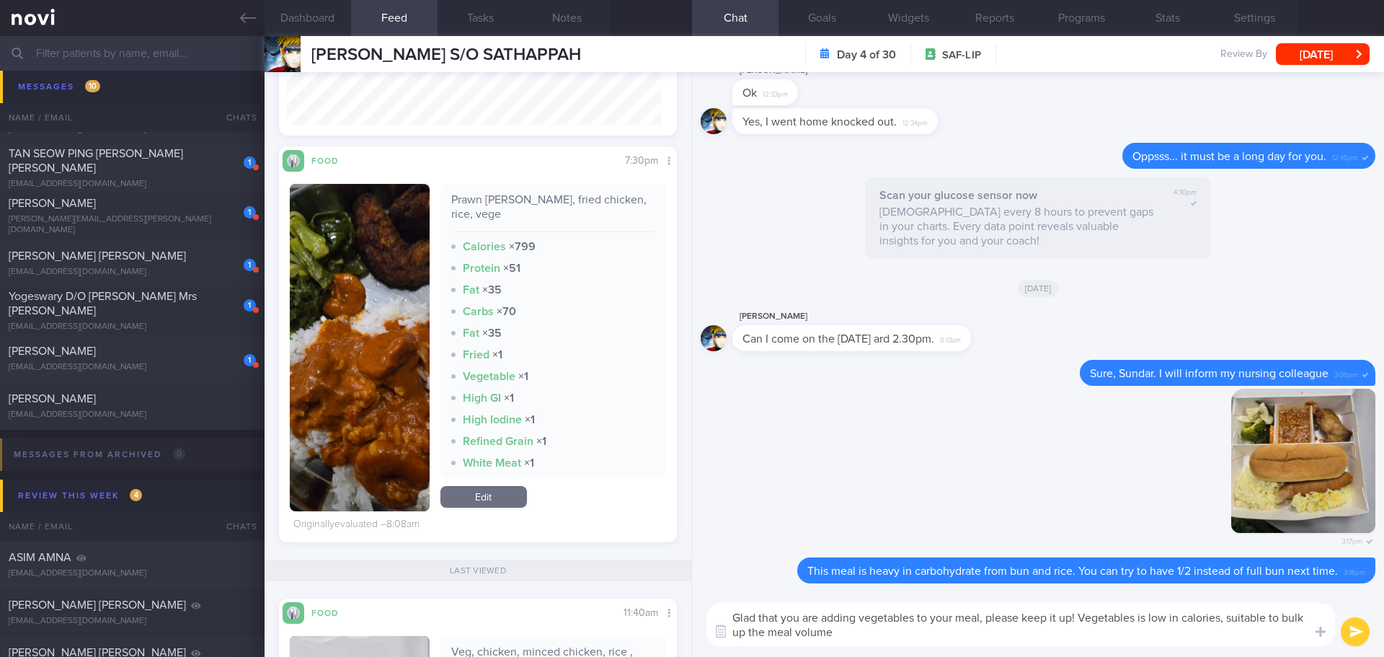
type textarea "Glad that you are adding vegetables to your meal, please keep it up! Vegetables…"
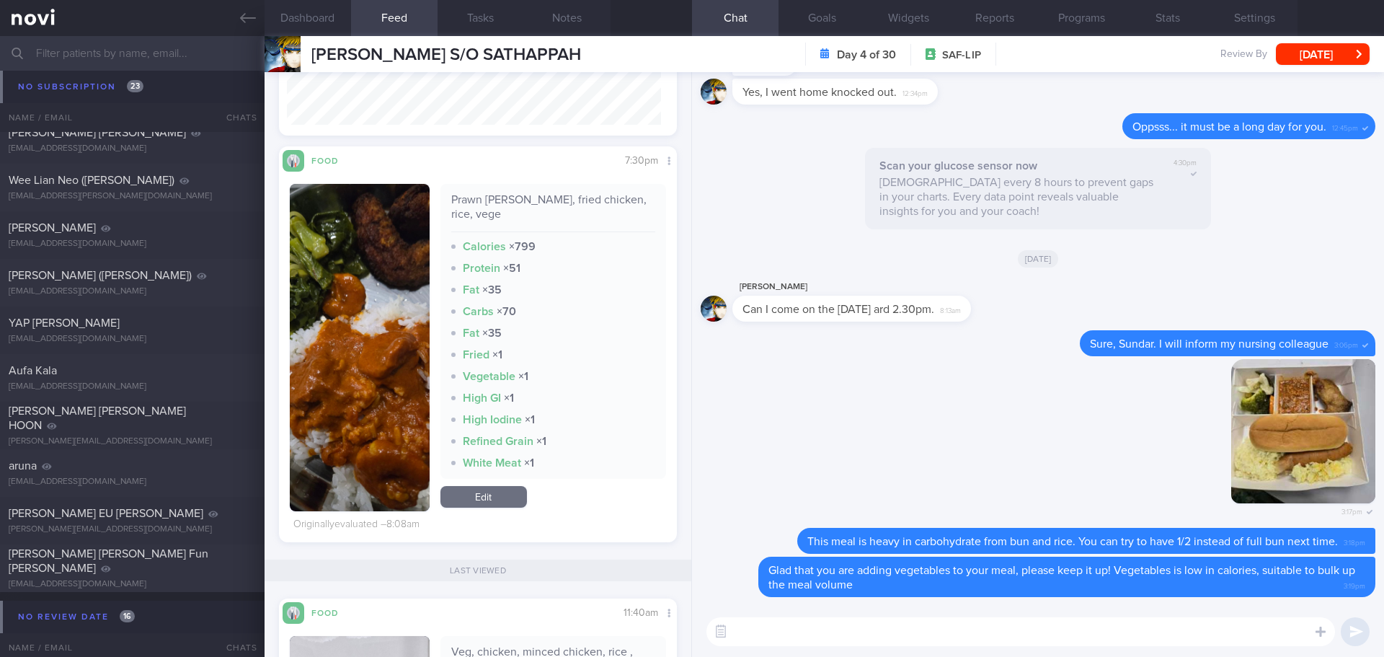
scroll to position [4143, 0]
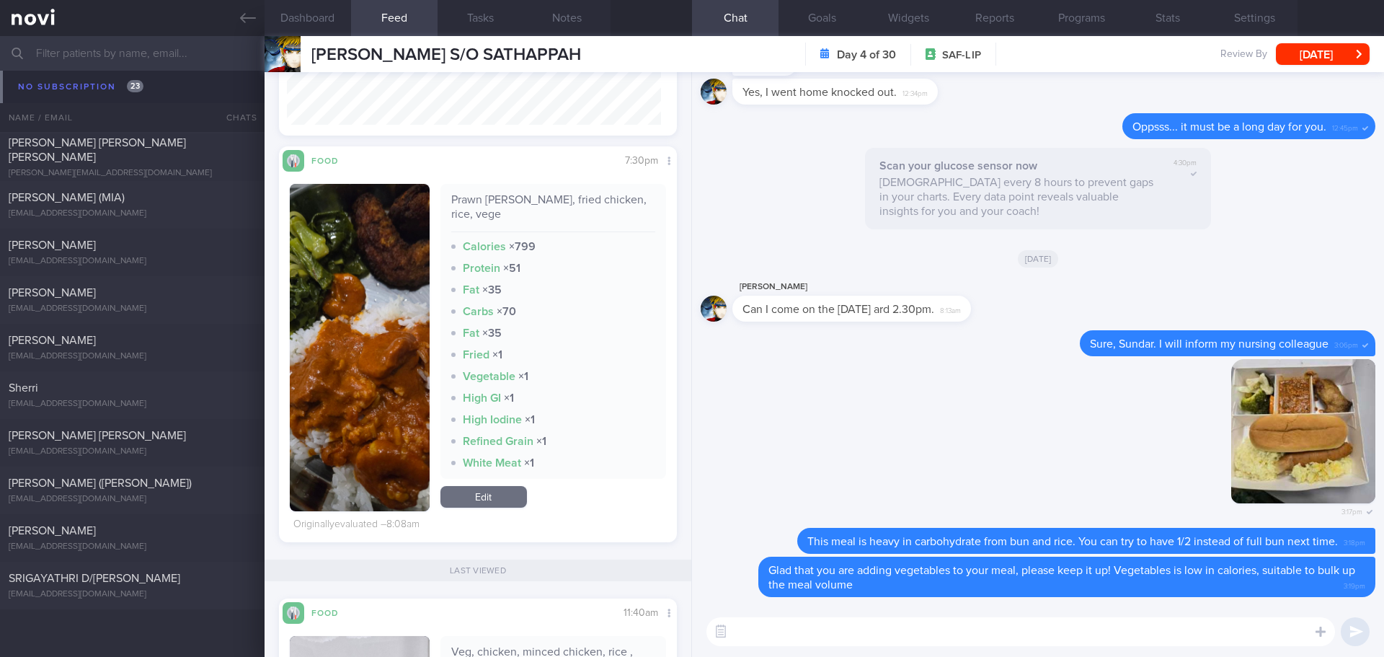
click at [159, 59] on input "text" at bounding box center [692, 53] width 1384 height 35
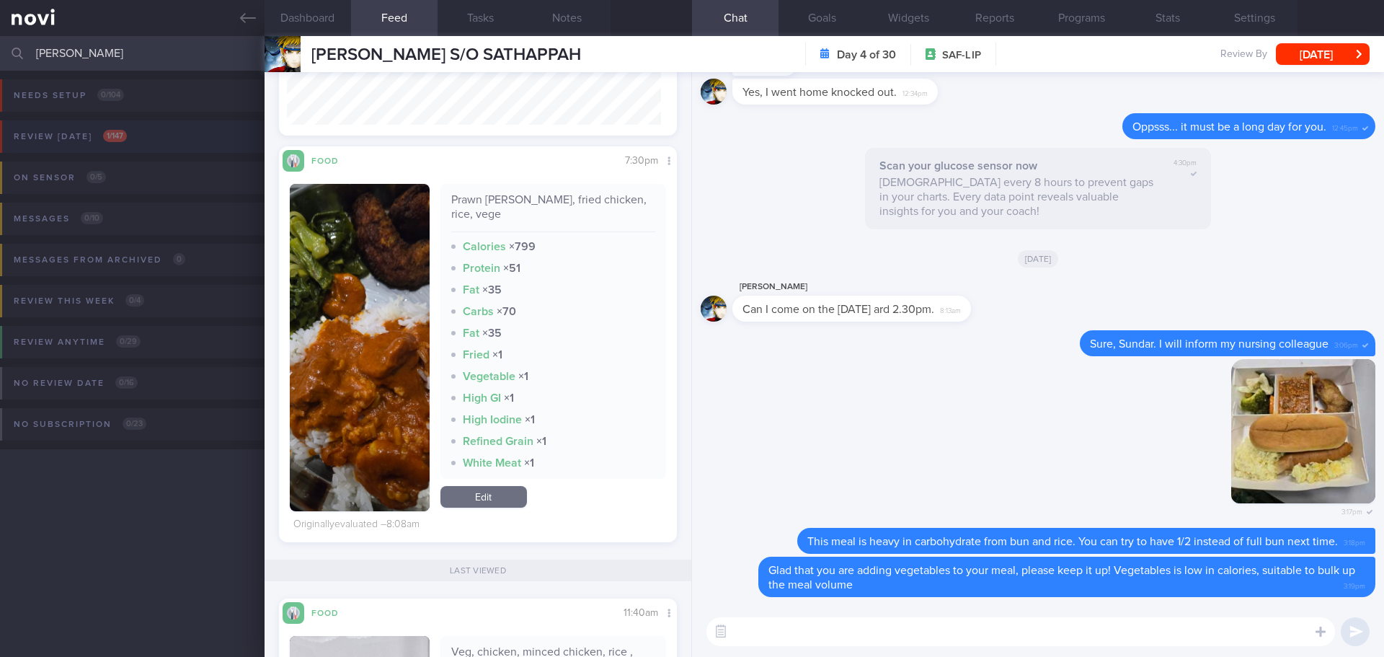
type input "[PERSON_NAME]"
click at [145, 128] on button "Review [DATE] 1 / 147" at bounding box center [690, 140] width 1388 height 41
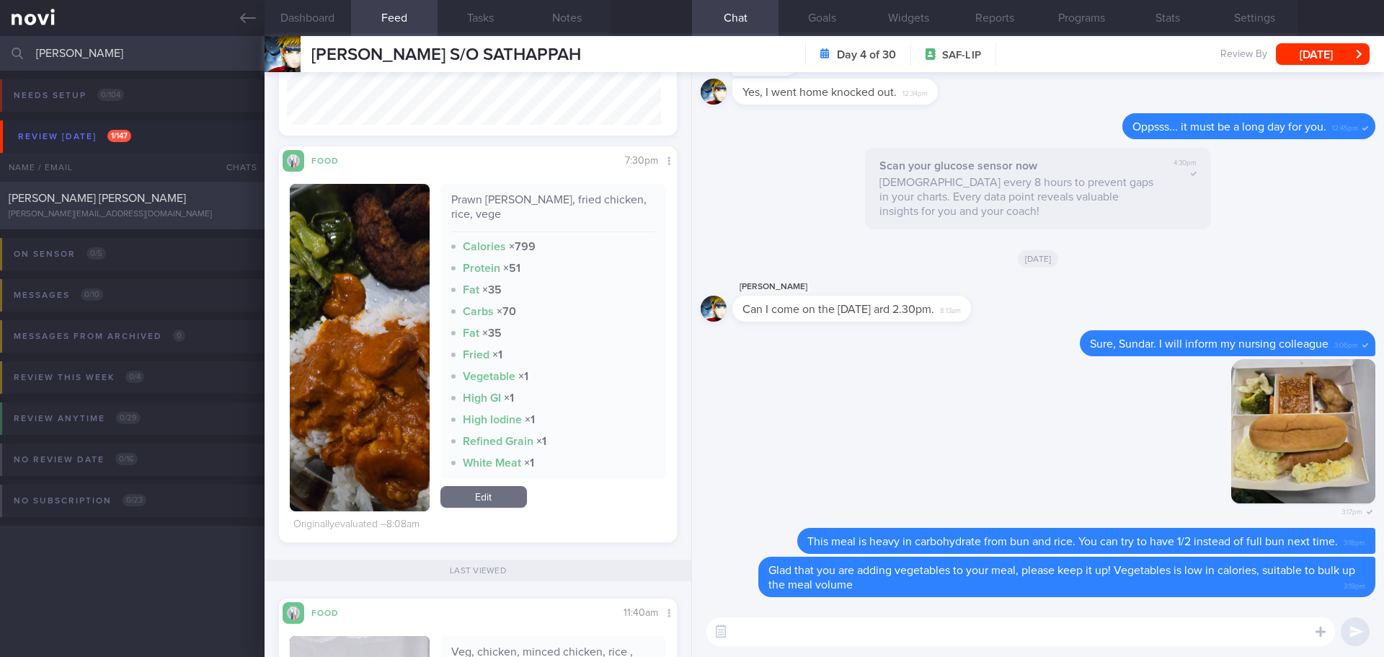
click at [130, 198] on span "[PERSON_NAME] [PERSON_NAME]" at bounding box center [97, 198] width 177 height 12
type input "next appt [DATE]- A"
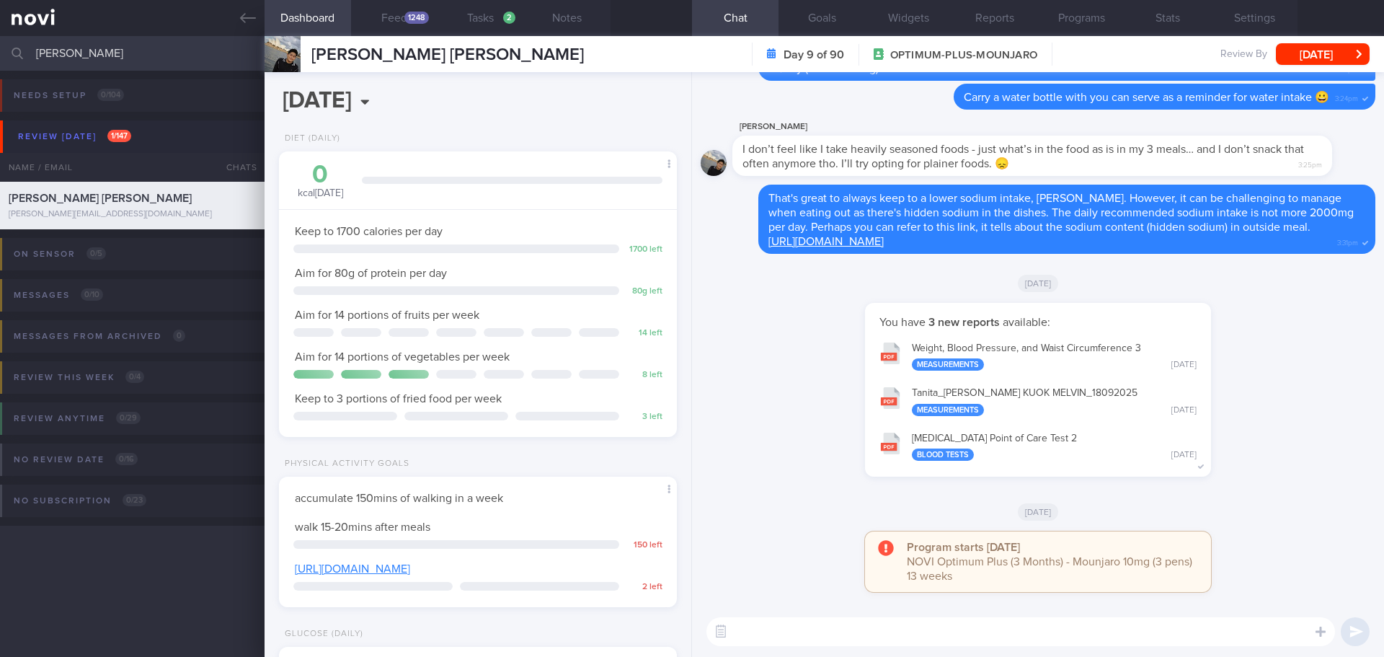
scroll to position [183, 368]
click at [812, 389] on div "You have 3 new reports available: Weight, Blood Pressure, and Waist Circumferen…" at bounding box center [1038, 397] width 675 height 189
click at [395, 21] on button "Feed 1248" at bounding box center [394, 18] width 86 height 36
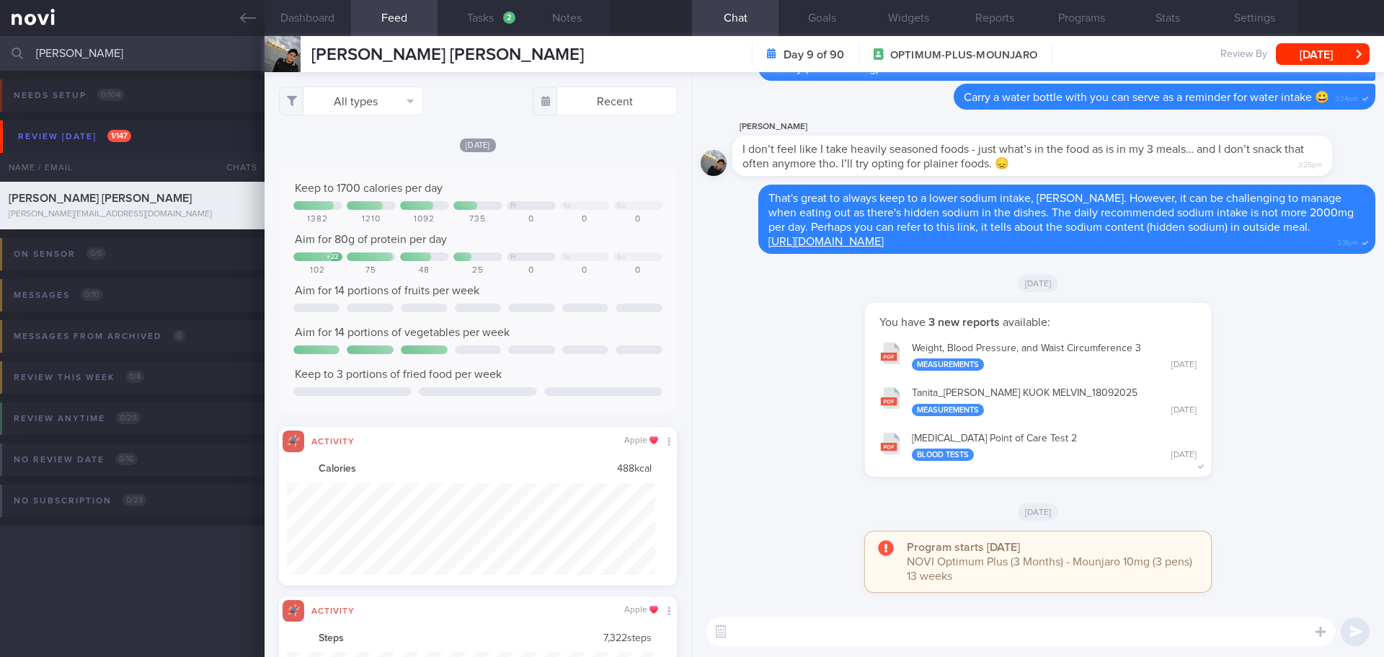
scroll to position [92, 369]
click at [378, 105] on button "All types" at bounding box center [351, 100] width 144 height 29
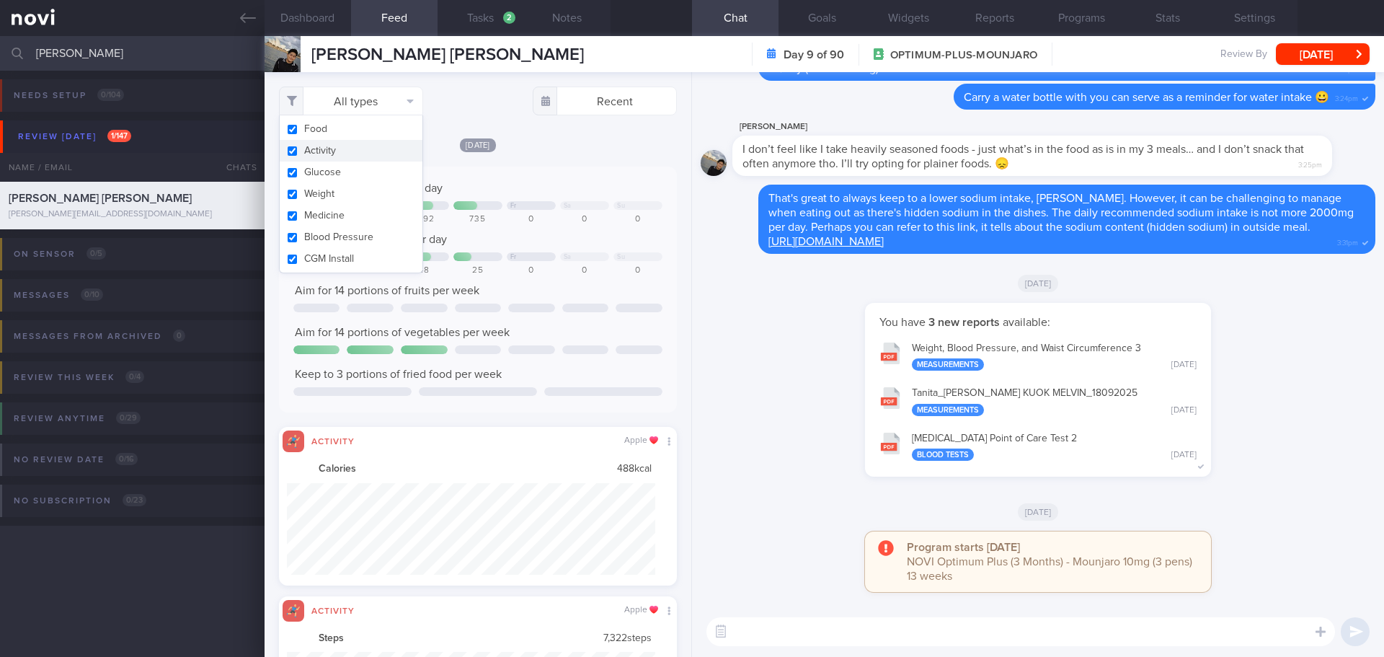
click at [350, 148] on button "Activity" at bounding box center [351, 151] width 143 height 22
checkbox input "false"
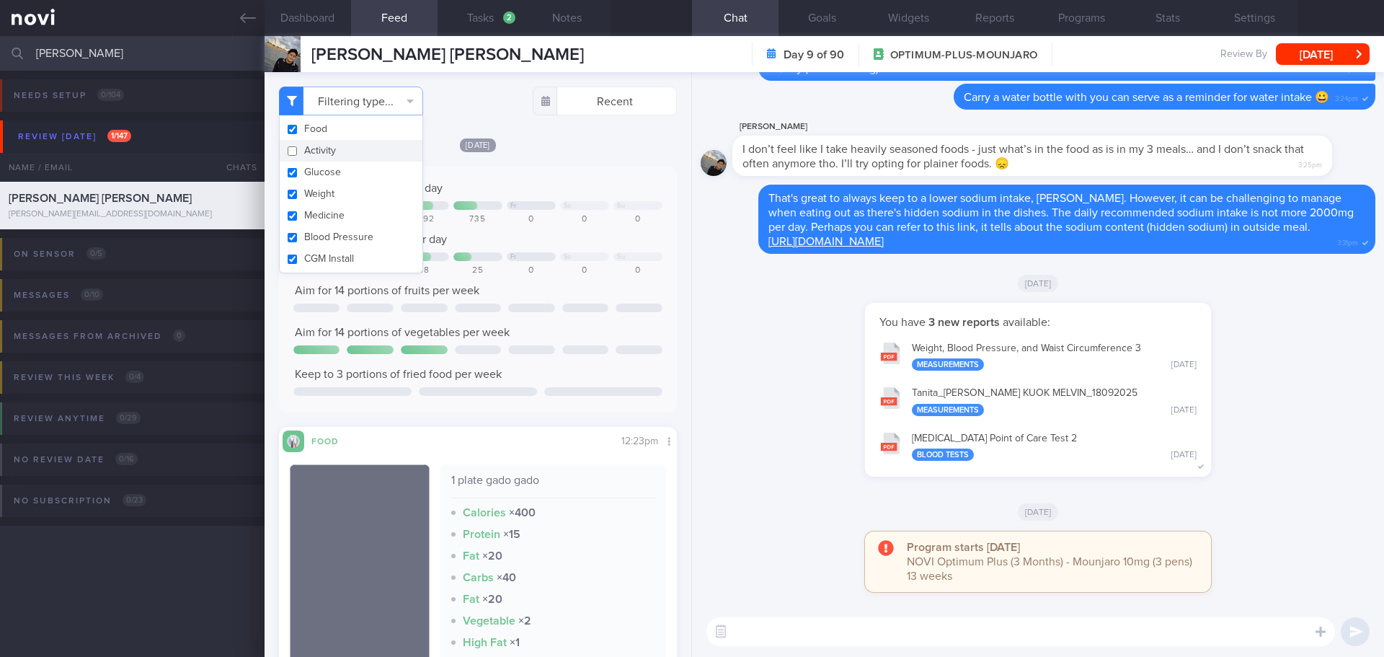
scroll to position [183, 368]
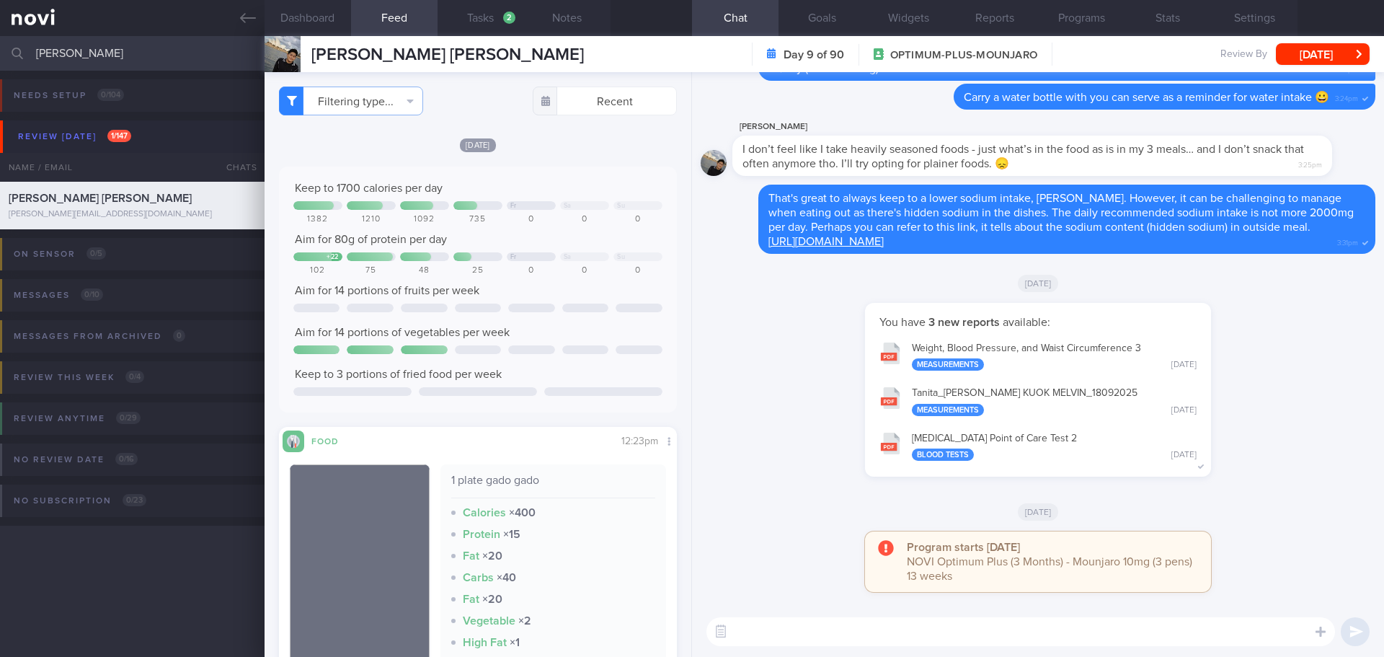
click at [590, 159] on div "[DATE] Keep to 1700 calories per day Fr Sa Su 1382 1210 1092 735 0 0 0 Aim for …" at bounding box center [478, 440] width 398 height 606
click at [832, 636] on textarea at bounding box center [1020, 631] width 629 height 29
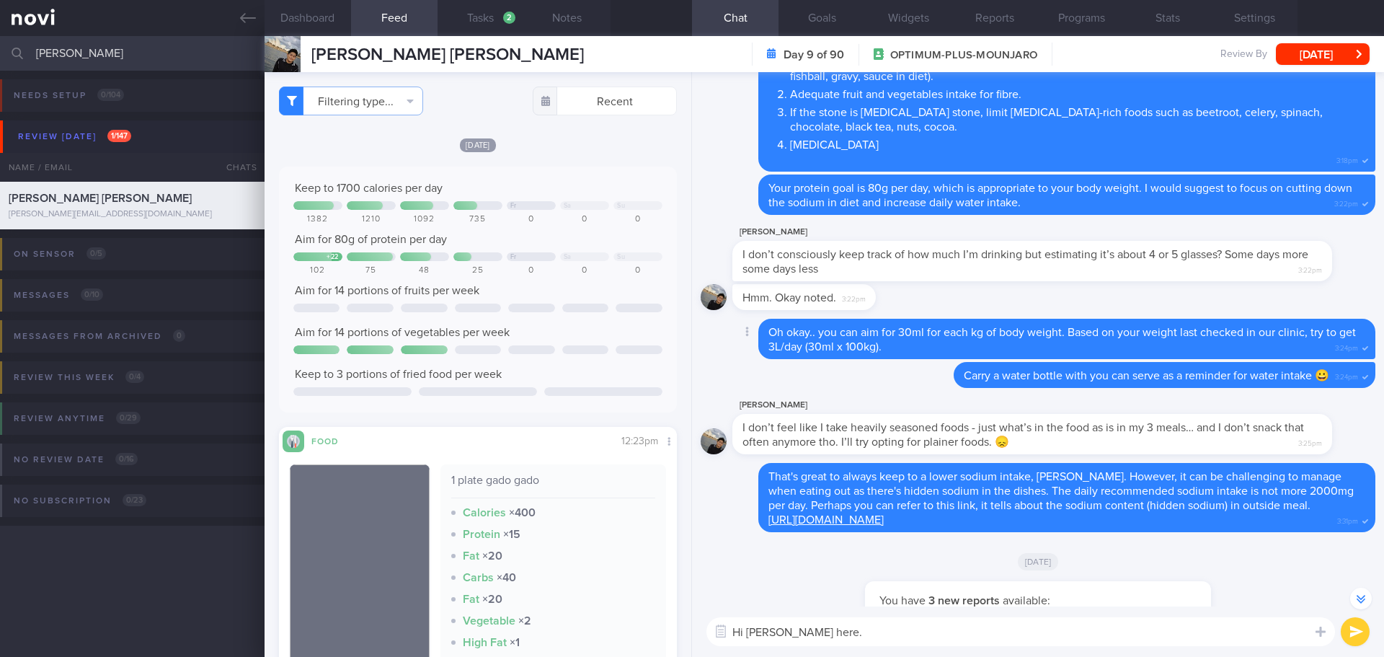
scroll to position [-216, 0]
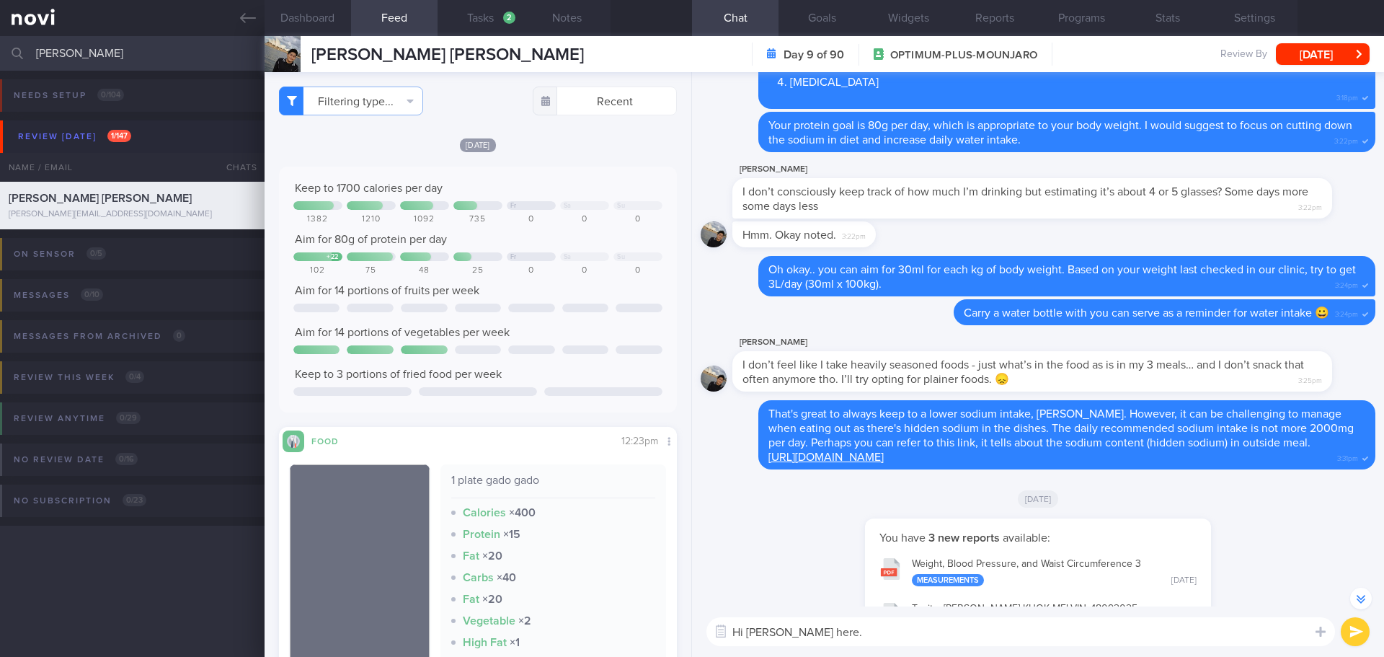
click at [874, 628] on textarea "Hi [PERSON_NAME] here." at bounding box center [1020, 631] width 629 height 29
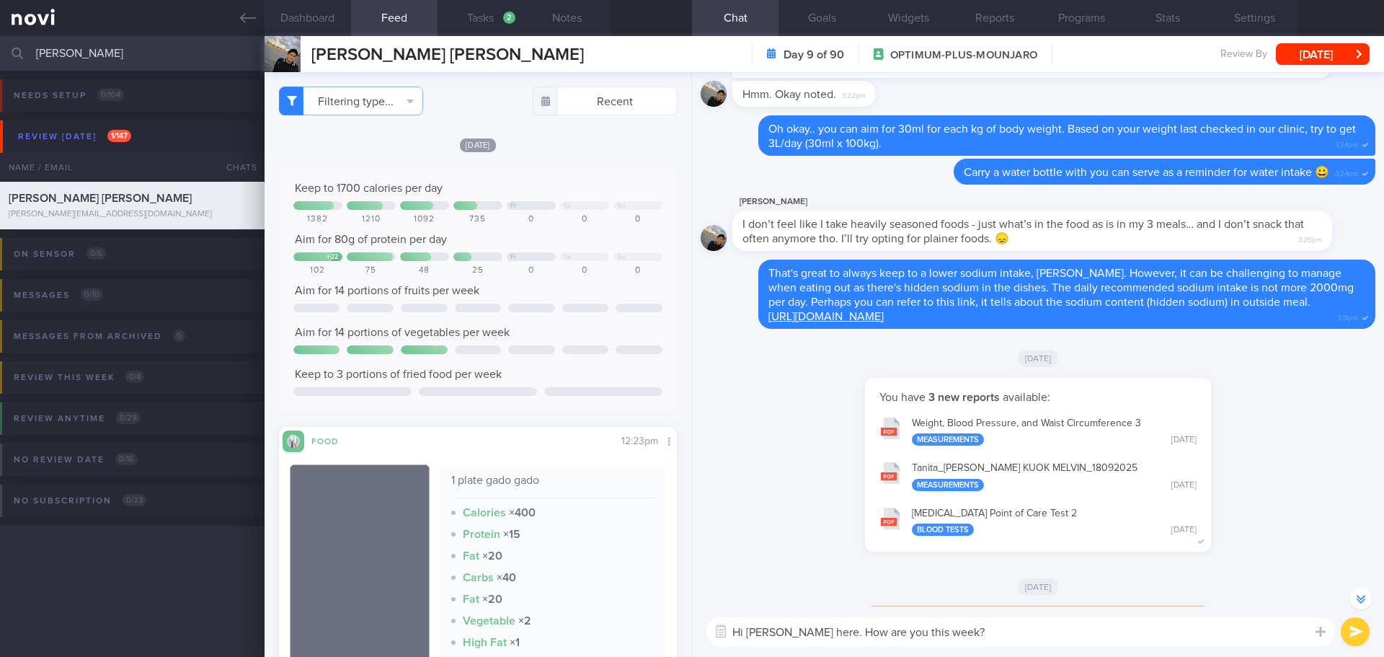
scroll to position [-71, 0]
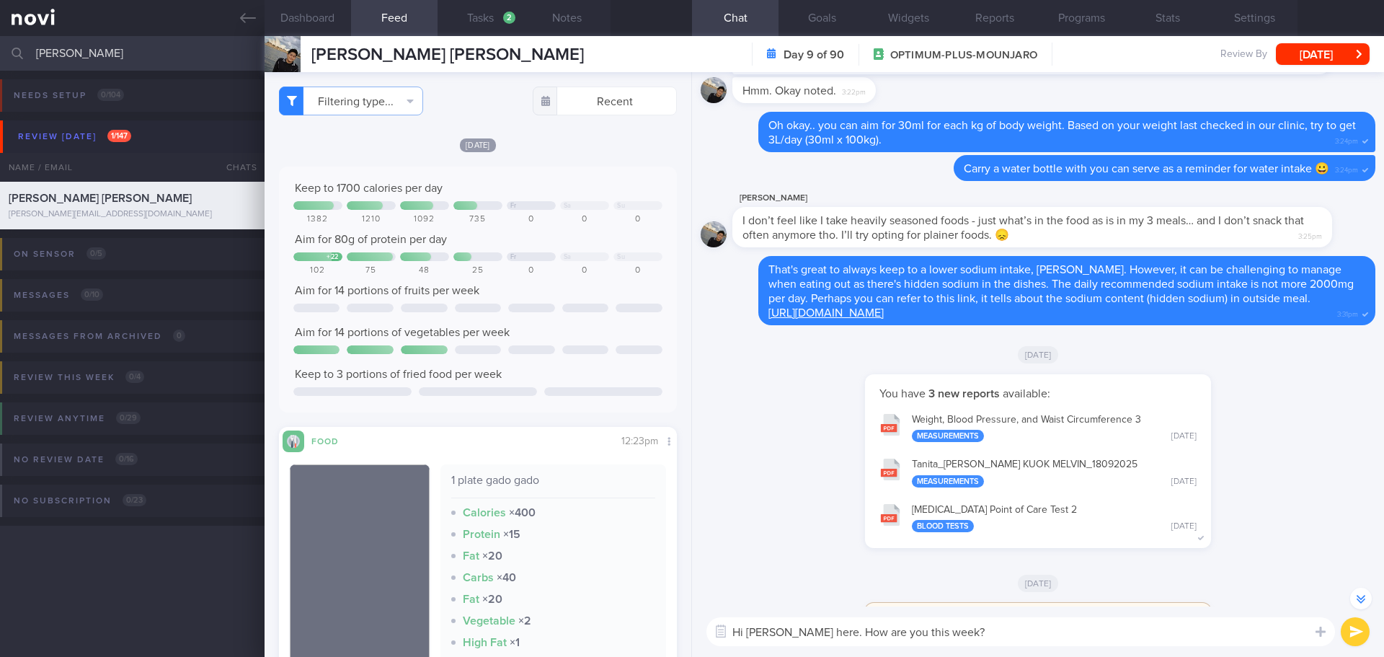
click at [963, 514] on button "[MEDICAL_DATA] Point of Care Test 2 Blood Tests [DATE]" at bounding box center [1038, 516] width 332 height 45
click at [1011, 640] on textarea "Hi [PERSON_NAME] here. How are you this week?" at bounding box center [1020, 631] width 629 height 29
type textarea "Hi [PERSON_NAME] here. How are you this week? Have you been trying to drink mor…"
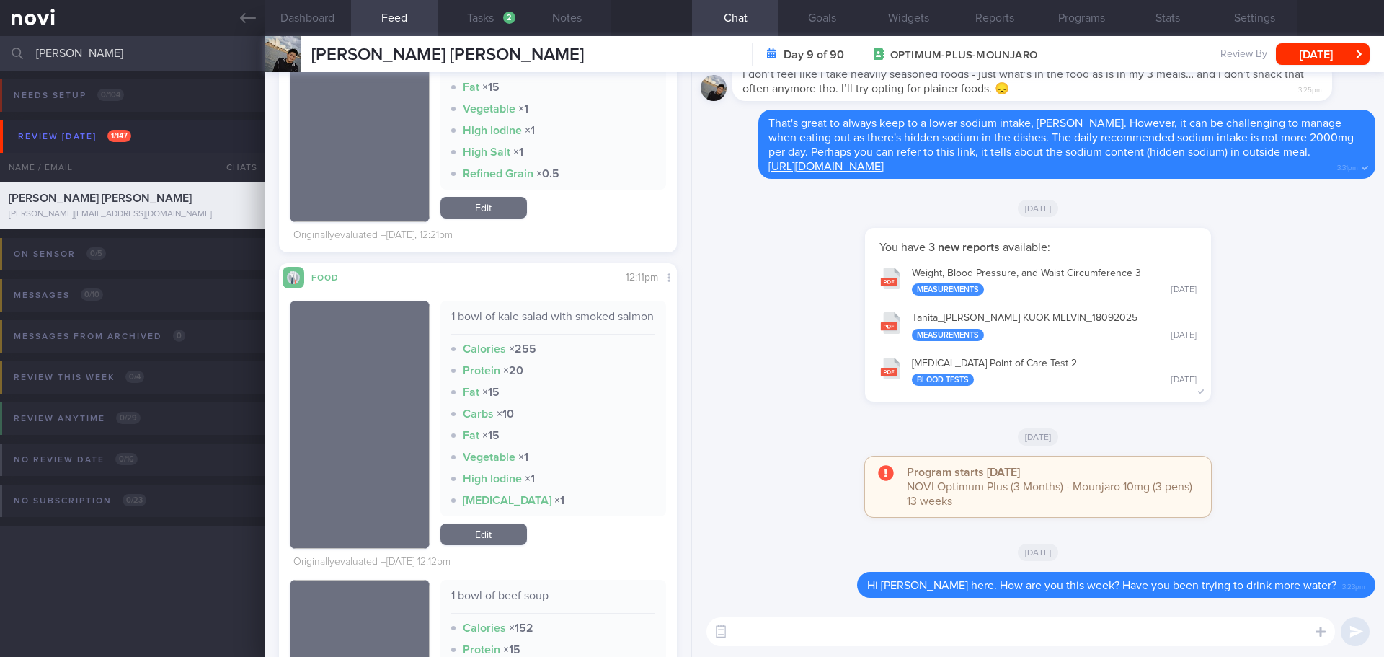
scroll to position [2379, 0]
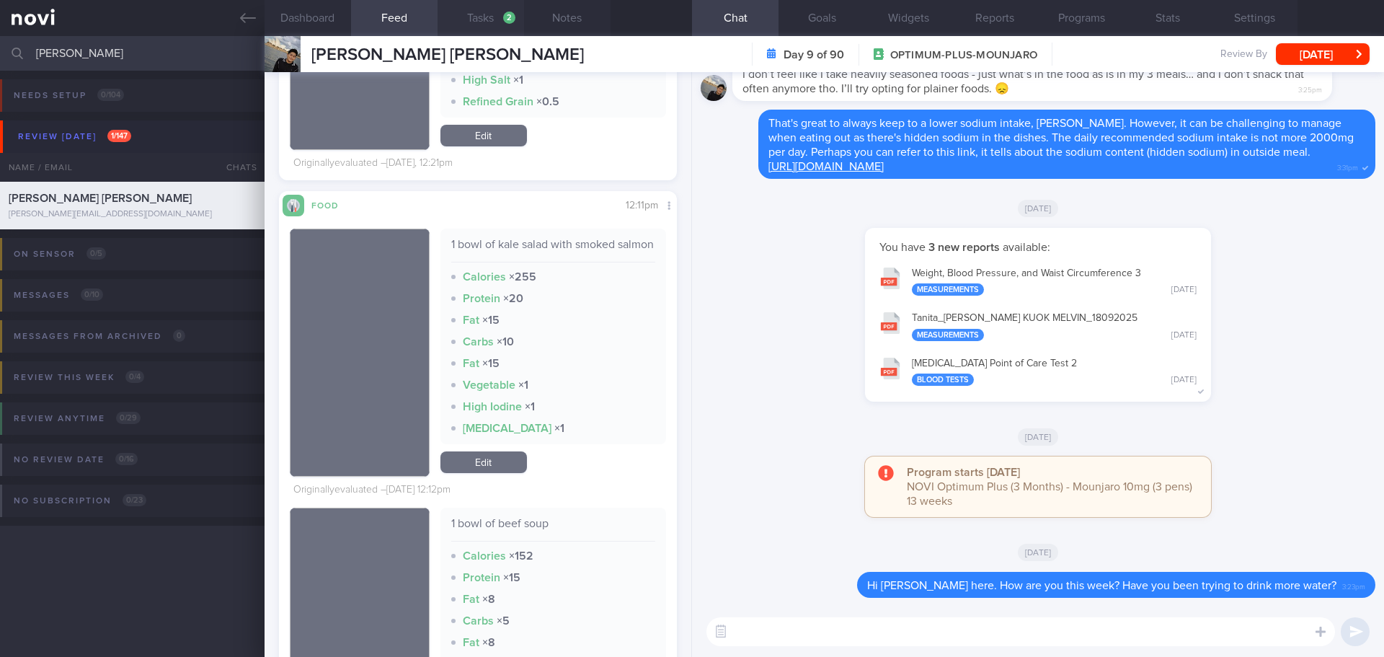
click at [505, 4] on button "Tasks 2" at bounding box center [481, 18] width 86 height 36
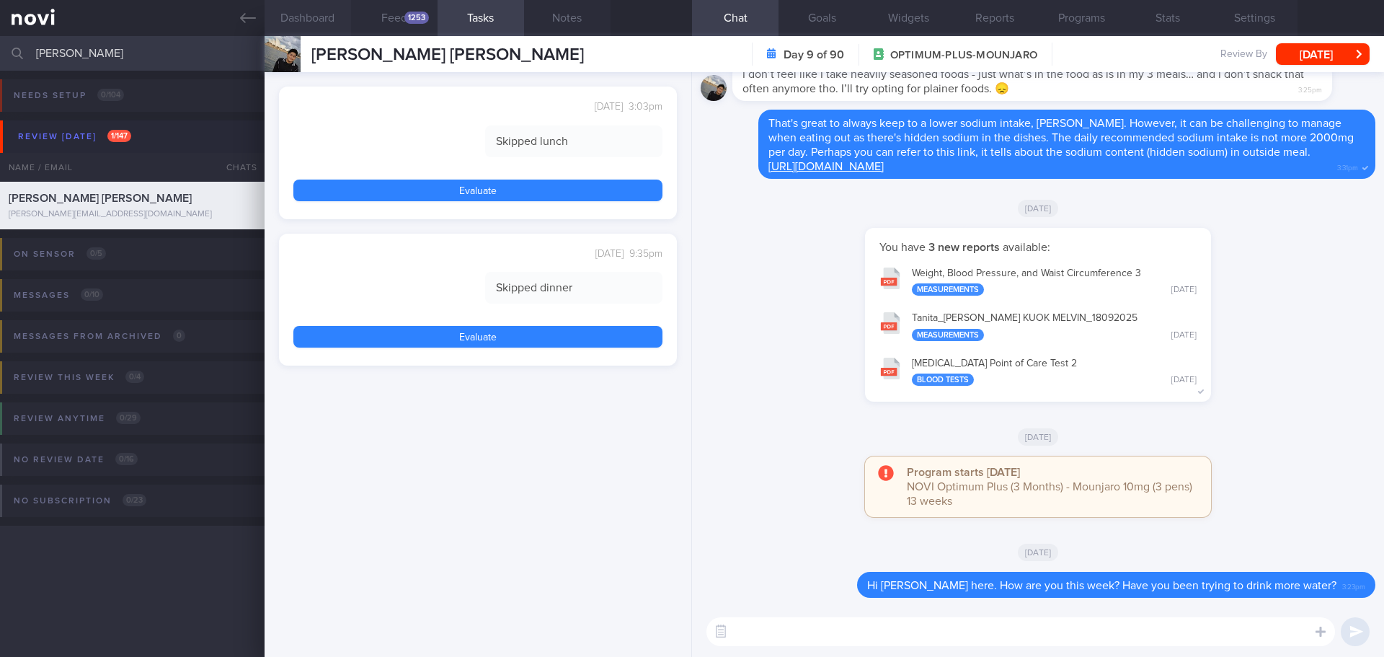
click at [290, 17] on button "Dashboard" at bounding box center [308, 18] width 86 height 36
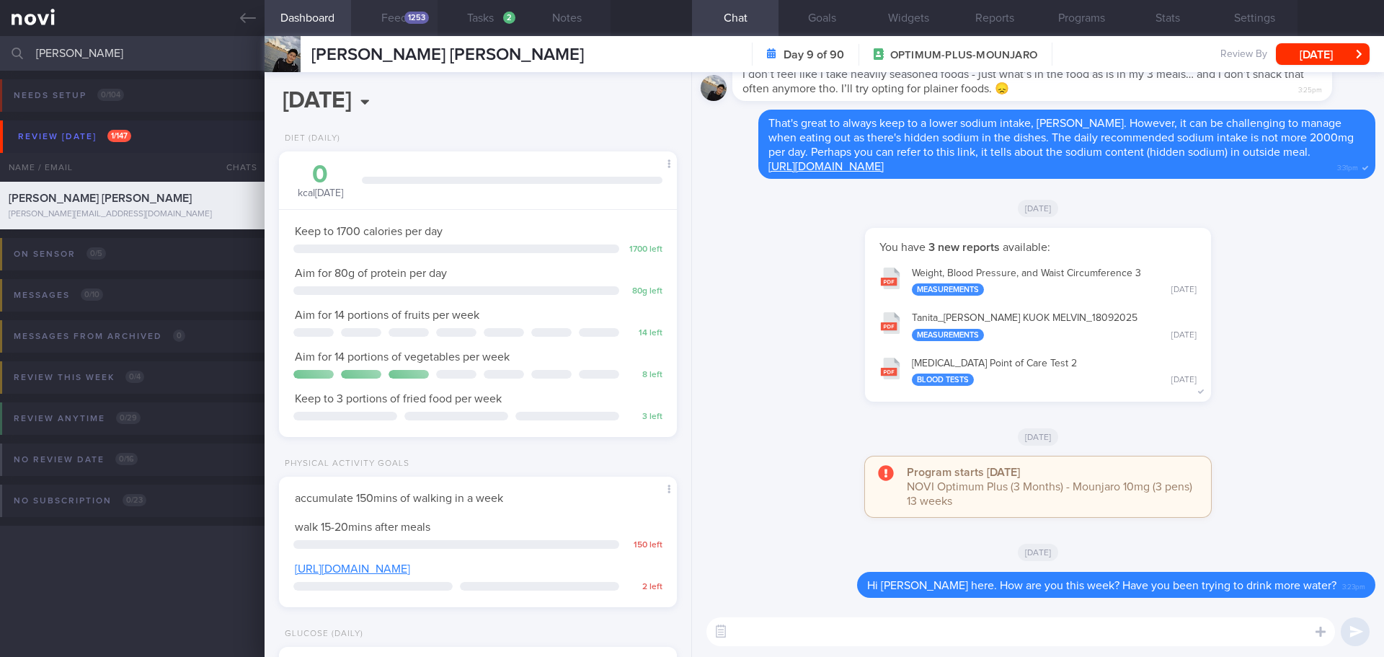
click at [393, 22] on button "Feed 1253" at bounding box center [394, 18] width 86 height 36
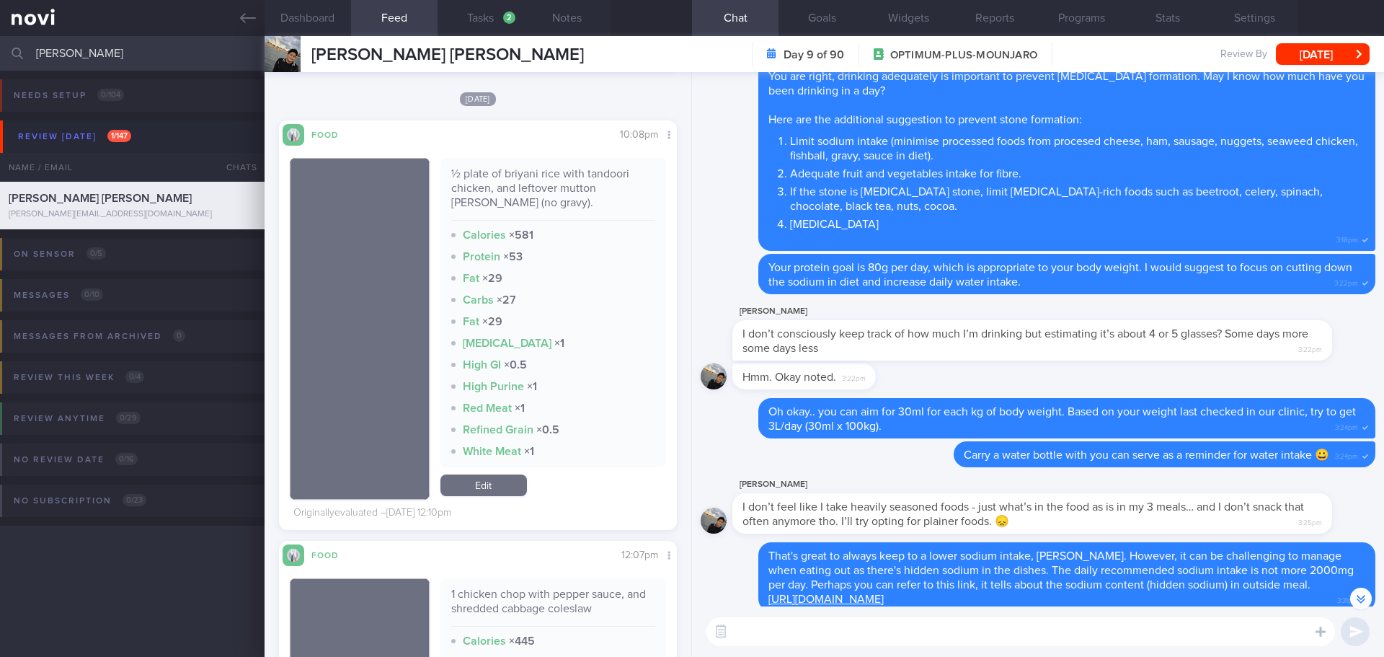
scroll to position [3316, 0]
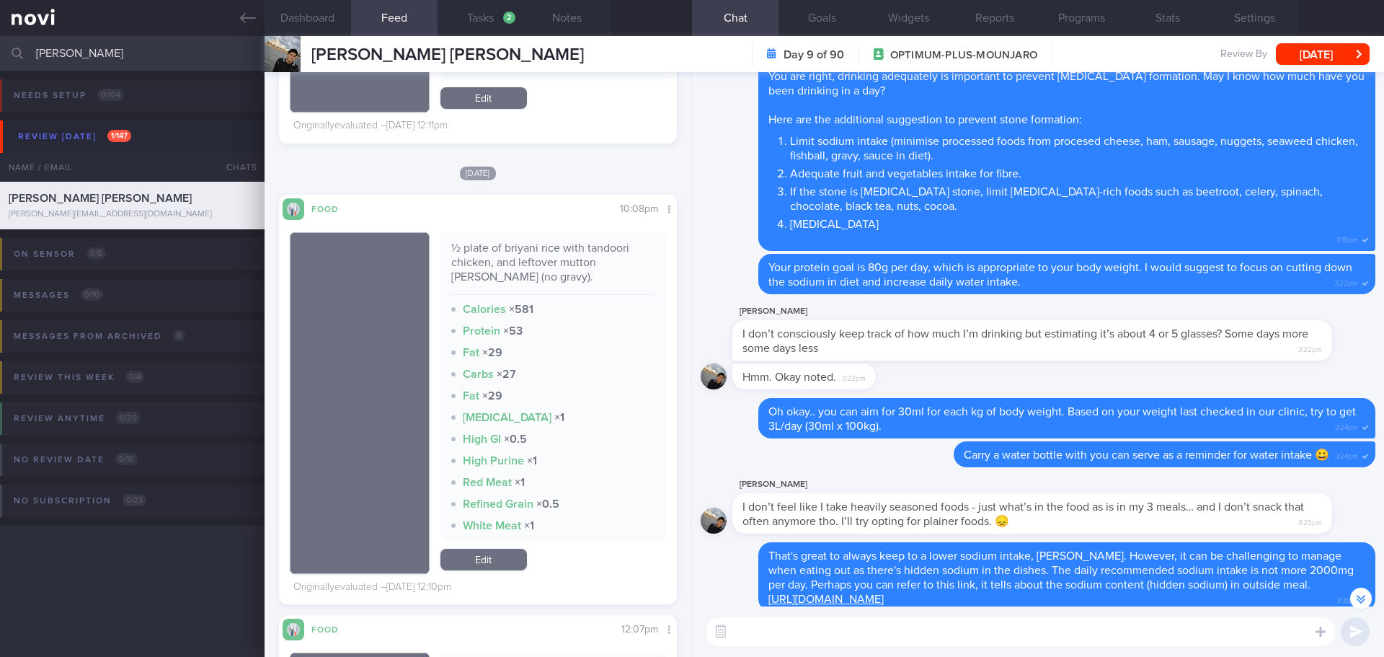
click at [786, 630] on textarea at bounding box center [1020, 631] width 629 height 29
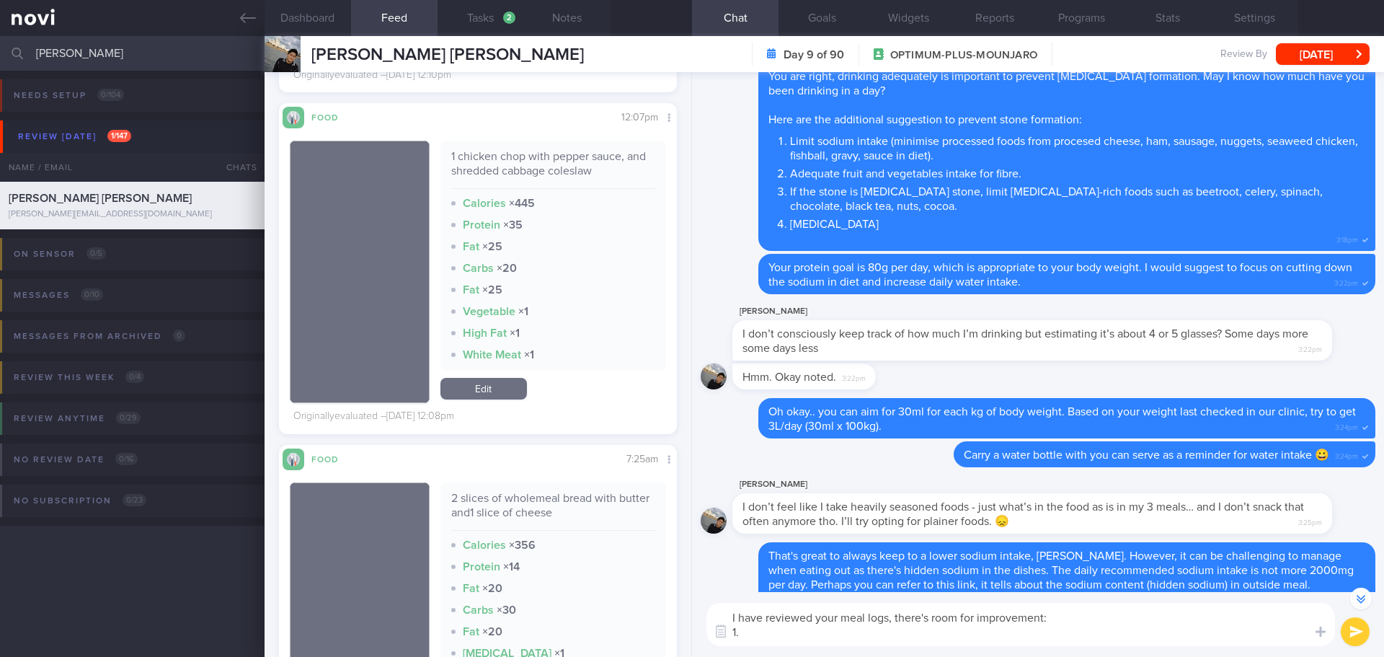
scroll to position [4108, 0]
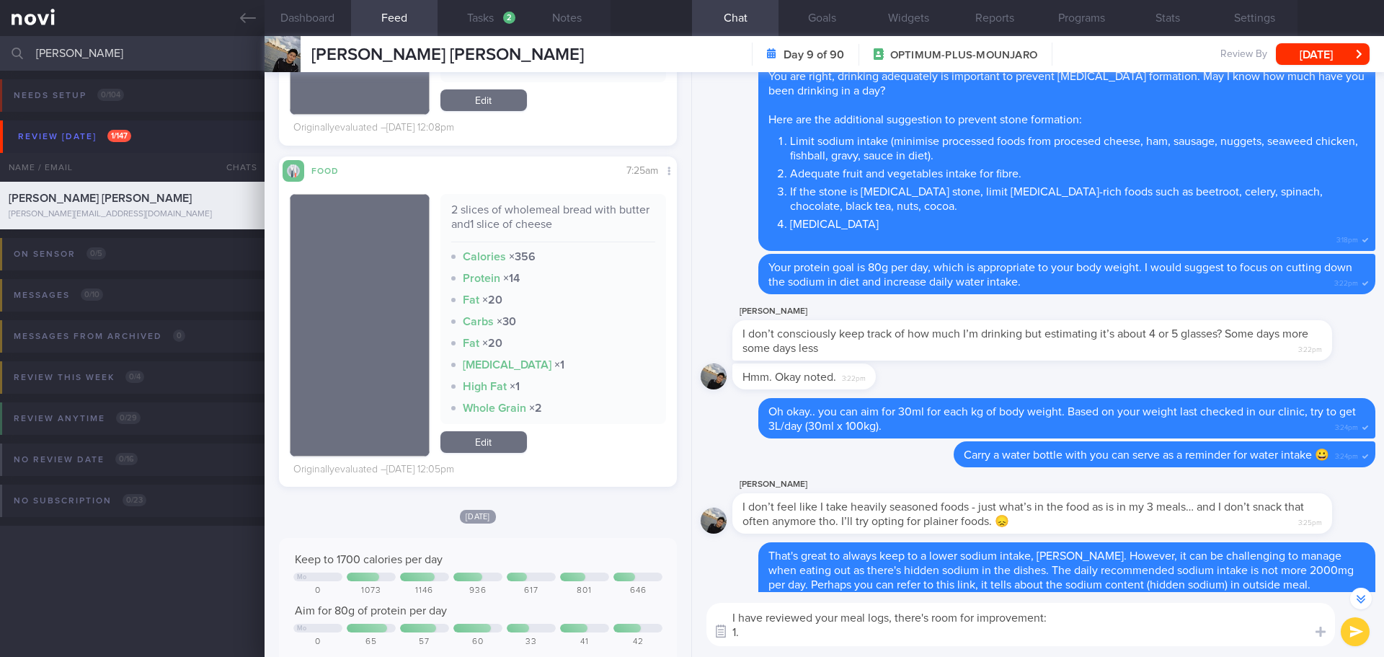
drag, startPoint x: 742, startPoint y: 634, endPoint x: 732, endPoint y: 631, distance: 10.7
click at [732, 631] on div "Attach media Food repository Chat templates Chat Templates Admin [MEDICAL_DATA]…" at bounding box center [1038, 624] width 692 height 65
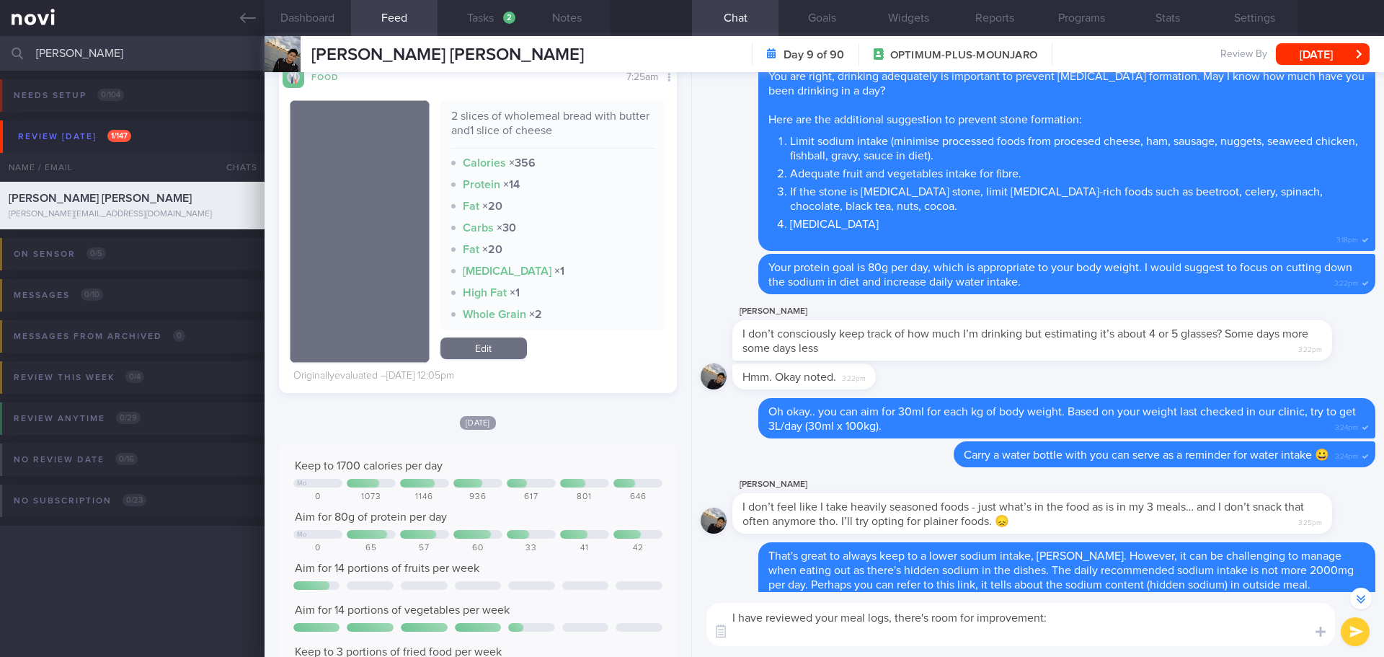
scroll to position [4130, 0]
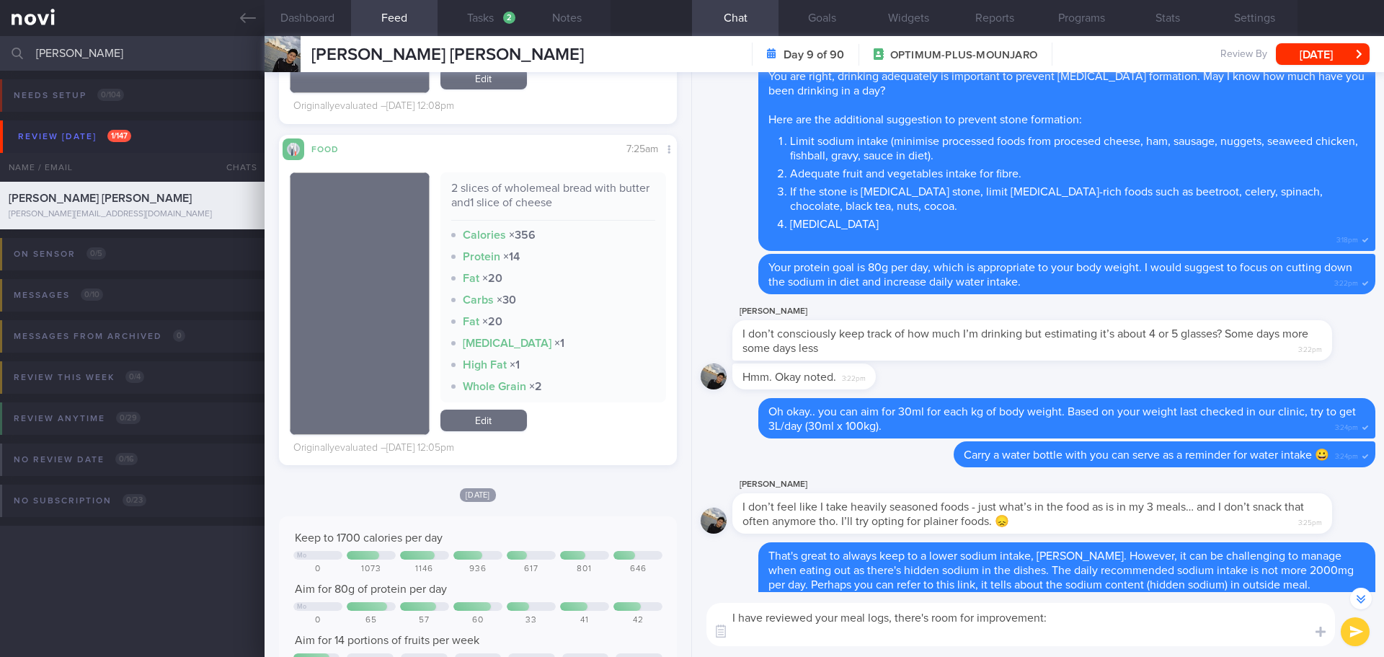
click at [740, 629] on textarea "I have reviewed your meal logs, there's room for improvement:" at bounding box center [1020, 624] width 629 height 43
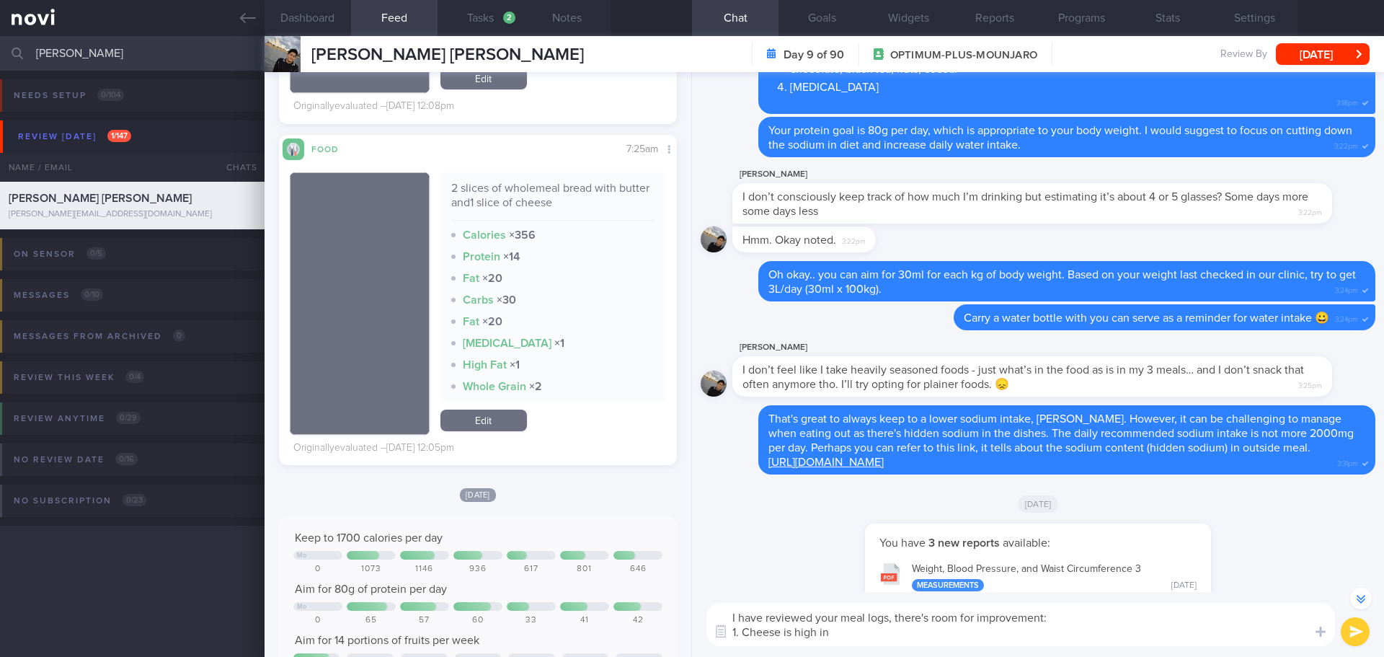
scroll to position [-303, 0]
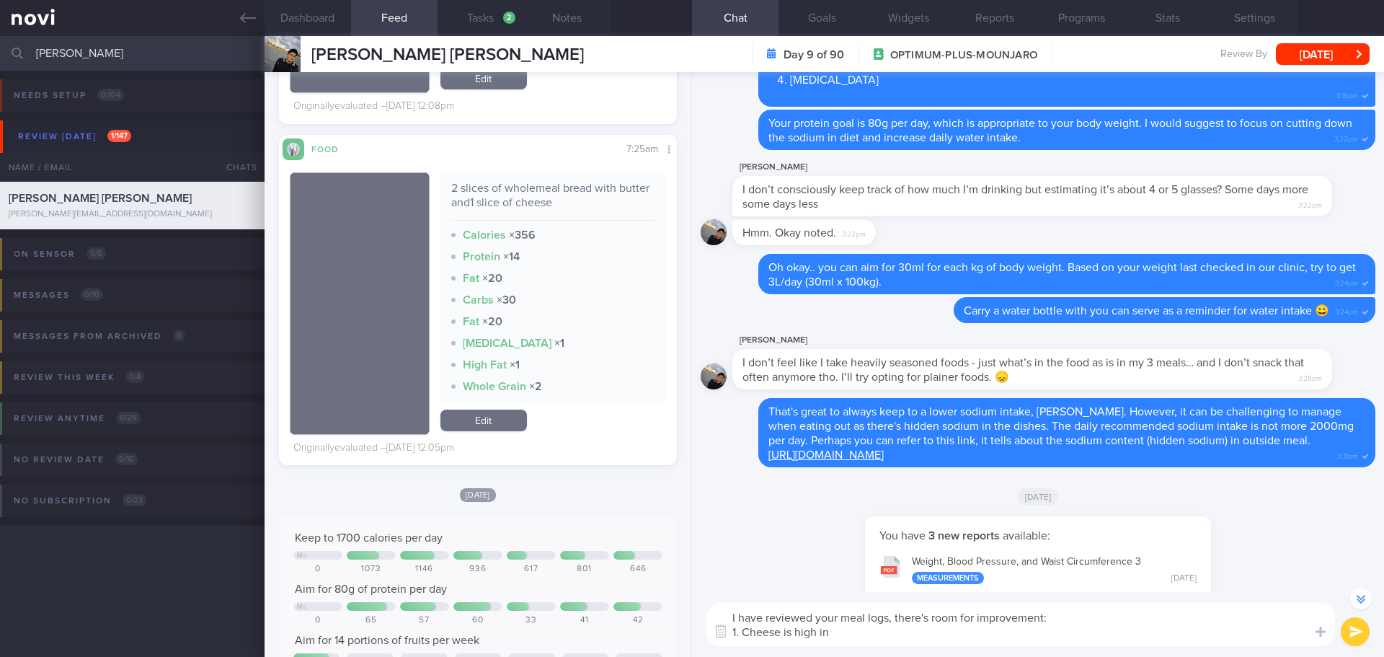
click at [832, 631] on textarea "I have reviewed your meal logs, there's room for improvement: 1. Cheese is high…" at bounding box center [1020, 624] width 629 height 43
drag, startPoint x: 832, startPoint y: 631, endPoint x: 795, endPoint y: 636, distance: 37.1
click at [795, 636] on textarea "I have reviewed your meal logs, there's room for improvement: 1. Cheese is high…" at bounding box center [1020, 624] width 629 height 43
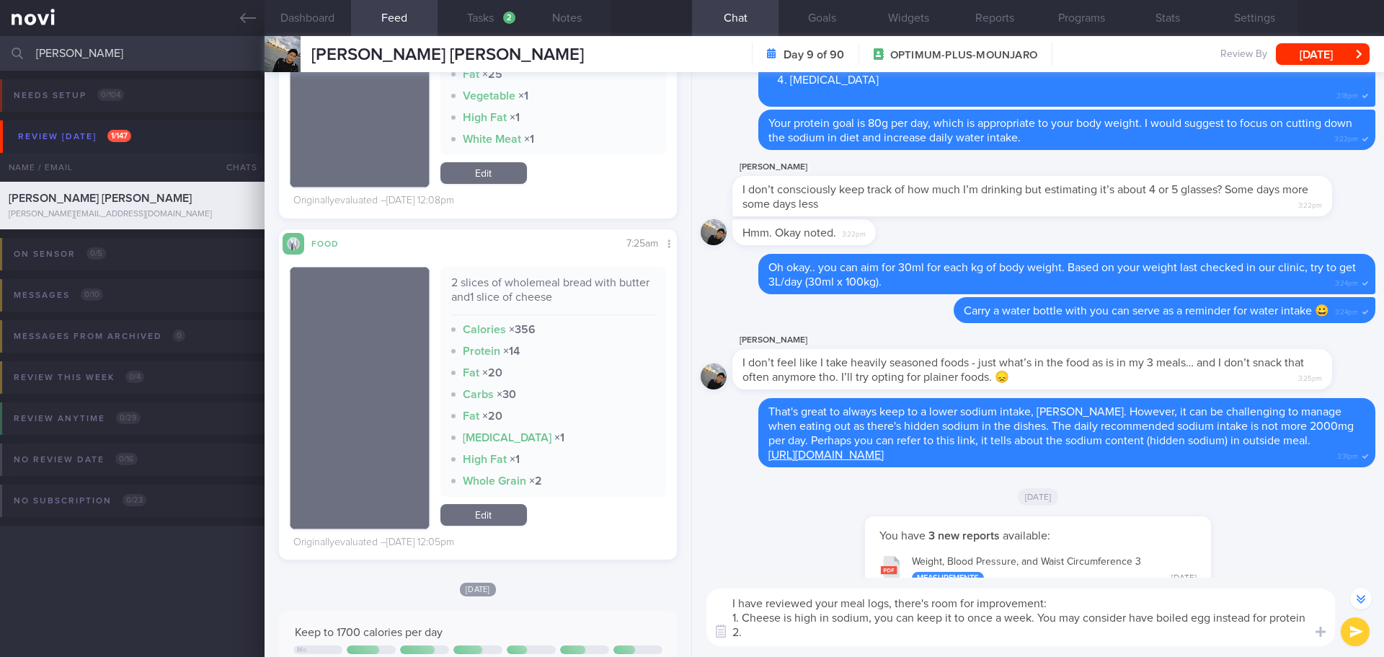
scroll to position [3770, 0]
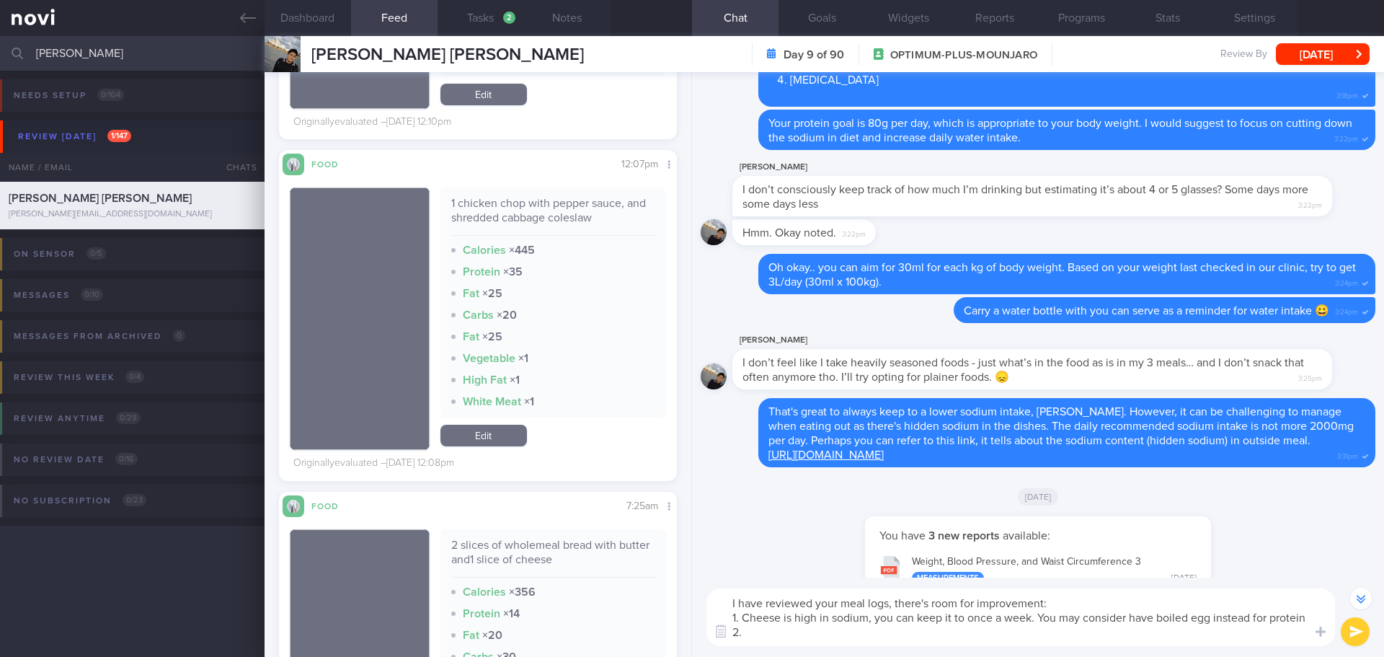
click at [782, 634] on textarea "I have reviewed your meal logs, there's room for improvement: 1. Cheese is high…" at bounding box center [1020, 617] width 629 height 58
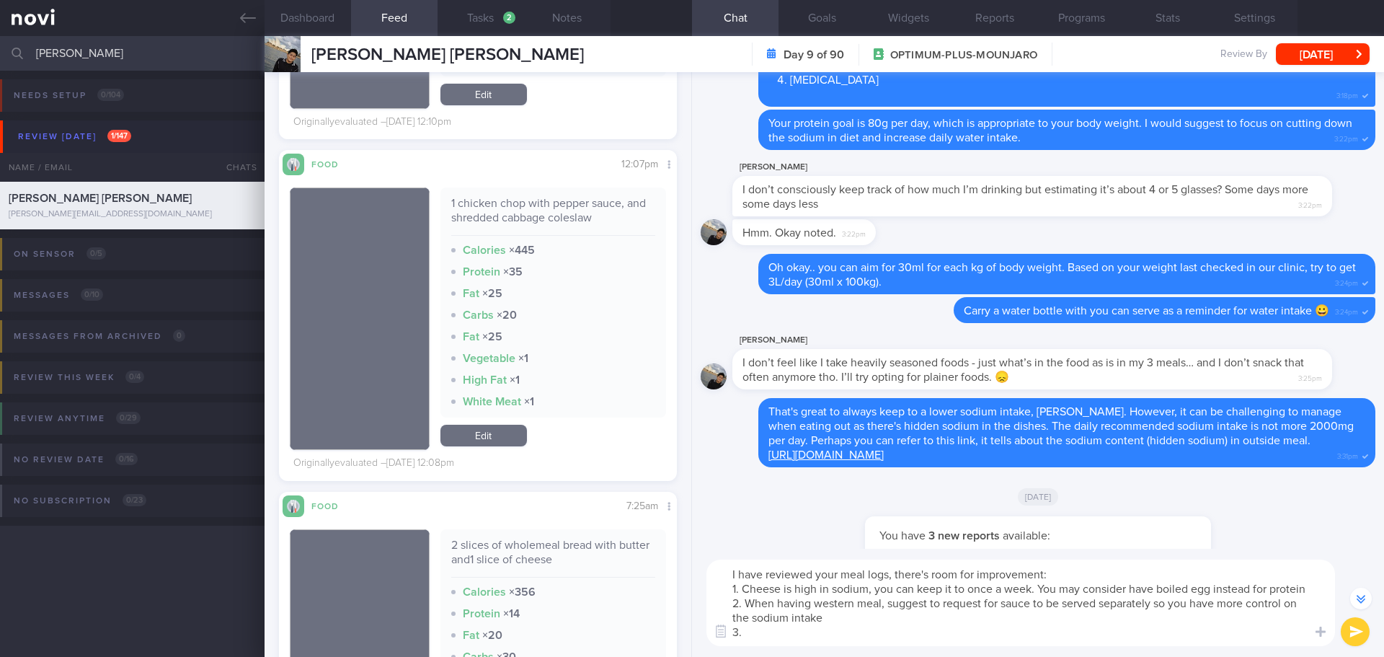
click at [813, 631] on textarea "I have reviewed your meal logs, there's room for improvement: 1. Cheese is high…" at bounding box center [1020, 602] width 629 height 86
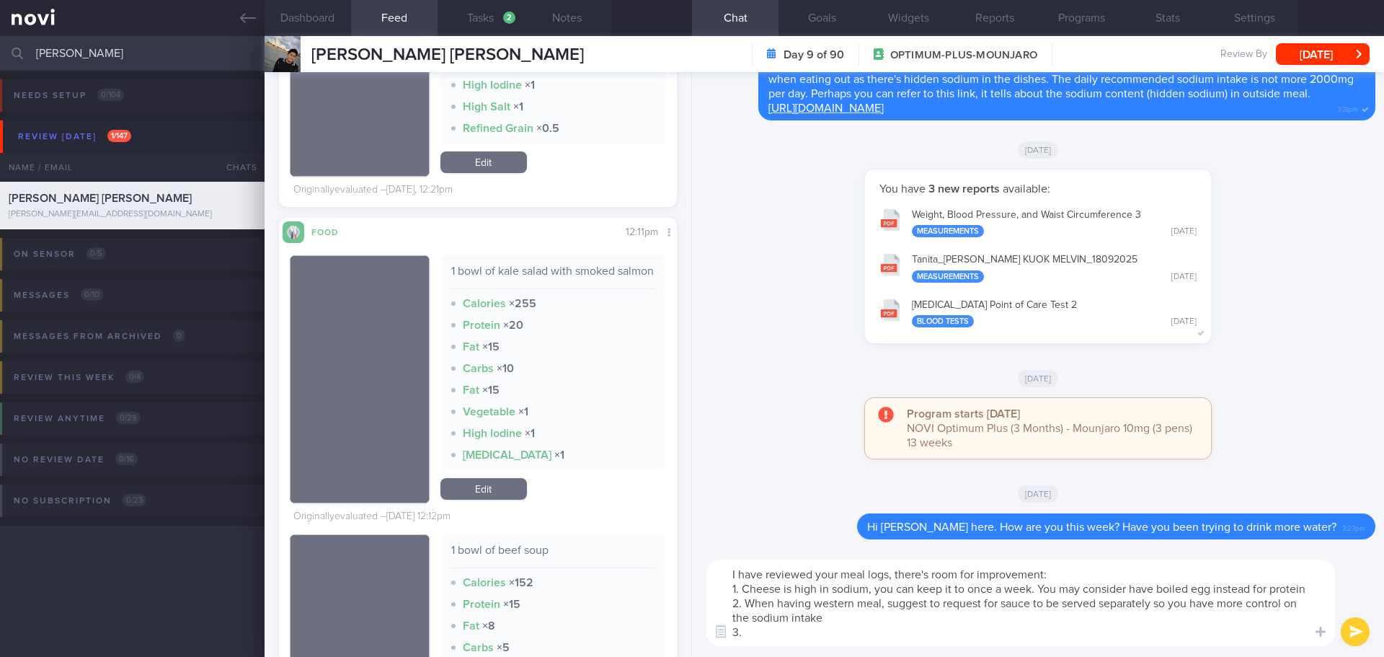
scroll to position [2379, 0]
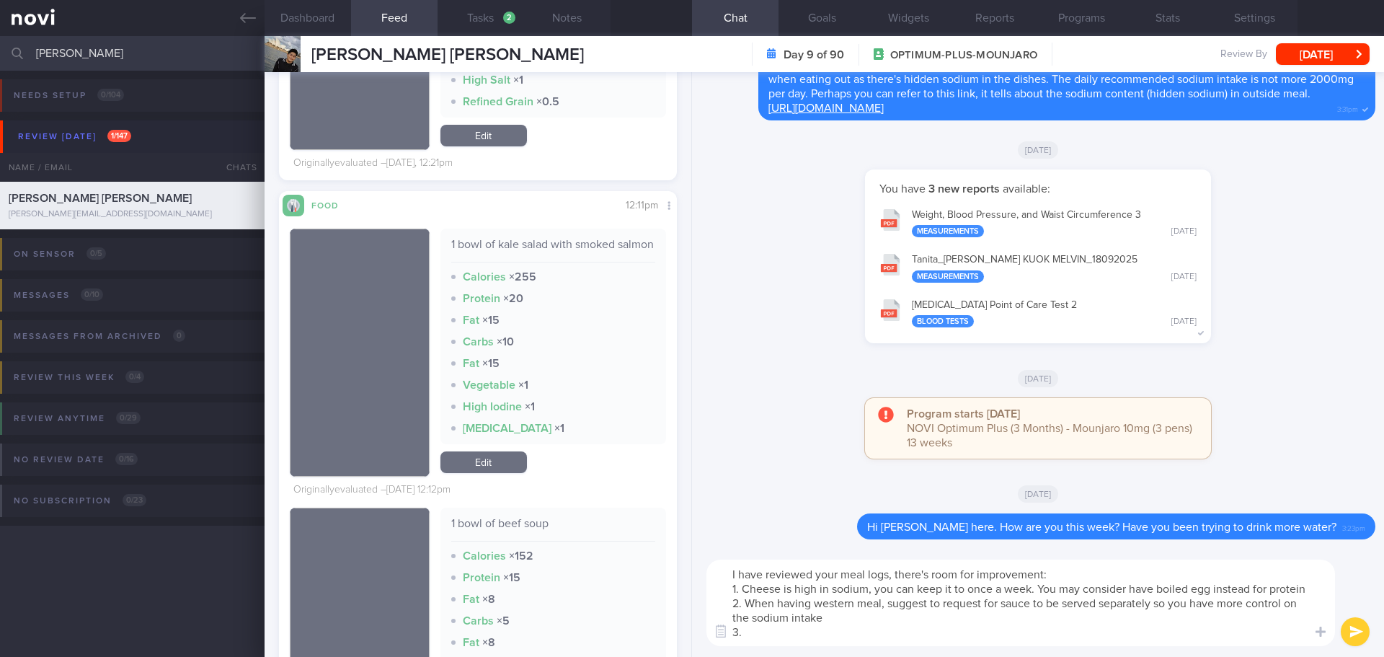
click at [794, 635] on textarea "I have reviewed your meal logs, there's room for improvement: 1. Cheese is high…" at bounding box center [1020, 602] width 629 height 86
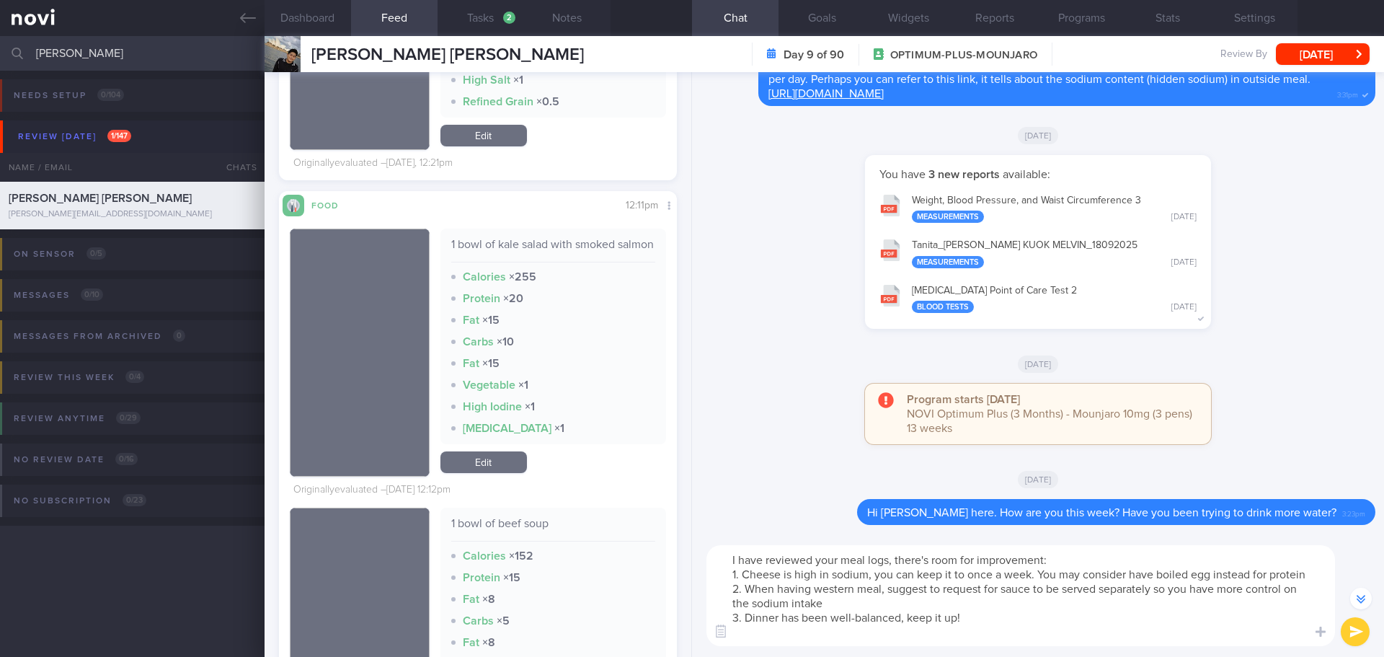
scroll to position [-14, 0]
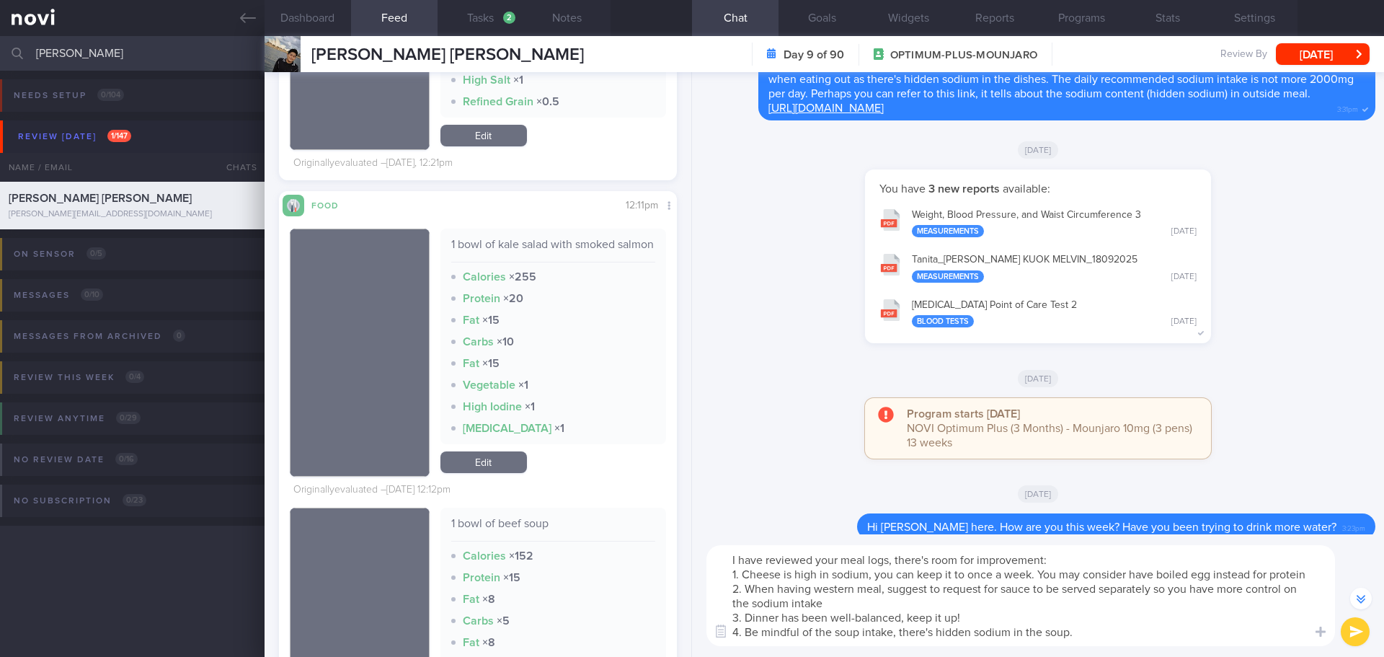
click at [838, 636] on textarea "I have reviewed your meal logs, there's room for improvement: 1. Cheese is high…" at bounding box center [1020, 595] width 629 height 101
click at [898, 639] on textarea "I have reviewed your meal logs, there's room for improvement: 1. Cheese is high…" at bounding box center [1020, 595] width 629 height 101
click at [963, 642] on textarea "I have reviewed your meal logs, there's room for improvement: 1. Cheese is high…" at bounding box center [1020, 595] width 629 height 101
click at [973, 644] on textarea "I have reviewed your meal logs, there's room for improvement: 1. Cheese is high…" at bounding box center [1020, 595] width 629 height 101
click at [1016, 645] on textarea "I have reviewed your meal logs, there's room for improvement: 1. Cheese is high…" at bounding box center [1020, 595] width 629 height 101
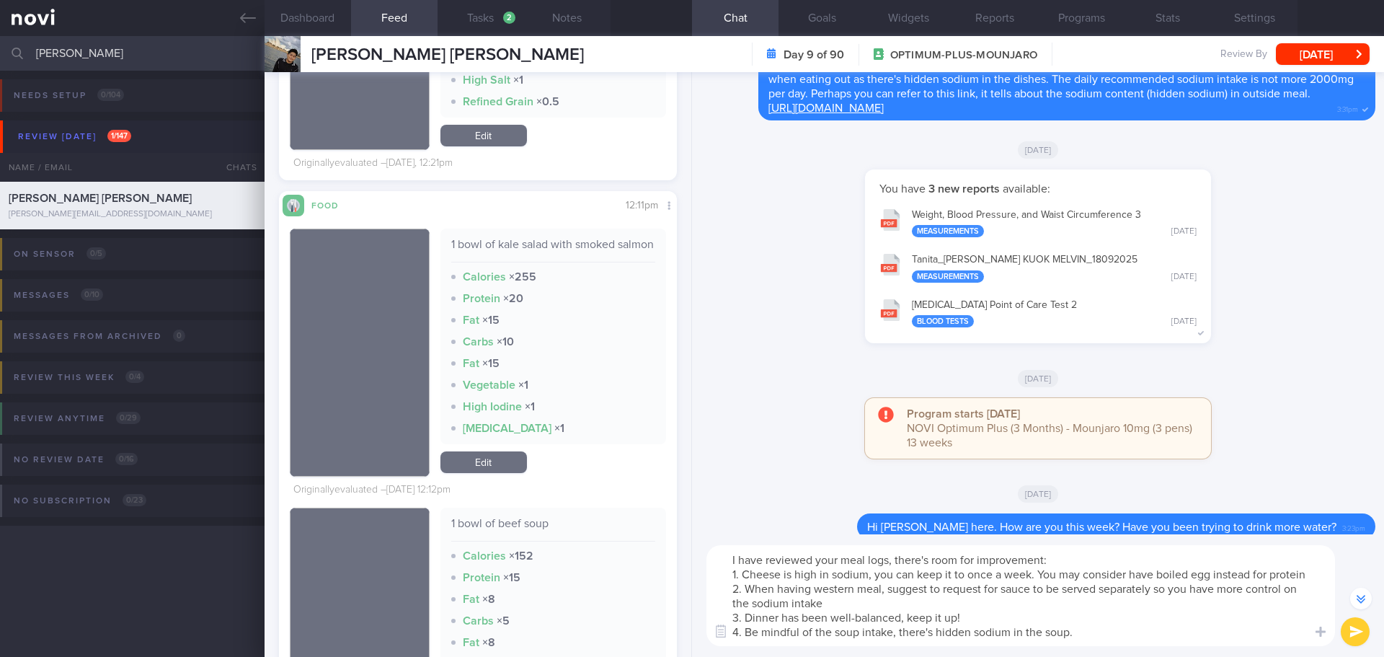
click at [1083, 634] on textarea "I have reviewed your meal logs, there's room for improvement: 1. Cheese is high…" at bounding box center [1020, 595] width 629 height 101
click at [893, 632] on textarea "I have reviewed your meal logs, there's room for improvement: 1. Cheese is high…" at bounding box center [1020, 595] width 629 height 101
click at [1085, 600] on textarea "I have reviewed your meal logs, there's room for improvement: 1. Cheese is high…" at bounding box center [1020, 595] width 629 height 101
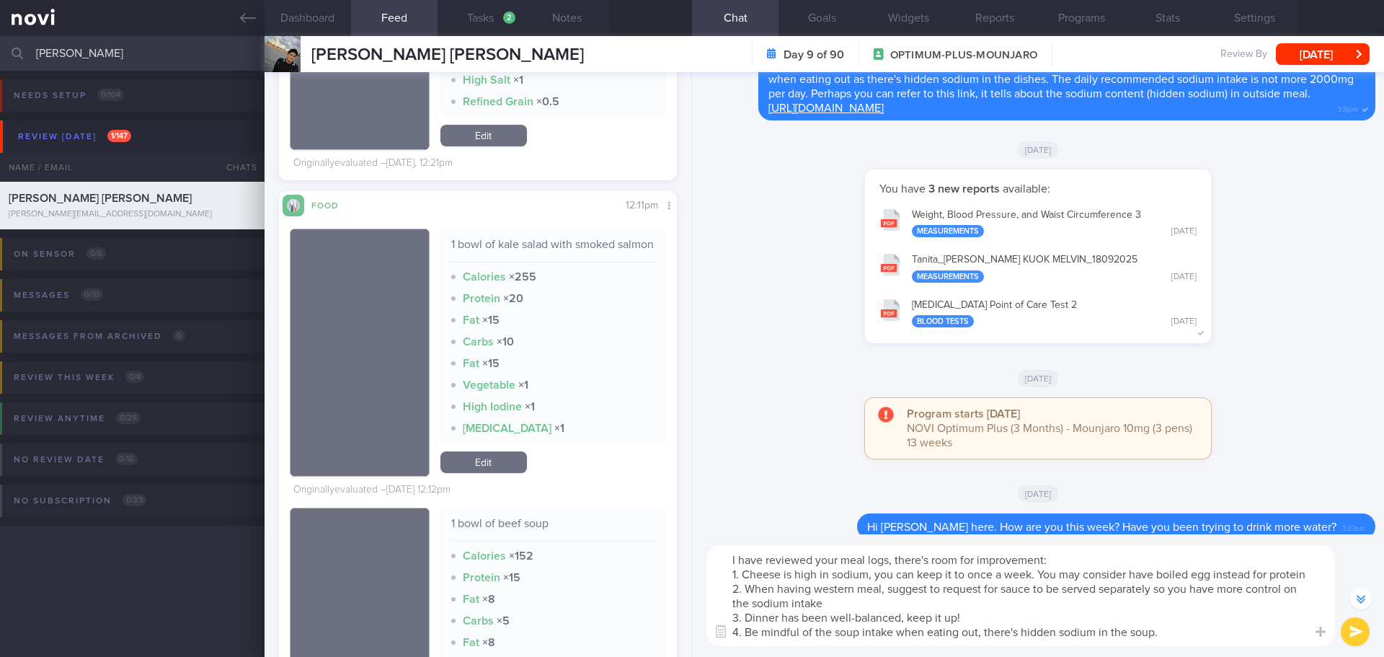
click at [1090, 600] on textarea "I have reviewed your meal logs, there's room for improvement: 1. Cheese is high…" at bounding box center [1020, 595] width 629 height 101
click at [1127, 602] on textarea "I have reviewed your meal logs, there's room for improvement: 1. Cheese is high…" at bounding box center [1020, 595] width 629 height 101
click at [1127, 565] on textarea "I have reviewed your meal logs, there's room for improvement: 1. Cheese is high…" at bounding box center [1020, 595] width 629 height 101
click at [782, 583] on textarea "I have reviewed your meal logs, there's room for improvement: 1. Cheese is high…" at bounding box center [1020, 595] width 629 height 101
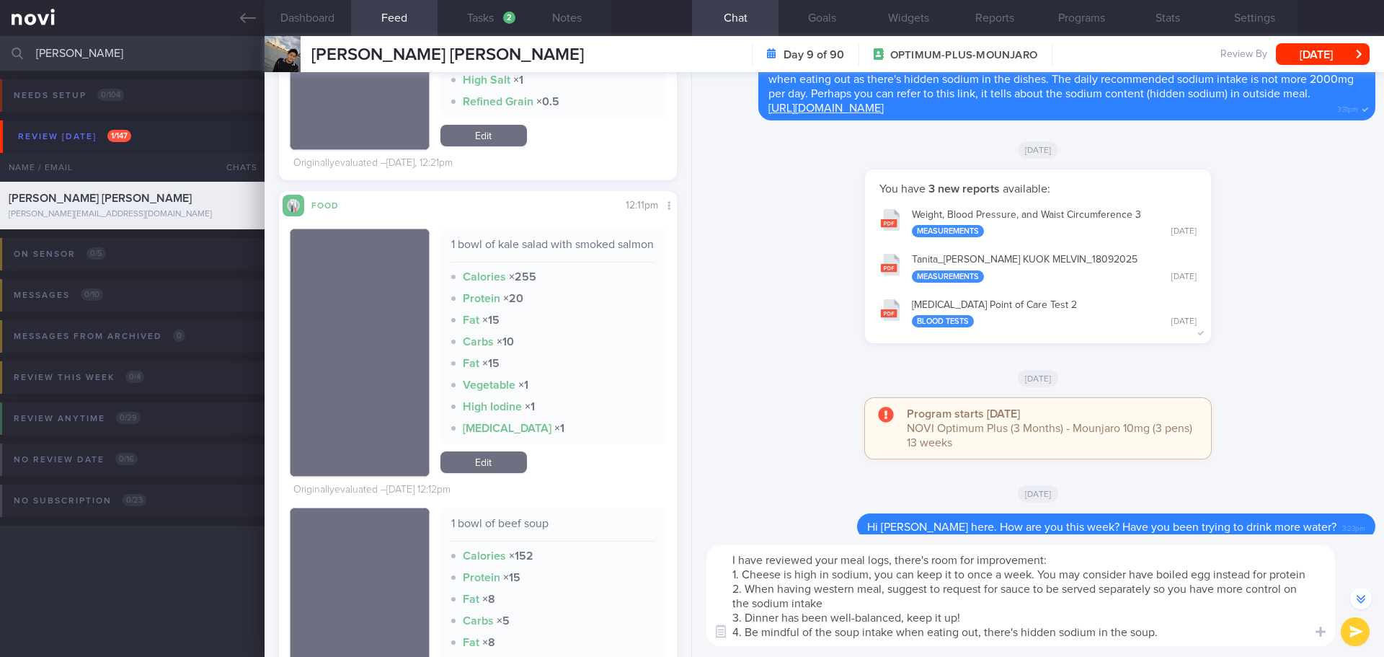
click at [785, 576] on textarea "I have reviewed your meal logs, there's room for improvement: 1. Cheese is high…" at bounding box center [1020, 595] width 629 height 101
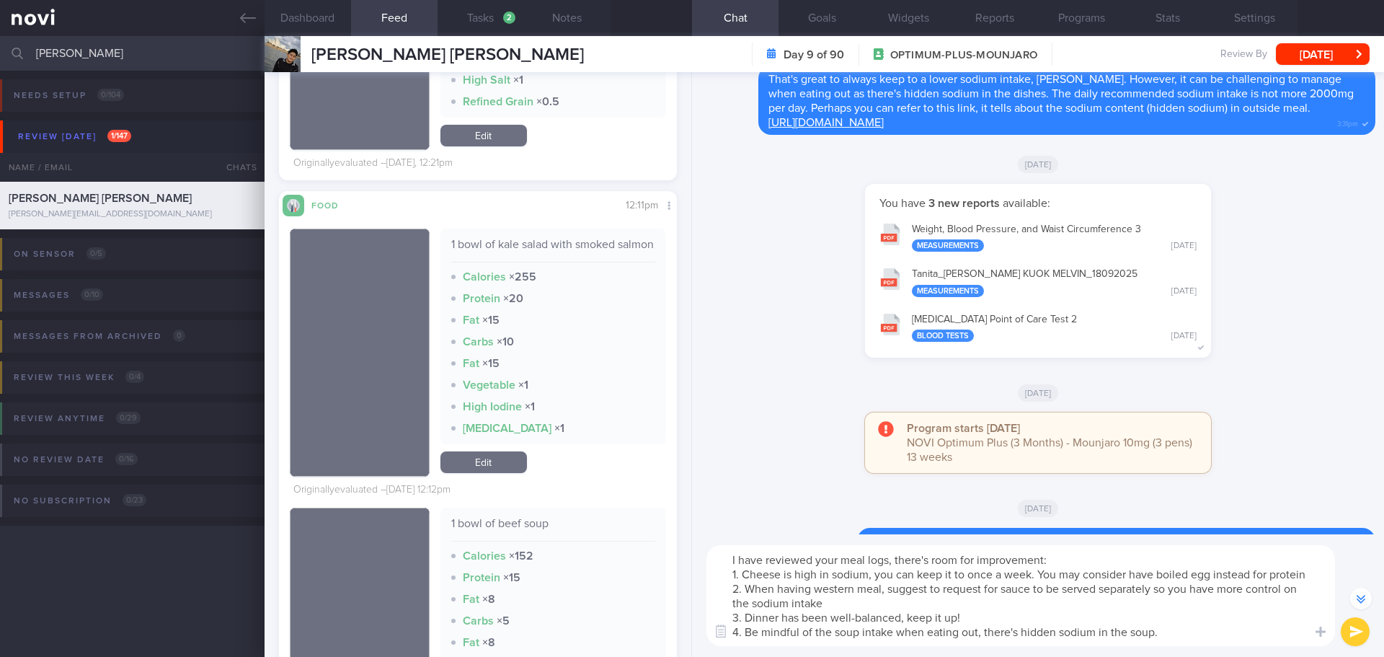
scroll to position [-14, 0]
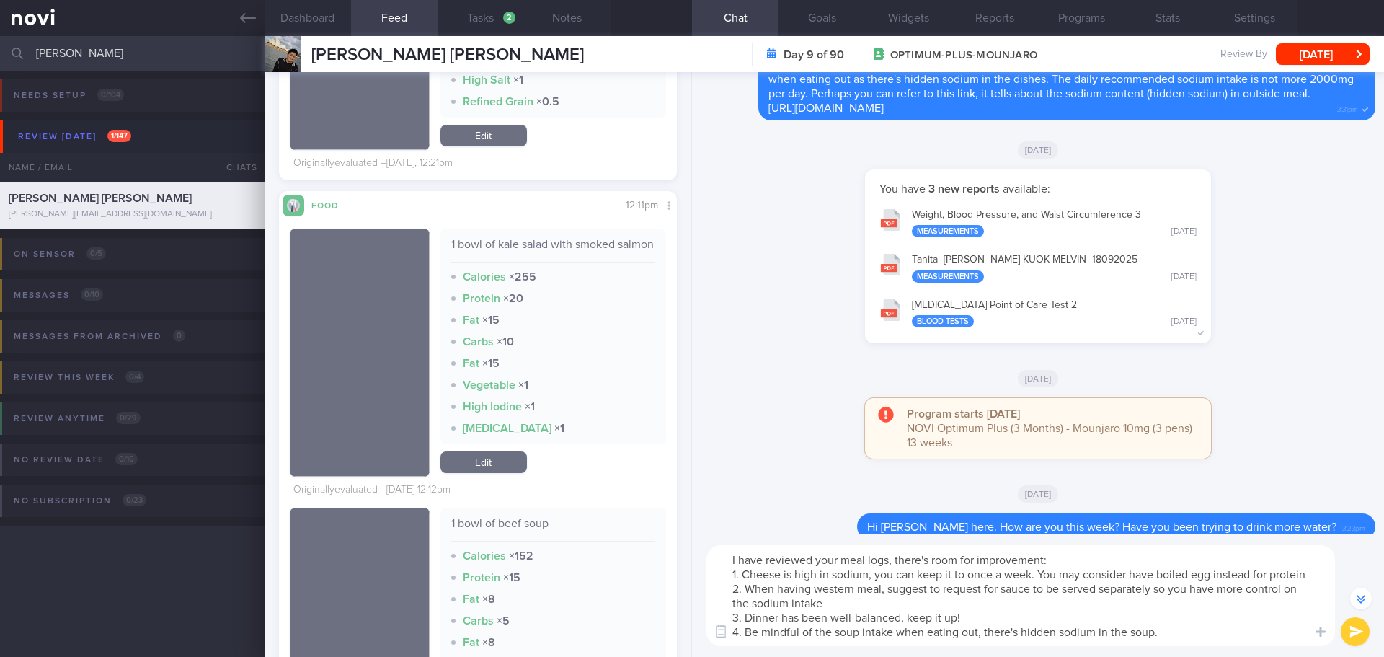
click at [1158, 588] on textarea "I have reviewed your meal logs, there's room for improvement: 1. Cheese is high…" at bounding box center [1020, 595] width 629 height 101
click at [991, 622] on textarea "I have reviewed your meal logs, there's room for improvement: 1. Cheese is high…" at bounding box center [1020, 595] width 629 height 101
click at [1218, 639] on textarea "I have reviewed your meal logs, there's room for improvement: 1. Cheese is high…" at bounding box center [1020, 595] width 629 height 101
click at [1235, 636] on textarea "I have reviewed your meal logs, there's room for improvement: 1. Cheese is high…" at bounding box center [1020, 595] width 629 height 101
click at [1247, 634] on textarea "I have reviewed your meal logs, there's room for improvement: 1. Cheese is high…" at bounding box center [1020, 595] width 629 height 101
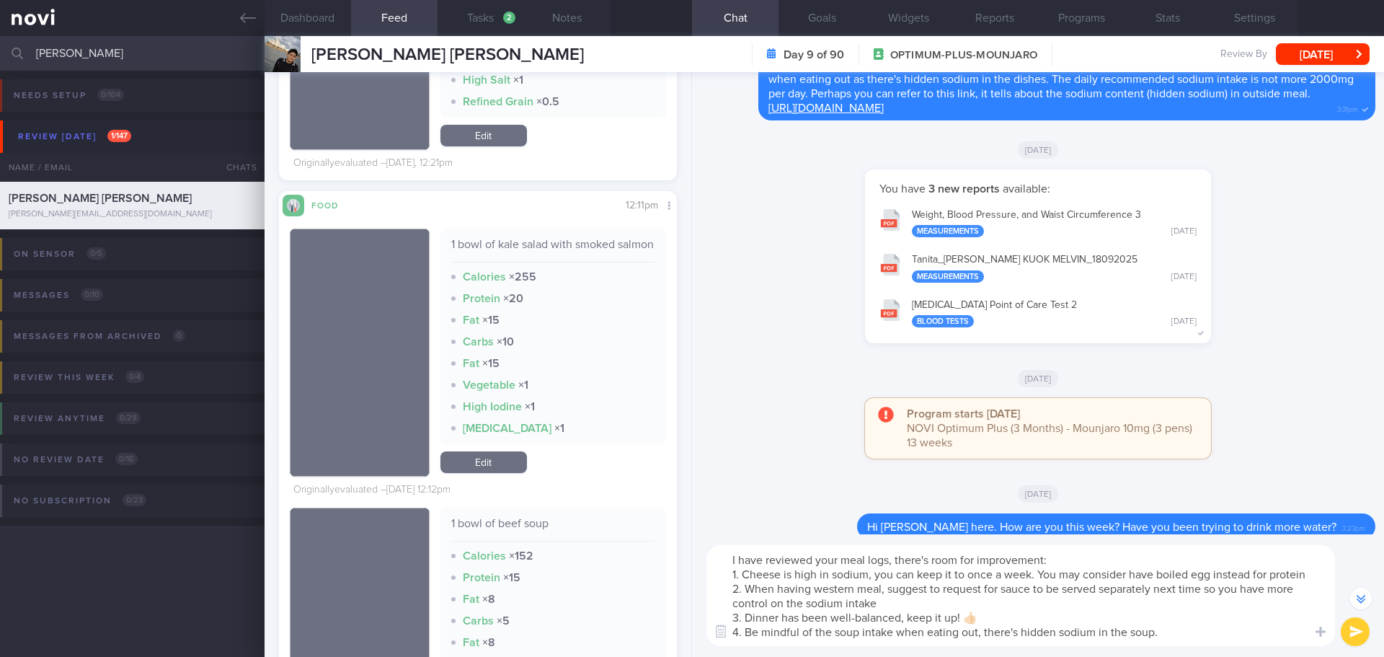
type textarea "I have reviewed your meal logs, there's room for improvement: 1. Cheese is high…"
click at [1344, 627] on button "submit" at bounding box center [1355, 631] width 29 height 29
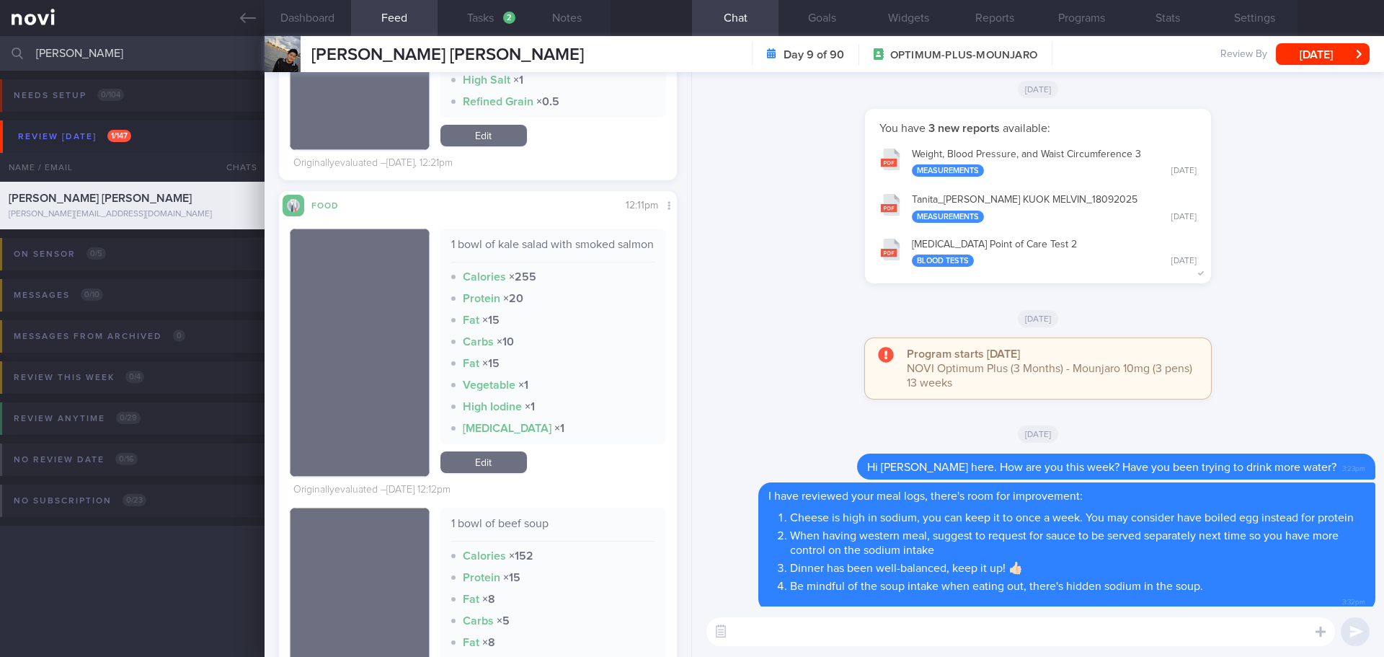
scroll to position [0, 0]
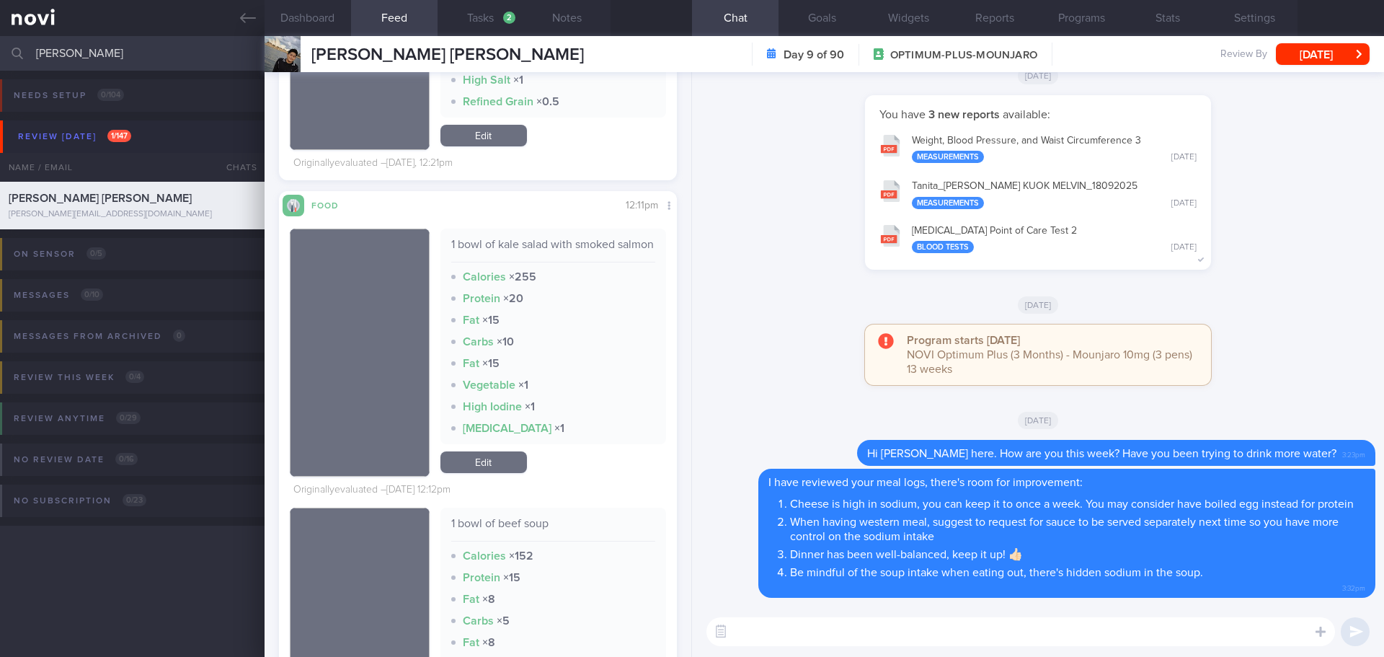
click at [1287, 324] on div "Program starts [DATE] NOVI Optimum Plus (3 Months) - Mounjaro 10mg (3 pens) 13 …" at bounding box center [1038, 361] width 675 height 75
click at [1318, 55] on button "[DATE]" at bounding box center [1323, 54] width 94 height 22
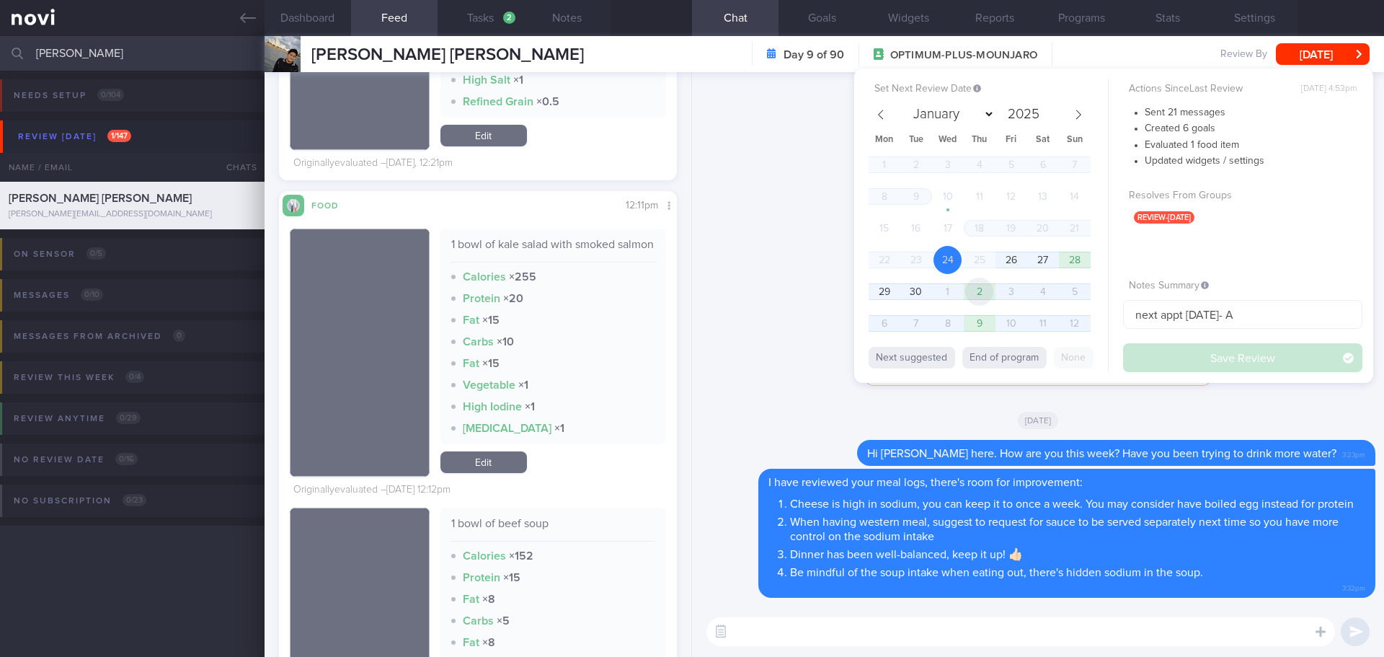
click at [982, 290] on span "2" at bounding box center [979, 291] width 28 height 28
select select "9"
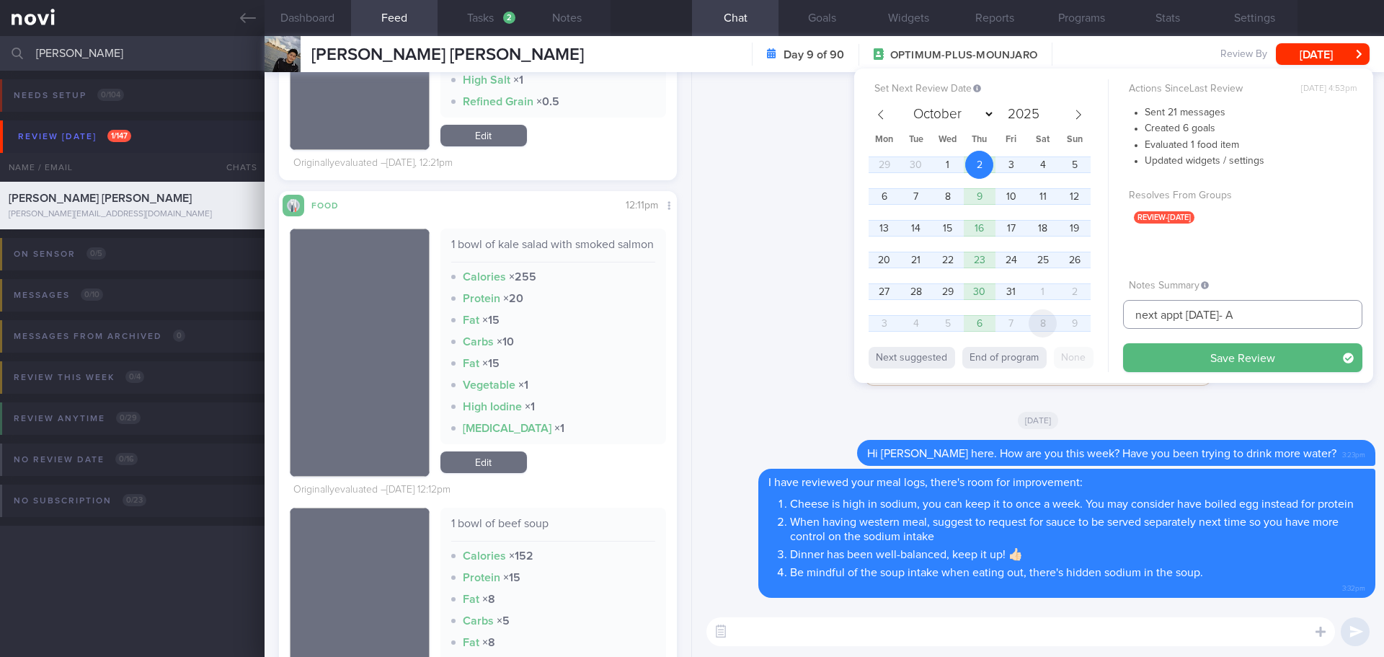
drag, startPoint x: 1248, startPoint y: 314, endPoint x: 1033, endPoint y: 330, distance: 216.1
click at [1033, 329] on div "Set Next Review Date [DATE] January February March April May June July August S…" at bounding box center [1113, 225] width 519 height 314
click at [1149, 350] on button "Save Review" at bounding box center [1242, 357] width 239 height 29
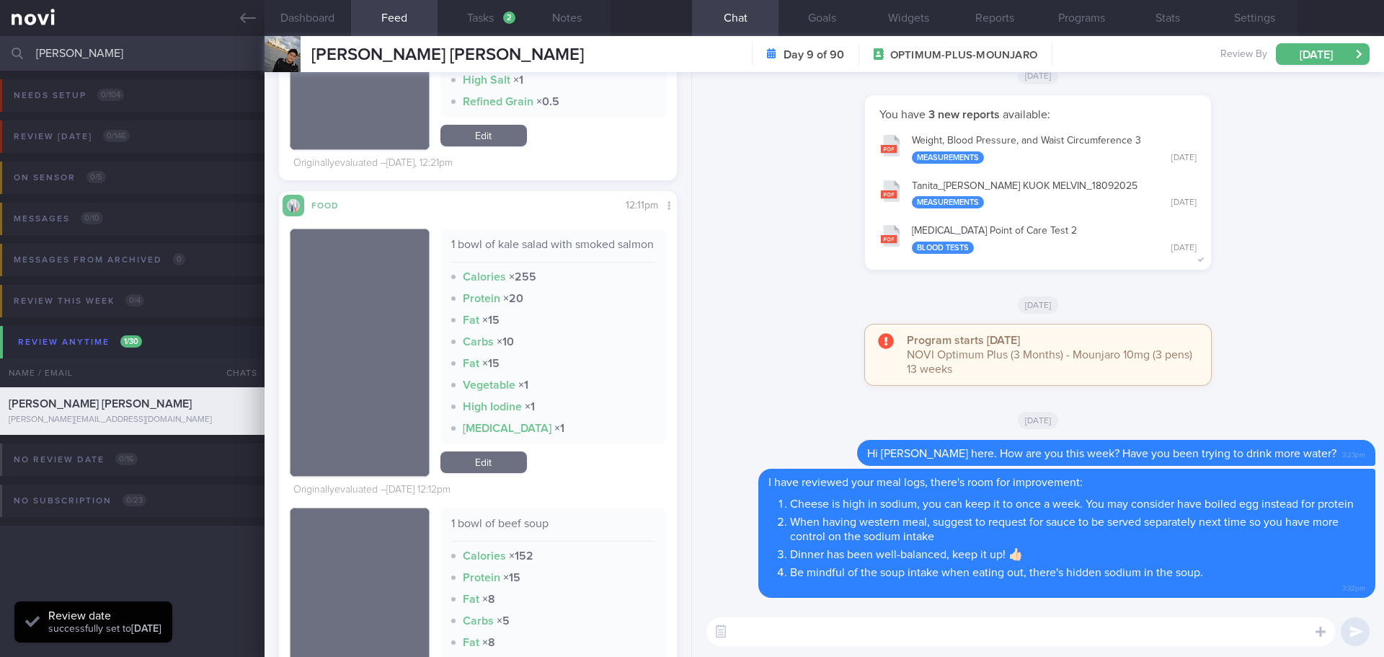
scroll to position [183, 368]
drag, startPoint x: 90, startPoint y: 45, endPoint x: -11, endPoint y: 50, distance: 101.0
click at [0, 50] on html "You are offline! Some functionality will be unavailable Patients New Users Coac…" at bounding box center [692, 328] width 1384 height 657
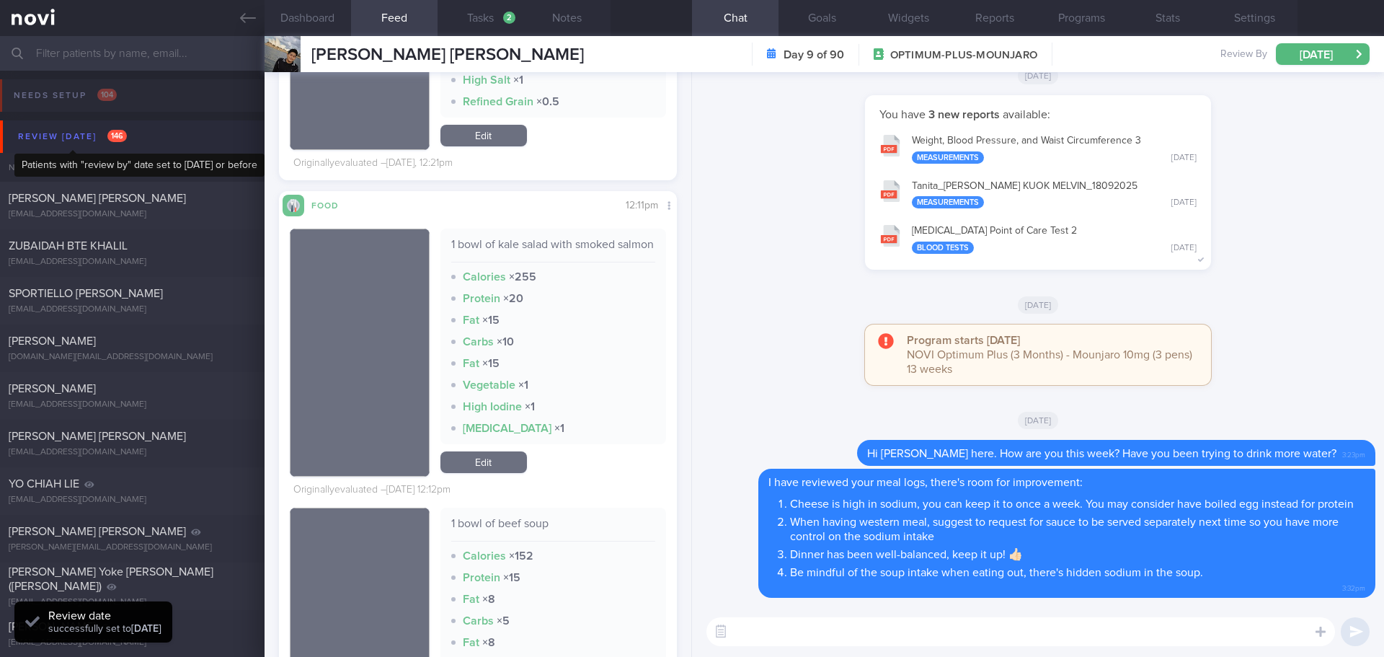
click at [79, 141] on div "Review [DATE] 146" at bounding box center [72, 136] width 116 height 19
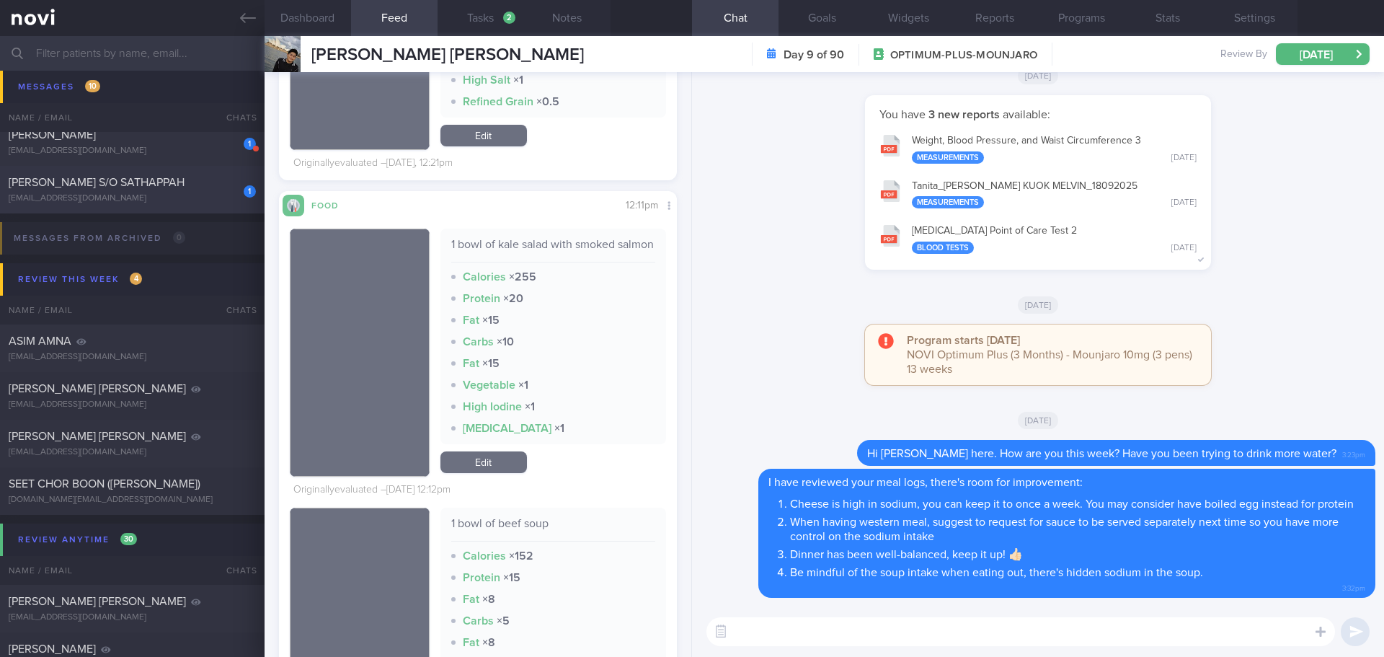
scroll to position [577, 0]
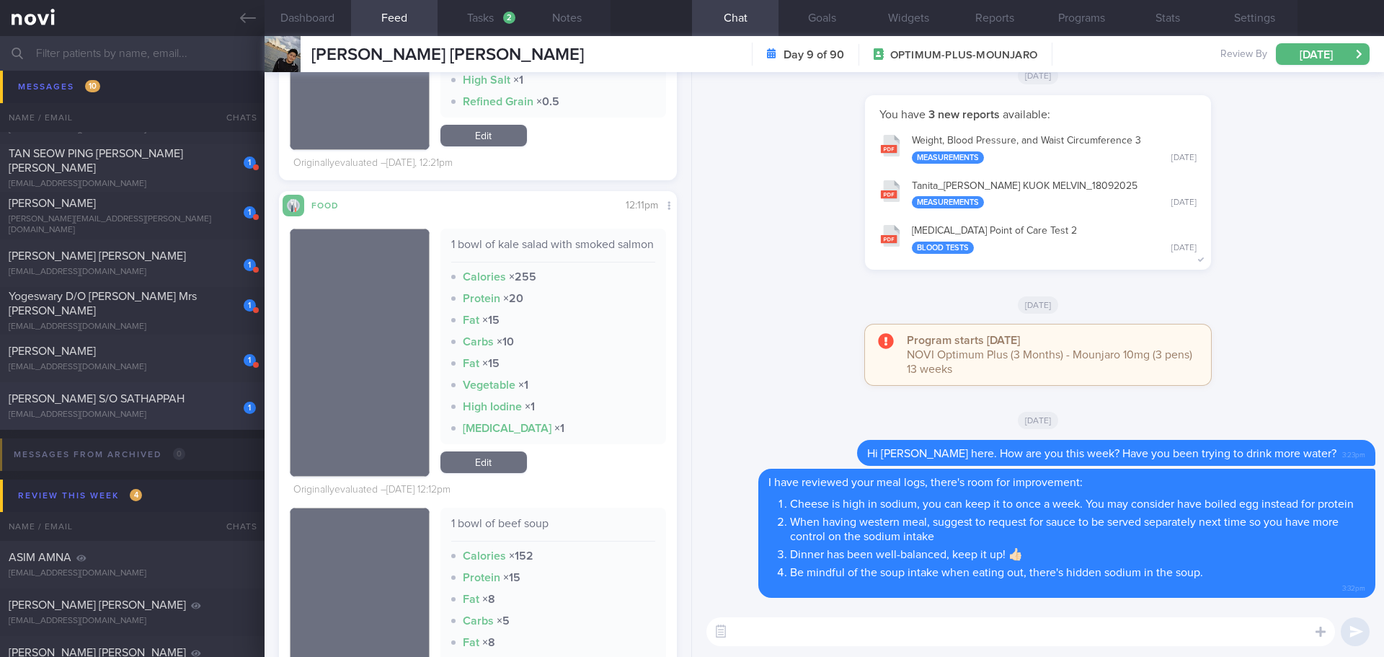
click at [179, 409] on div "1 [PERSON_NAME] S/O SATHAPPAH [EMAIL_ADDRESS][DOMAIN_NAME]" at bounding box center [132, 405] width 265 height 29
checkbox input "true"
select select "8"
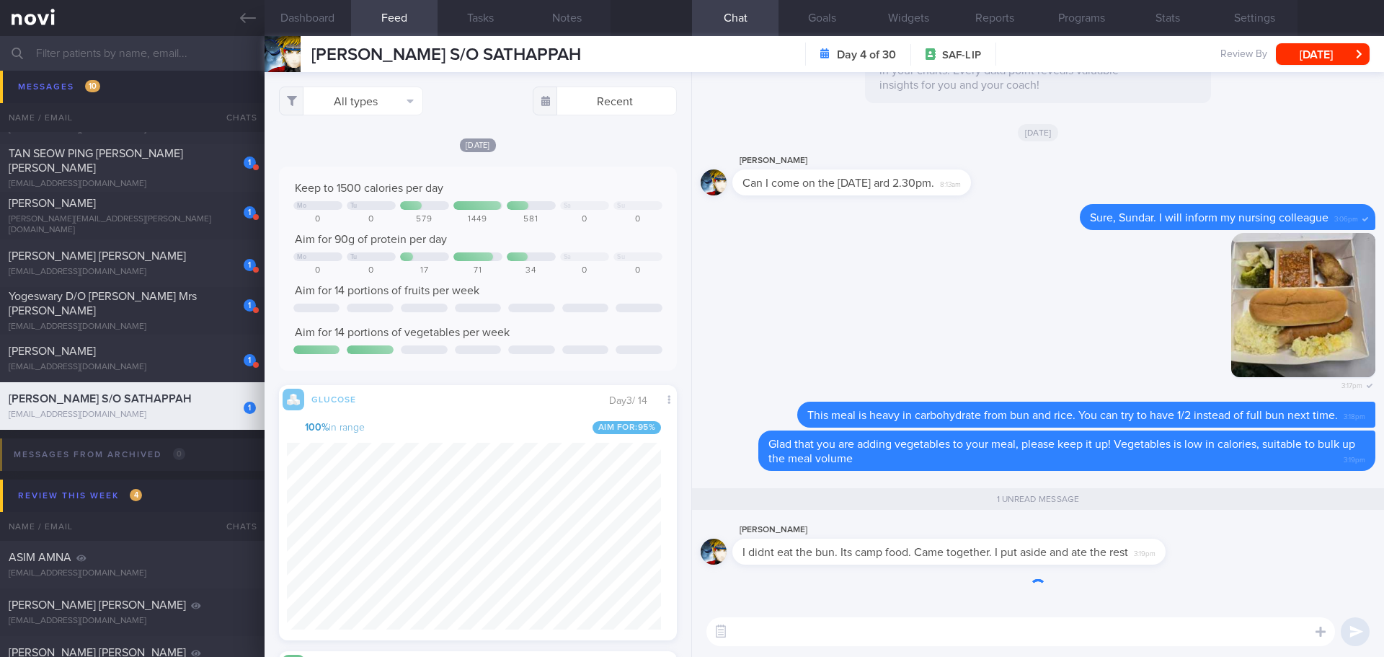
scroll to position [236, 375]
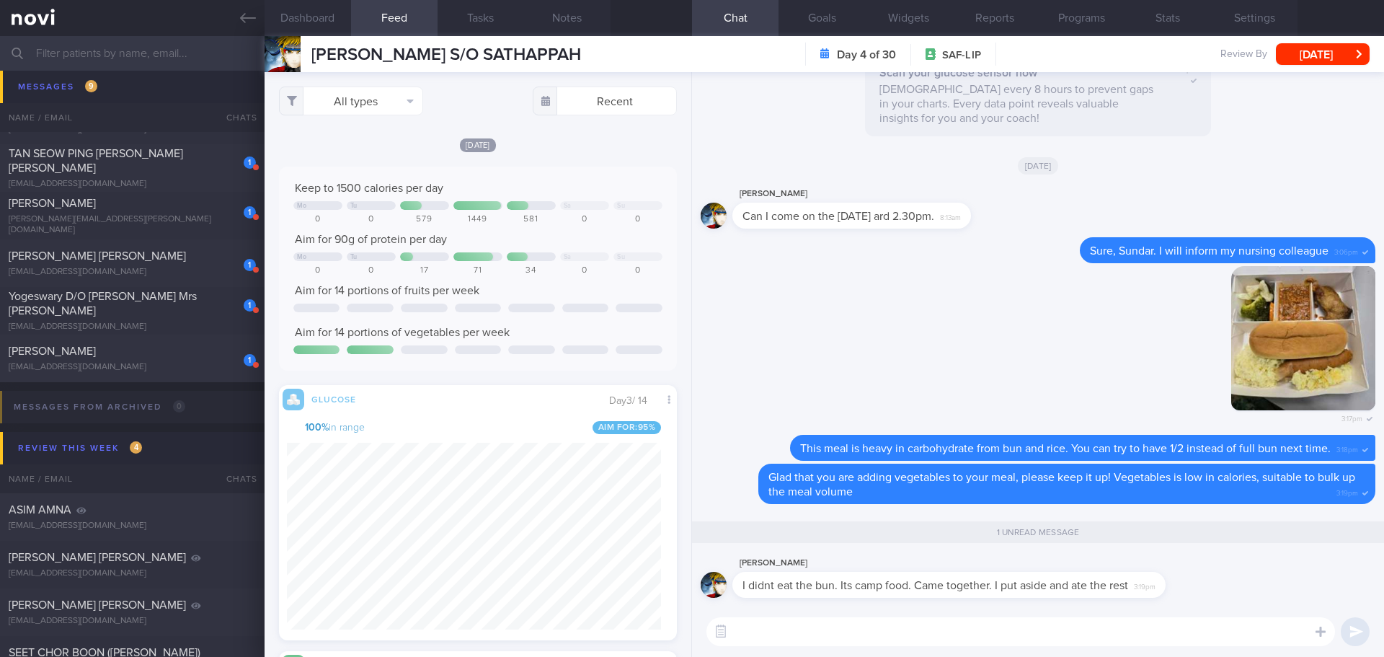
click at [773, 626] on textarea at bounding box center [1020, 631] width 629 height 29
type textarea "That's great!"
drag, startPoint x: 849, startPoint y: 597, endPoint x: 951, endPoint y: 604, distance: 102.6
click at [951, 604] on div "[PERSON_NAME] I didnt eat the bun. Its camp food. Came together. I put aside an…" at bounding box center [1038, 580] width 675 height 52
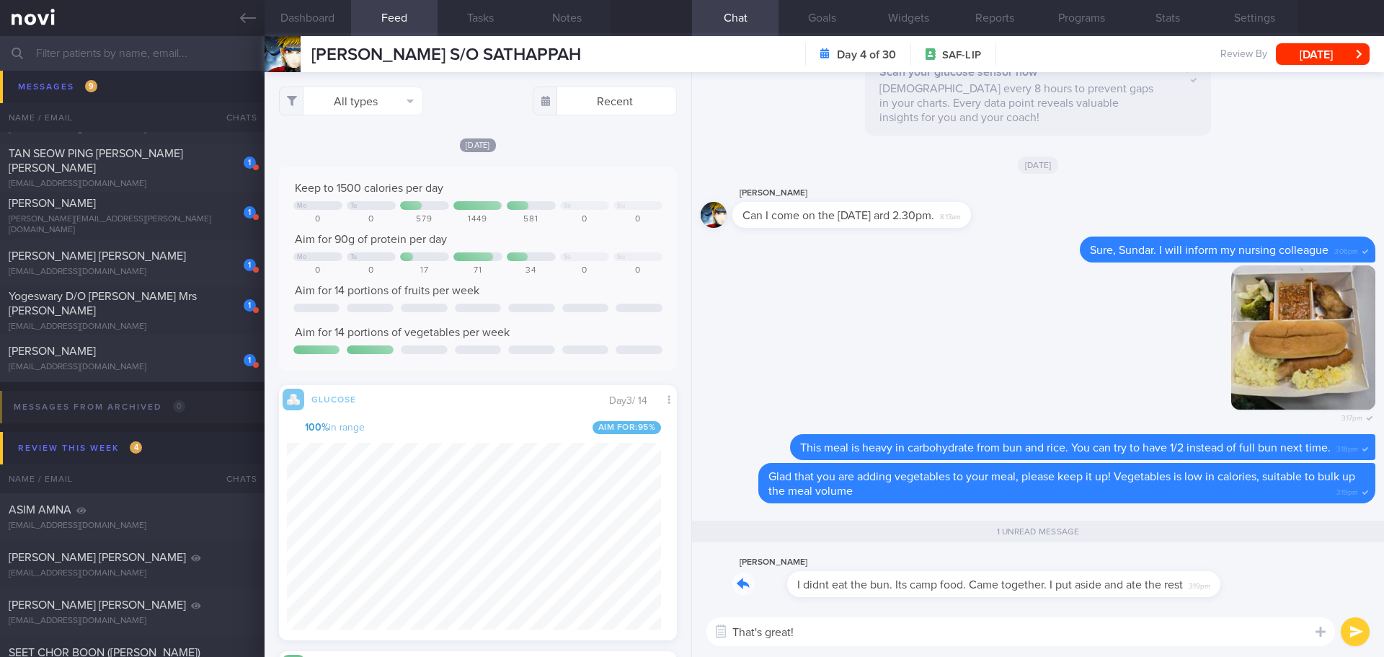
scroll to position [0, 0]
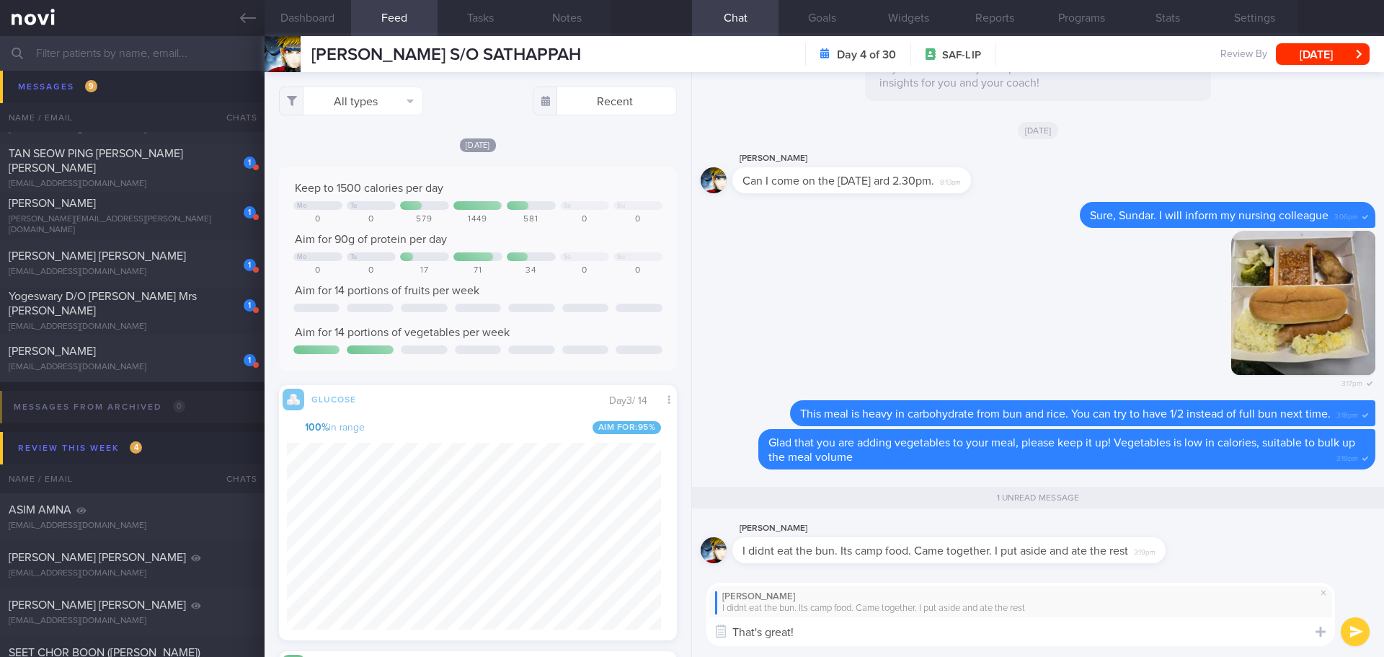
click at [1344, 635] on button "submit" at bounding box center [1355, 631] width 29 height 29
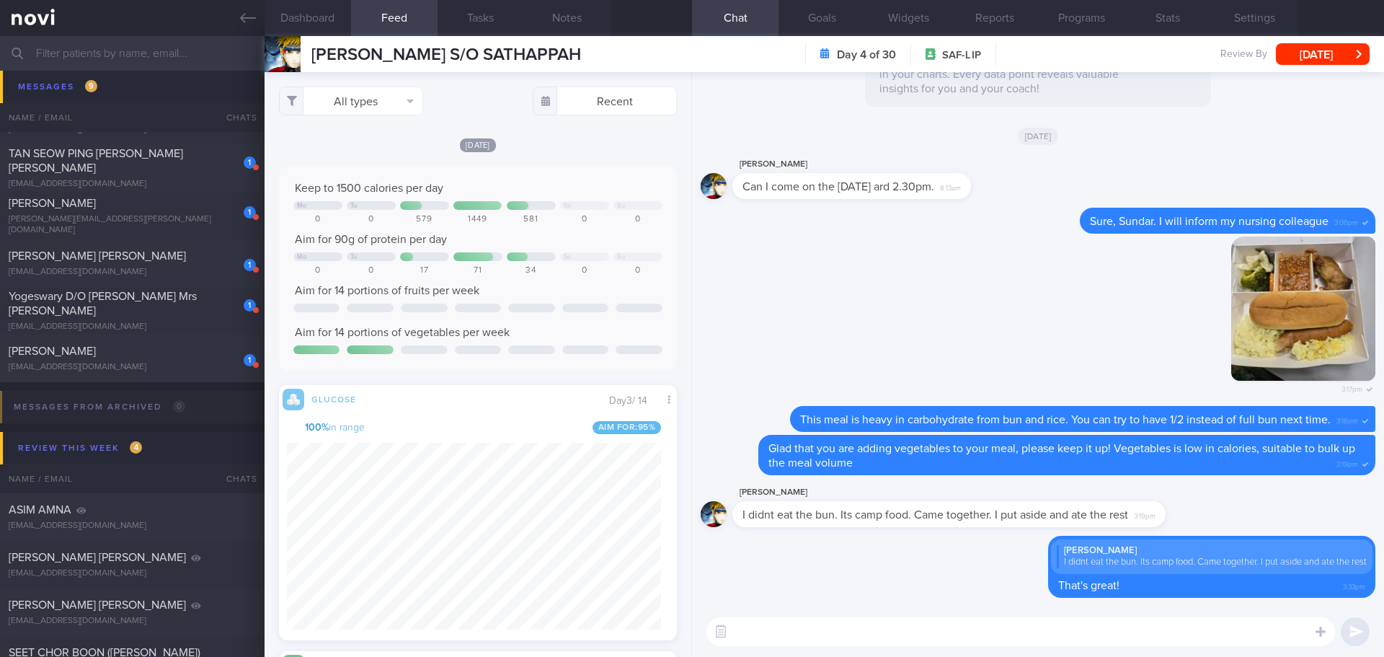
click at [1111, 632] on textarea at bounding box center [1020, 631] width 629 height 29
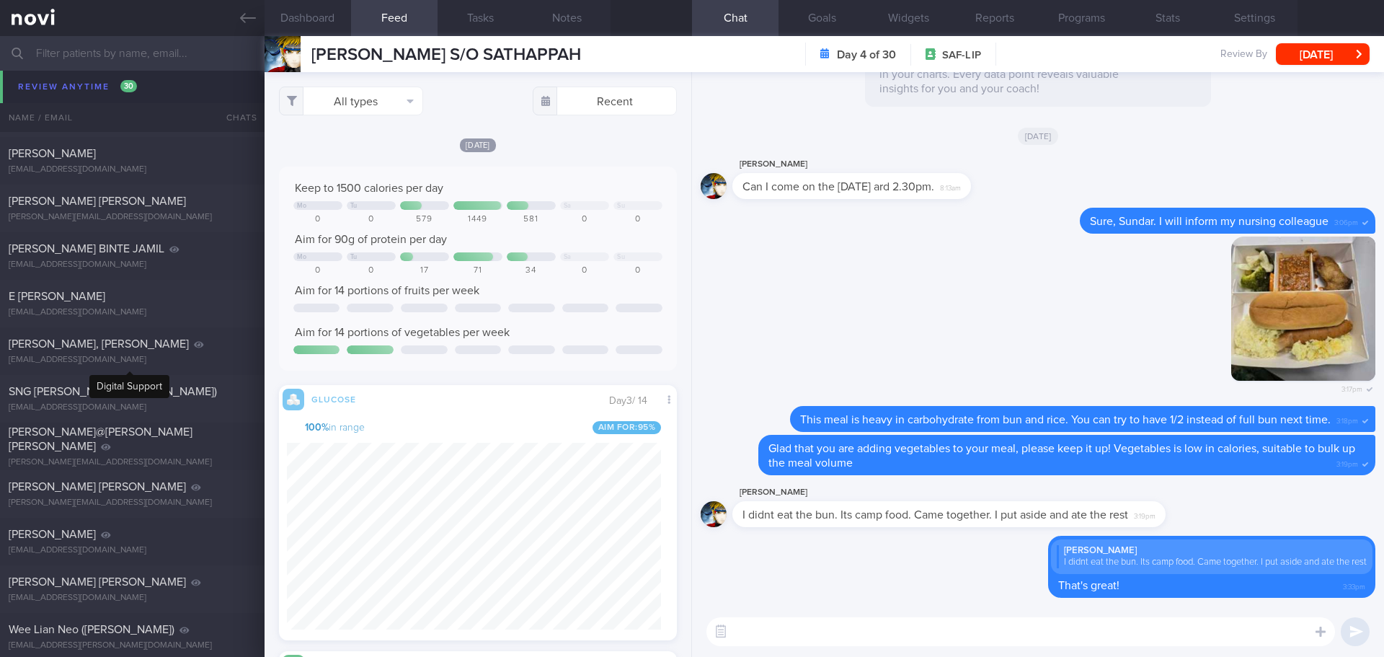
scroll to position [1946, 0]
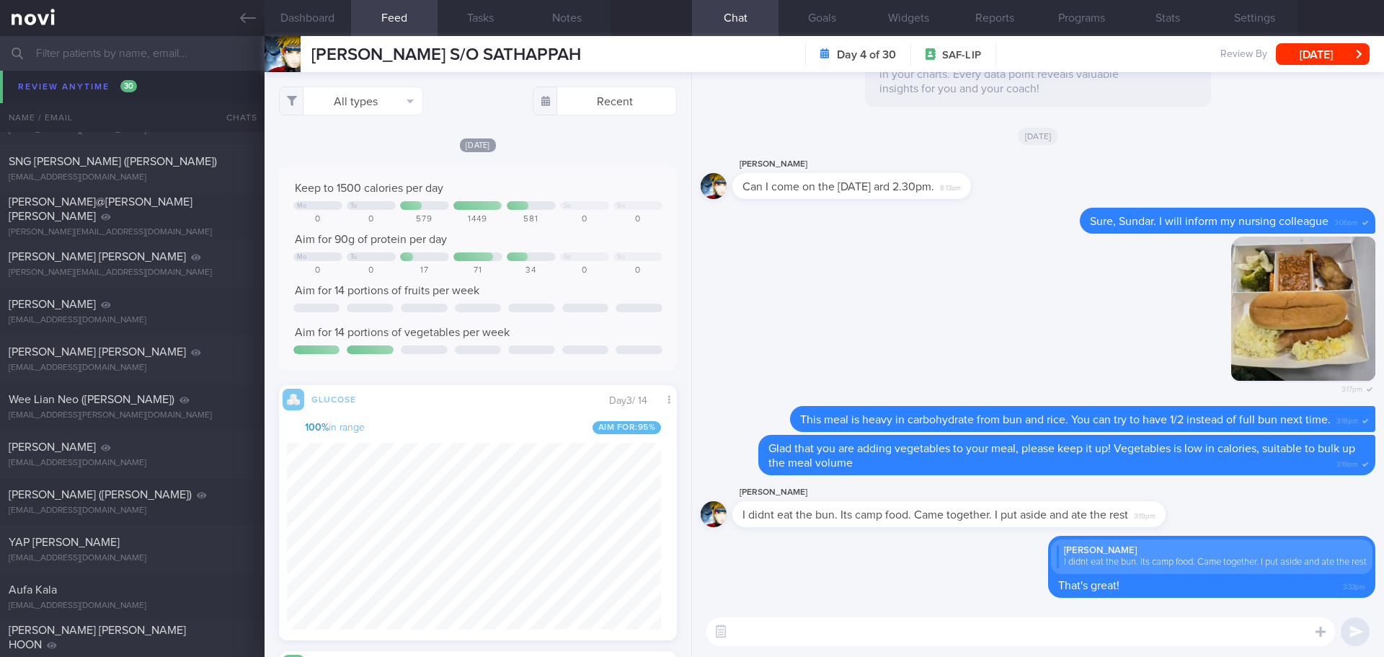
click at [133, 48] on input "text" at bounding box center [692, 53] width 1384 height 35
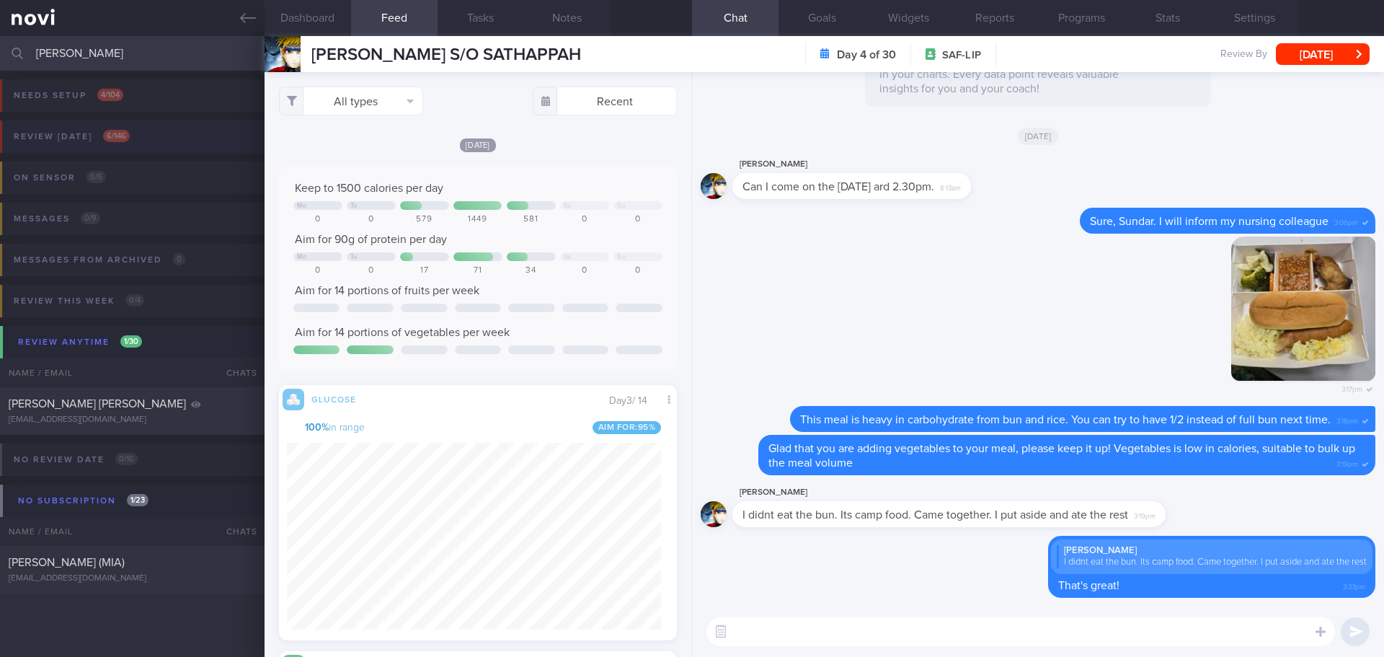
type input "[PERSON_NAME]"
click at [145, 141] on button "Review [DATE] 6 / 146" at bounding box center [690, 140] width 1388 height 41
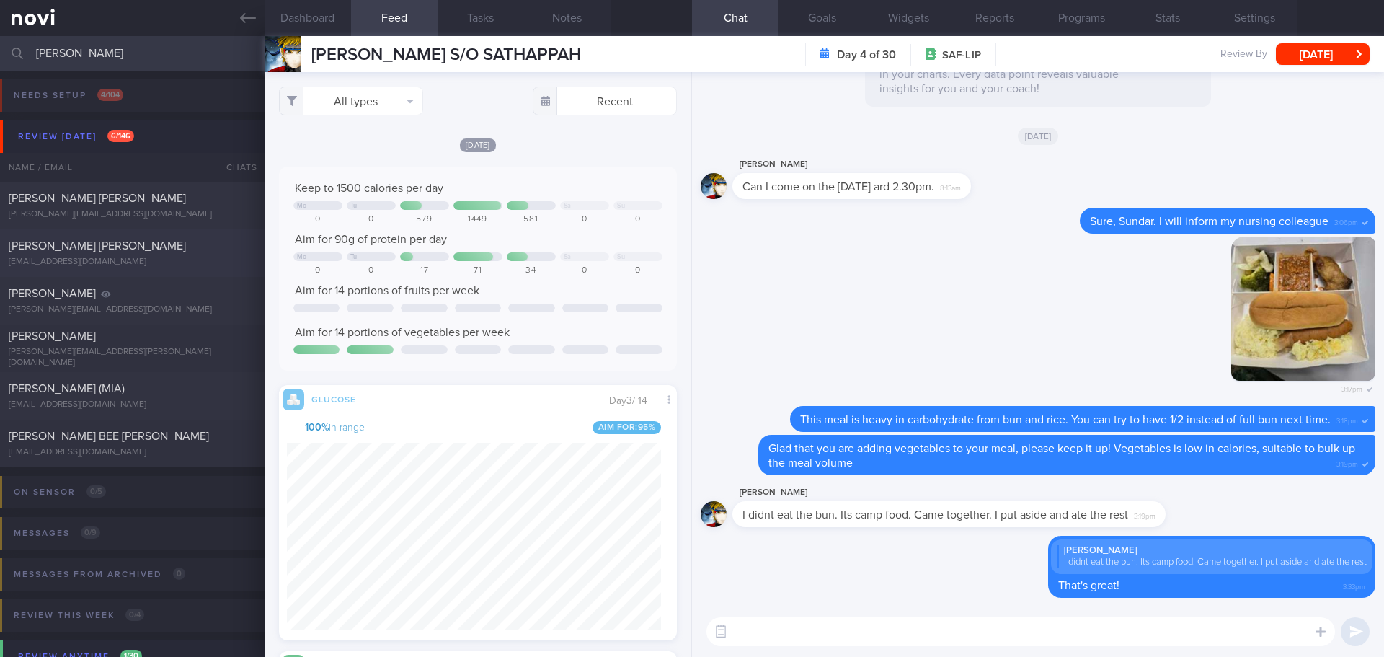
click at [113, 253] on div "[PERSON_NAME] [PERSON_NAME] [EMAIL_ADDRESS][DOMAIN_NAME]" at bounding box center [132, 253] width 265 height 29
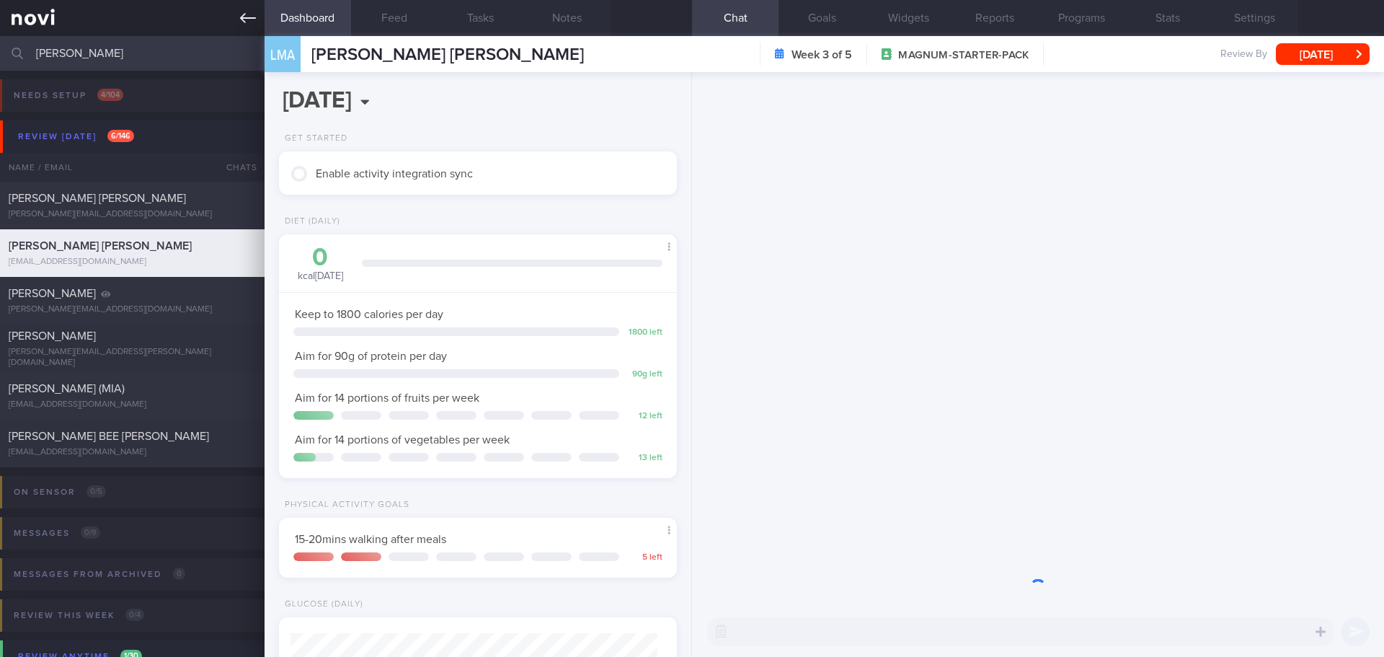
scroll to position [201, 362]
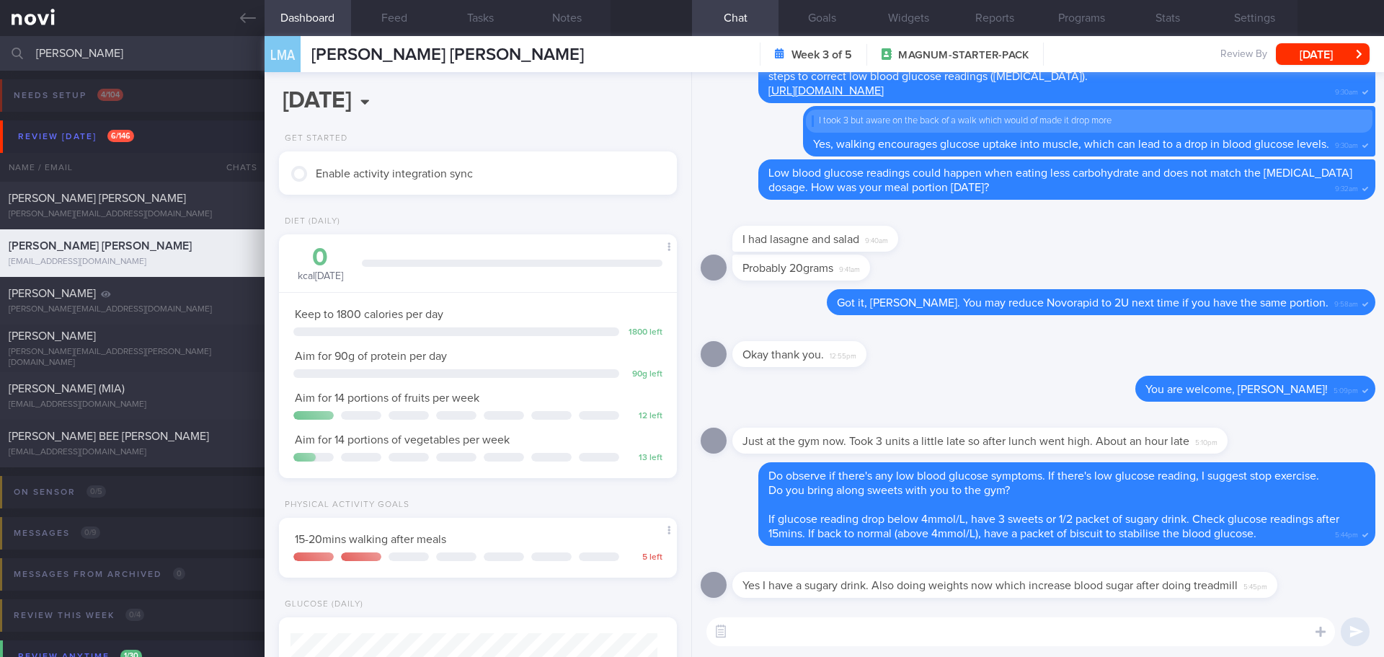
click at [910, 634] on textarea at bounding box center [1020, 631] width 629 height 29
click at [774, 629] on textarea at bounding box center [1020, 631] width 629 height 29
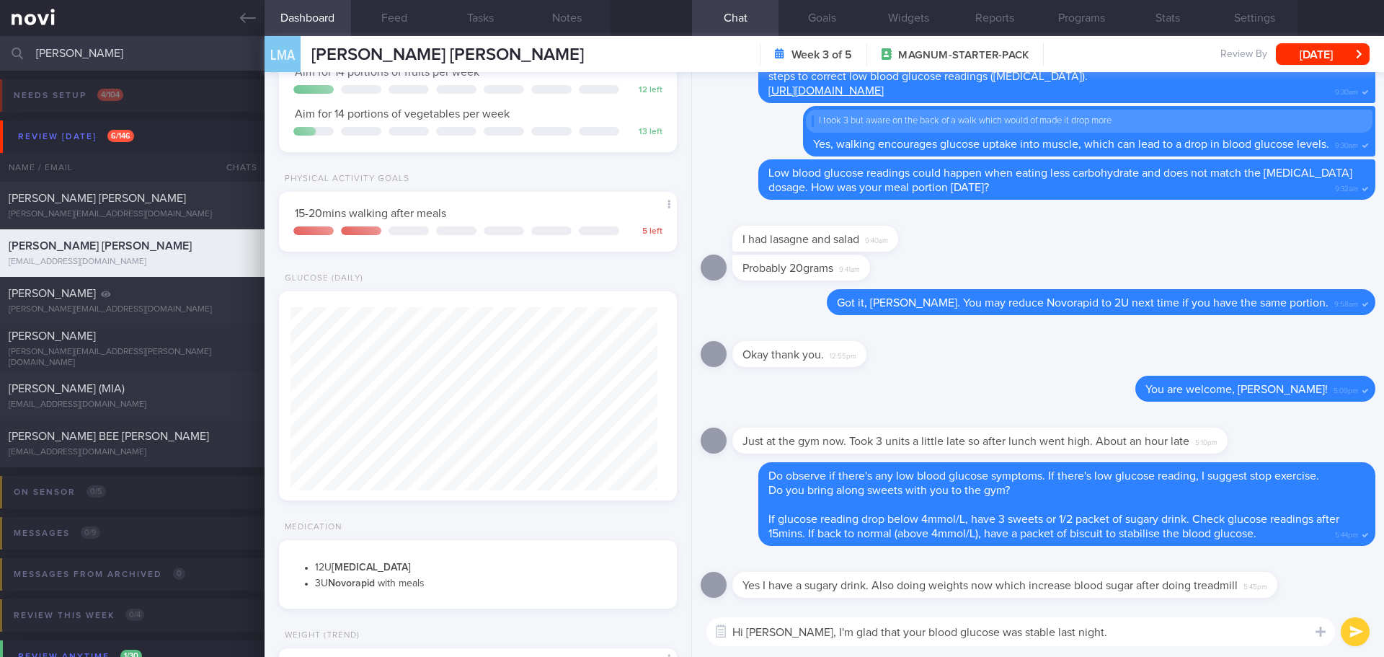
scroll to position [360, 0]
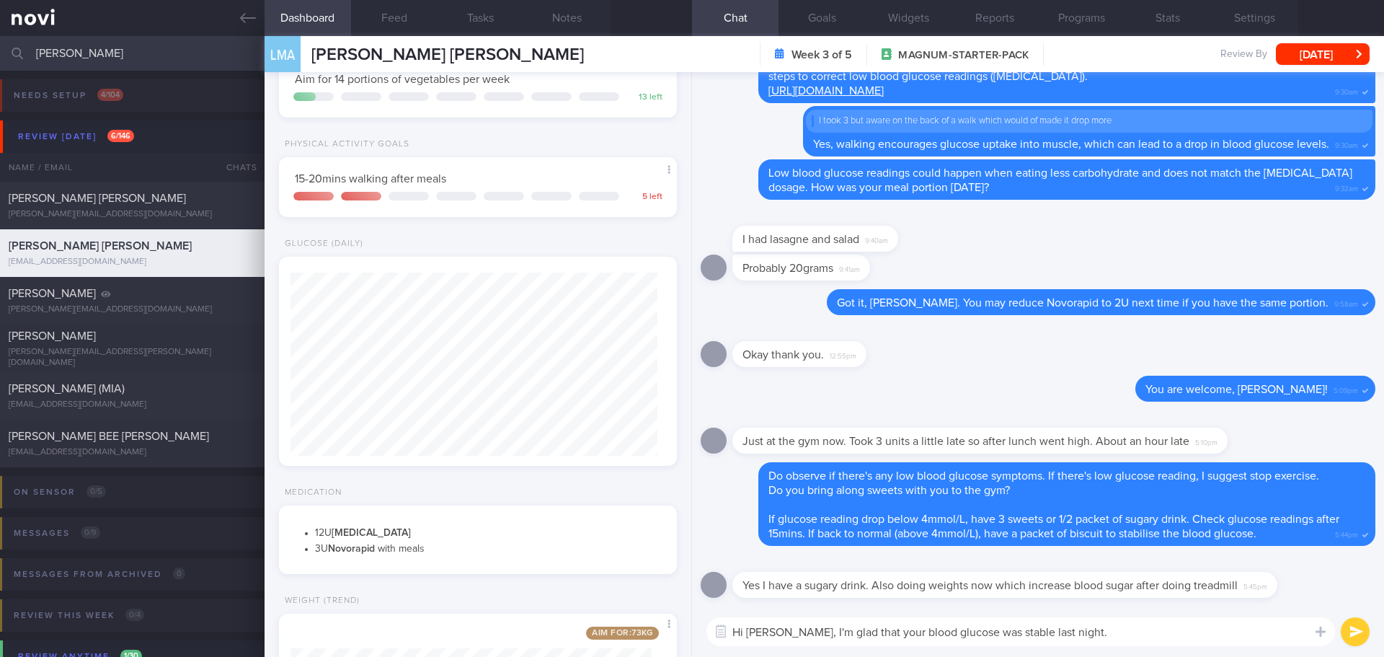
click at [1078, 637] on textarea "Hi [PERSON_NAME], I'm glad that your blood glucose was stable last night." at bounding box center [1020, 631] width 629 height 29
click at [1110, 632] on textarea "Hi [PERSON_NAME], I'm glad that your blood glucose was stable last night." at bounding box center [1020, 631] width 629 height 29
drag, startPoint x: 1101, startPoint y: 631, endPoint x: 1027, endPoint y: 634, distance: 74.3
click at [1027, 634] on textarea "Hi [PERSON_NAME], I'm glad that your blood glucose was stable last night." at bounding box center [1020, 631] width 629 height 29
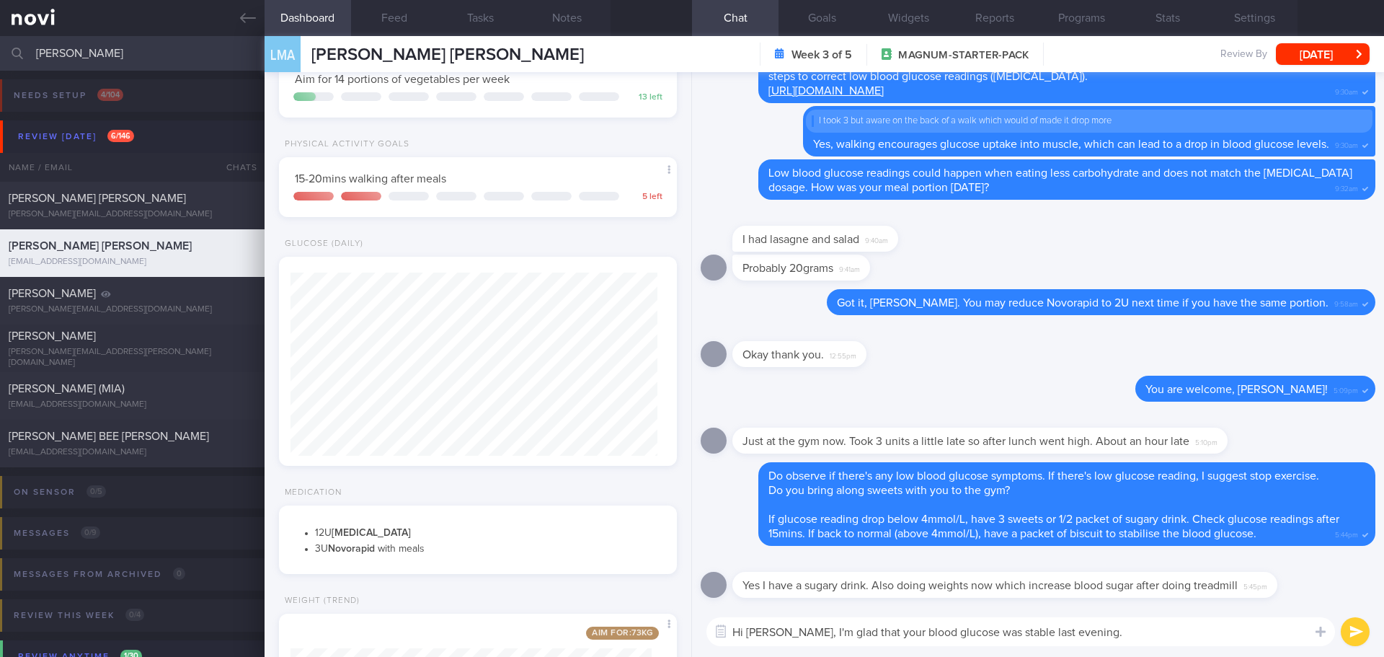
click at [1096, 636] on textarea "Hi [PERSON_NAME], I'm glad that your blood glucose was stable last evening." at bounding box center [1020, 631] width 629 height 29
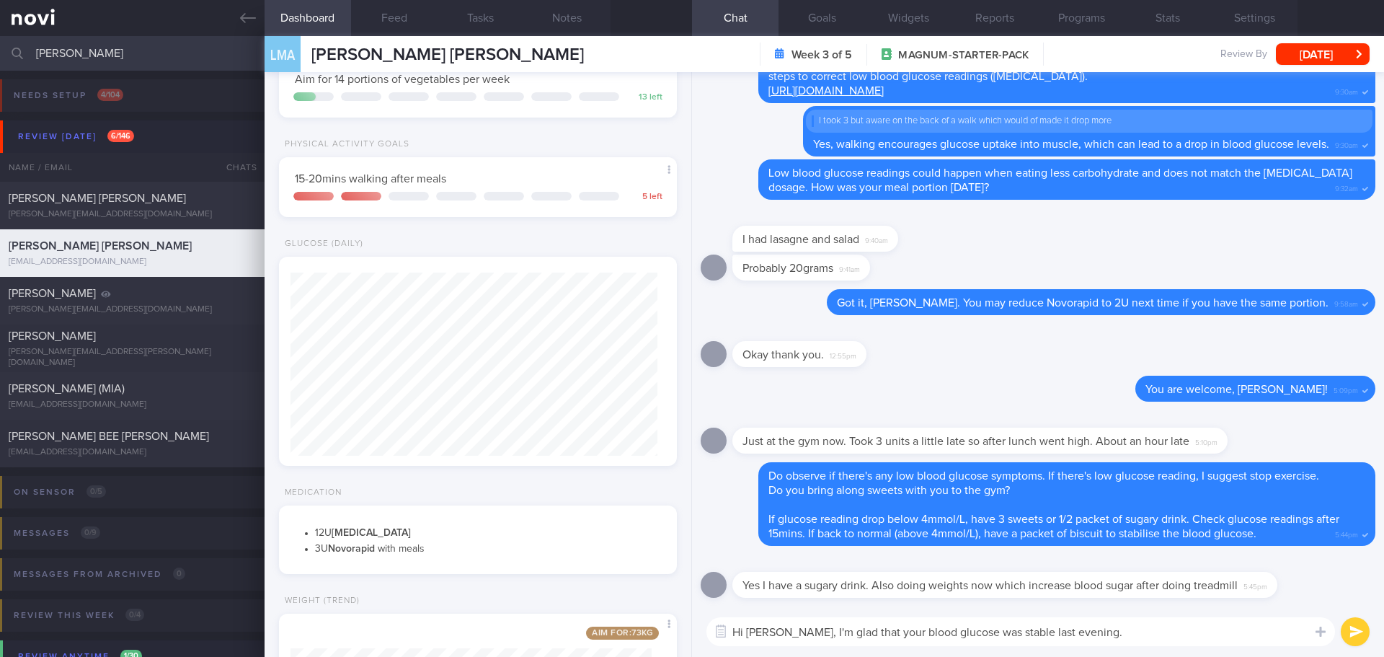
click at [1090, 639] on textarea "Hi [PERSON_NAME], I'm glad that your blood glucose was stable last evening." at bounding box center [1020, 631] width 629 height 29
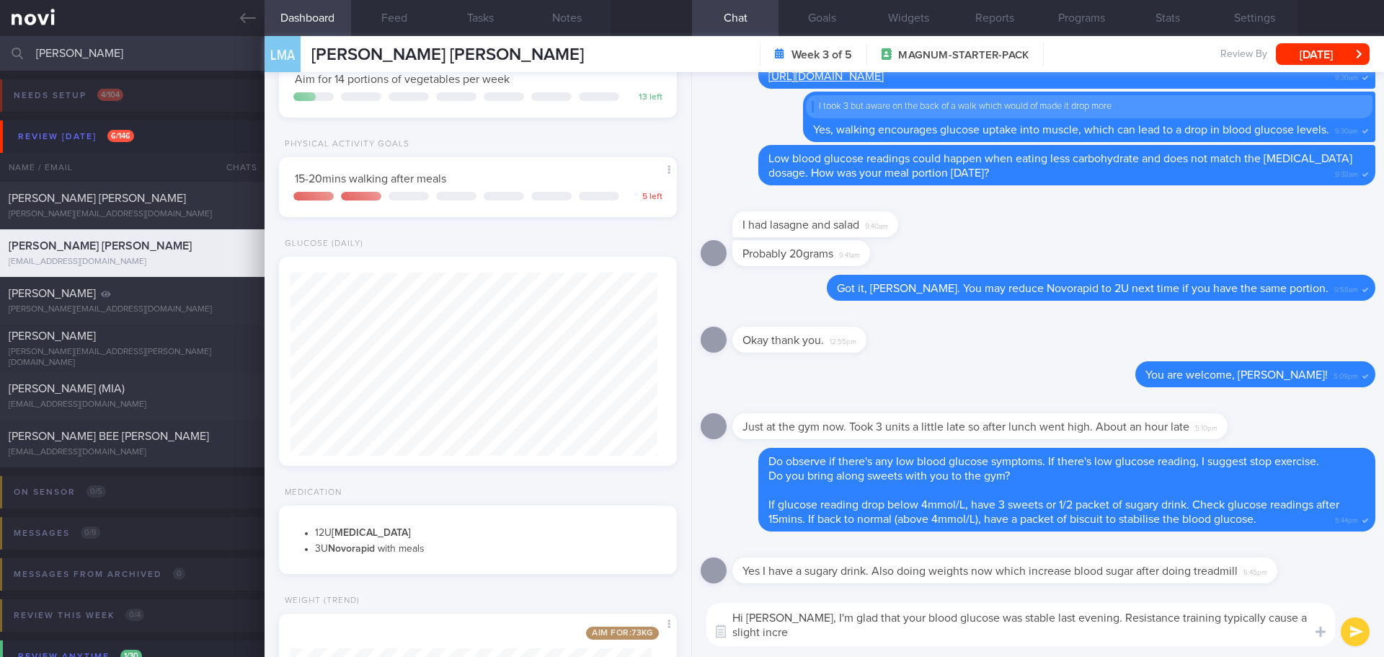
scroll to position [0, 0]
click at [888, 635] on textarea "Hi [PERSON_NAME], I'm glad that your blood glucose was stable last evening. Res…" at bounding box center [1020, 624] width 629 height 43
click at [1076, 615] on textarea "Hi [PERSON_NAME], I'm glad that your blood glucose was stable last evening. Res…" at bounding box center [1020, 624] width 629 height 43
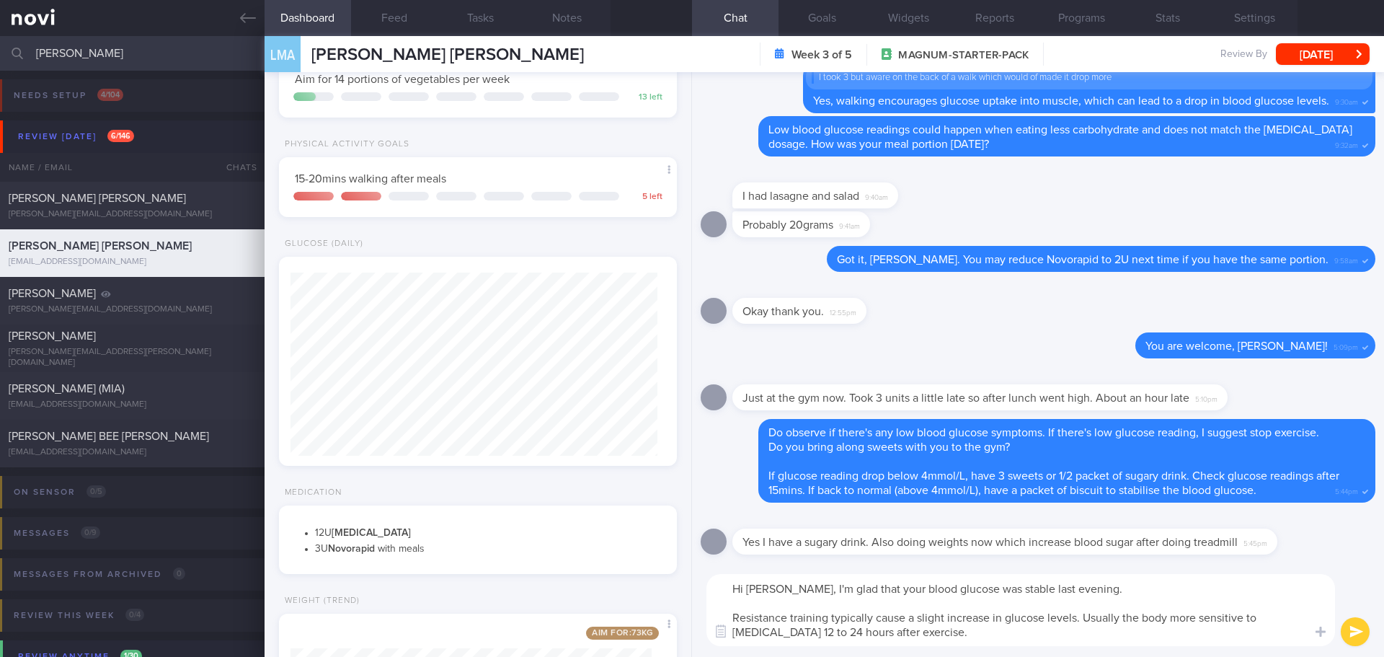
click at [961, 640] on textarea "Hi [PERSON_NAME], I'm glad that your blood glucose was stable last evening. Res…" at bounding box center [1020, 610] width 629 height 72
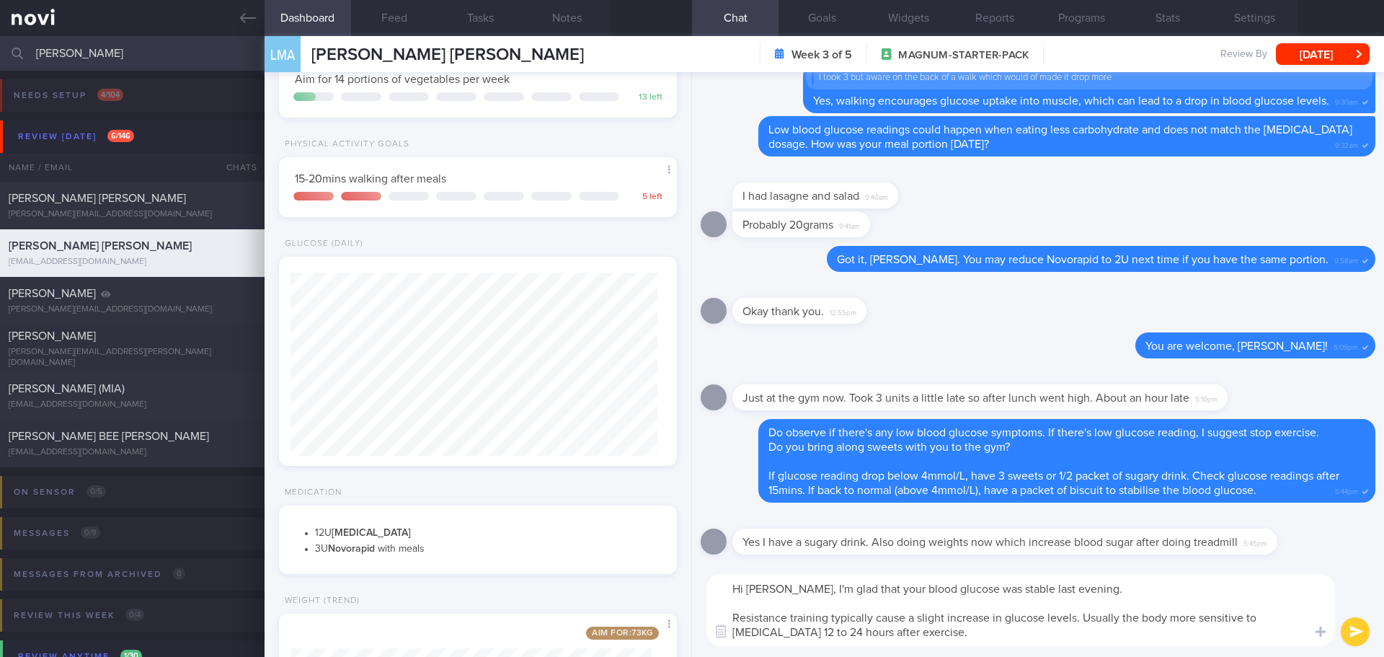
click at [1172, 611] on textarea "Hi [PERSON_NAME], I'm glad that your blood glucose was stable last evening. Res…" at bounding box center [1020, 610] width 629 height 72
click at [892, 634] on textarea "Hi [PERSON_NAME], I'm glad that your blood glucose was stable last evening. Res…" at bounding box center [1020, 610] width 629 height 72
click at [902, 634] on textarea "Hi [PERSON_NAME], I'm glad that your blood glucose was stable last evening. Res…" at bounding box center [1020, 610] width 629 height 72
click at [904, 634] on textarea "Hi [PERSON_NAME], I'm glad that your blood glucose was stable last evening. Res…" at bounding box center [1020, 610] width 629 height 72
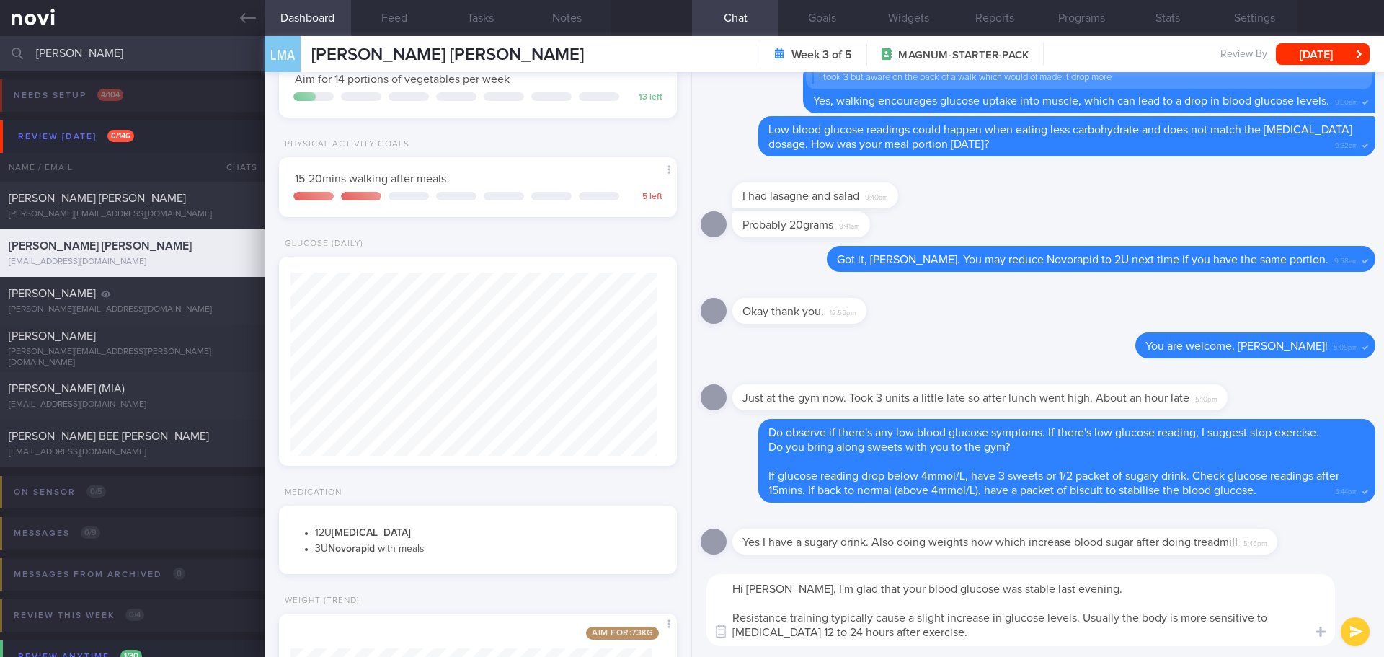
click at [1032, 624] on textarea "Hi [PERSON_NAME], I'm glad that your blood glucose was stable last evening. Res…" at bounding box center [1020, 610] width 629 height 72
click at [1029, 635] on textarea "Hi [PERSON_NAME], I'm glad that your blood glucose was stable last evening. Res…" at bounding box center [1020, 610] width 629 height 72
click at [1075, 621] on textarea "Hi [PERSON_NAME], I'm glad that your blood glucose was stable last evening. Res…" at bounding box center [1020, 610] width 629 height 72
click at [1189, 614] on textarea "Hi [PERSON_NAME], I'm glad that your blood glucose was stable last evening. Res…" at bounding box center [1020, 610] width 629 height 72
click at [1233, 634] on textarea "Hi [PERSON_NAME], I'm glad that your blood glucose was stable last evening. Res…" at bounding box center [1020, 610] width 629 height 72
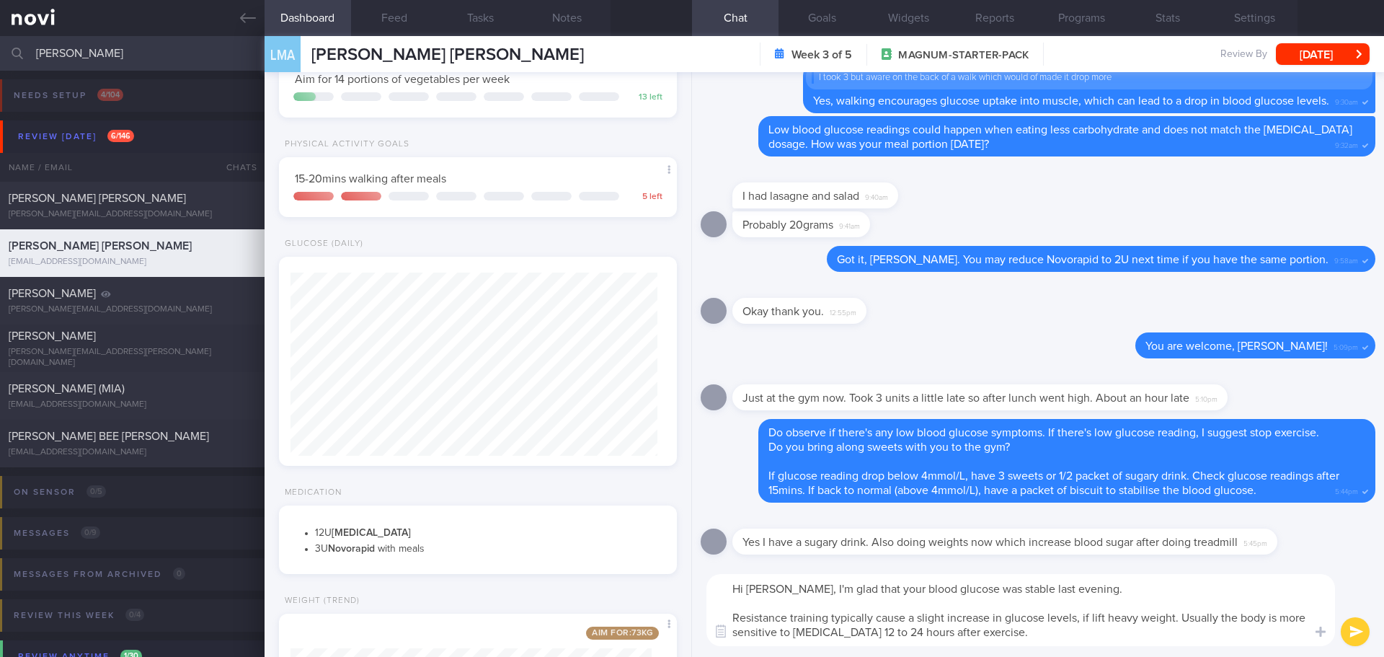
drag, startPoint x: 1218, startPoint y: 616, endPoint x: 1180, endPoint y: 616, distance: 38.2
click at [1180, 616] on textarea "Hi [PERSON_NAME], I'm glad that your blood glucose was stable last evening. Res…" at bounding box center [1020, 610] width 629 height 72
click at [1208, 636] on textarea "Hi [PERSON_NAME], I'm glad that your blood glucose was stable last evening. Res…" at bounding box center [1020, 610] width 629 height 72
click at [1233, 616] on textarea "Hi [PERSON_NAME], I'm glad that your blood glucose was stable last evening. Res…" at bounding box center [1020, 610] width 629 height 72
drag, startPoint x: 1231, startPoint y: 618, endPoint x: 1177, endPoint y: 616, distance: 54.1
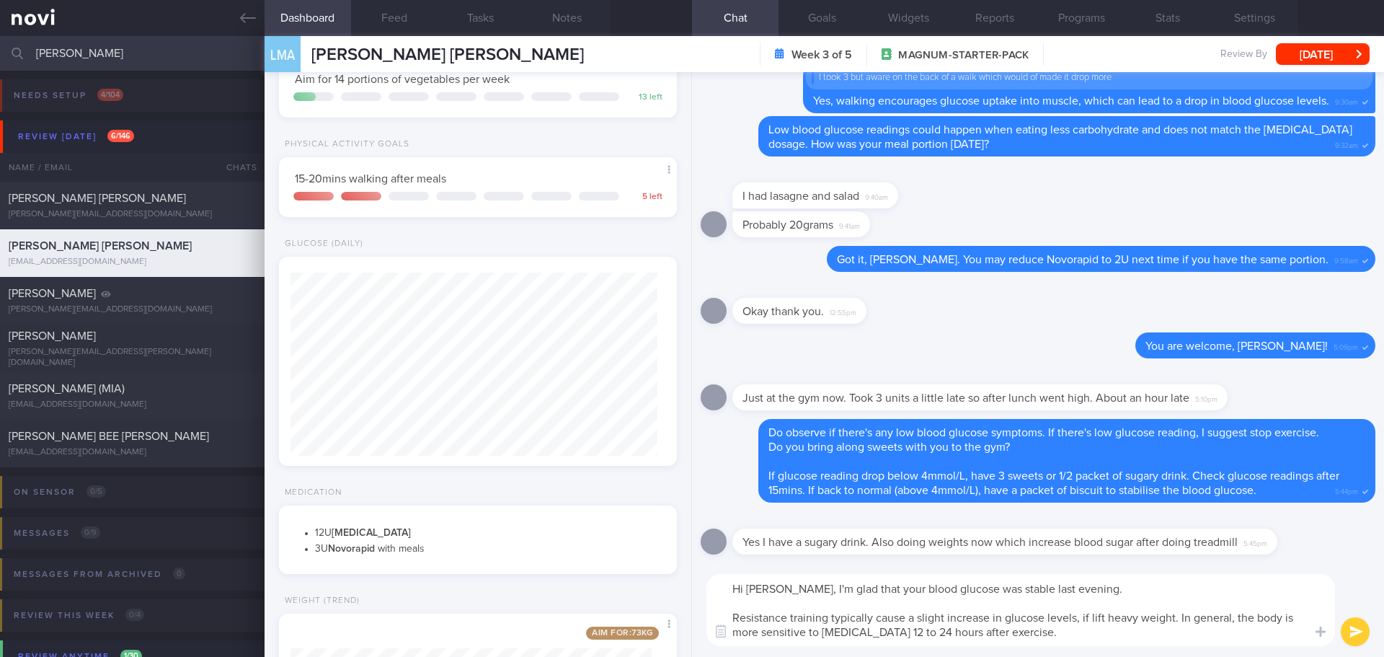
click at [1177, 616] on textarea "Hi [PERSON_NAME], I'm glad that your blood glucose was stable last evening. Res…" at bounding box center [1020, 610] width 629 height 72
click at [1070, 643] on textarea "Hi [PERSON_NAME], I'm glad that your blood glucose was stable last evening. Res…" at bounding box center [1020, 610] width 629 height 72
click at [1083, 642] on textarea "Hi [PERSON_NAME], I'm glad that your blood glucose was stable last evening. Res…" at bounding box center [1020, 610] width 629 height 72
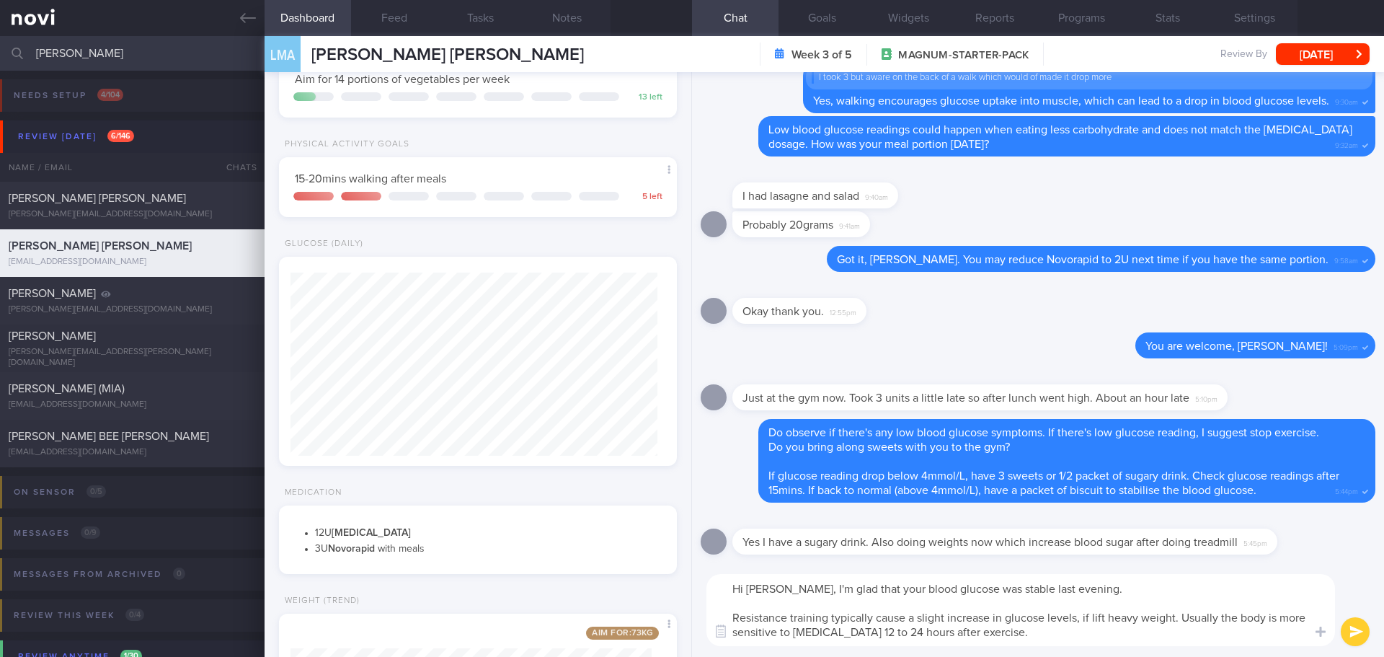
click at [1124, 638] on textarea "Hi [PERSON_NAME], I'm glad that your blood glucose was stable last evening. Res…" at bounding box center [1020, 610] width 629 height 72
type textarea "Hi [PERSON_NAME], I'm glad that your blood glucose was stable last evening. Res…"
click at [1346, 634] on button "submit" at bounding box center [1355, 631] width 29 height 29
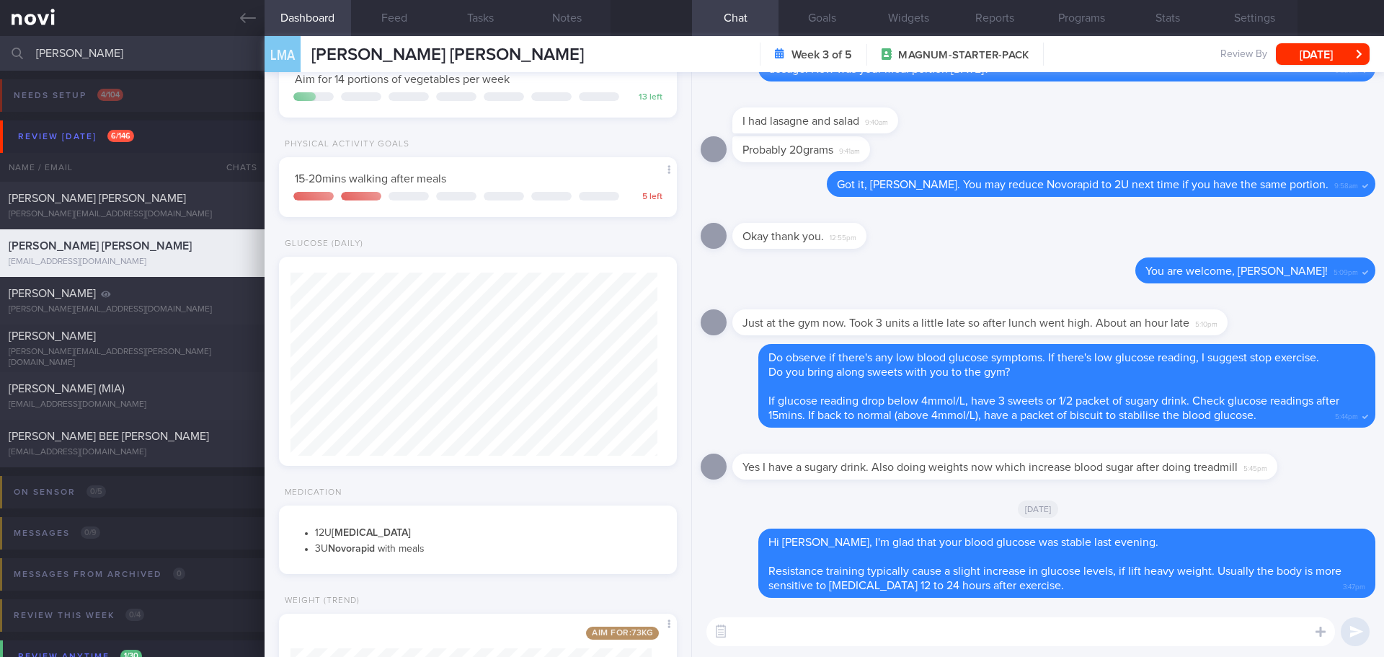
drag, startPoint x: 63, startPoint y: 53, endPoint x: 20, endPoint y: 53, distance: 43.2
click at [20, 53] on div "[PERSON_NAME] Assigned patients Assigned patients All active patients Archived …" at bounding box center [692, 53] width 1384 height 35
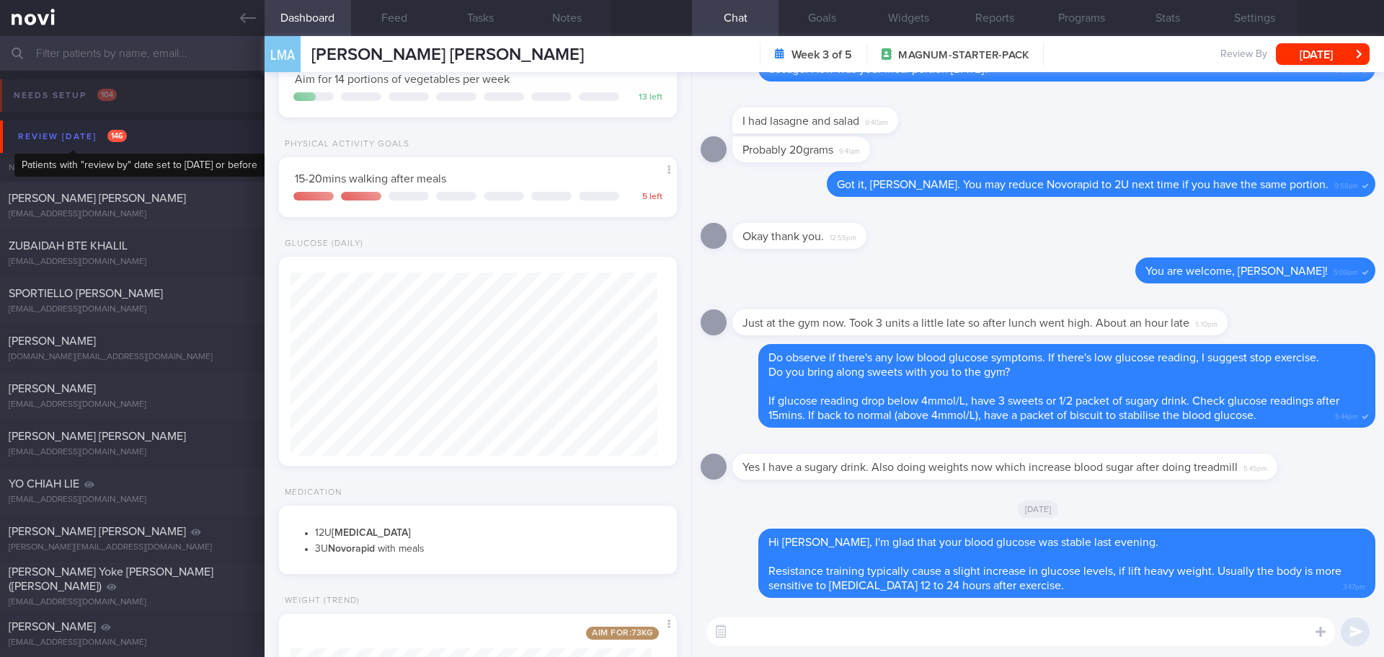
click at [71, 145] on div "Review [DATE] 146" at bounding box center [72, 136] width 116 height 19
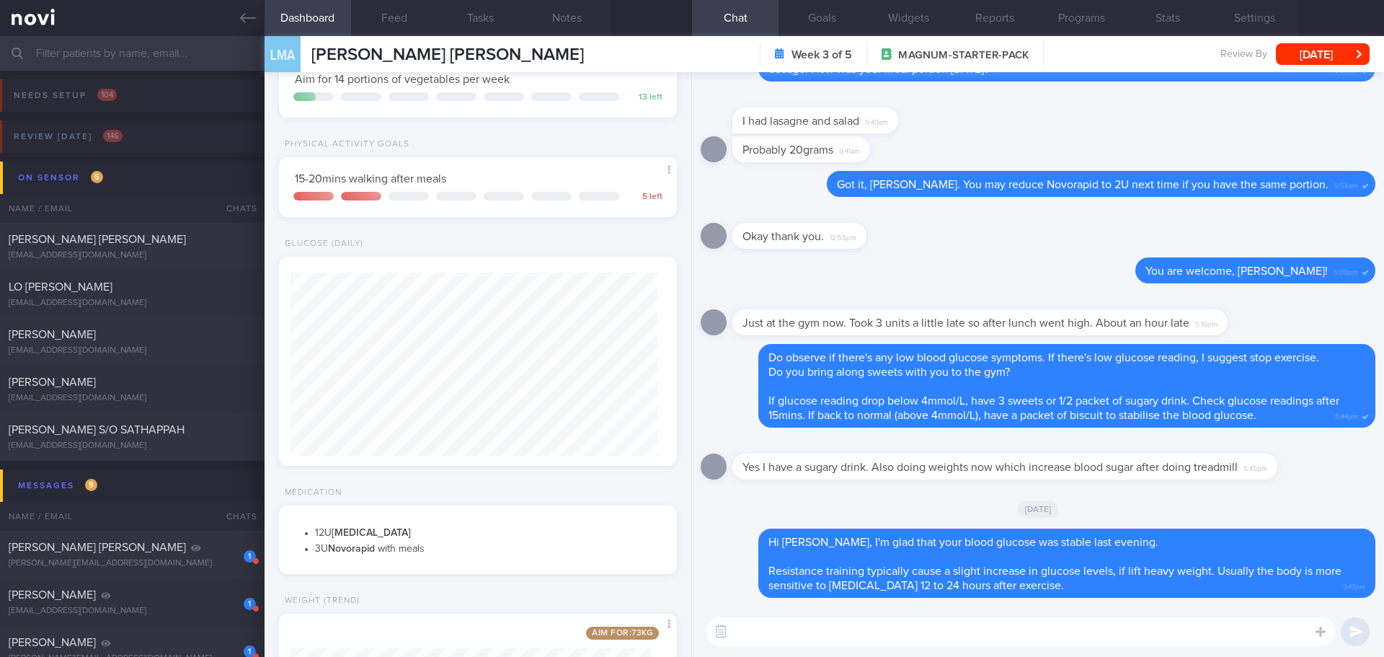
drag, startPoint x: 142, startPoint y: 289, endPoint x: 813, endPoint y: 79, distance: 703.0
click at [142, 289] on div "LO [PERSON_NAME]" at bounding box center [131, 287] width 244 height 14
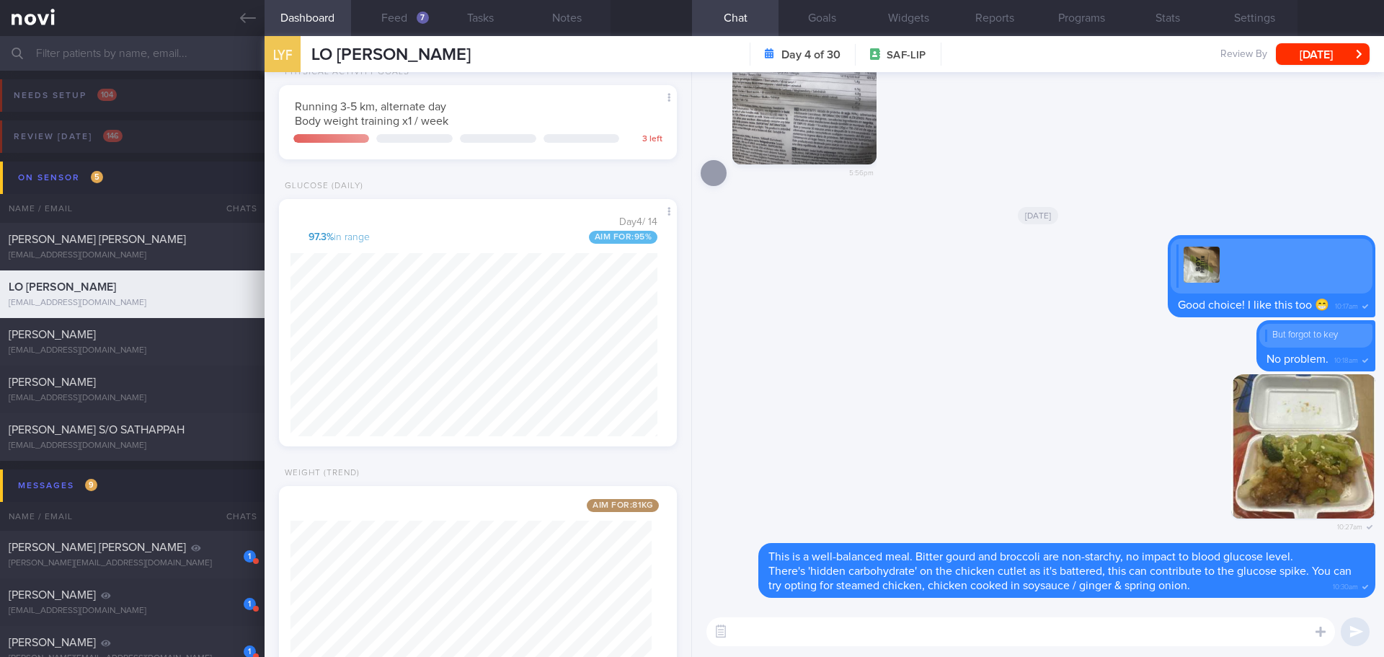
scroll to position [475, 0]
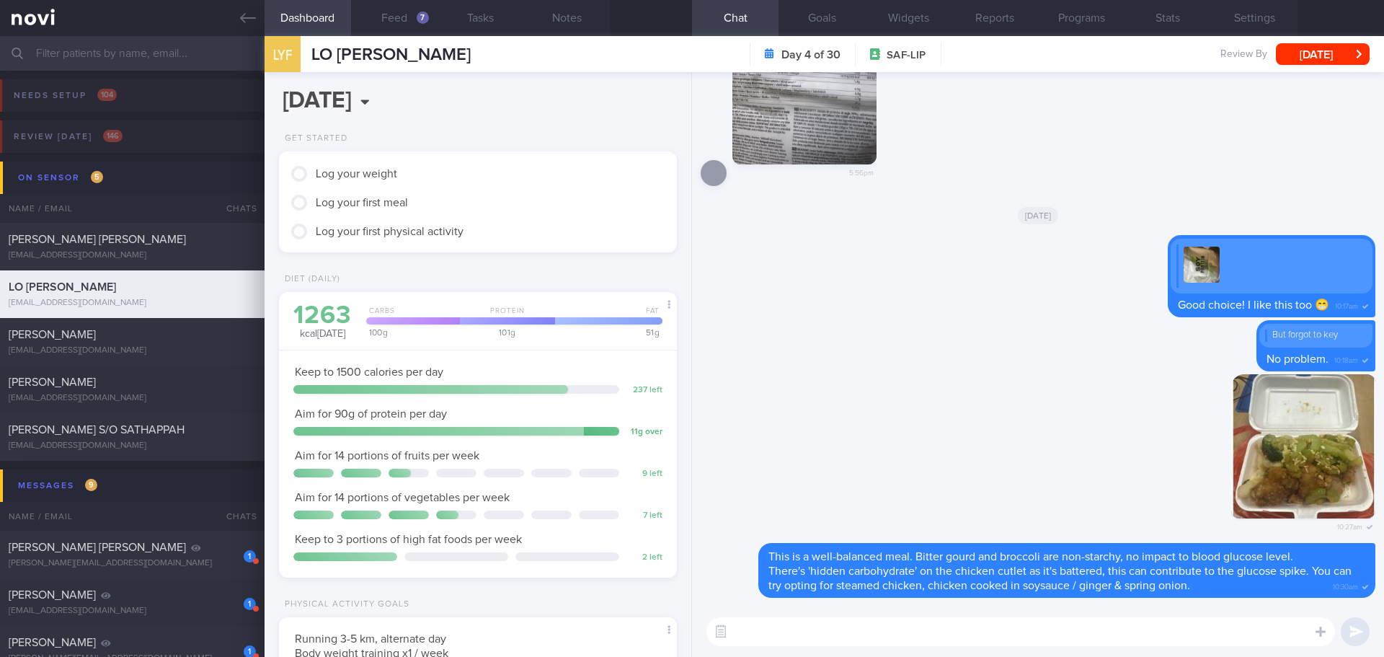
scroll to position [201, 362]
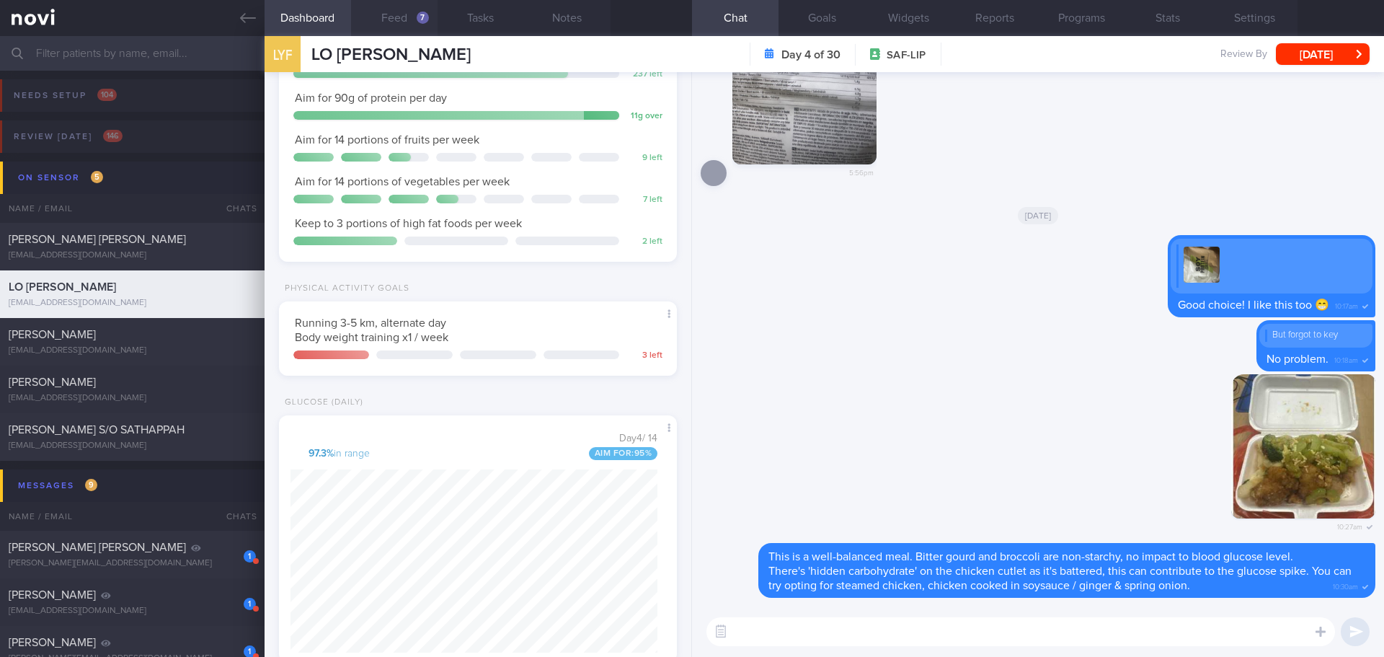
click at [422, 27] on button "Feed 7" at bounding box center [394, 18] width 86 height 36
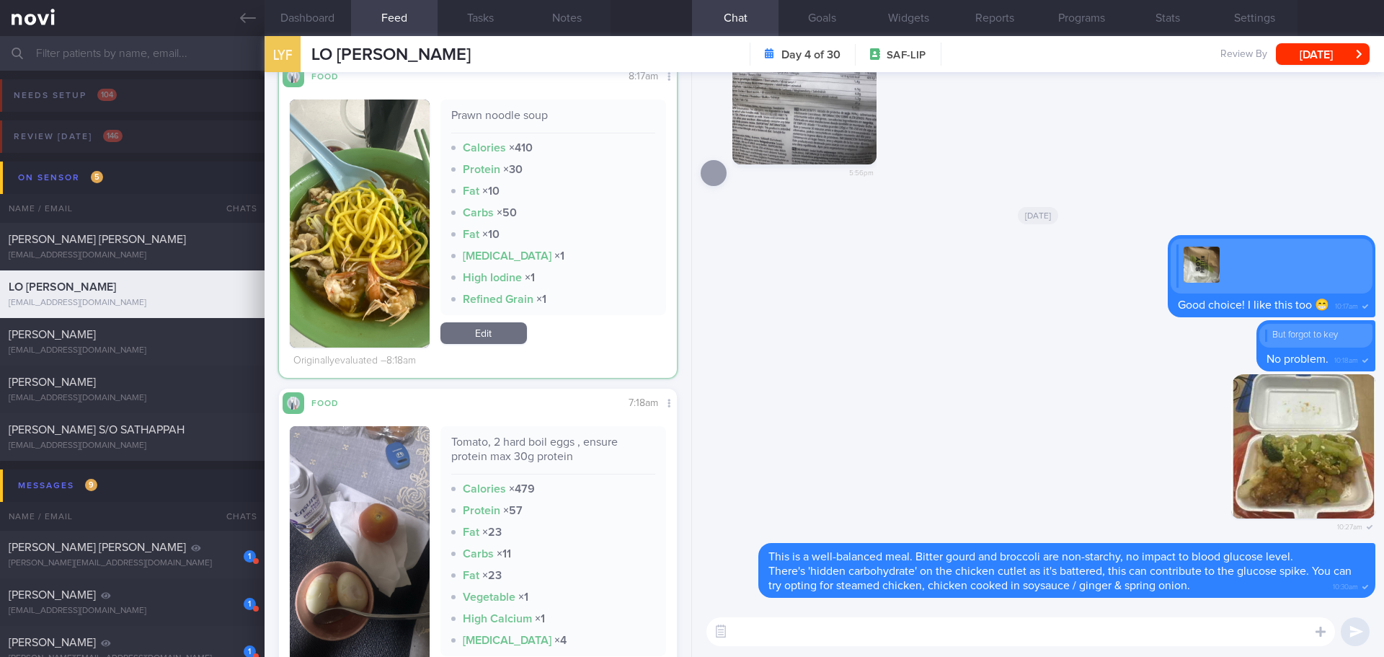
scroll to position [1052, 0]
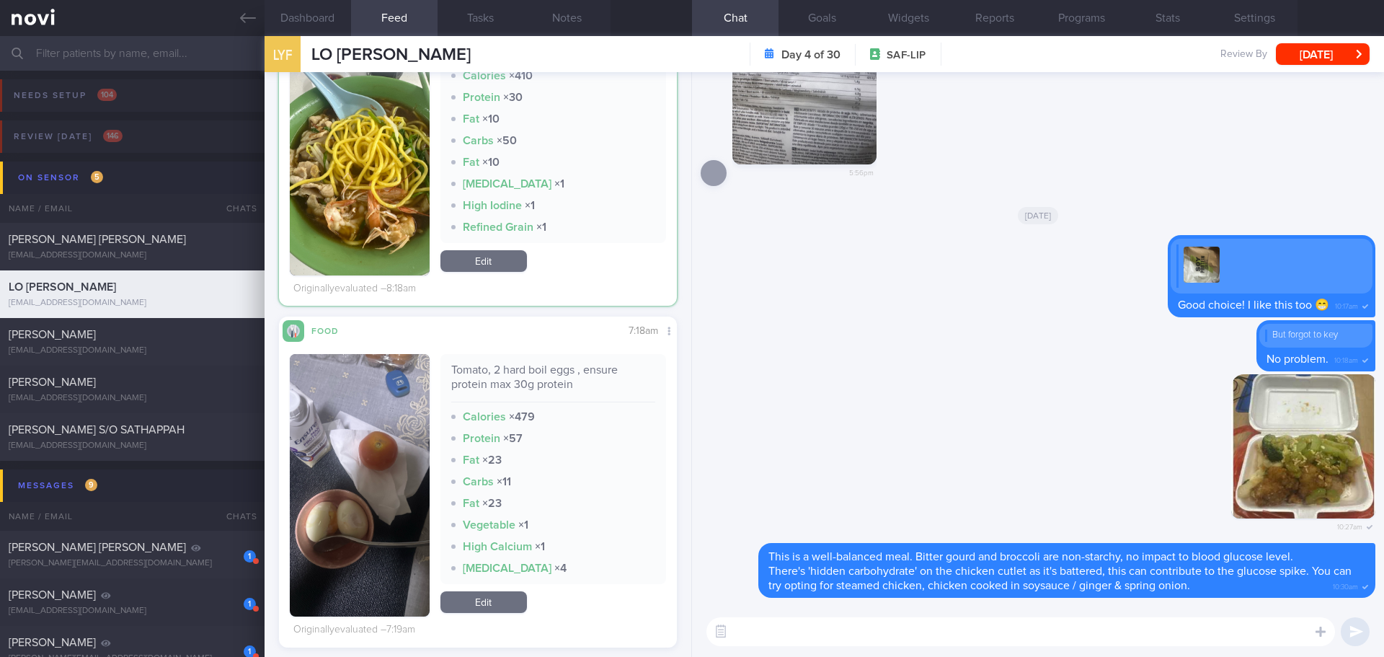
click at [383, 358] on img "button" at bounding box center [360, 485] width 140 height 262
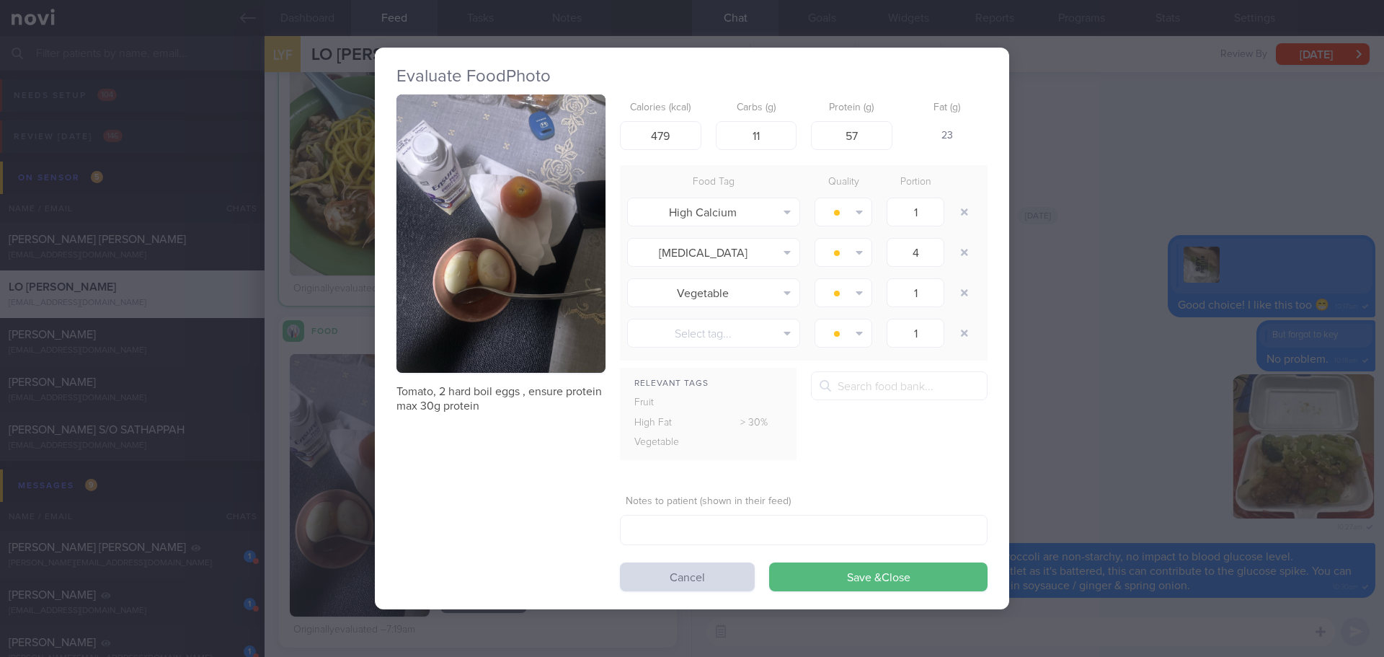
click at [510, 263] on button "button" at bounding box center [500, 233] width 209 height 279
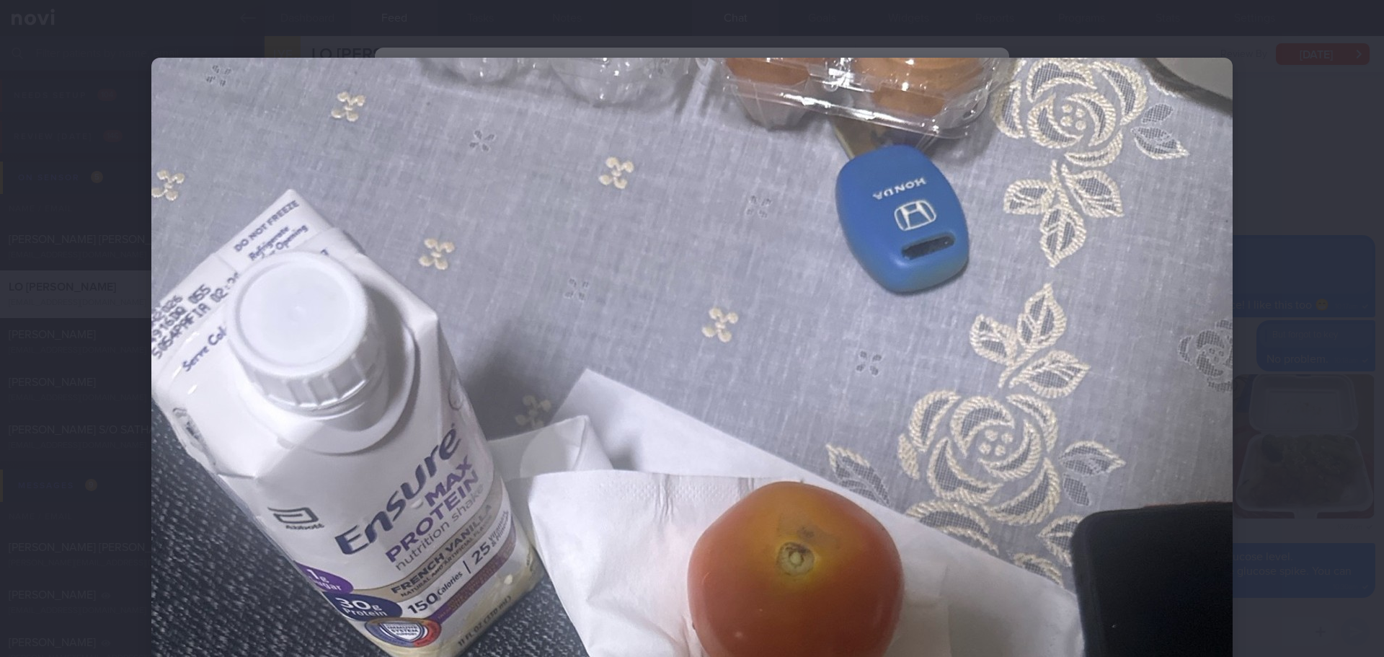
click at [1291, 254] on div at bounding box center [692, 328] width 1384 height 657
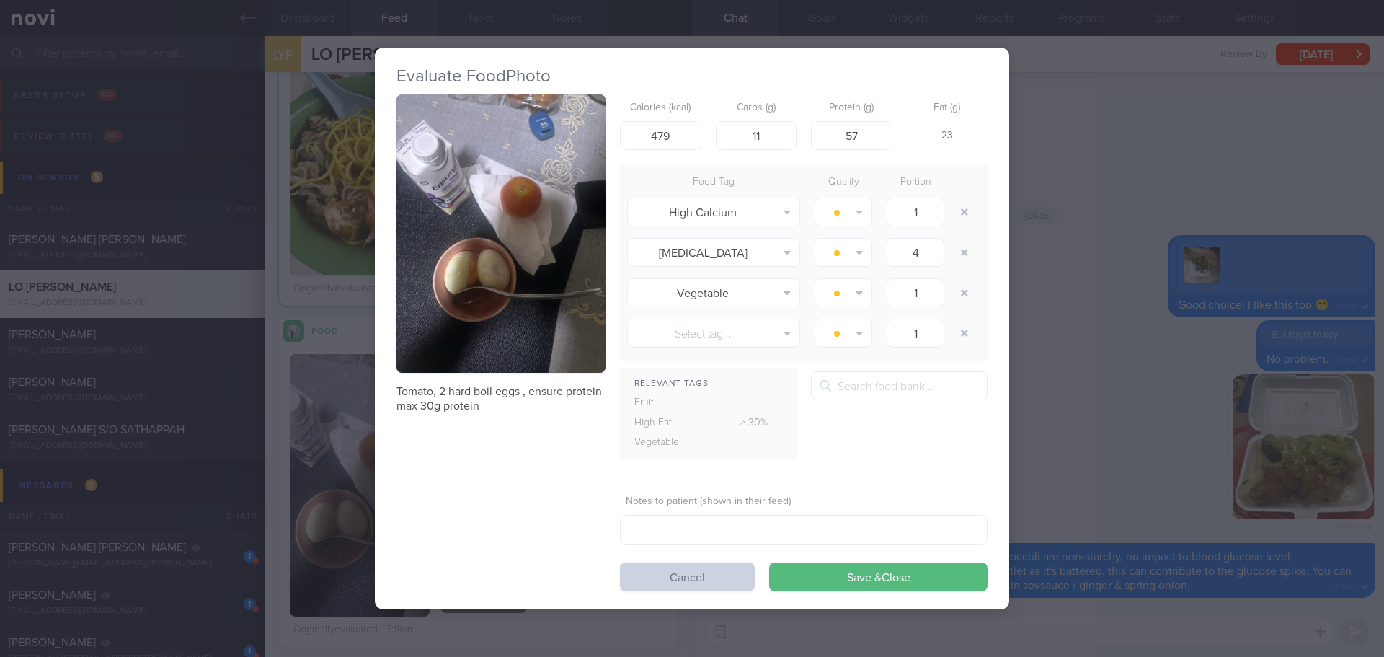
click at [708, 585] on button "Cancel" at bounding box center [687, 576] width 135 height 29
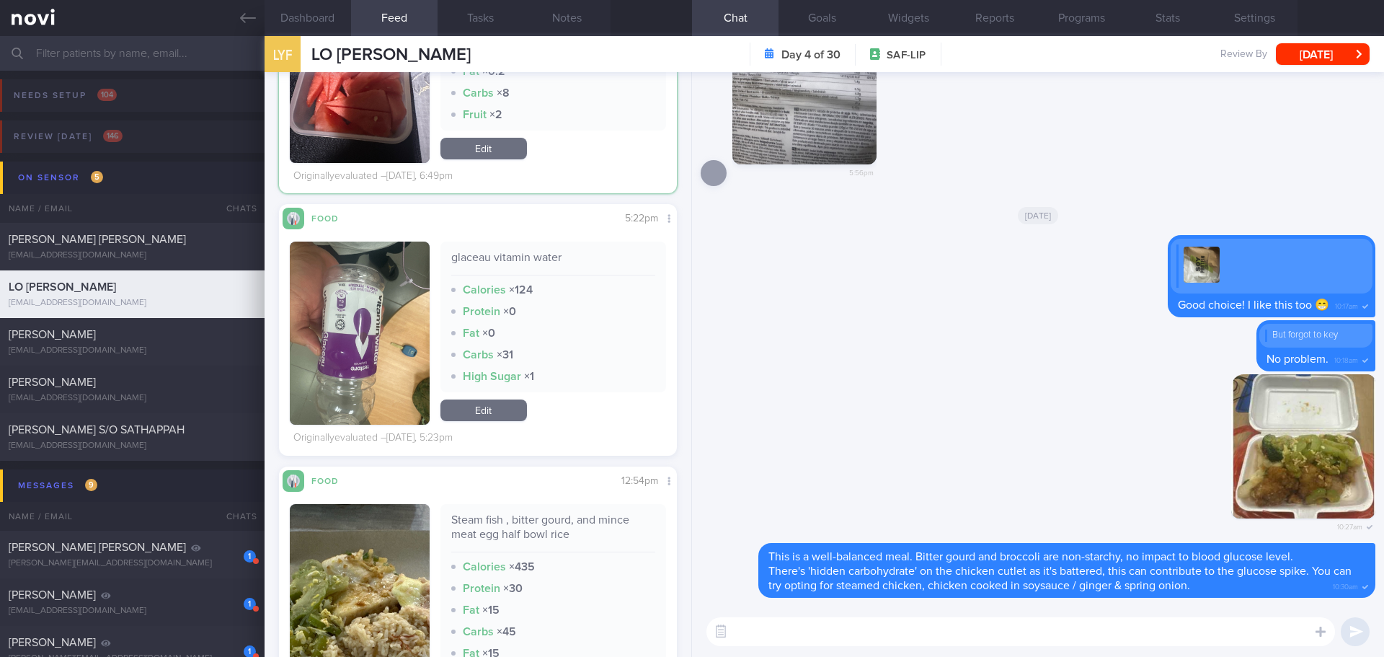
scroll to position [1994, 0]
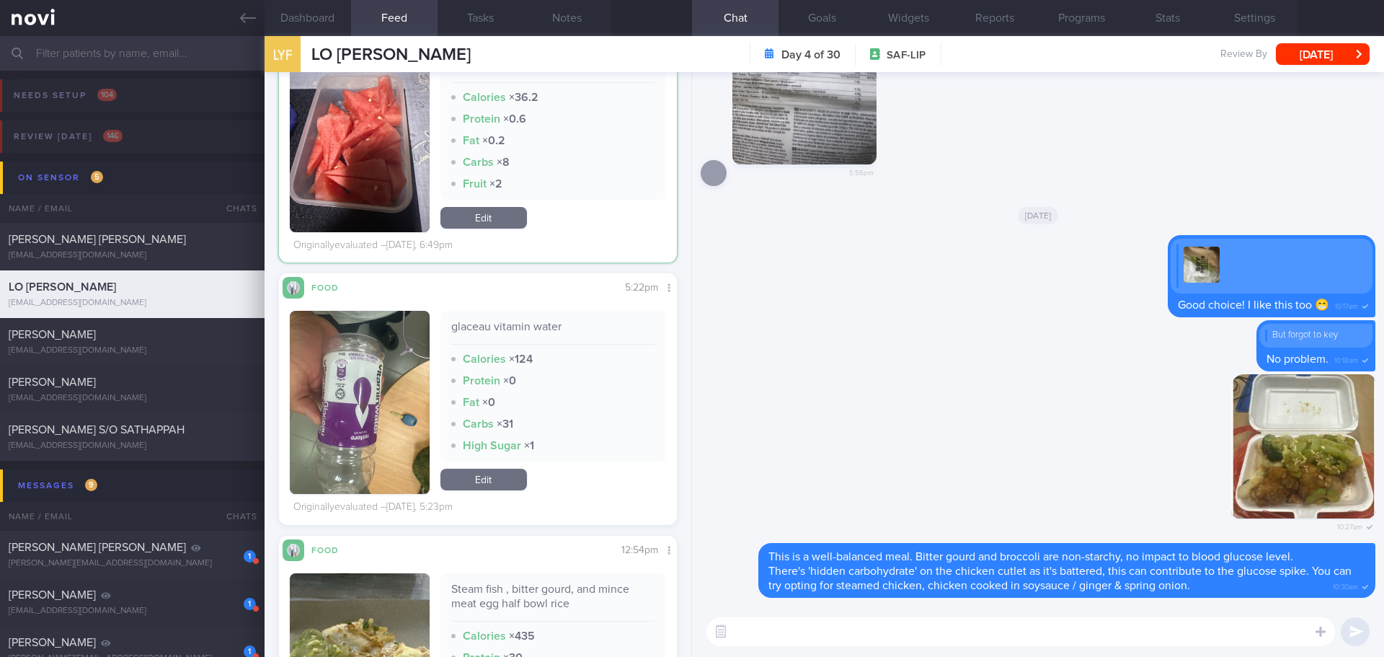
click at [308, 402] on button "button" at bounding box center [360, 402] width 140 height 183
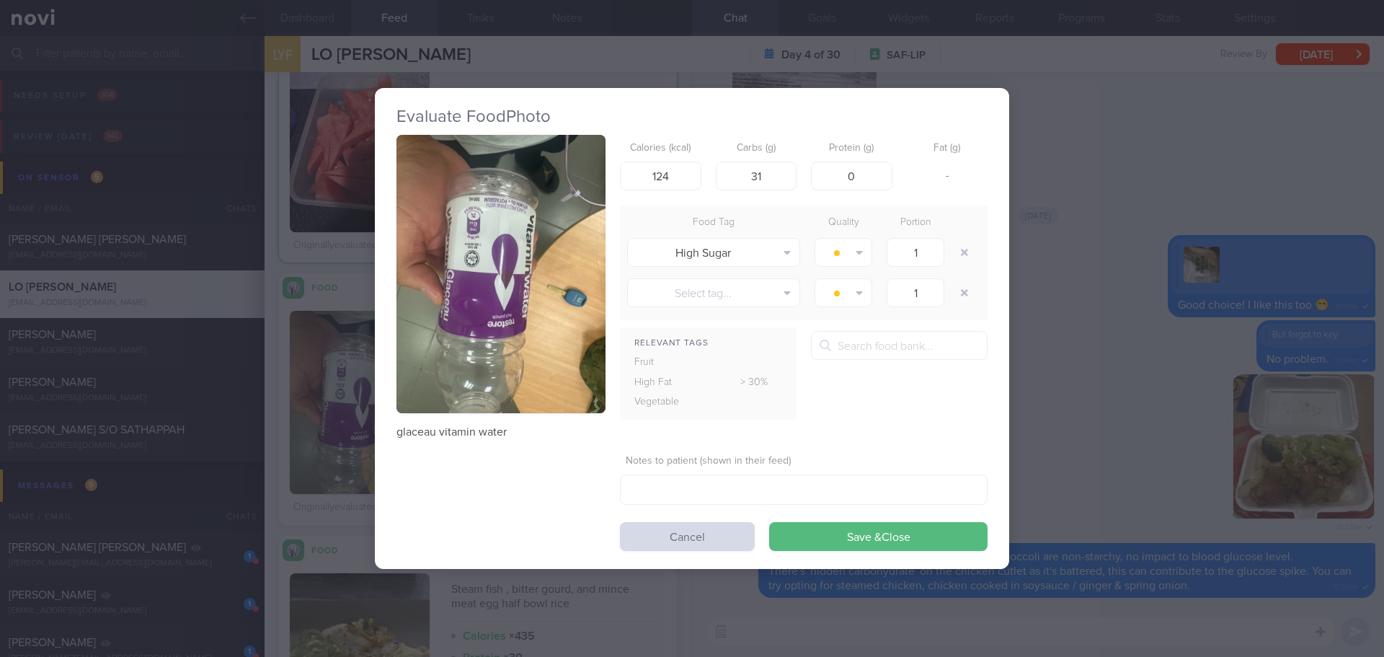
click at [446, 305] on button "button" at bounding box center [500, 274] width 209 height 279
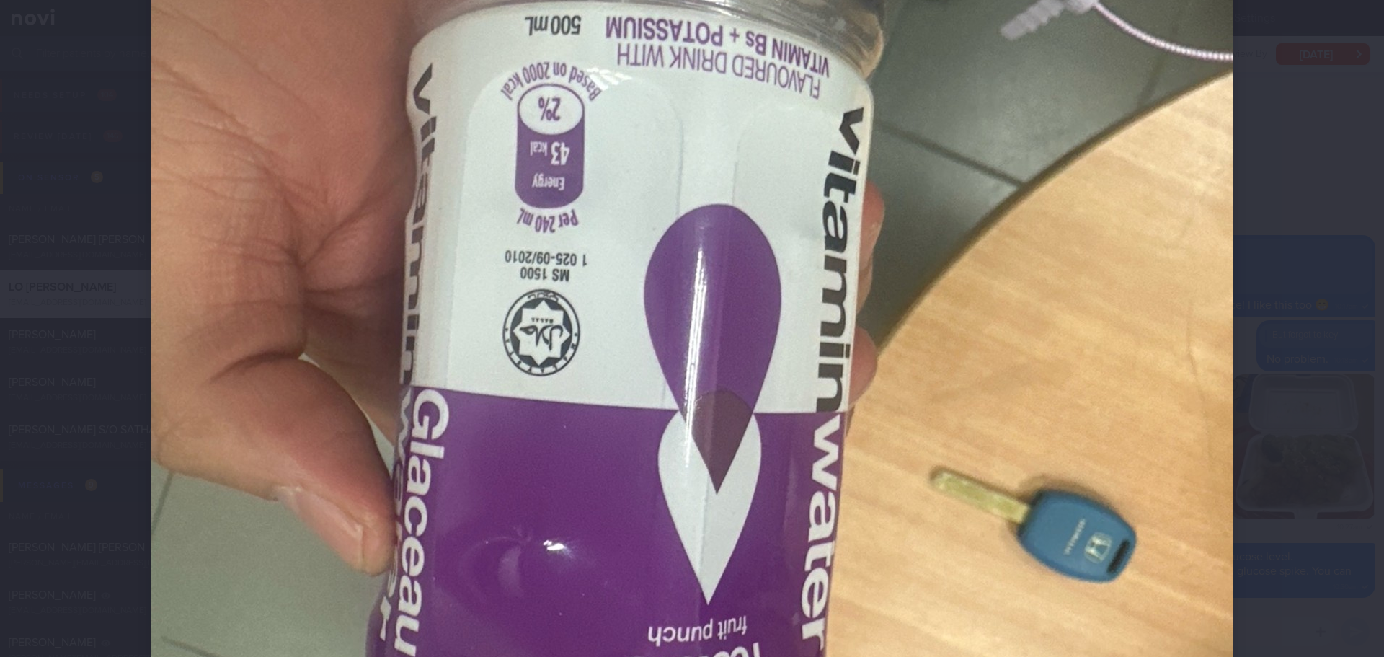
scroll to position [360, 0]
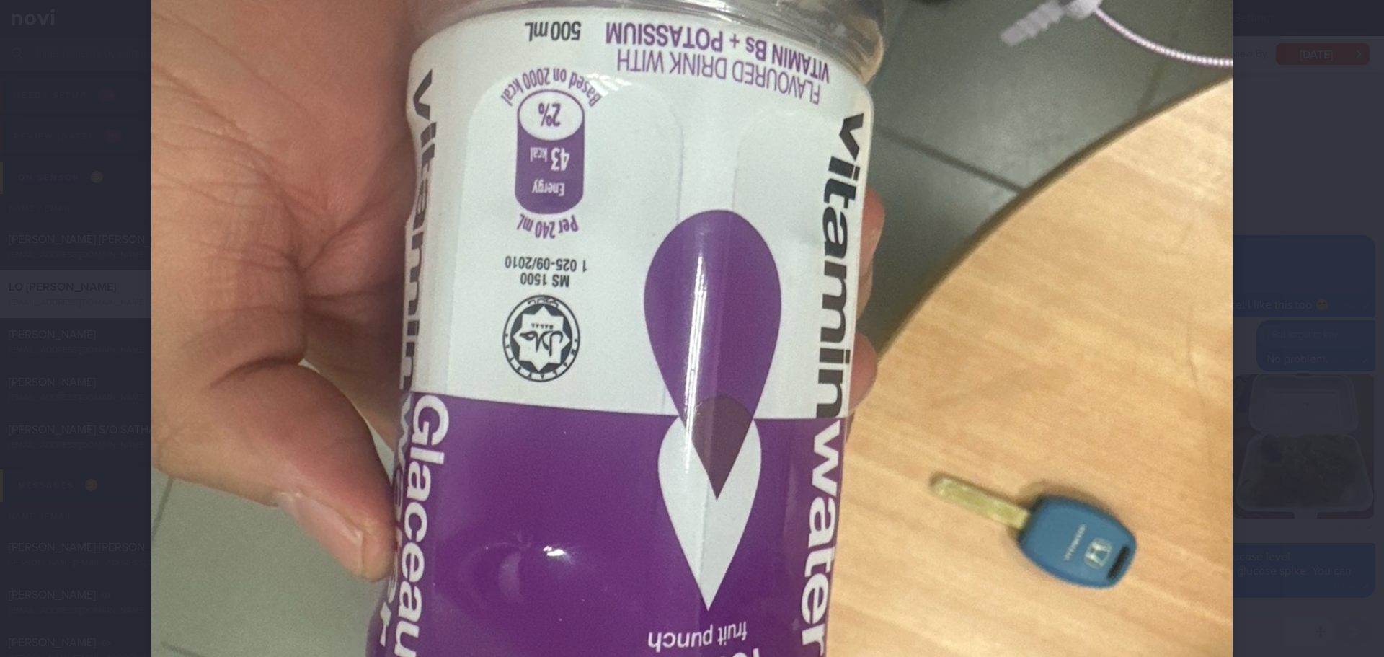
click at [1245, 297] on div at bounding box center [692, 418] width 1196 height 1557
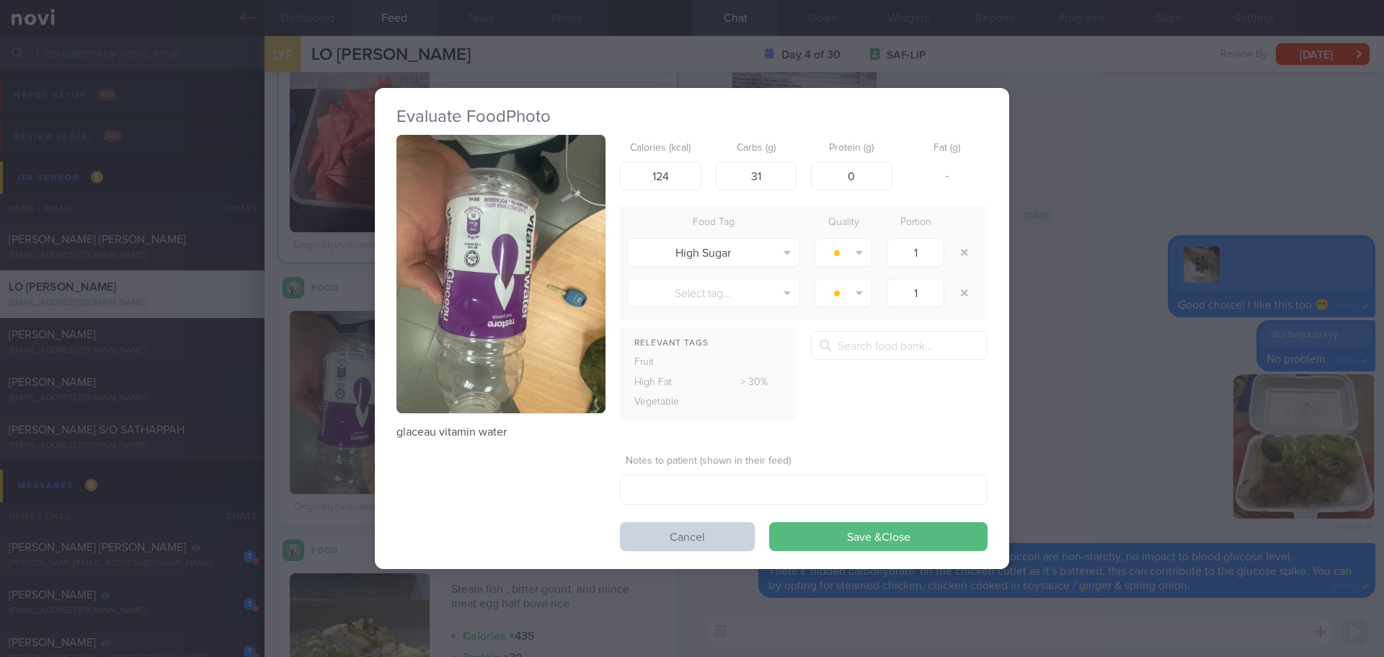
click at [700, 534] on button "Cancel" at bounding box center [687, 536] width 135 height 29
